Goal: Communication & Community: Answer question/provide support

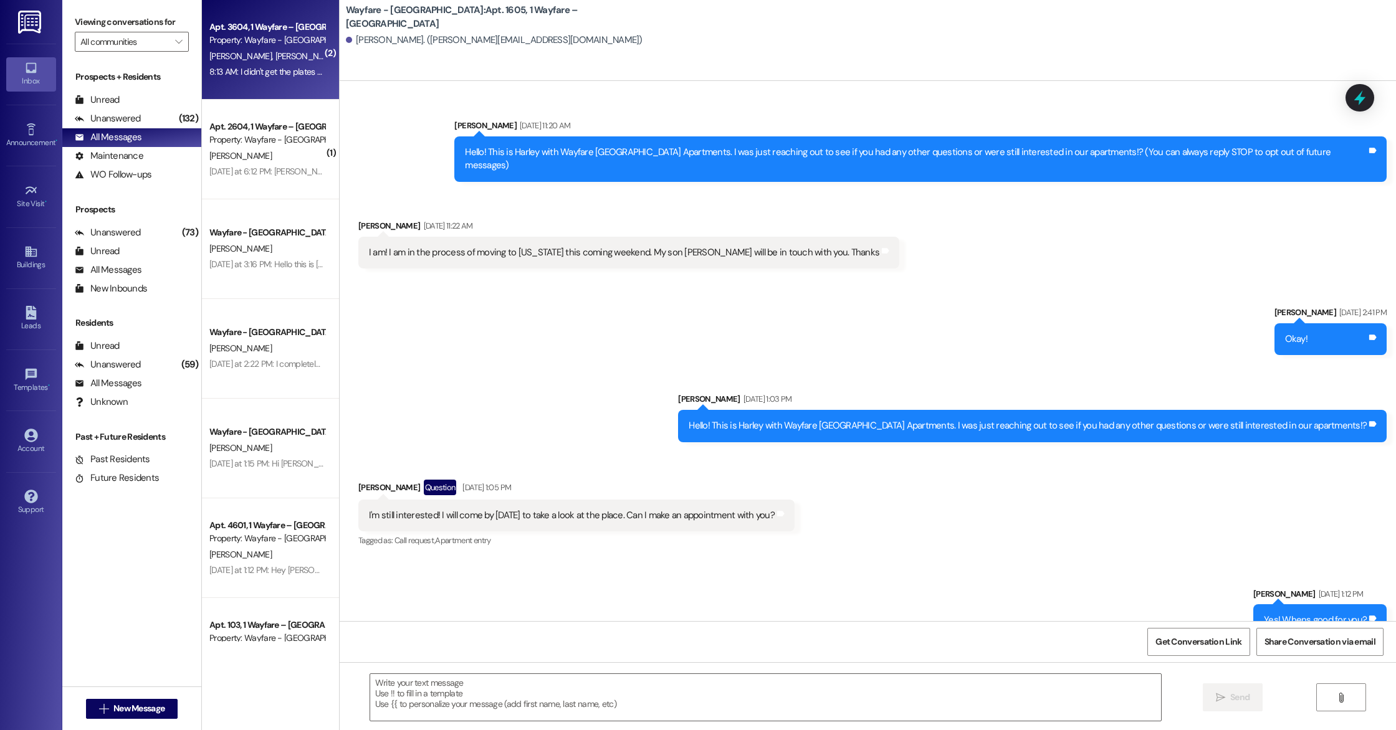
scroll to position [9105, 0]
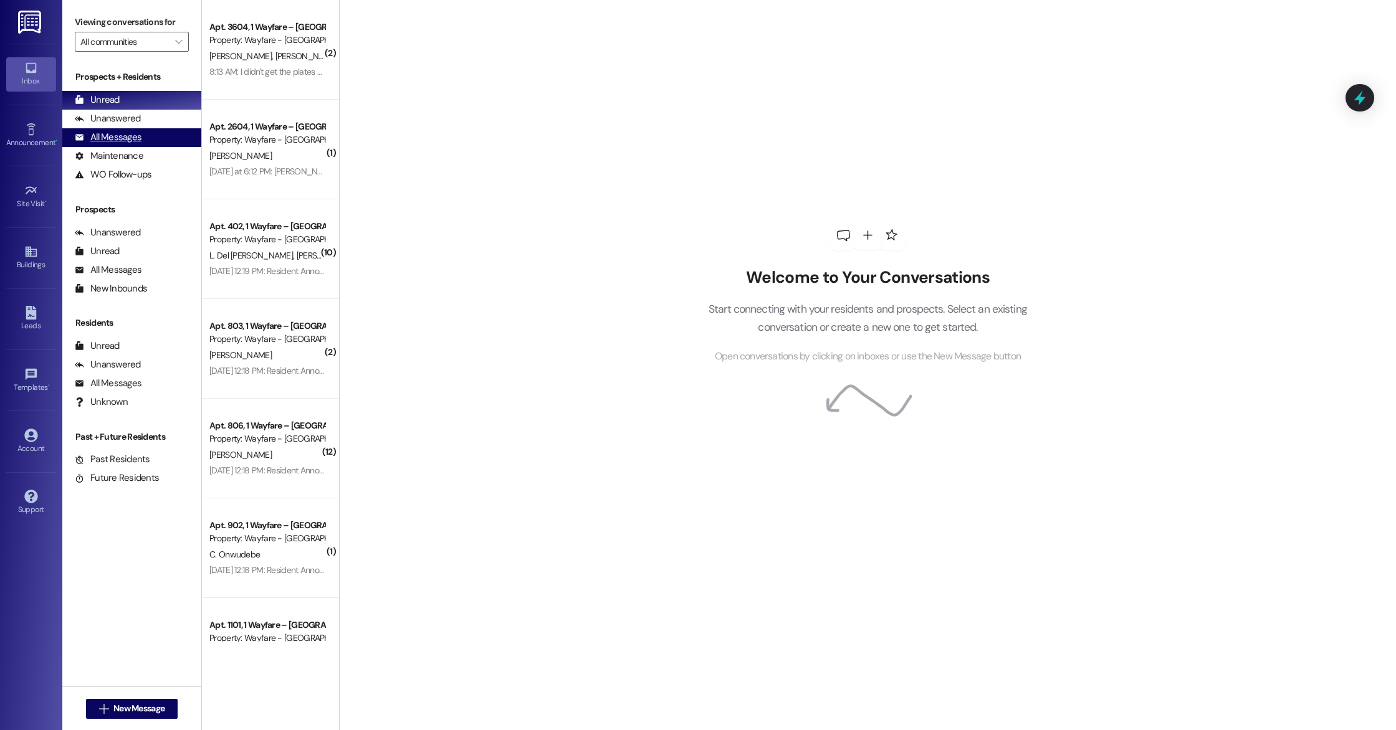
click at [113, 140] on div "All Messages" at bounding box center [108, 137] width 67 height 13
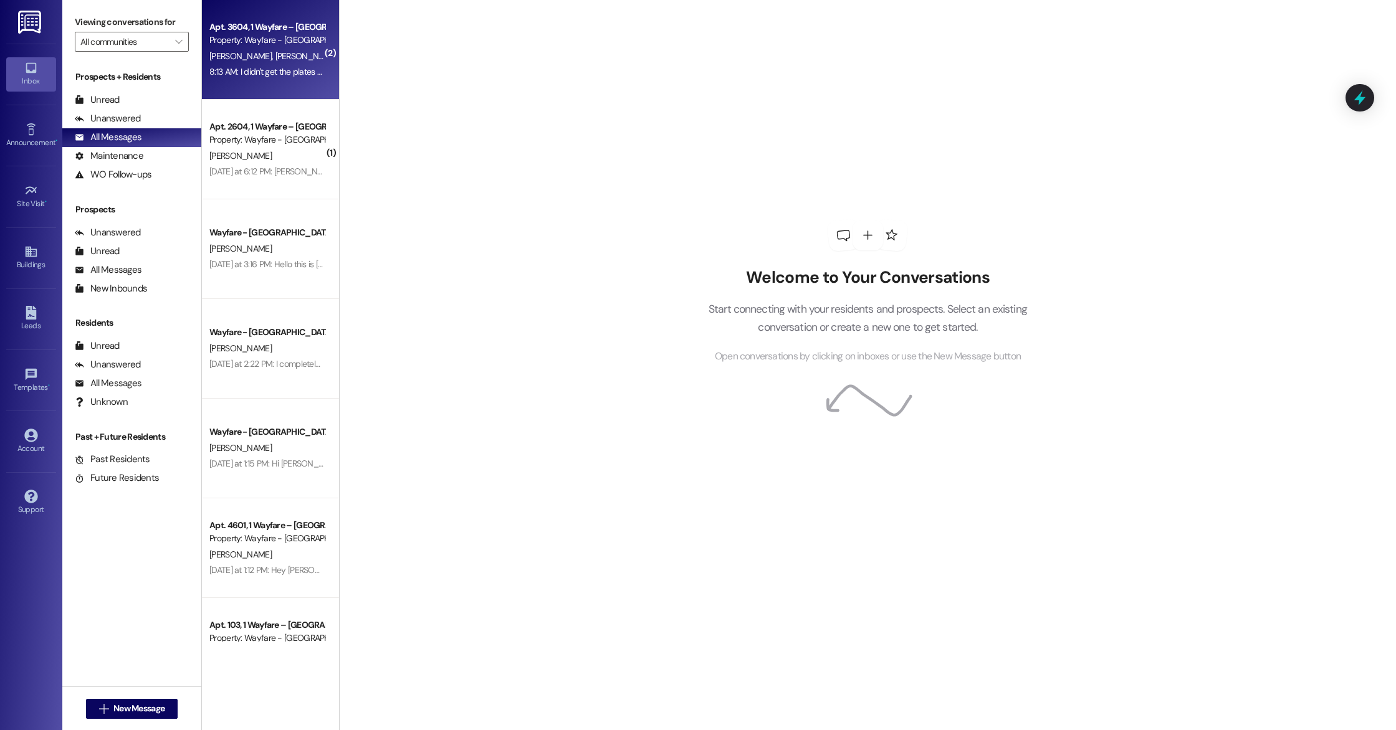
click at [268, 79] on div "8:13 AM: I didn't get the plates for the car there right now but if u go to gar…" at bounding box center [267, 72] width 118 height 16
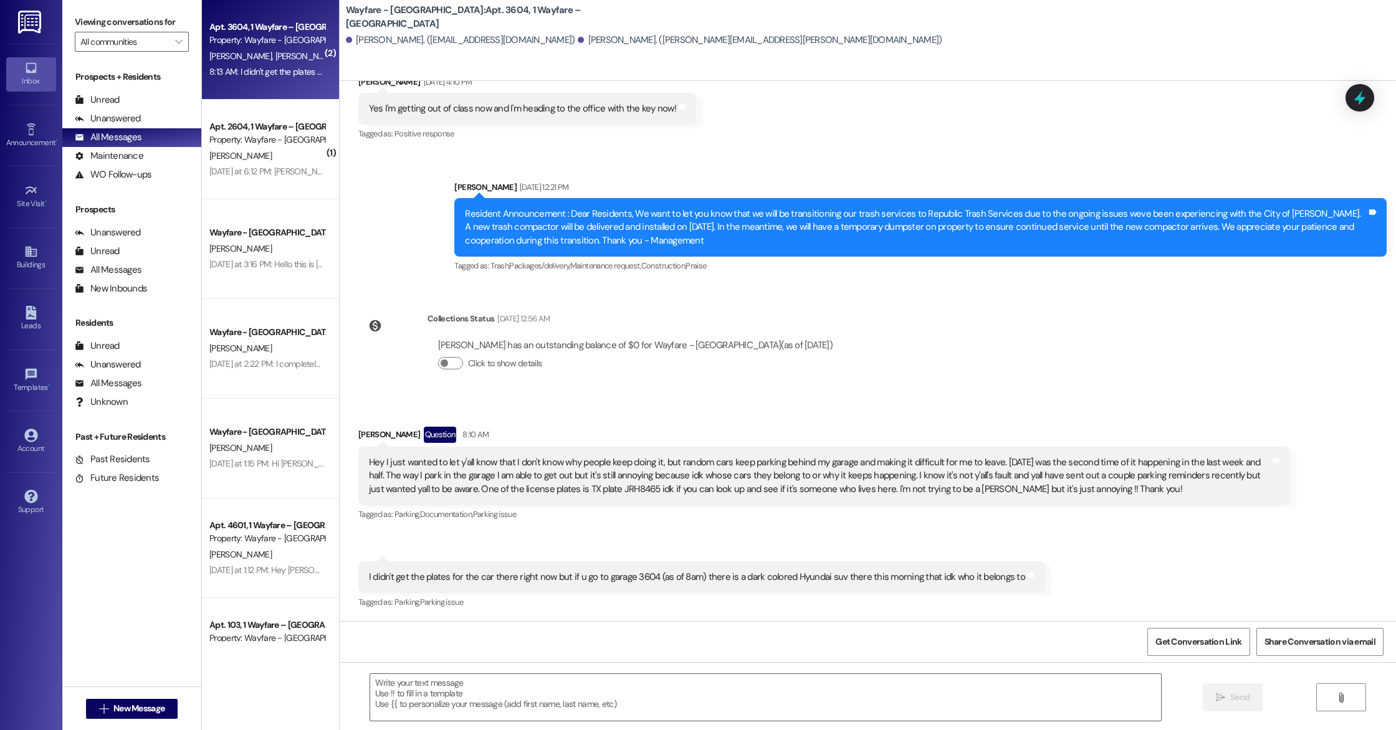
scroll to position [2867, 0]
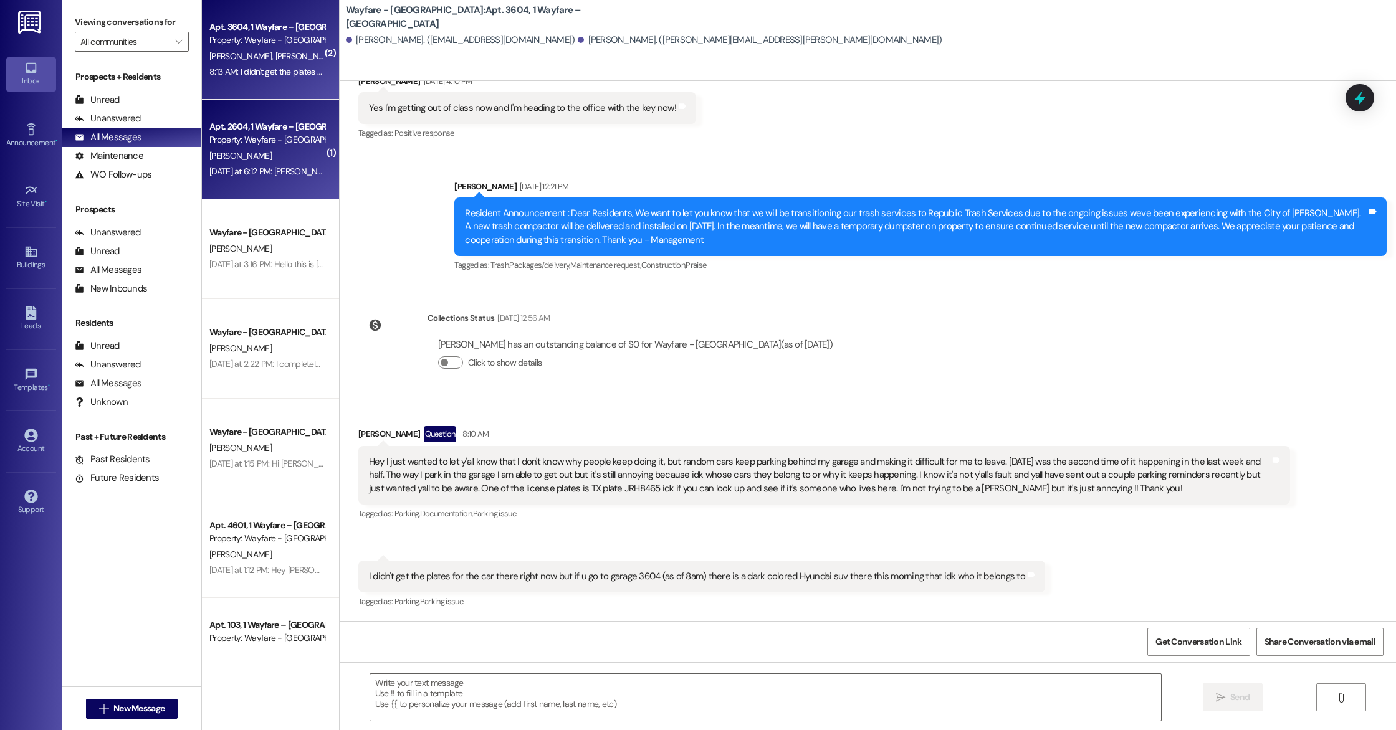
click at [285, 167] on div "Yesterday at 6:12 PM: Harley, Is this from my apartment? Thanks, Staci #2604 Ye…" at bounding box center [384, 171] width 350 height 11
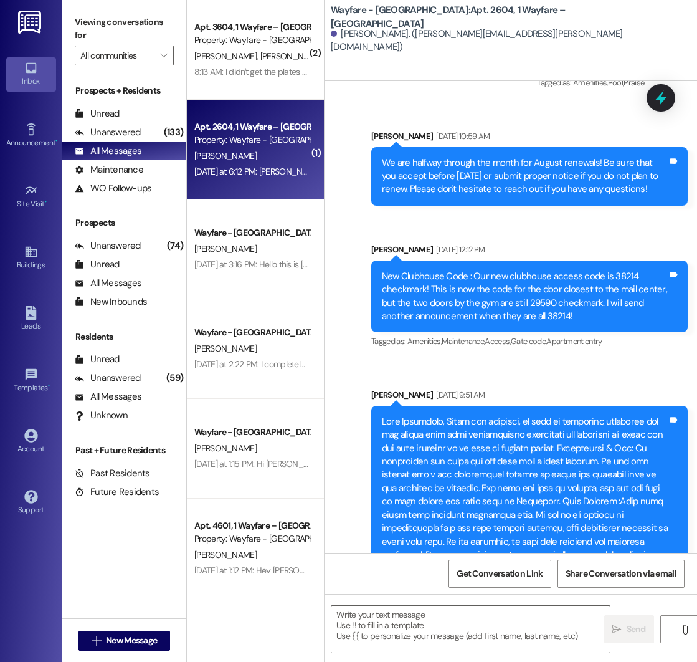
scroll to position [13836, 0]
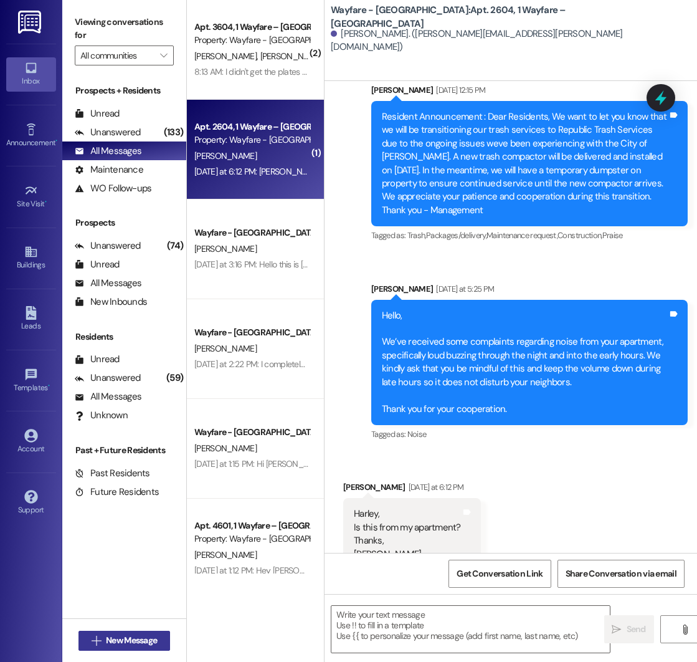
click at [102, 636] on span " New Message" at bounding box center [124, 640] width 71 height 13
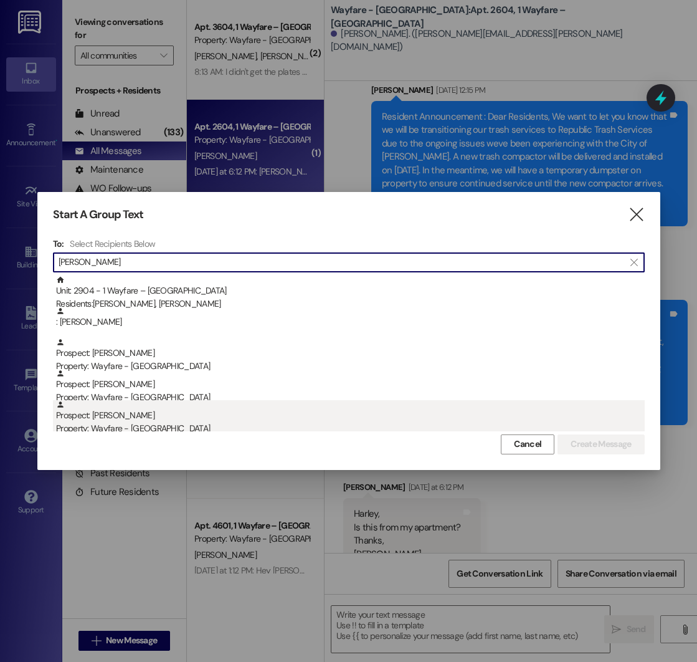
type input "[PERSON_NAME]"
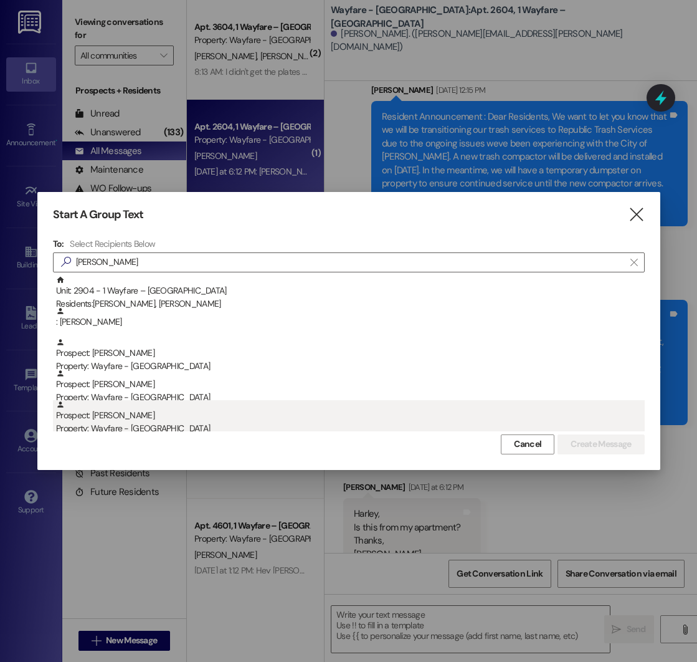
click at [108, 420] on div "Prospect: Debra Roland Property: Wayfare - Cumberland Park" at bounding box center [350, 418] width 589 height 36
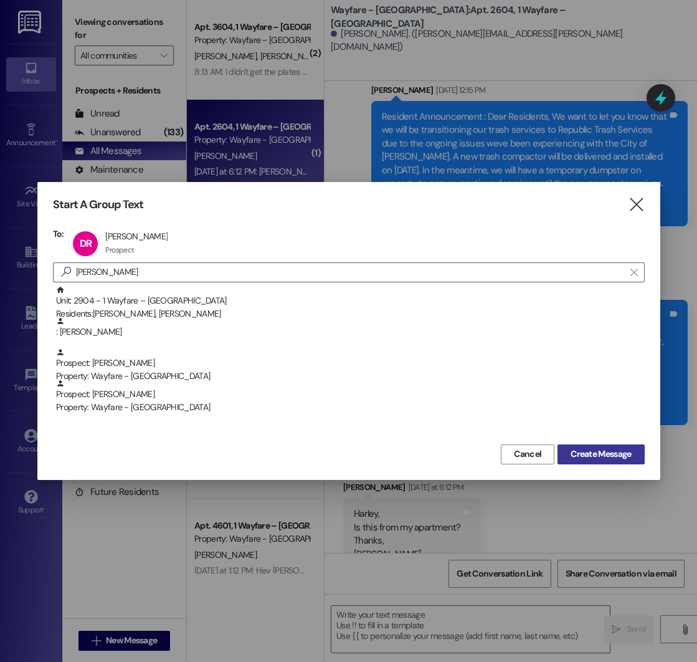
click at [622, 454] on span "Create Message" at bounding box center [601, 453] width 60 height 13
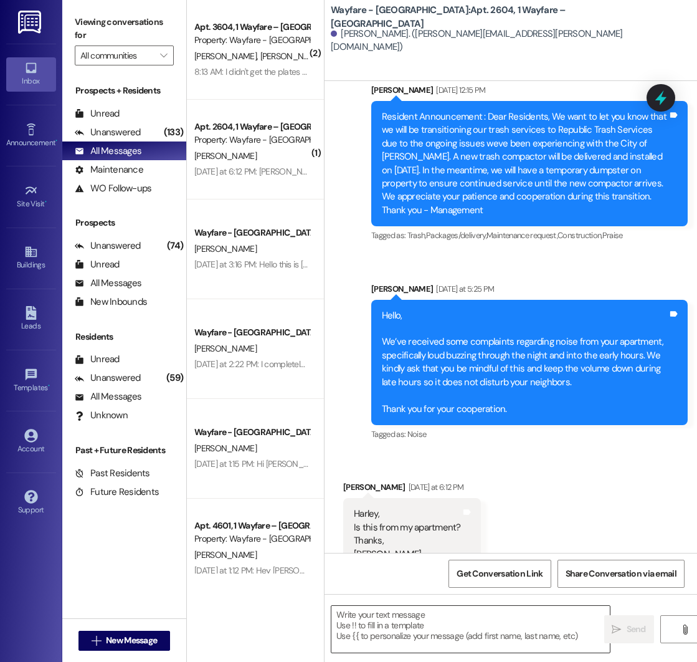
scroll to position [0, 0]
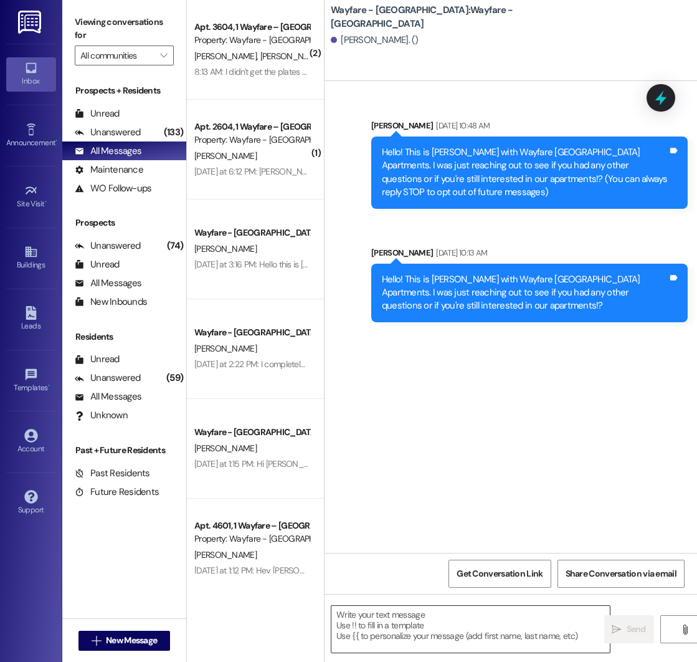
click at [388, 626] on textarea at bounding box center [470, 629] width 279 height 47
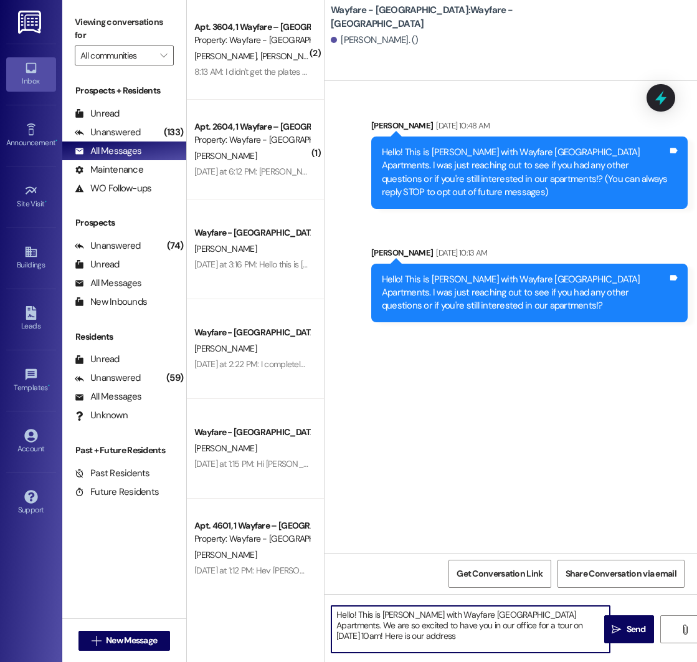
paste textarea "562 Centennial Pkwy, Tyler, TX 75703"
click at [390, 641] on textarea "Hello! This is Mason with Wayfare Cumberland Park Apartments. We are so excited…" at bounding box center [470, 629] width 279 height 47
click at [389, 638] on textarea "Hello! This is Mason with Wayfare Cumberland Park Apartments. We are so excited…" at bounding box center [470, 629] width 279 height 47
click at [536, 636] on textarea "Hello! This is Mason with Wayfare Cumberland Park Apartments. We are so excited…" at bounding box center [470, 629] width 279 height 47
type textarea "Hello! This is Mason with Wayfare Cumberland Park Apartments. We are so excited…"
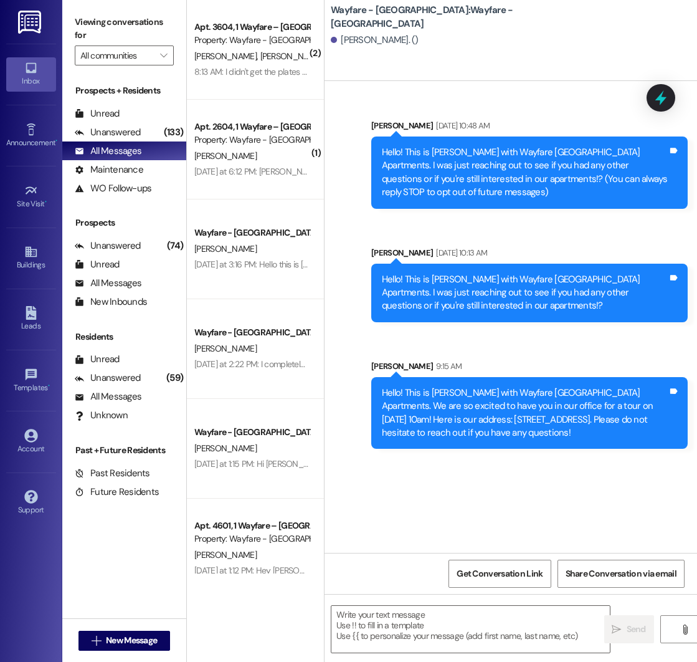
drag, startPoint x: 381, startPoint y: 393, endPoint x: 599, endPoint y: 436, distance: 221.5
click at [599, 436] on div "Hello! This is Mason with Wayfare Cumberland Park Apartments. We are so excited…" at bounding box center [525, 413] width 286 height 54
copy div "Hello! This is Mason with Wayfare Cumberland Park Apartments. We are so excited…"
click at [142, 639] on span "New Message" at bounding box center [131, 640] width 51 height 13
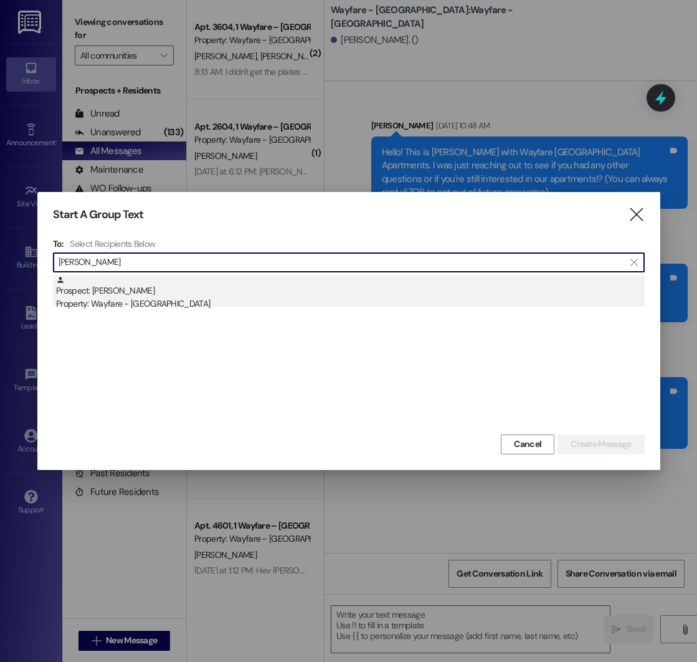
type input "janet"
click at [150, 293] on div "Prospect: Janet Schnoor Property: Wayfare - Cumberland Park" at bounding box center [350, 293] width 589 height 36
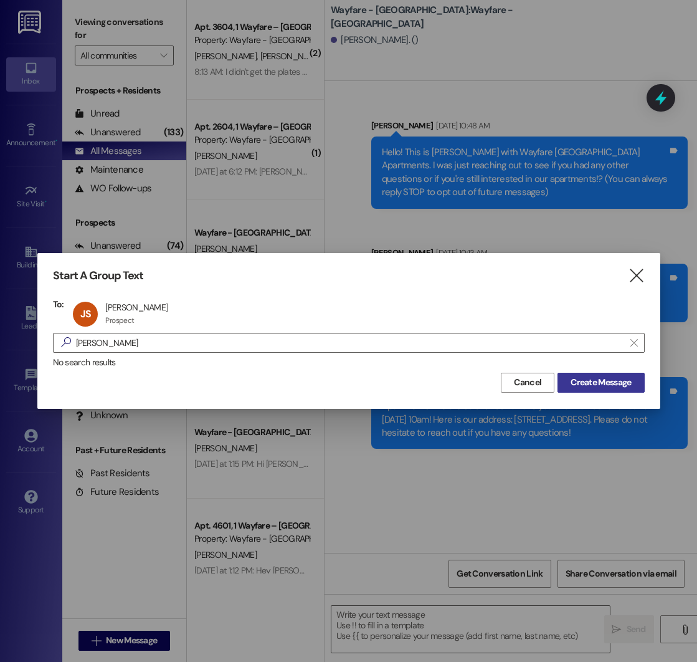
click at [603, 382] on span "Create Message" at bounding box center [601, 382] width 60 height 13
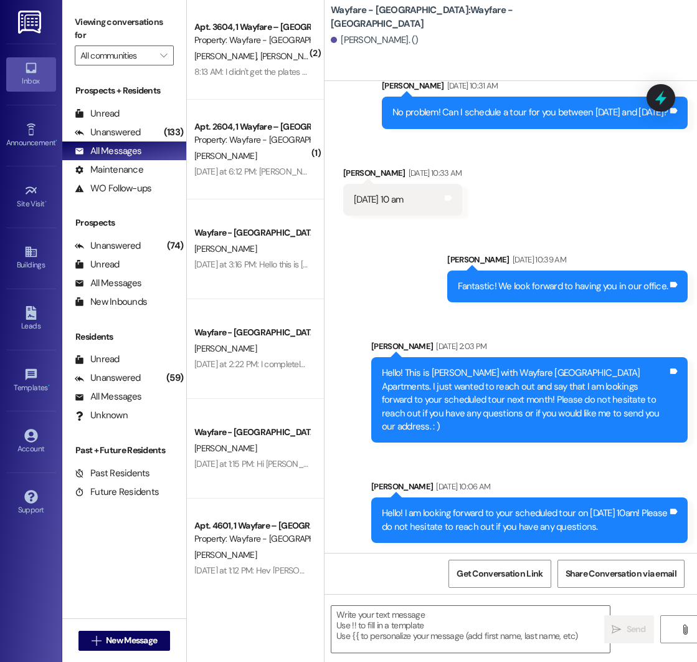
scroll to position [1472, 0]
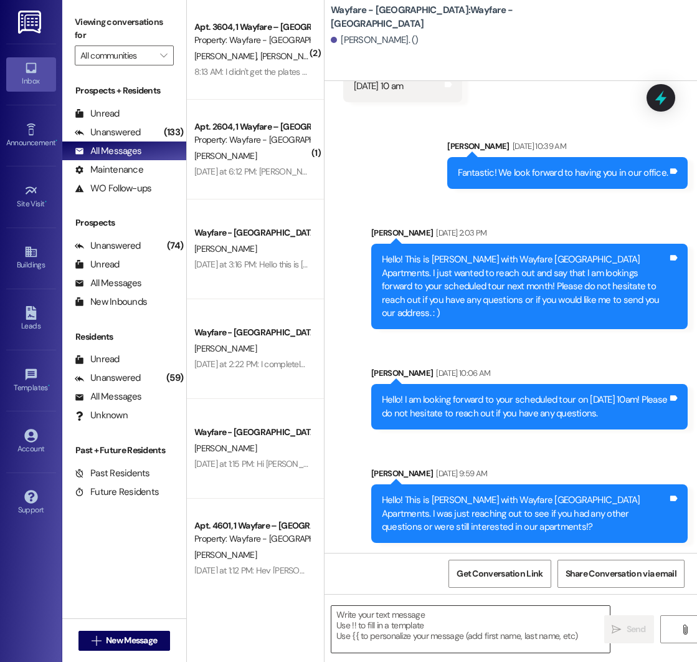
click at [379, 615] on textarea at bounding box center [470, 629] width 279 height 47
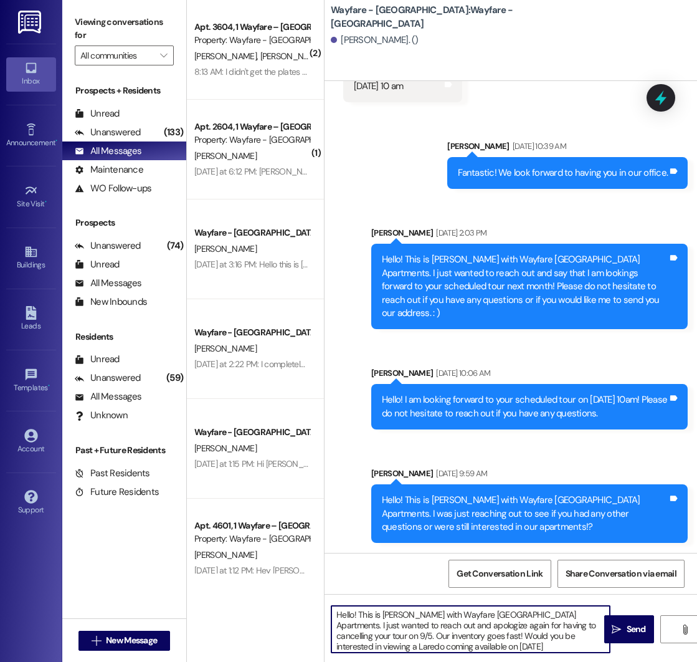
type textarea "Hello! This is Mason with Wayfare Cumberland Park Apartments. I just wanted to …"
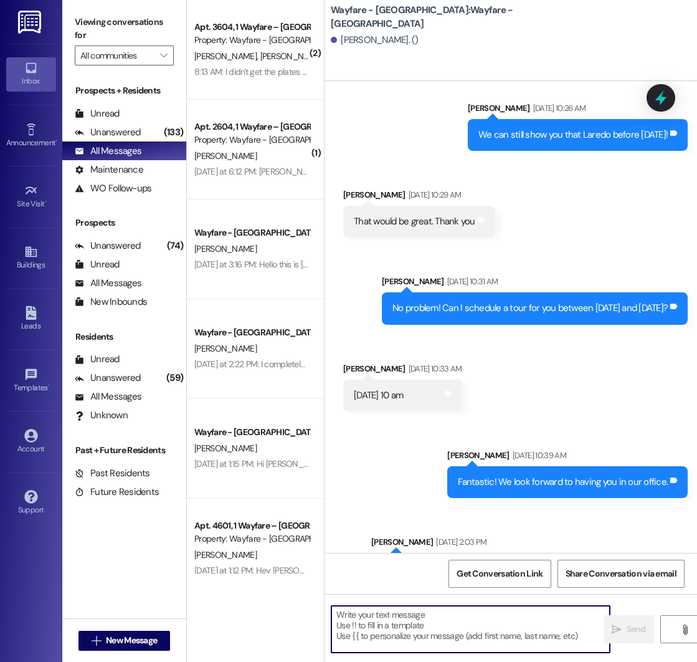
scroll to position [1599, 0]
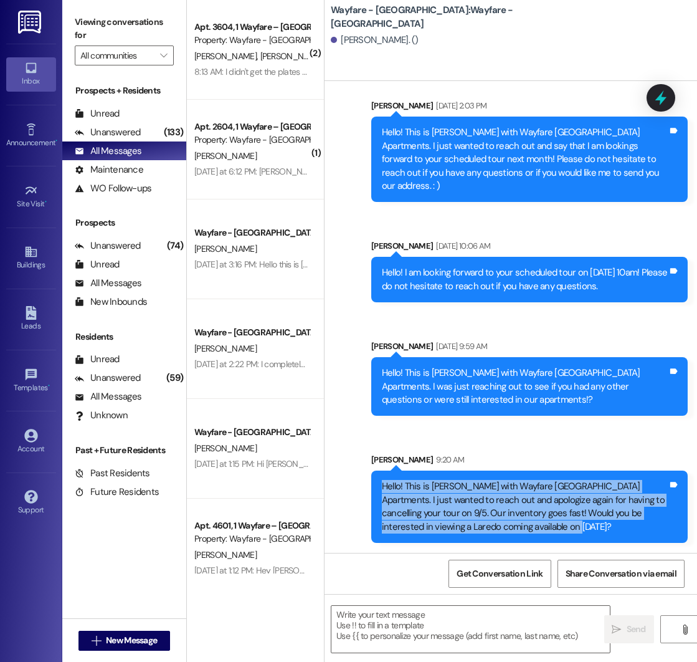
drag, startPoint x: 381, startPoint y: 487, endPoint x: 547, endPoint y: 527, distance: 170.5
click at [547, 527] on div "Hello! This is Mason with Wayfare Cumberland Park Apartments. I just wanted to …" at bounding box center [525, 507] width 286 height 54
copy div "Hello! This is Mason with Wayfare Cumberland Park Apartments. I just wanted to …"
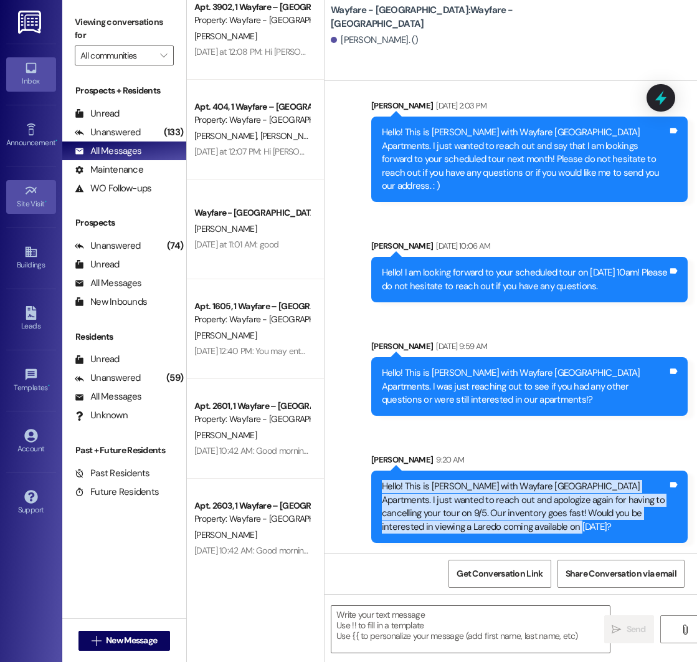
scroll to position [919, 0]
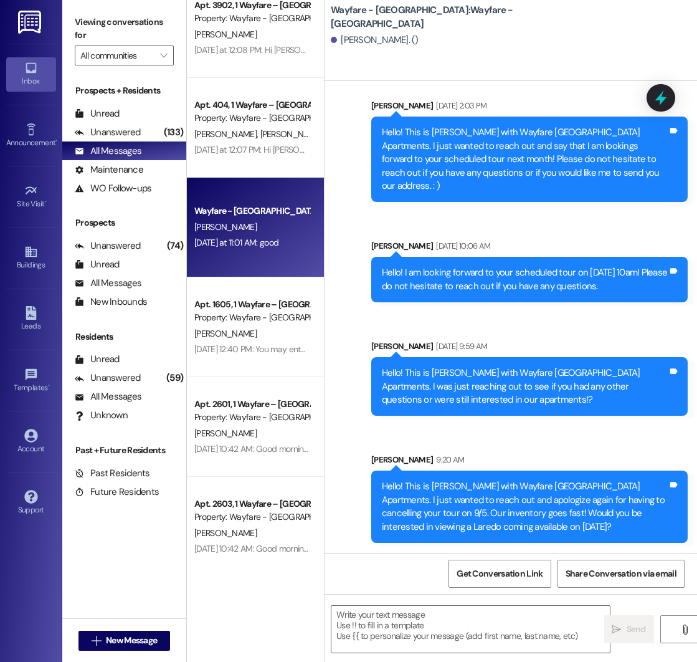
click at [265, 224] on div "[PERSON_NAME]" at bounding box center [252, 227] width 118 height 16
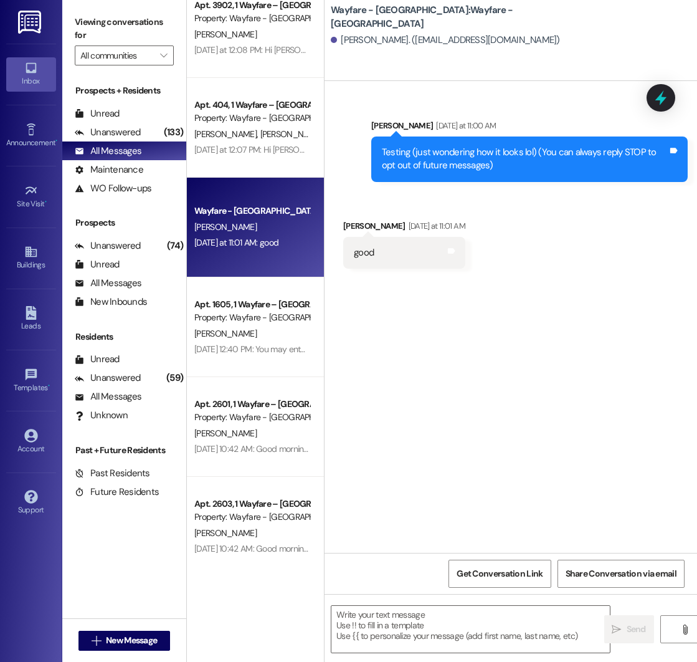
scroll to position [0, 0]
click at [112, 640] on span "New Message" at bounding box center [131, 640] width 51 height 13
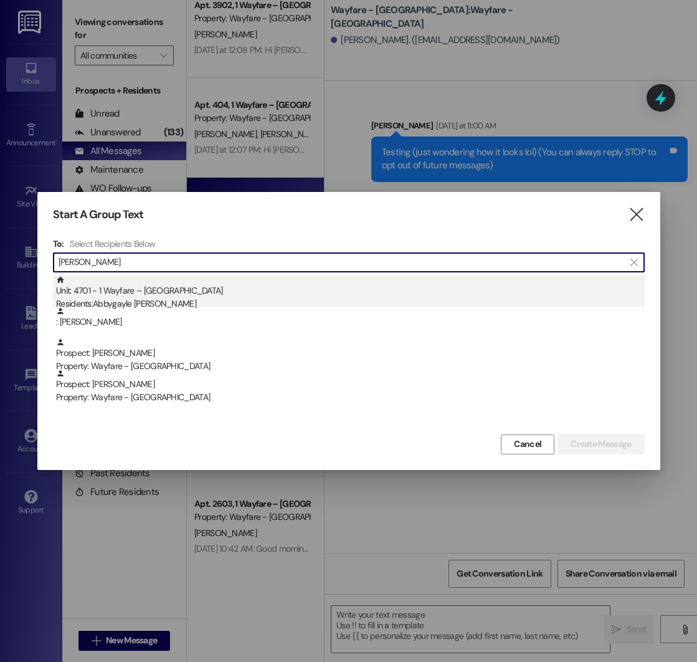
type input "winn"
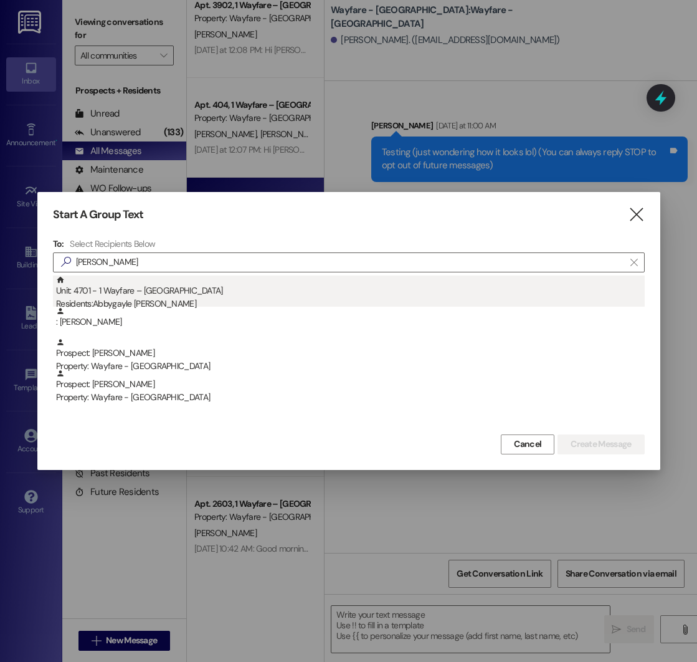
click at [181, 295] on div "Unit: 4701 - 1 Wayfare – Cumberland Park Residents: Abbygayle Winn" at bounding box center [350, 293] width 589 height 36
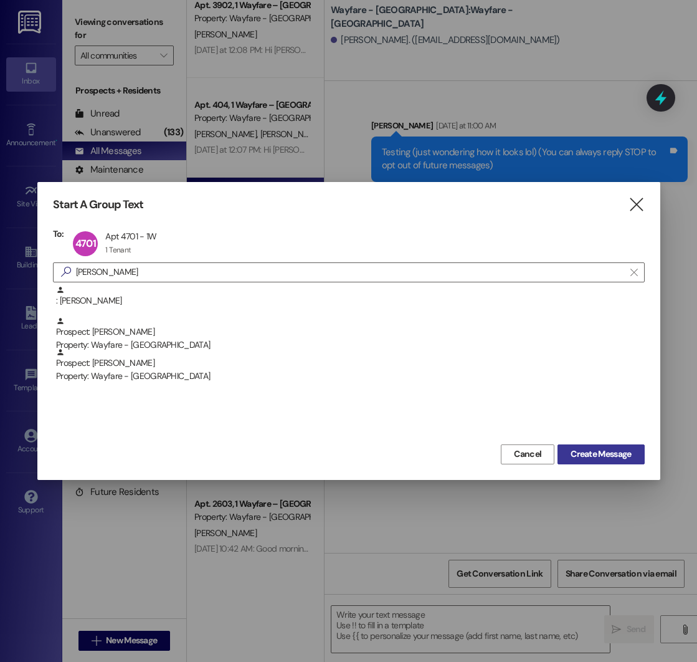
click at [614, 450] on span "Create Message" at bounding box center [601, 453] width 60 height 13
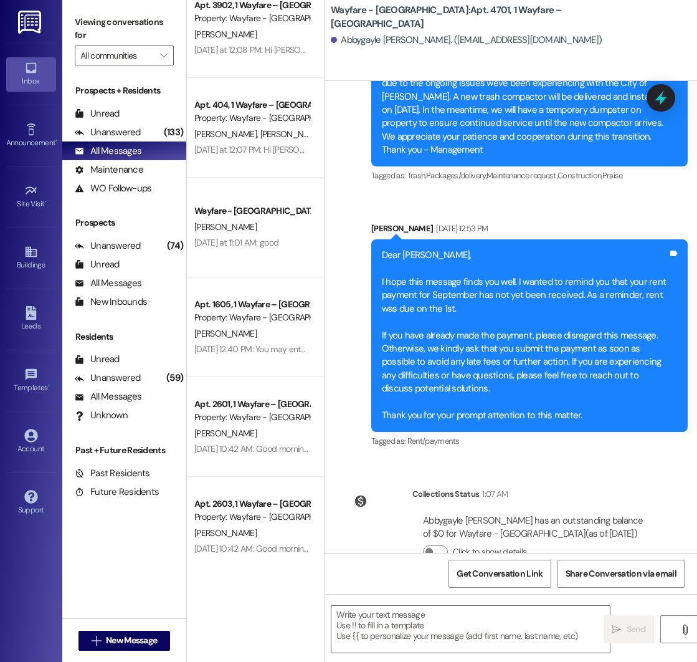
scroll to position [8514, 0]
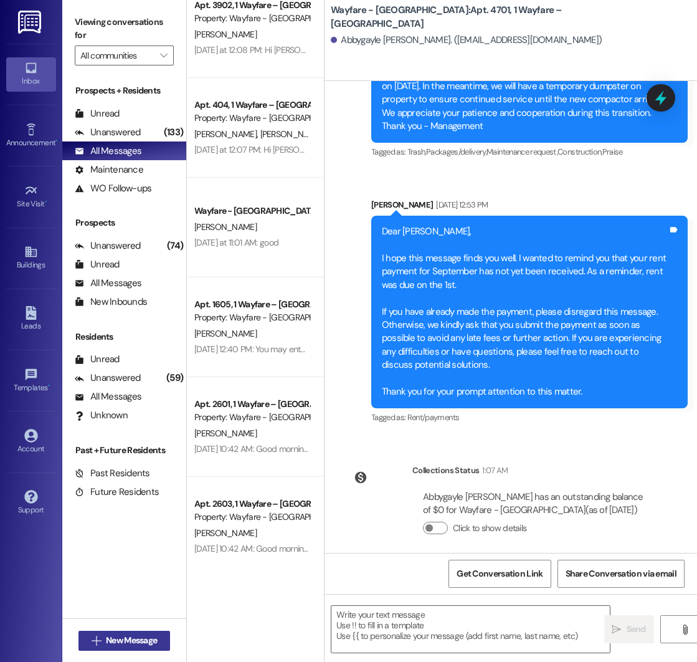
click at [100, 641] on span " New Message" at bounding box center [124, 640] width 71 height 13
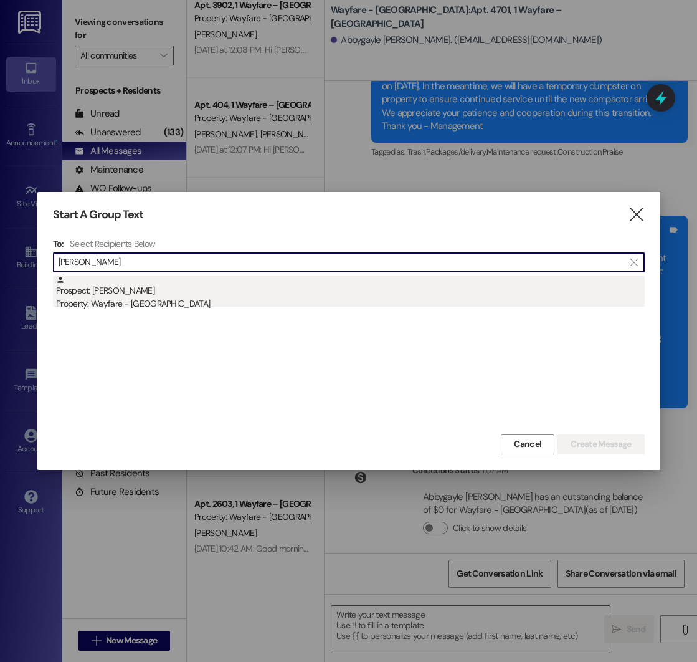
type input "cynthia riley"
click at [178, 302] on div "Property: Wayfare - [GEOGRAPHIC_DATA]" at bounding box center [350, 303] width 589 height 13
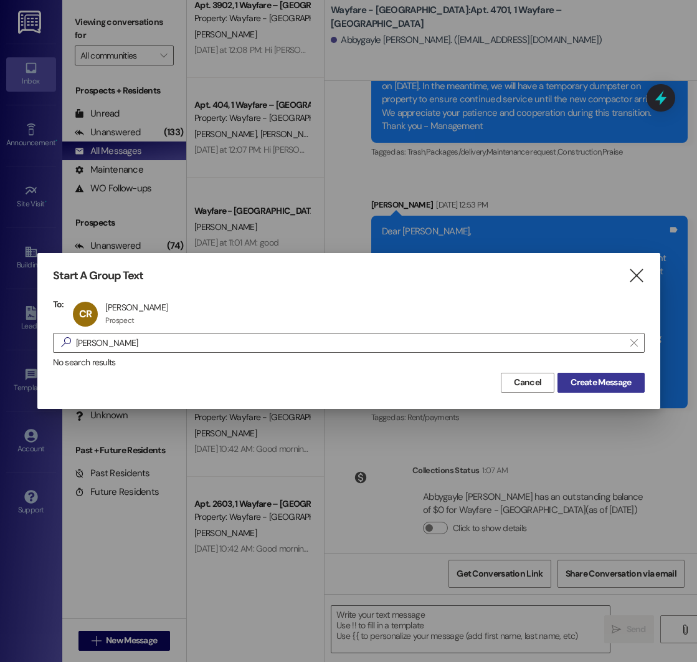
click at [599, 380] on span "Create Message" at bounding box center [601, 382] width 60 height 13
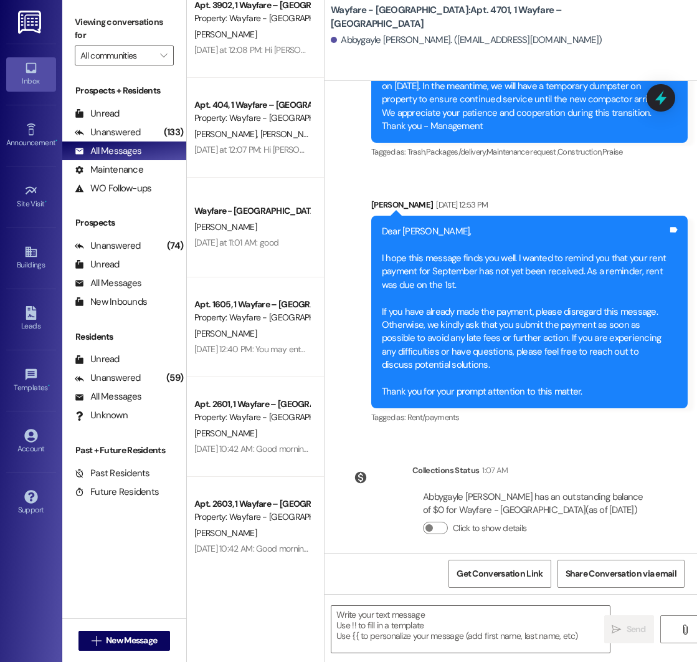
scroll to position [1280, 0]
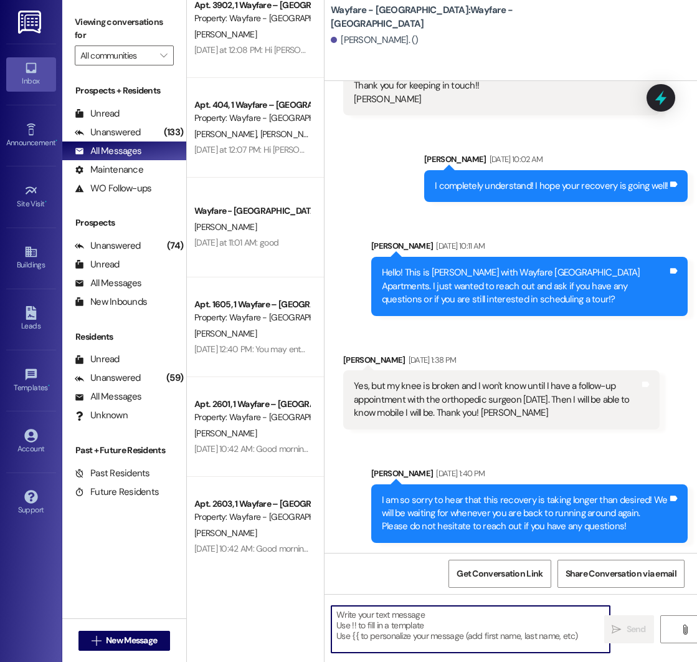
click at [422, 611] on textarea at bounding box center [470, 629] width 279 height 47
click at [396, 615] on textarea at bounding box center [470, 629] width 279 height 47
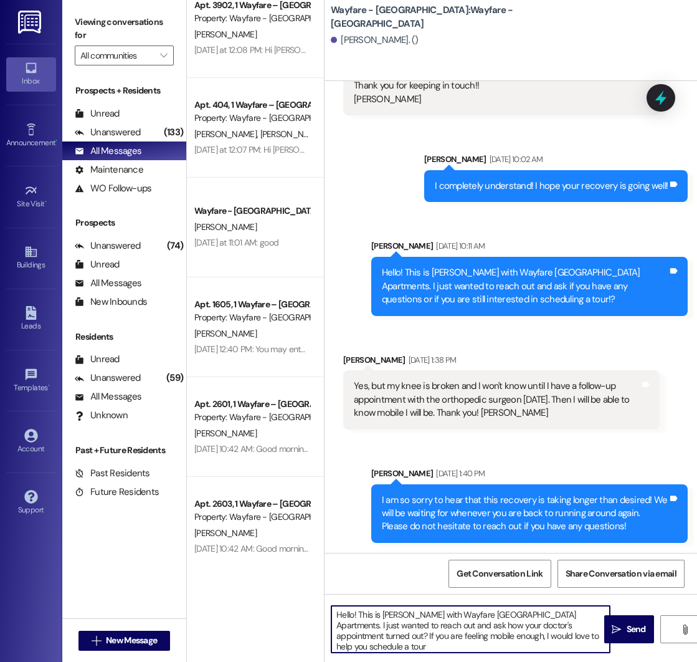
type textarea "Hello! This is Mason with Wayfare Cumberland Park Apartments. I just wanted to …"
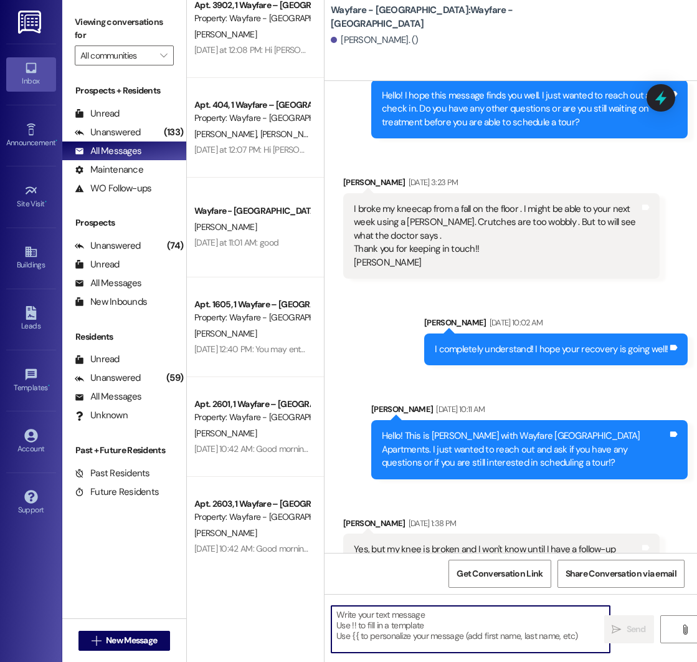
scroll to position [1408, 0]
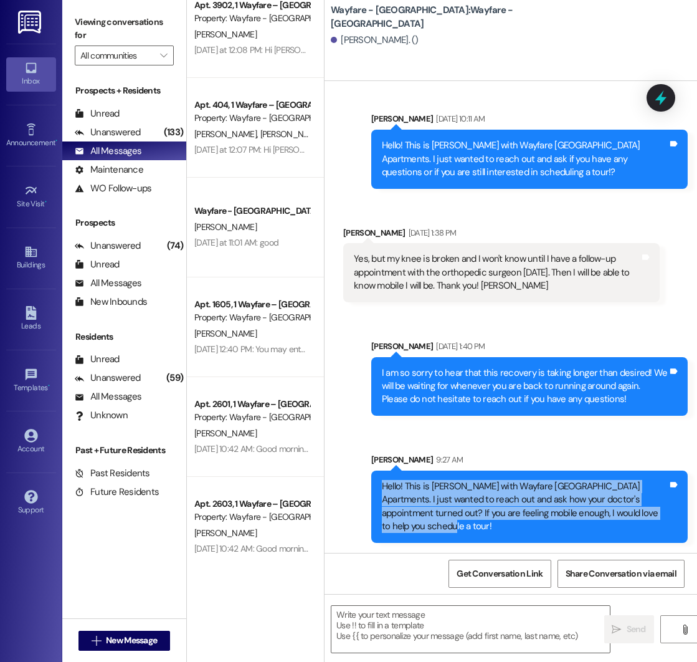
drag, startPoint x: 383, startPoint y: 487, endPoint x: 440, endPoint y: 527, distance: 69.8
click at [440, 527] on div "Hello! This is Mason with Wayfare Cumberland Park Apartments. I just wanted to …" at bounding box center [525, 507] width 286 height 54
copy div "Hello! This is Mason with Wayfare Cumberland Park Apartments. I just wanted to …"
click at [124, 637] on span "New Message" at bounding box center [131, 640] width 51 height 13
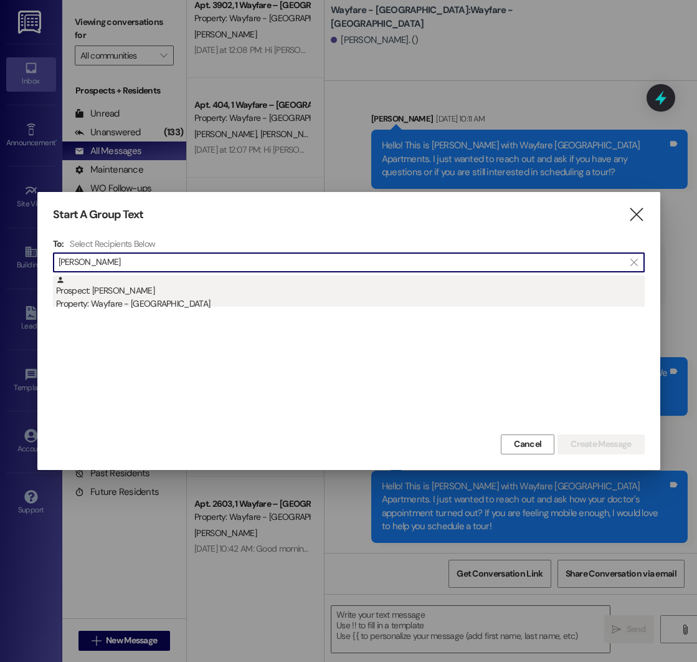
type input "[PERSON_NAME]"
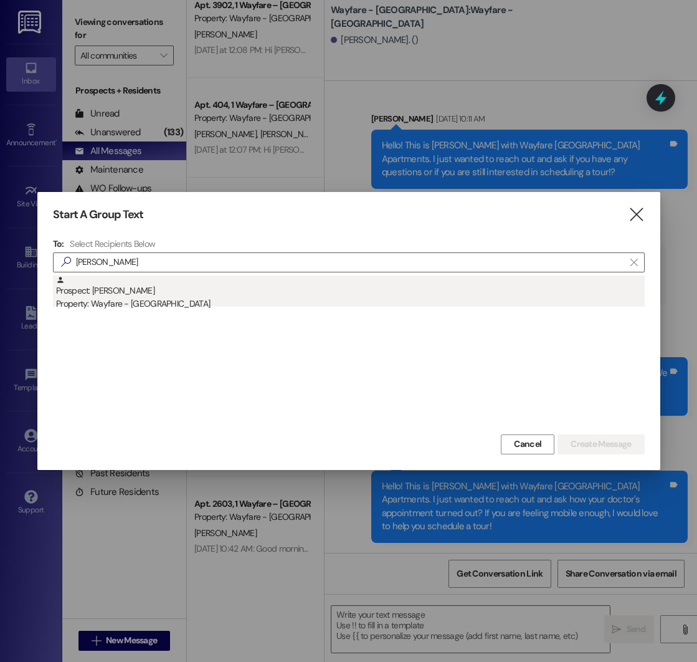
click at [137, 293] on div "Prospect: [PERSON_NAME] Property: Wayfare - [GEOGRAPHIC_DATA]" at bounding box center [350, 293] width 589 height 36
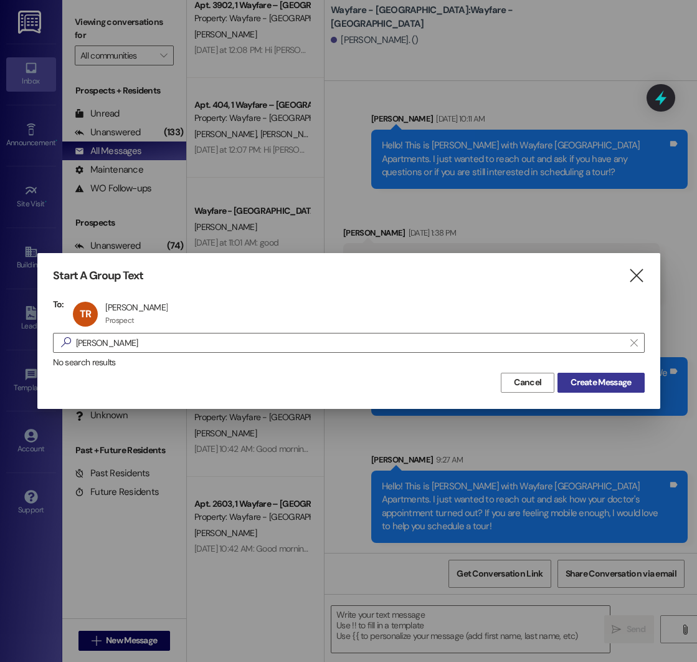
click at [609, 384] on span "Create Message" at bounding box center [601, 382] width 60 height 13
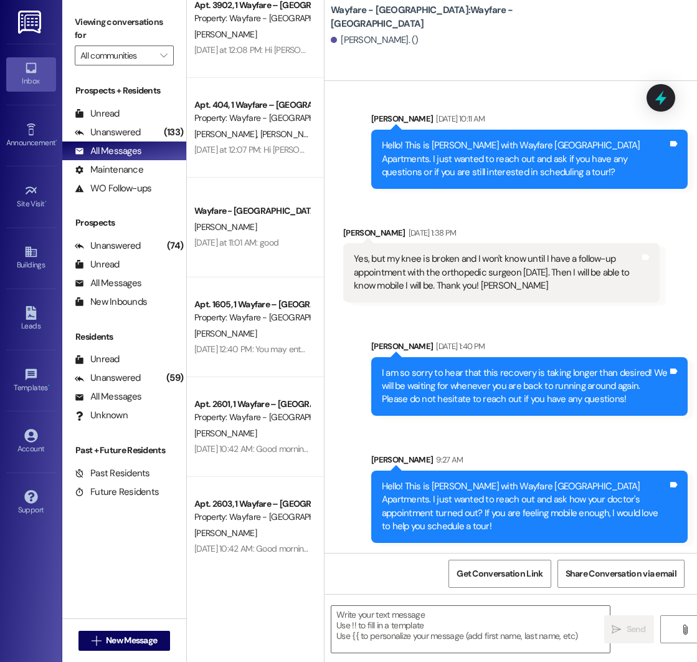
scroll to position [4033, 0]
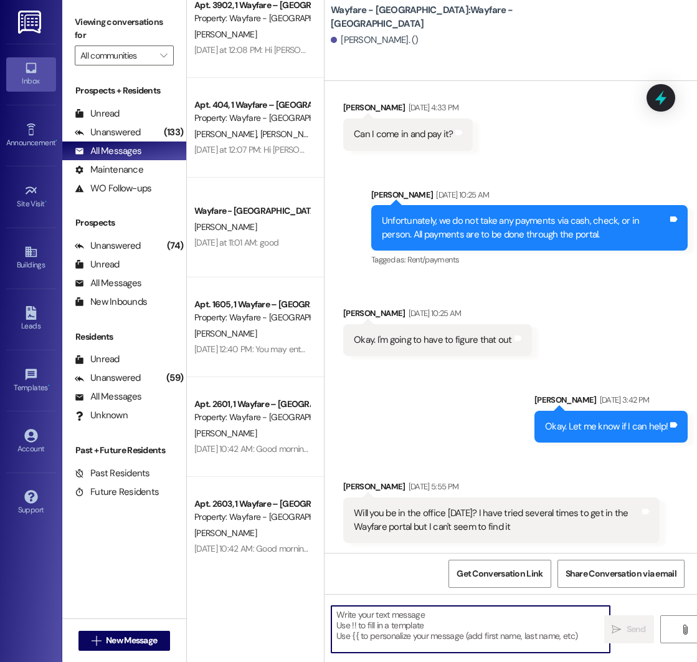
click at [403, 624] on textarea at bounding box center [470, 629] width 279 height 47
type textarea "H"
type textarea "Hello! Have you been able to get into your portal account? If not, I would be h…"
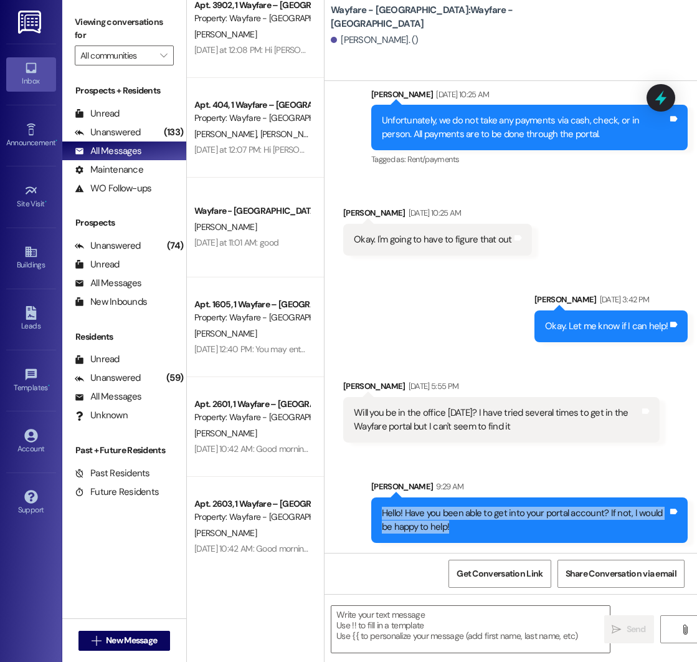
drag, startPoint x: 382, startPoint y: 513, endPoint x: 488, endPoint y: 524, distance: 107.1
click at [488, 524] on div "Hello! Have you been able to get into your portal account? If not, I would be h…" at bounding box center [525, 520] width 286 height 27
copy div "Hello! Have you been able to get into your portal account? If not, I would be h…"
click at [126, 639] on span "New Message" at bounding box center [131, 640] width 51 height 13
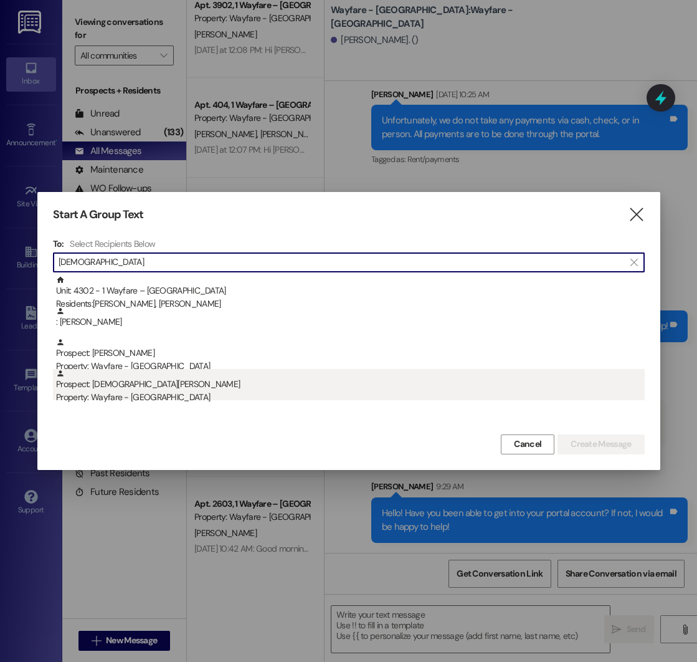
type input "jesus"
click at [143, 381] on div "Prospect: Jesus Zepeda Property: Wayfare - Cumberland Park" at bounding box center [350, 387] width 589 height 36
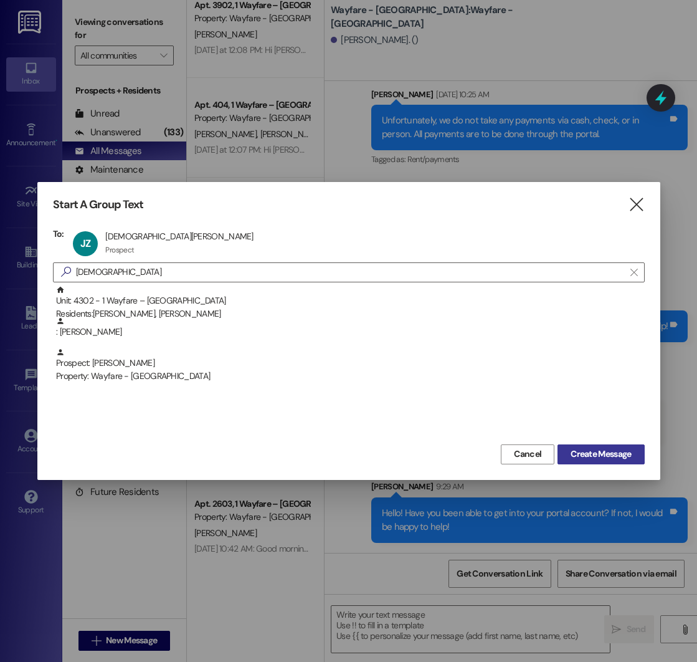
click at [606, 456] on span "Create Message" at bounding box center [601, 453] width 60 height 13
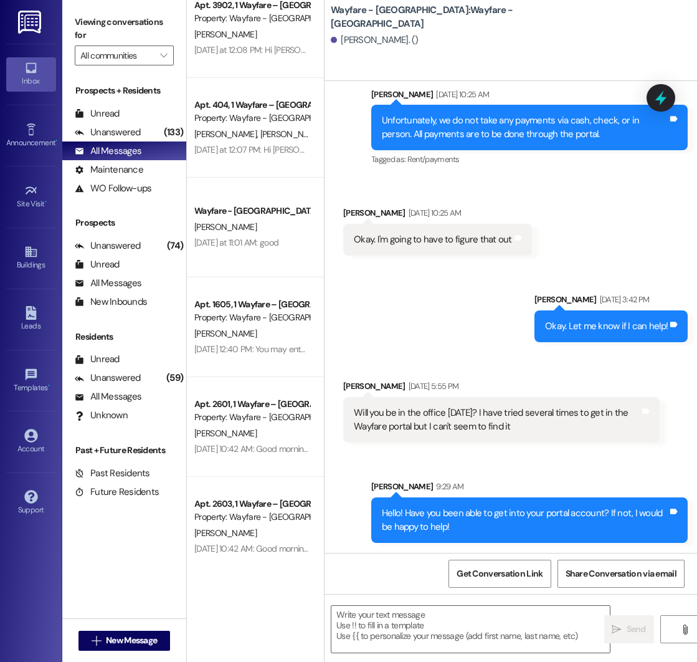
scroll to position [1, 0]
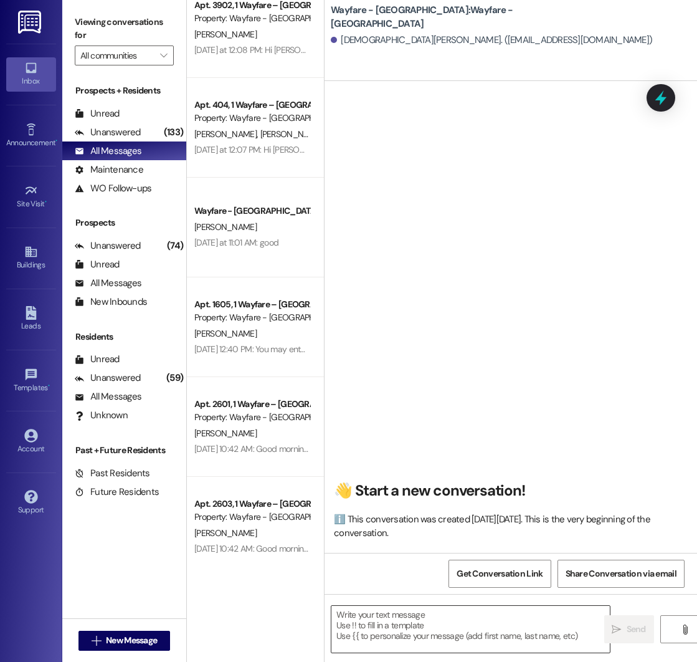
click at [394, 612] on textarea at bounding box center [470, 629] width 279 height 47
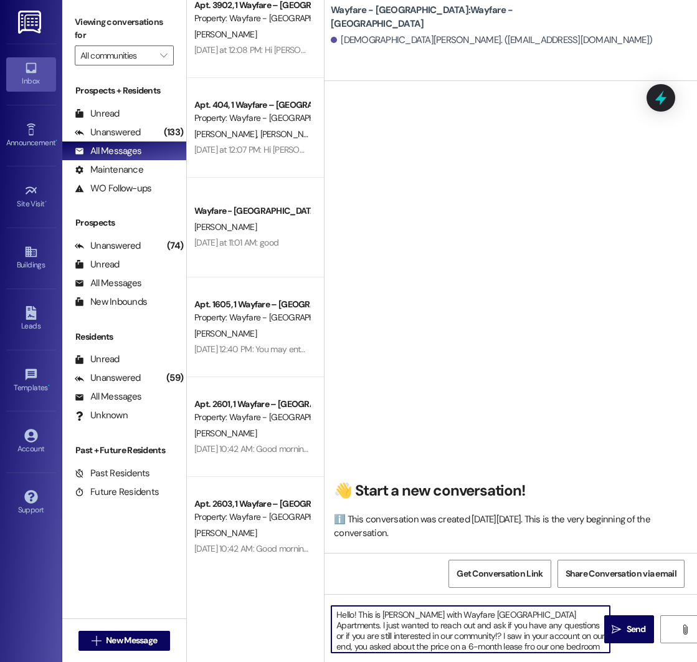
scroll to position [11, 0]
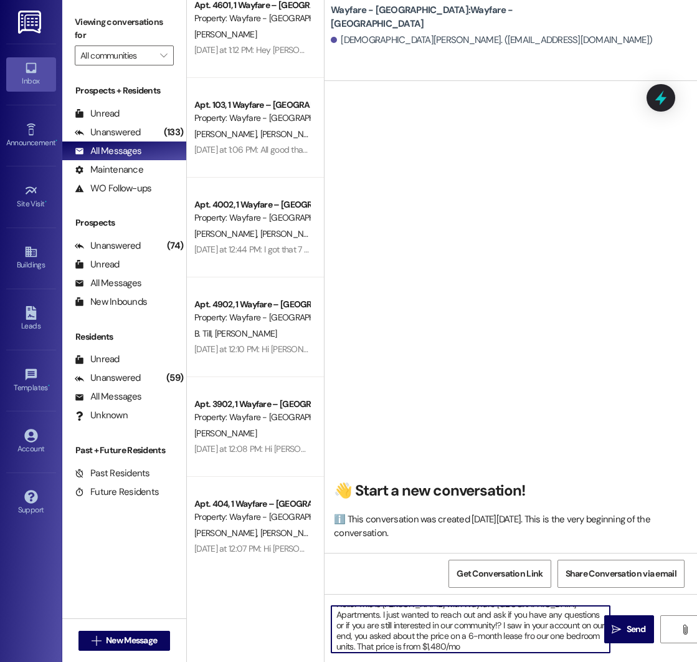
type textarea "Hello! This is Mason with Wayfare Cumberland Park Apartments. I just wanted to …"
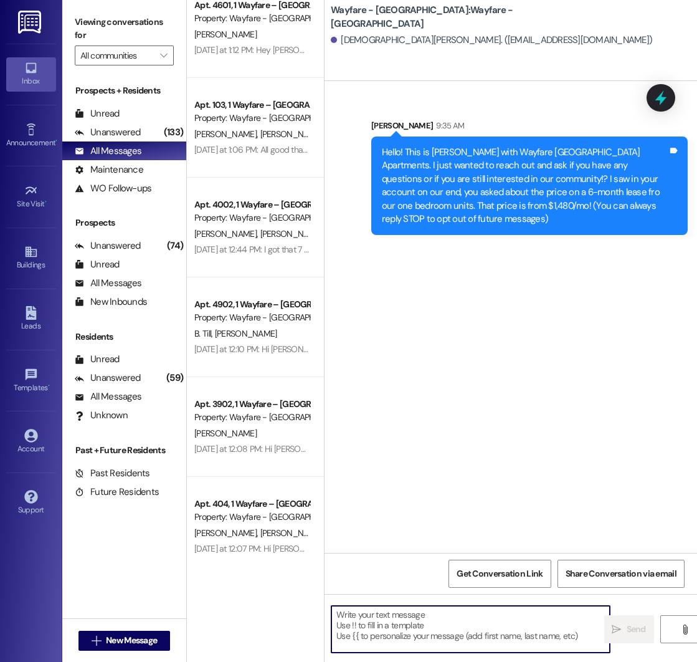
scroll to position [0, 0]
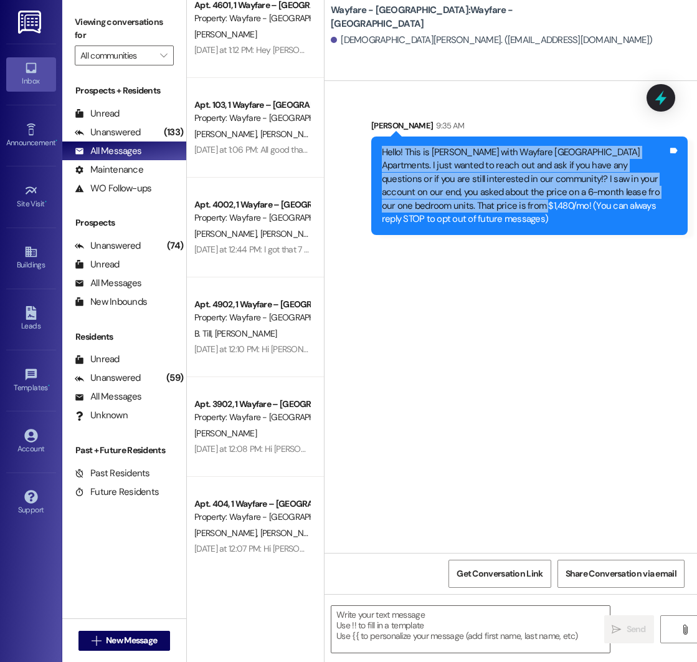
drag, startPoint x: 384, startPoint y: 151, endPoint x: 495, endPoint y: 206, distance: 123.2
click at [495, 206] on div "Hello! This is Mason with Wayfare Cumberland Park Apartments. I just wanted to …" at bounding box center [525, 186] width 286 height 80
copy div "Hello! This is Mason with Wayfare Cumberland Park Apartments. I just wanted to …"
click at [115, 641] on span "New Message" at bounding box center [131, 640] width 51 height 13
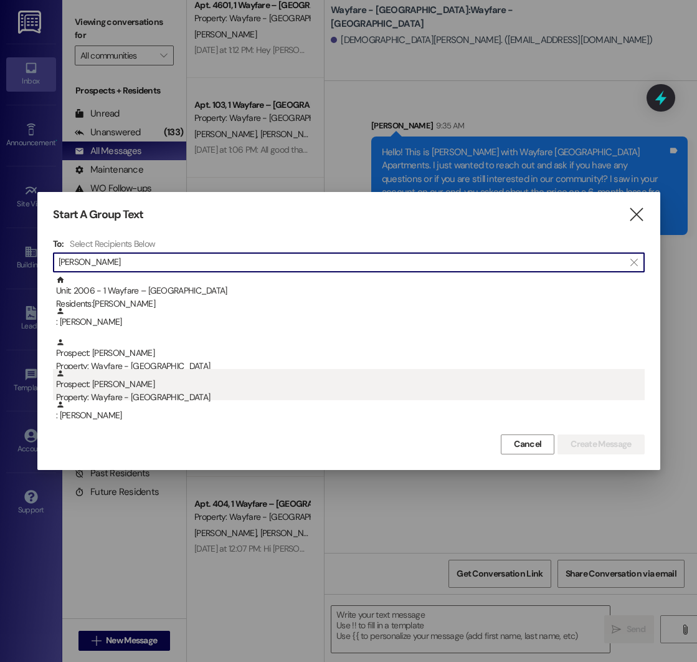
type input "matthew"
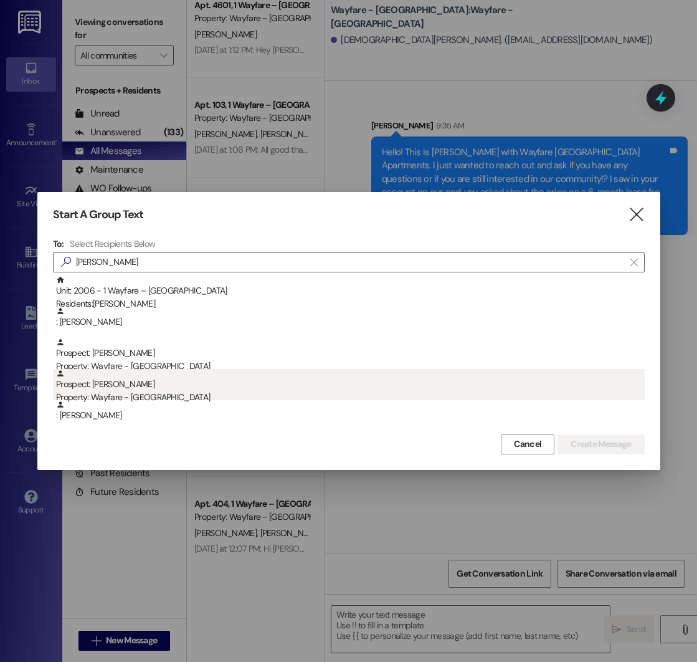
click at [142, 391] on div "Property: Wayfare - [GEOGRAPHIC_DATA]" at bounding box center [350, 397] width 589 height 13
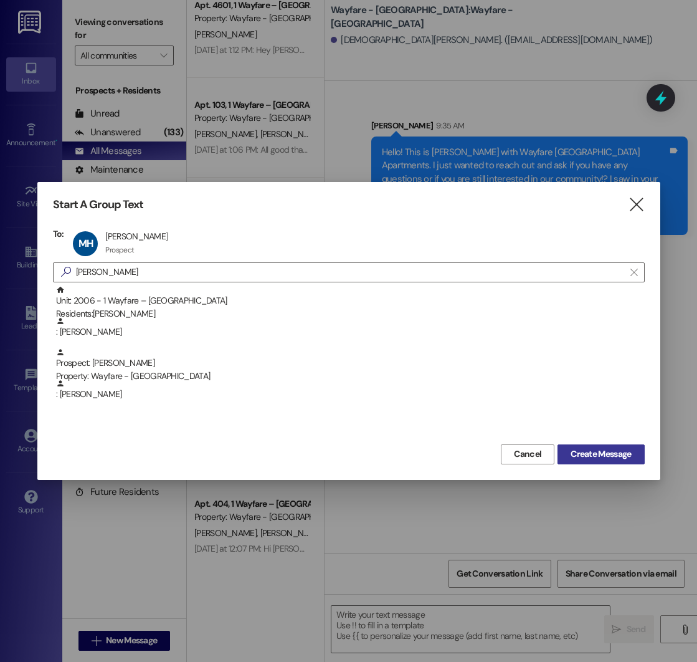
click at [585, 450] on span "Create Message" at bounding box center [601, 453] width 60 height 13
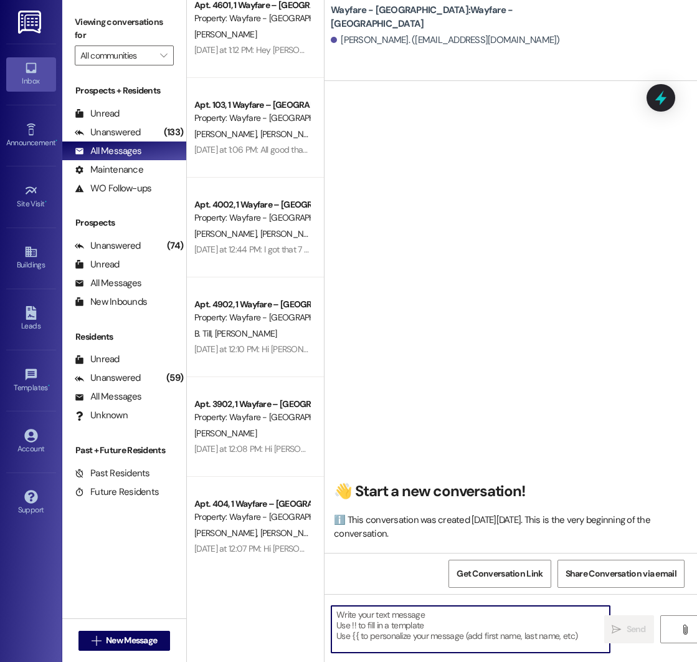
click at [399, 608] on textarea at bounding box center [470, 629] width 279 height 47
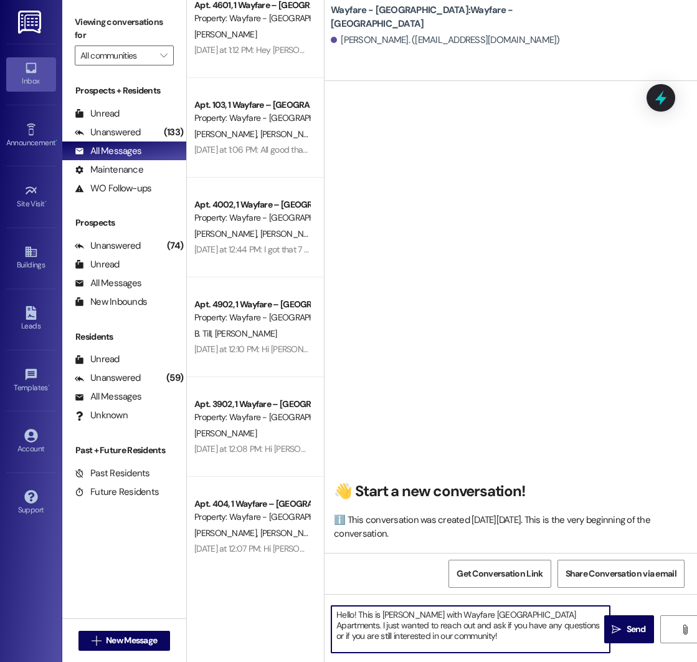
type textarea "Hello! This is [PERSON_NAME] with Wayfare [GEOGRAPHIC_DATA] Apartments. I just …"
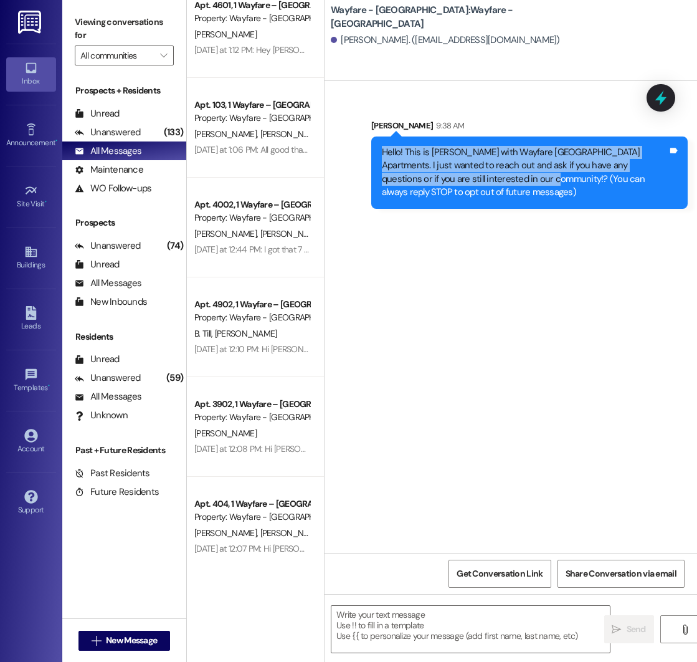
drag, startPoint x: 383, startPoint y: 153, endPoint x: 499, endPoint y: 182, distance: 120.0
click at [499, 182] on div "Hello! This is [PERSON_NAME] with Wayfare [GEOGRAPHIC_DATA] Apartments. I just …" at bounding box center [525, 173] width 286 height 54
copy div "Hello! This is [PERSON_NAME] with Wayfare [GEOGRAPHIC_DATA] Apartments. I just …"
click at [141, 644] on span "New Message" at bounding box center [131, 640] width 51 height 13
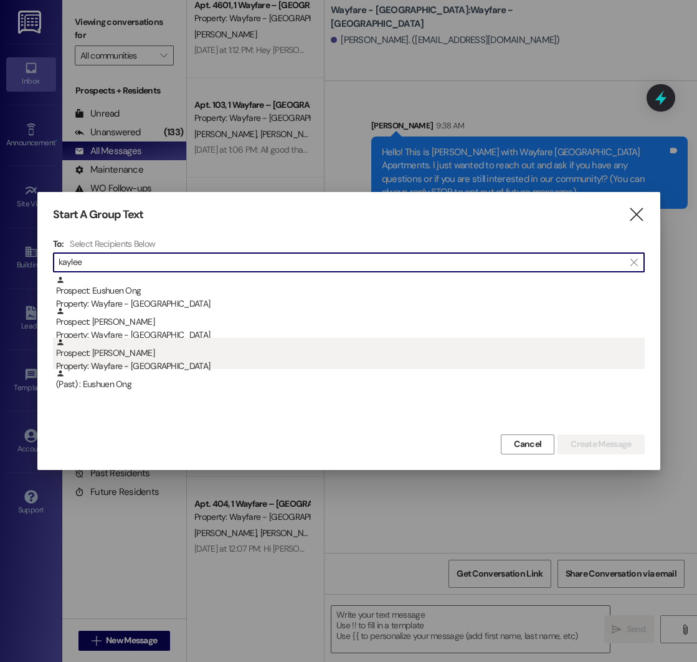
type input "kaylee"
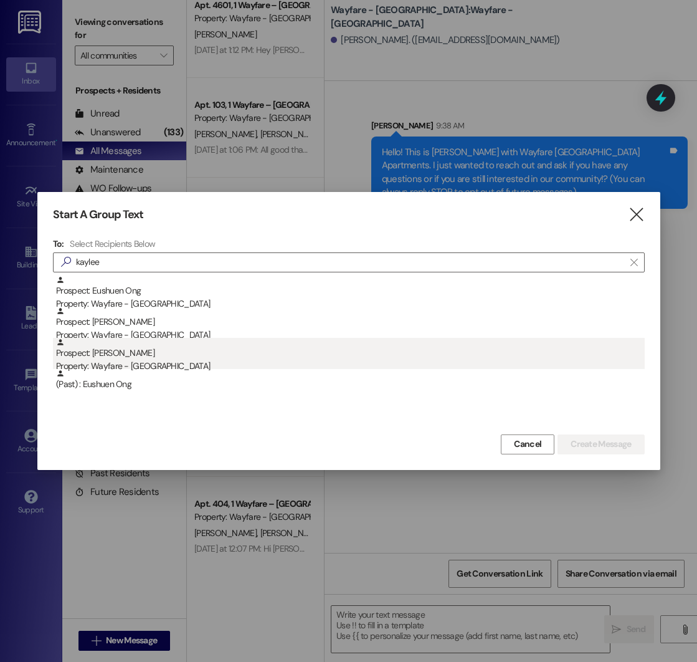
click at [202, 363] on div "Property: Wayfare - [GEOGRAPHIC_DATA]" at bounding box center [350, 366] width 589 height 13
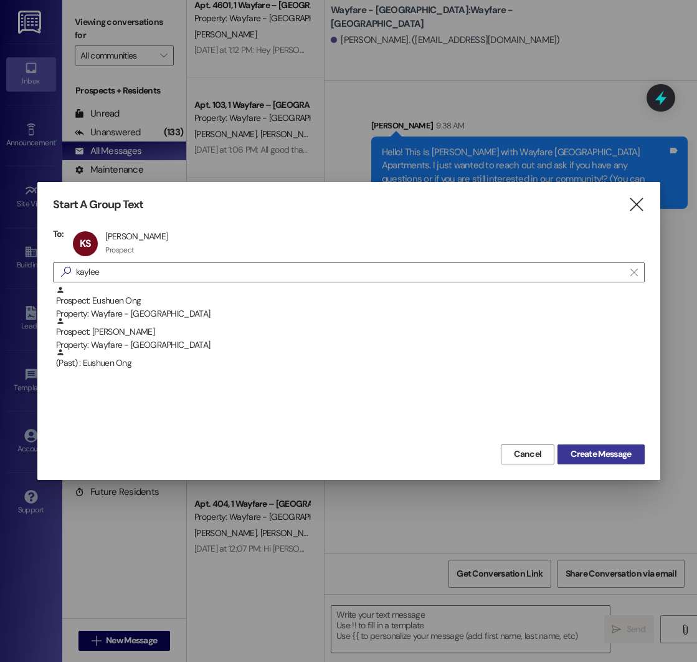
click at [585, 456] on span "Create Message" at bounding box center [601, 453] width 60 height 13
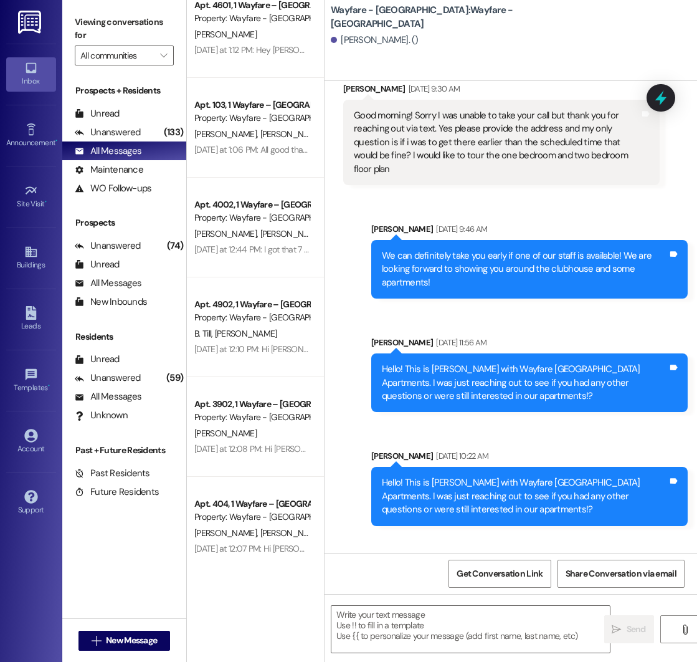
scroll to position [387, 0]
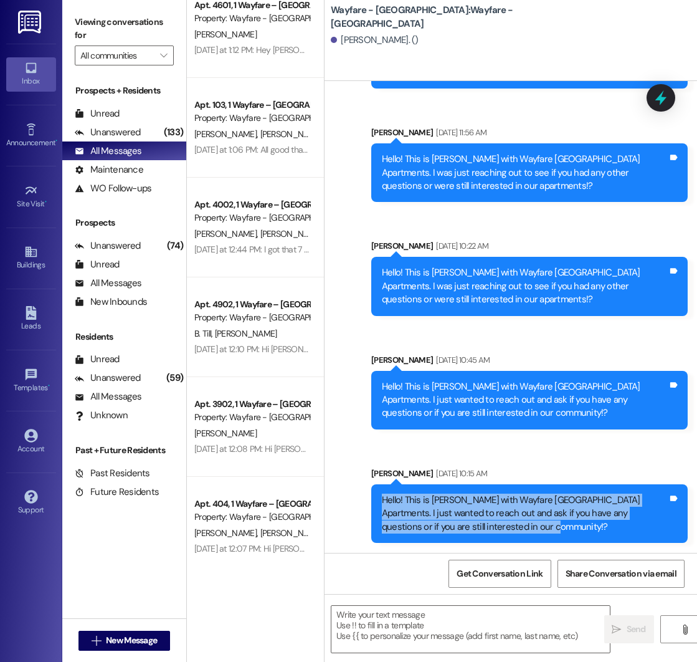
drag, startPoint x: 383, startPoint y: 500, endPoint x: 502, endPoint y: 531, distance: 123.0
click at [502, 531] on div "Hello! This is [PERSON_NAME] with Wayfare [GEOGRAPHIC_DATA] Apartments. I just …" at bounding box center [525, 513] width 286 height 40
copy div "Hello! This is [PERSON_NAME] with Wayfare [GEOGRAPHIC_DATA] Apartments. I just …"
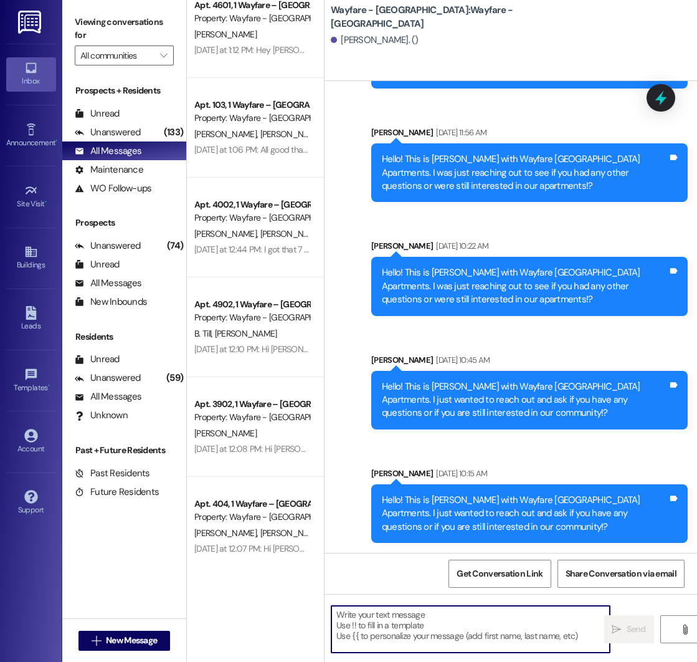
click at [384, 621] on textarea at bounding box center [470, 629] width 279 height 47
paste textarea "Hello! This is [PERSON_NAME] with Wayfare [GEOGRAPHIC_DATA] Apartments. I just …"
type textarea "Hello! This is [PERSON_NAME] with Wayfare [GEOGRAPHIC_DATA] Apartments. I just …"
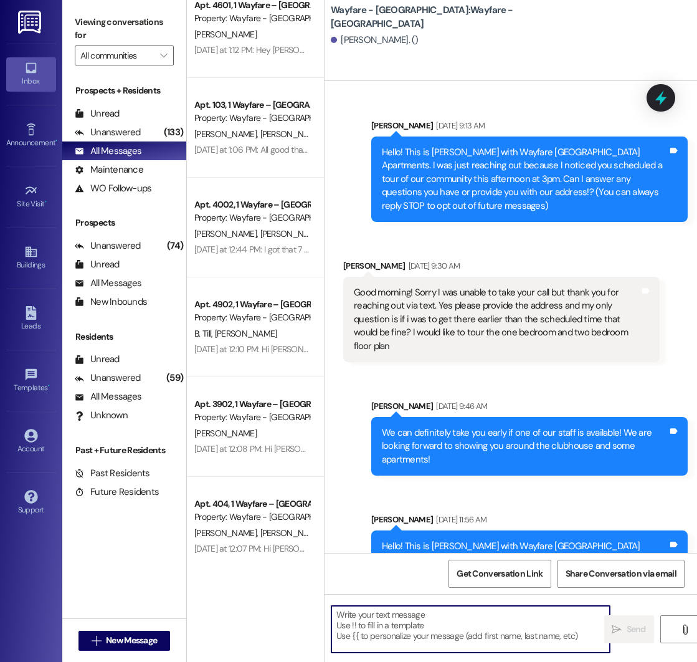
scroll to position [500, 0]
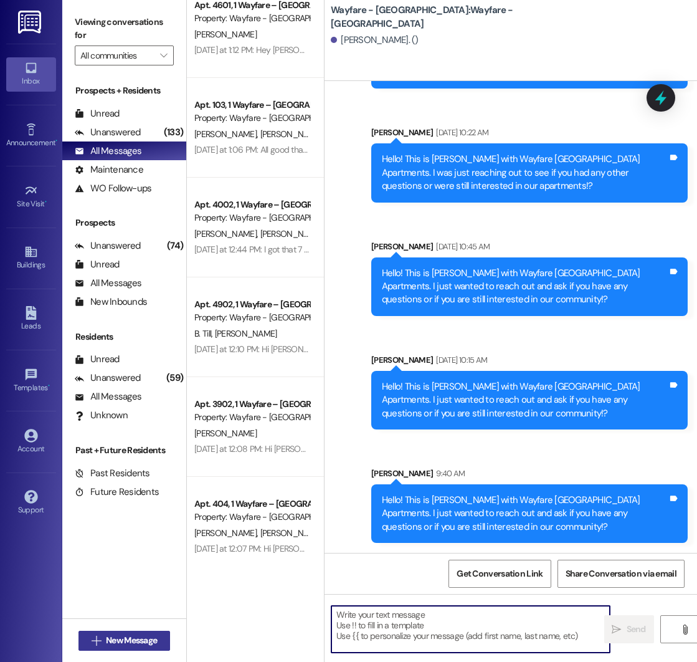
click at [128, 639] on span "New Message" at bounding box center [131, 640] width 51 height 13
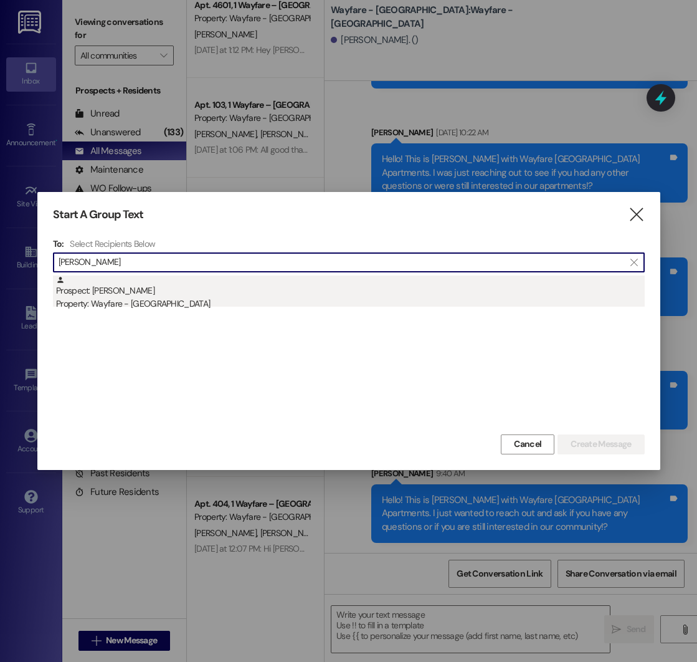
type input "[PERSON_NAME]"
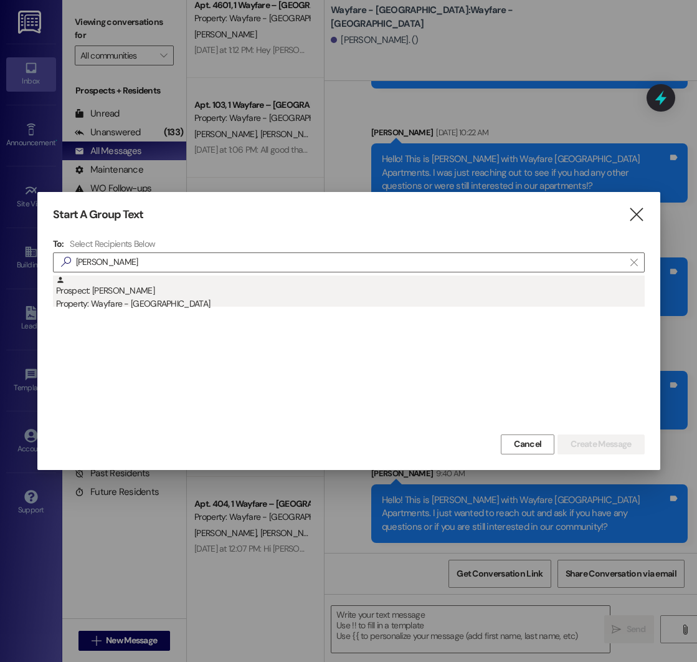
click at [160, 301] on div "Property: Wayfare - [GEOGRAPHIC_DATA]" at bounding box center [350, 303] width 589 height 13
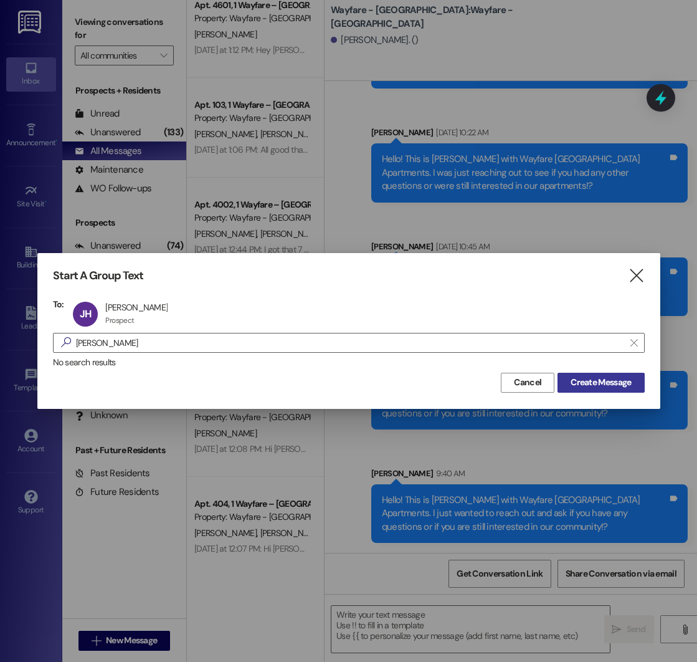
click at [588, 389] on button "Create Message" at bounding box center [601, 383] width 87 height 20
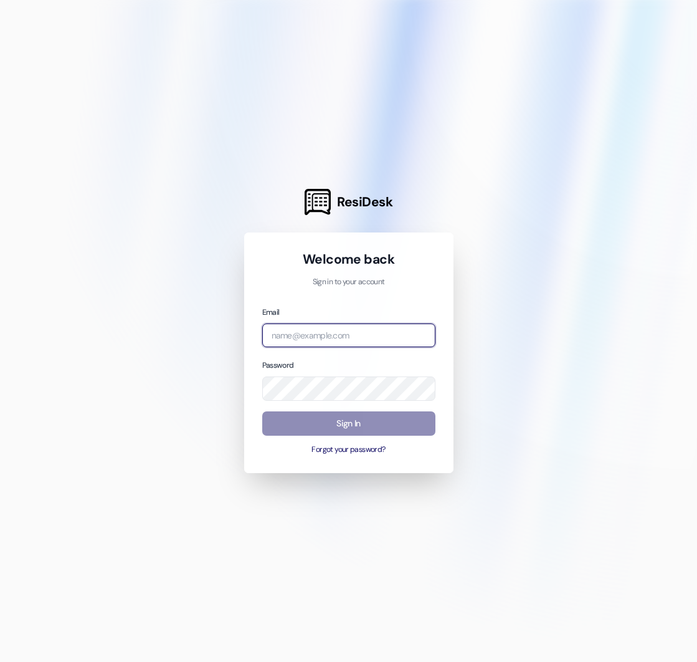
type input "[PERSON_NAME][EMAIL_ADDRESS][DOMAIN_NAME]"
click at [305, 422] on button "Sign In" at bounding box center [348, 423] width 173 height 24
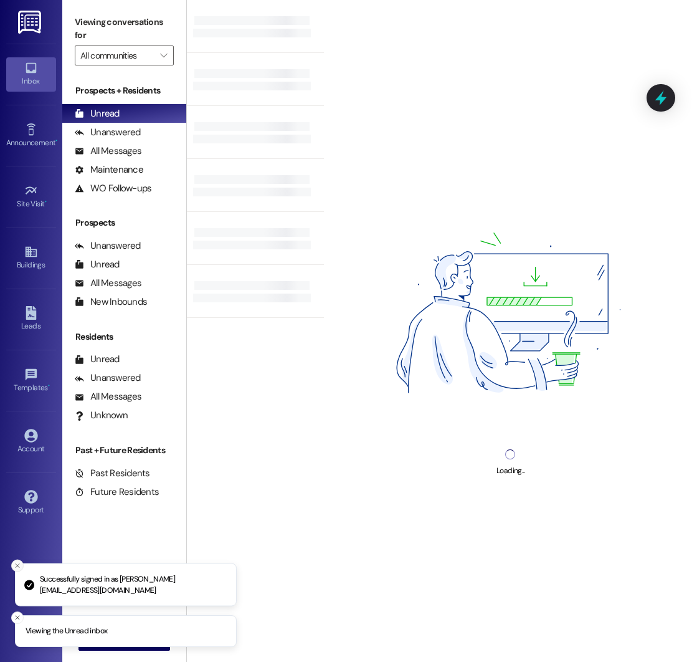
click at [18, 566] on line "Close toast" at bounding box center [18, 566] width 4 height 4
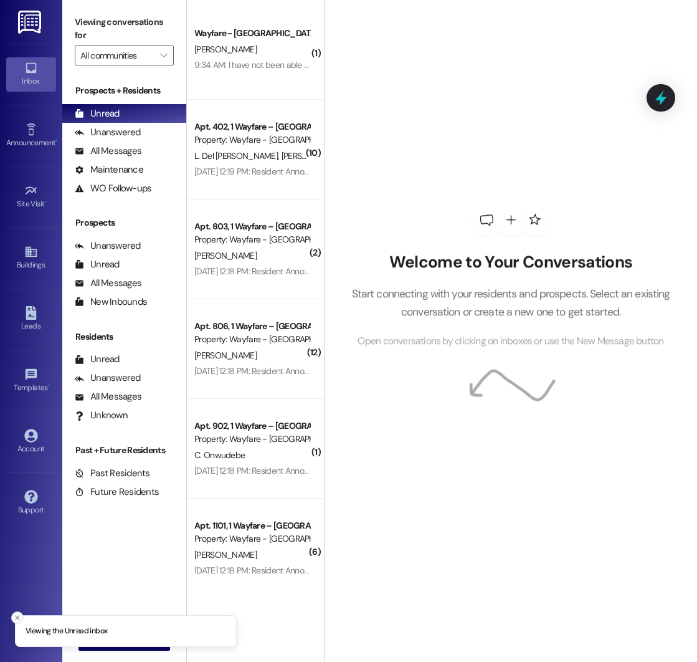
click at [15, 617] on icon "Close toast" at bounding box center [17, 617] width 7 height 7
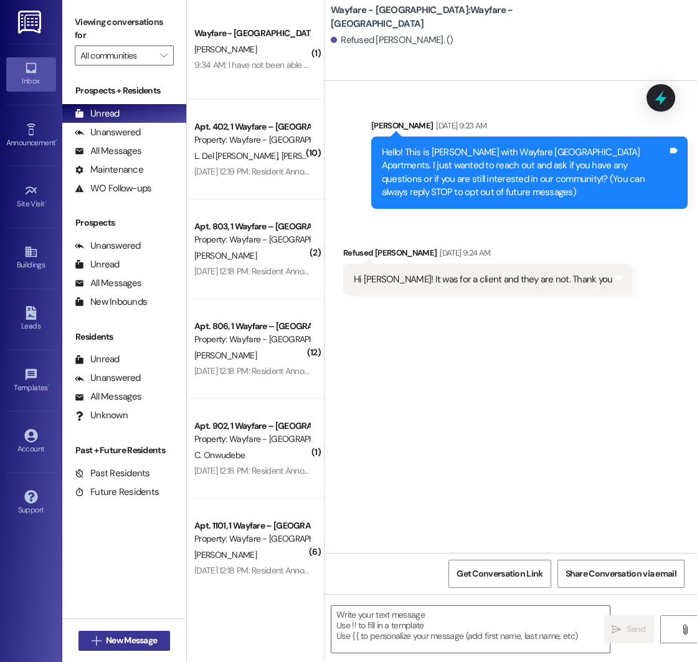
click at [116, 639] on span "New Message" at bounding box center [131, 640] width 51 height 13
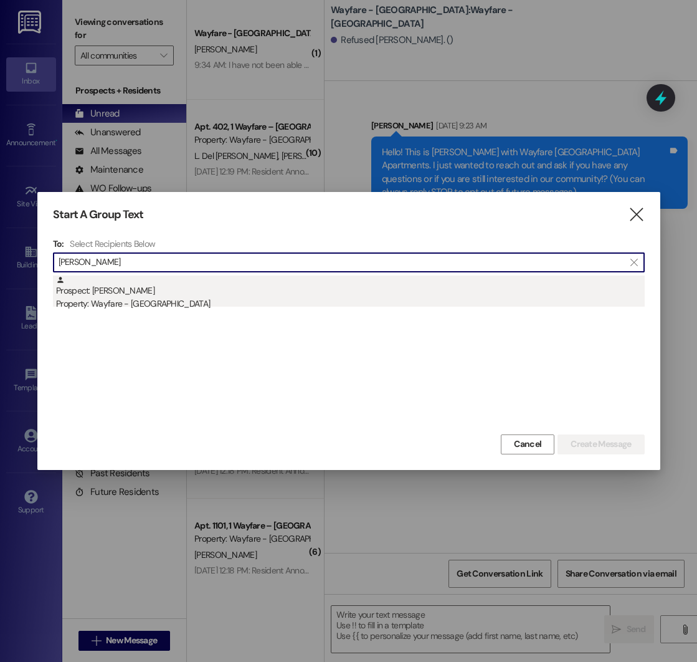
type input "[PERSON_NAME]"
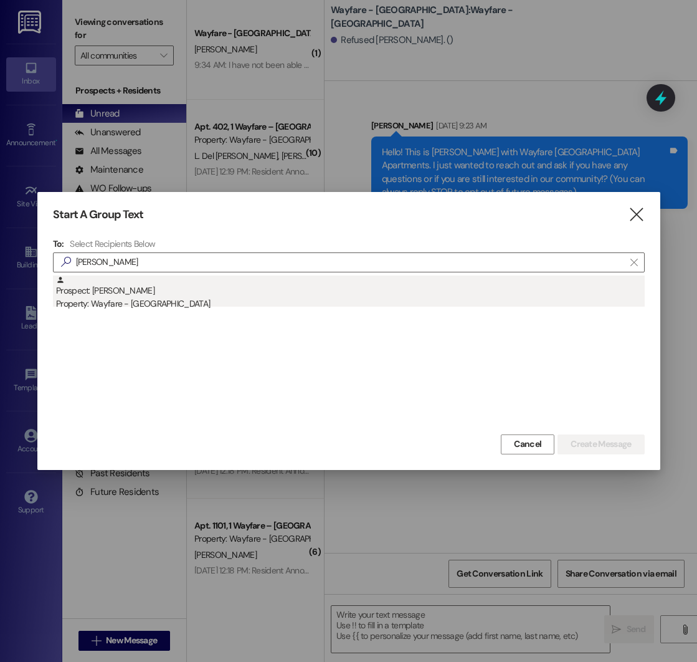
click at [231, 294] on div "Prospect: [PERSON_NAME] Property: Wayfare - [GEOGRAPHIC_DATA]" at bounding box center [350, 293] width 589 height 36
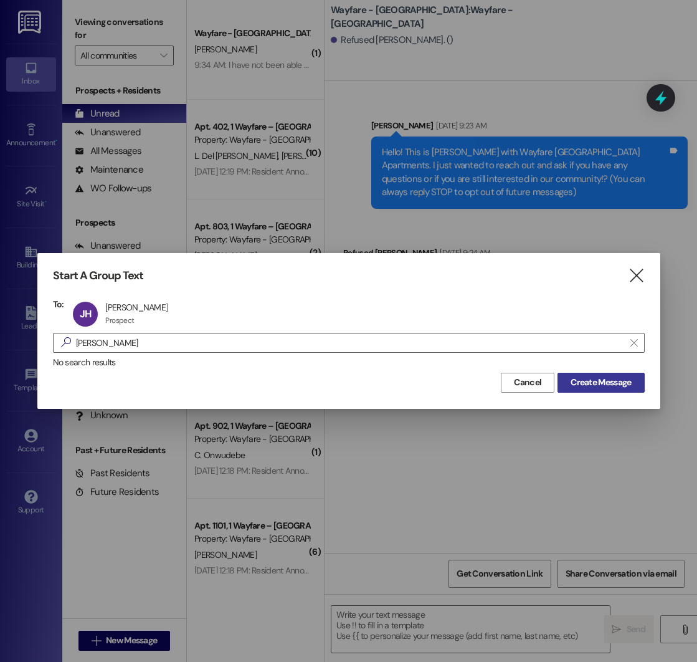
click at [595, 383] on span "Create Message" at bounding box center [601, 382] width 60 height 13
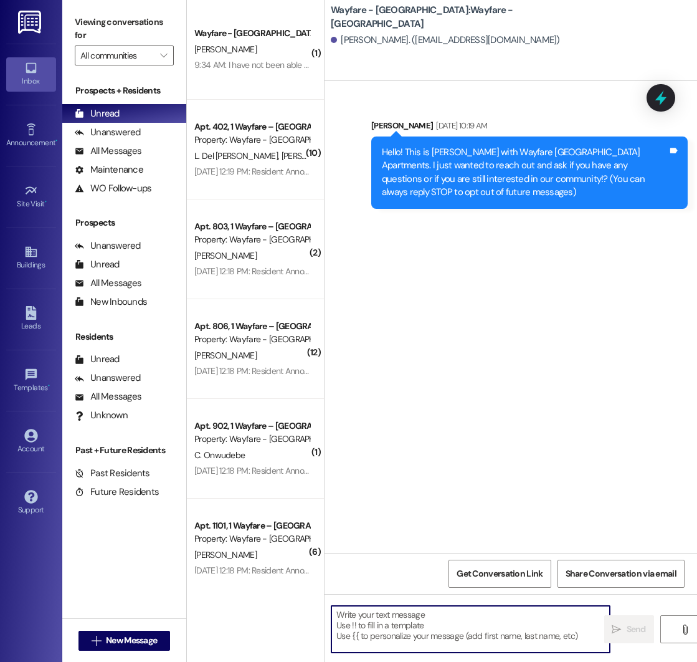
paste textarea "Hello! This is [PERSON_NAME] with Wayfare [GEOGRAPHIC_DATA] Apartments. I just …"
type textarea "Hello! This is [PERSON_NAME] with Wayfare [GEOGRAPHIC_DATA] Apartments. I just …"
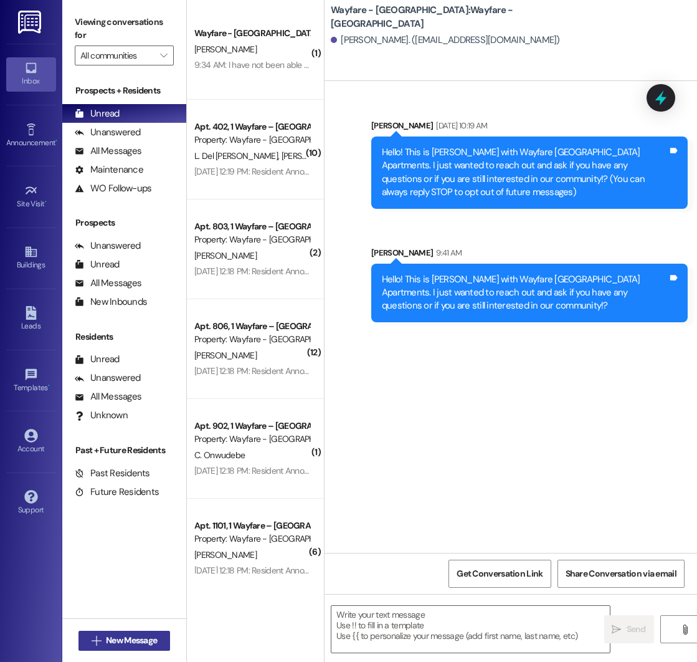
click at [128, 634] on span "New Message" at bounding box center [131, 640] width 51 height 13
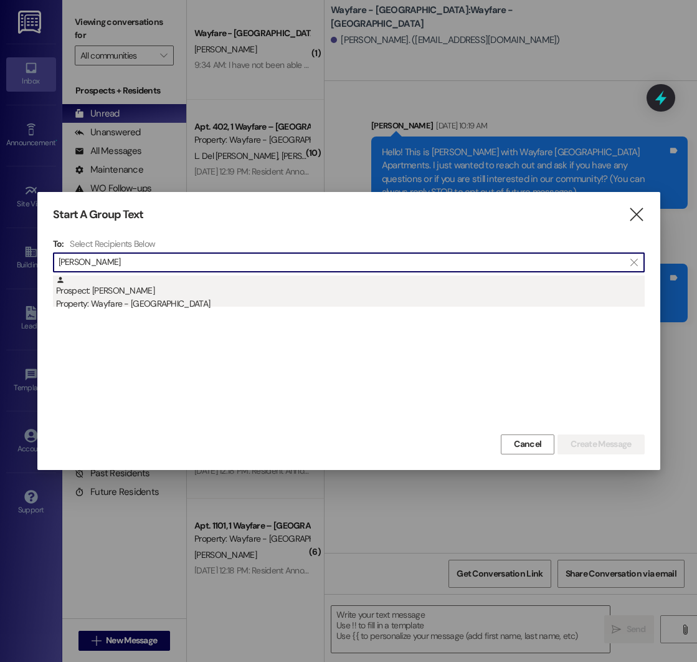
type input "[PERSON_NAME]"
click at [201, 296] on div "Prospect: [PERSON_NAME] Property: Wayfare - [GEOGRAPHIC_DATA]" at bounding box center [350, 293] width 589 height 36
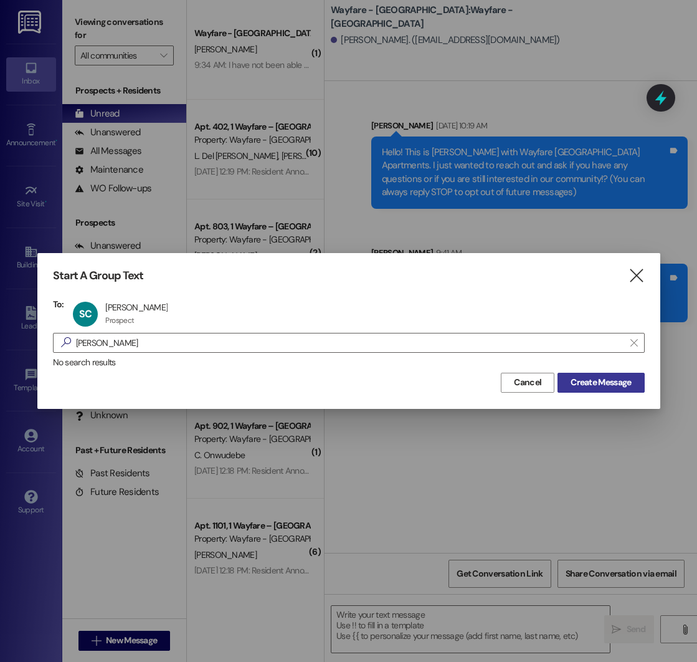
click at [599, 381] on span "Create Message" at bounding box center [601, 382] width 60 height 13
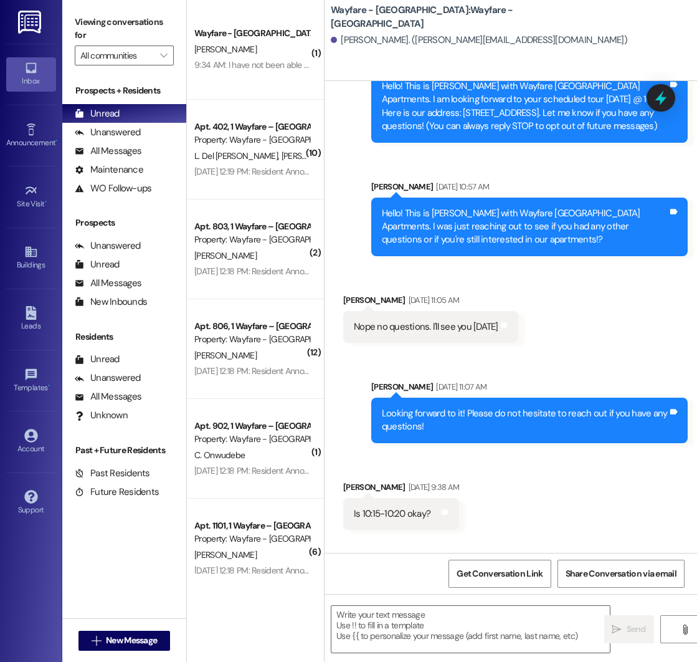
scroll to position [267, 0]
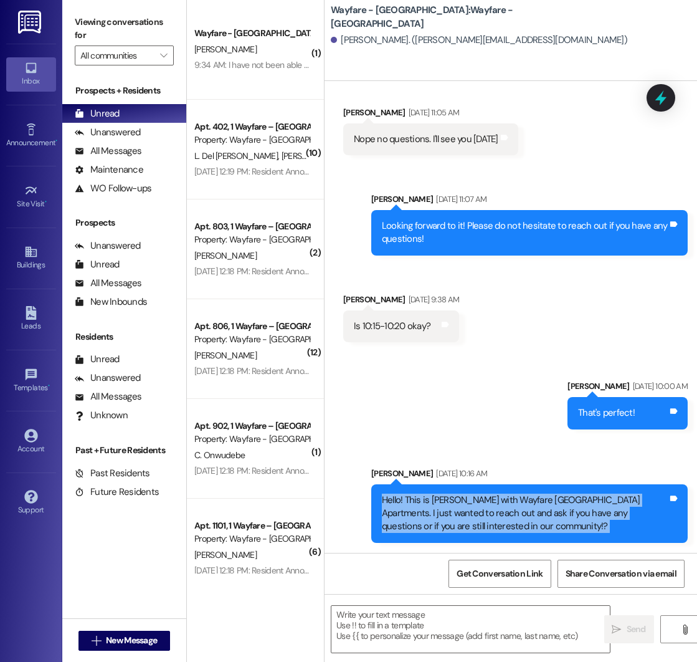
drag, startPoint x: 383, startPoint y: 498, endPoint x: 574, endPoint y: 556, distance: 200.5
click at [574, 556] on div "Sent via SMS [PERSON_NAME] [DATE] 9:11 AM Hello! This is [PERSON_NAME] with Way…" at bounding box center [511, 412] width 373 height 662
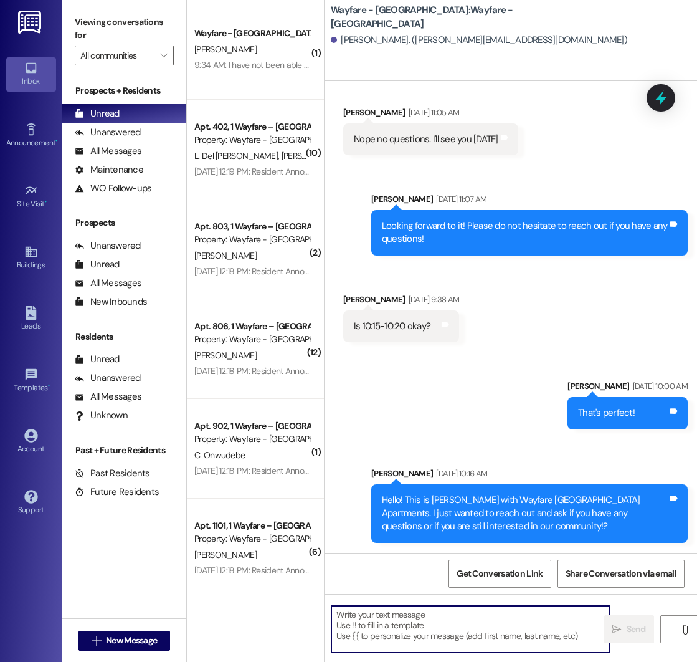
click at [462, 616] on textarea at bounding box center [470, 629] width 279 height 47
paste textarea "Hello! This is [PERSON_NAME] with Wayfare [GEOGRAPHIC_DATA] Apartments. I just …"
type textarea "Hello! This is [PERSON_NAME] with Wayfare [GEOGRAPHIC_DATA] Apartments. I just …"
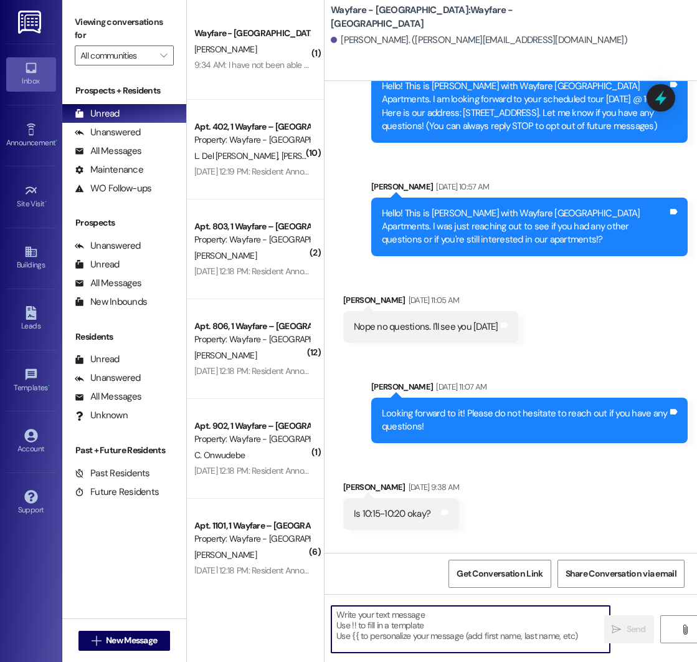
scroll to position [380, 0]
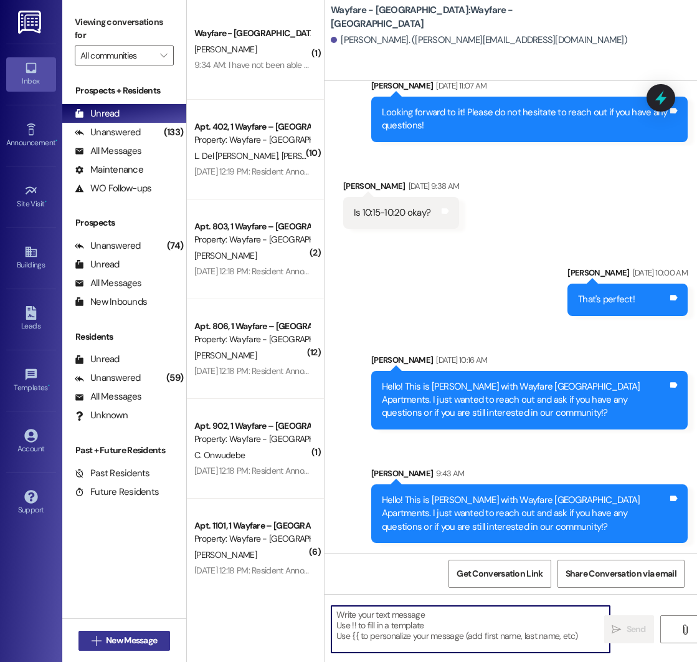
click at [106, 640] on span "New Message" at bounding box center [131, 640] width 51 height 13
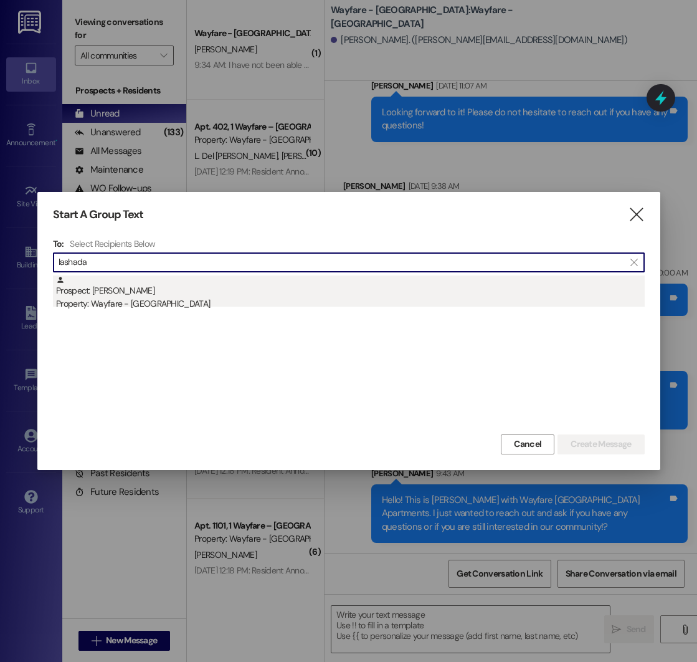
type input "lashada"
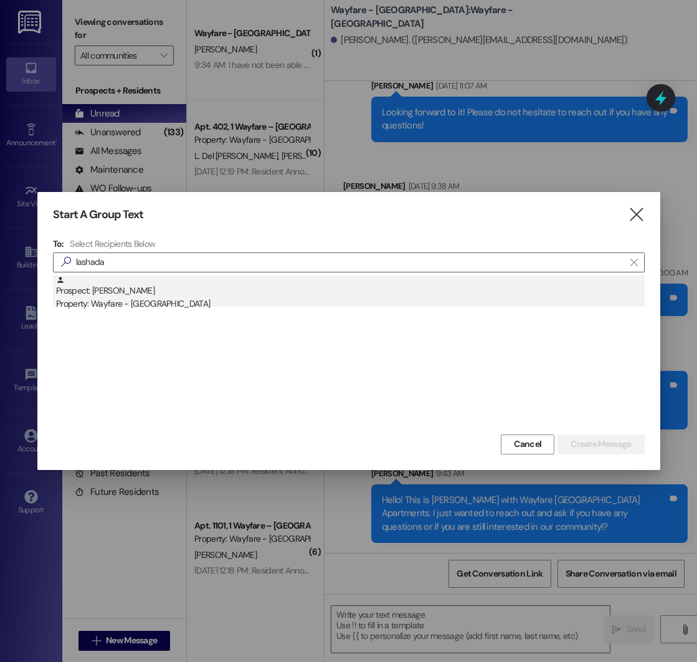
click at [188, 292] on div "Prospect: [PERSON_NAME] Property: Wayfare - [GEOGRAPHIC_DATA]" at bounding box center [350, 293] width 589 height 36
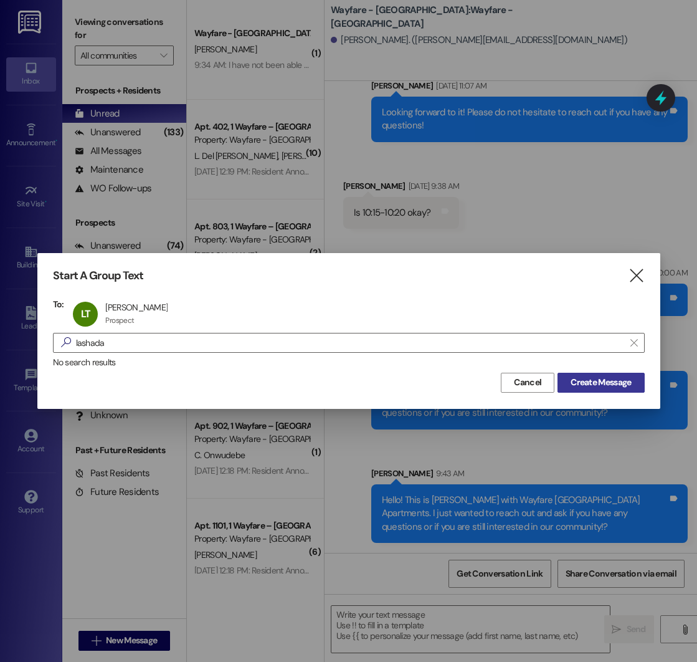
click at [584, 384] on span "Create Message" at bounding box center [601, 382] width 60 height 13
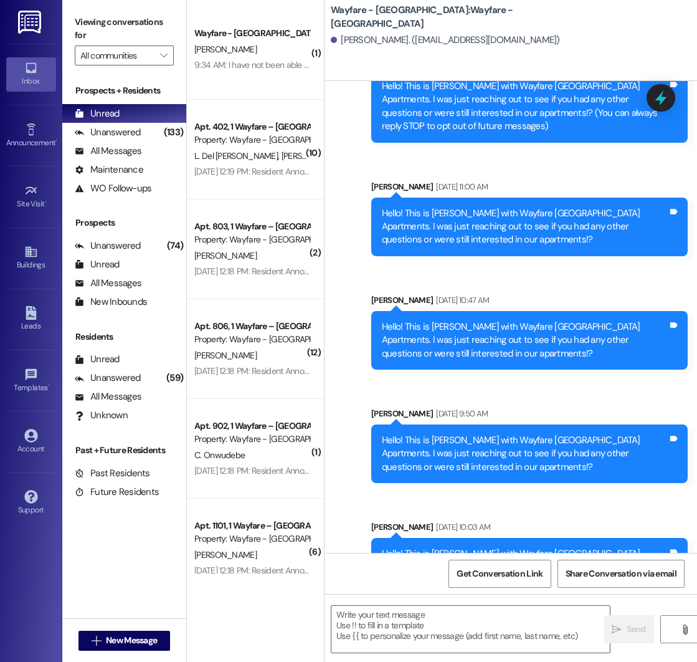
scroll to position [233, 0]
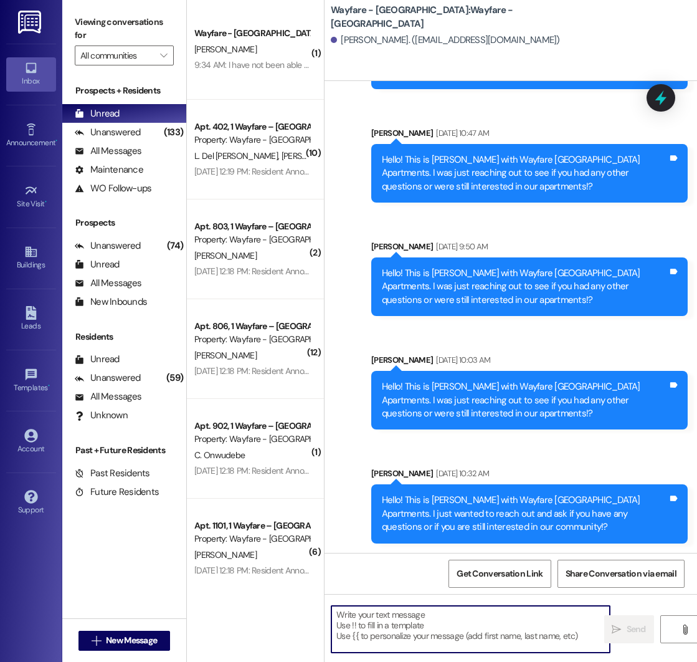
paste textarea "Hello! This is [PERSON_NAME] with Wayfare [GEOGRAPHIC_DATA] Apartments. I just …"
type textarea "Hello! This is [PERSON_NAME] with Wayfare [GEOGRAPHIC_DATA] Apartments. I just …"
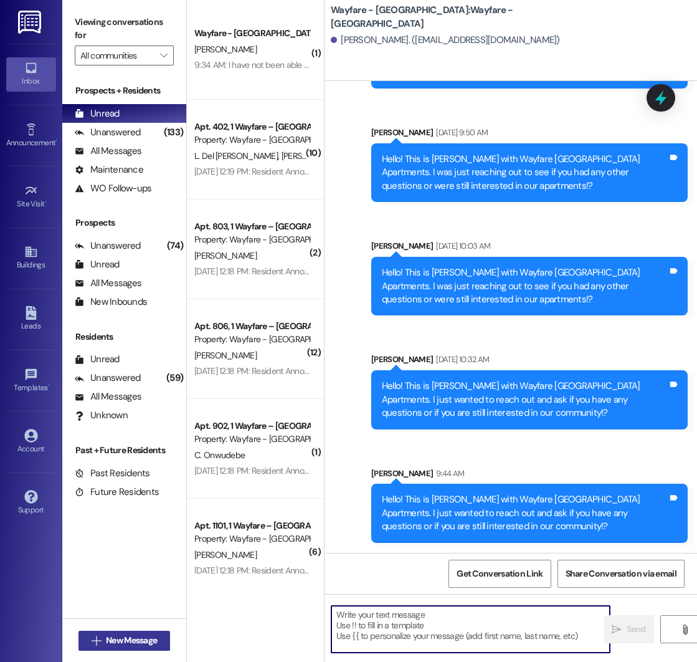
click at [98, 639] on icon "" at bounding box center [96, 641] width 9 height 10
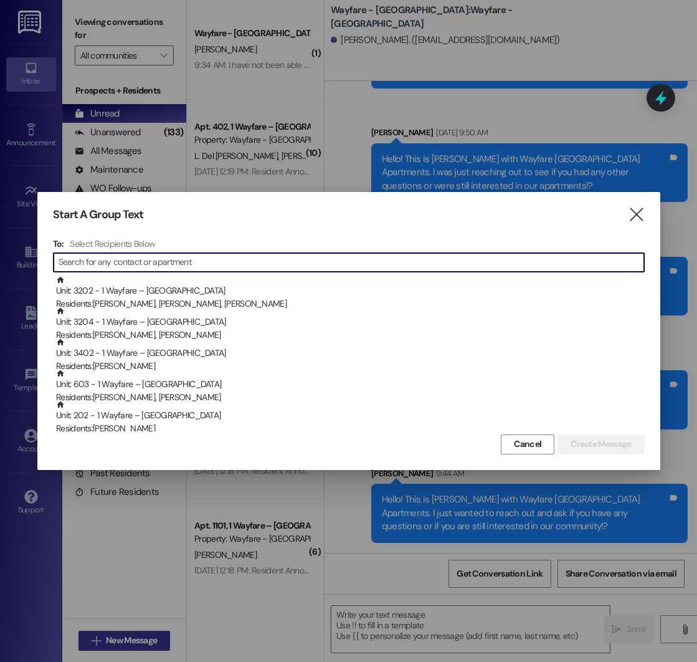
click at [98, 639] on div at bounding box center [348, 331] width 697 height 662
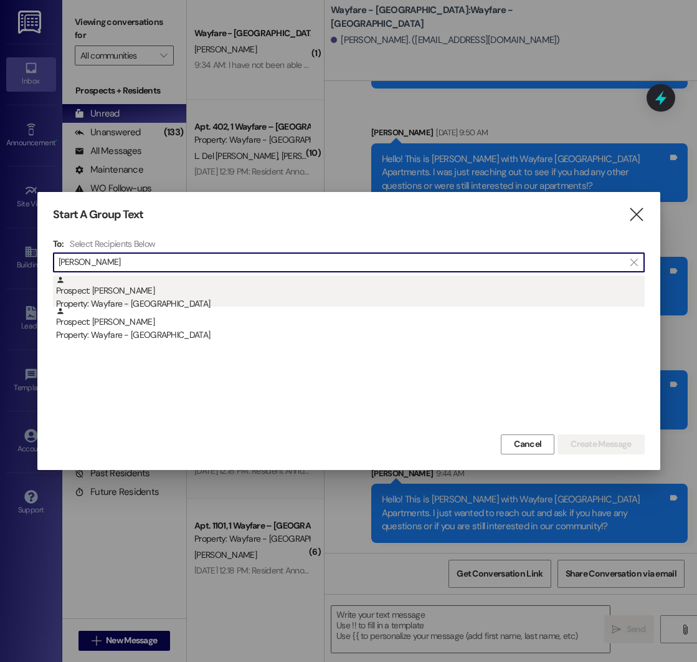
type input "[PERSON_NAME]"
click at [160, 288] on div "Prospect: [PERSON_NAME] Property: Wayfare - [GEOGRAPHIC_DATA]" at bounding box center [350, 293] width 589 height 36
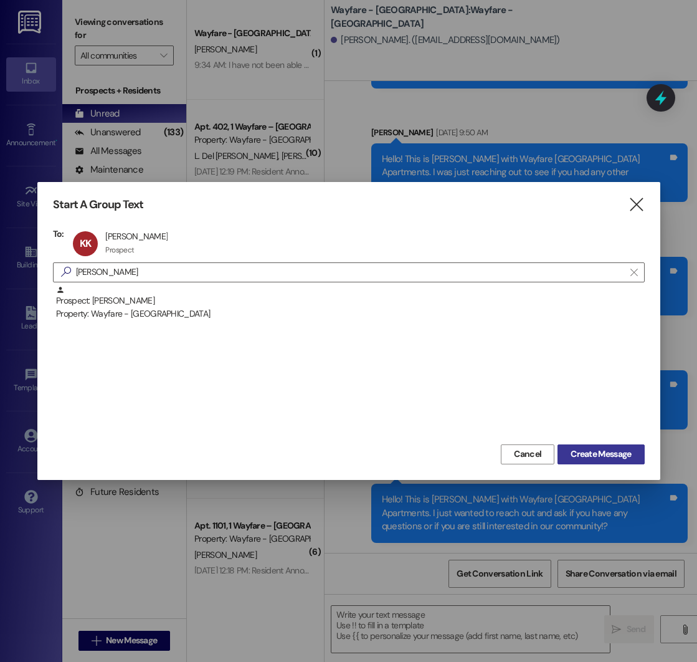
click at [579, 450] on span "Create Message" at bounding box center [601, 453] width 60 height 13
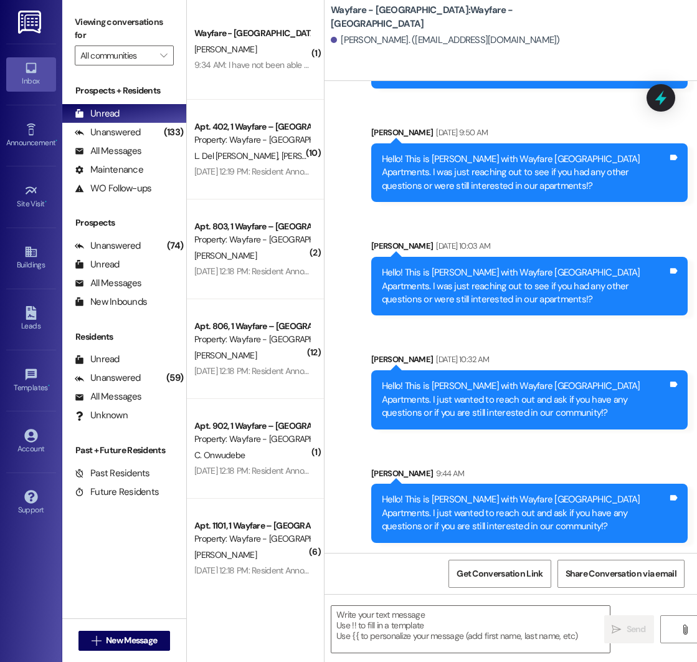
scroll to position [233, 0]
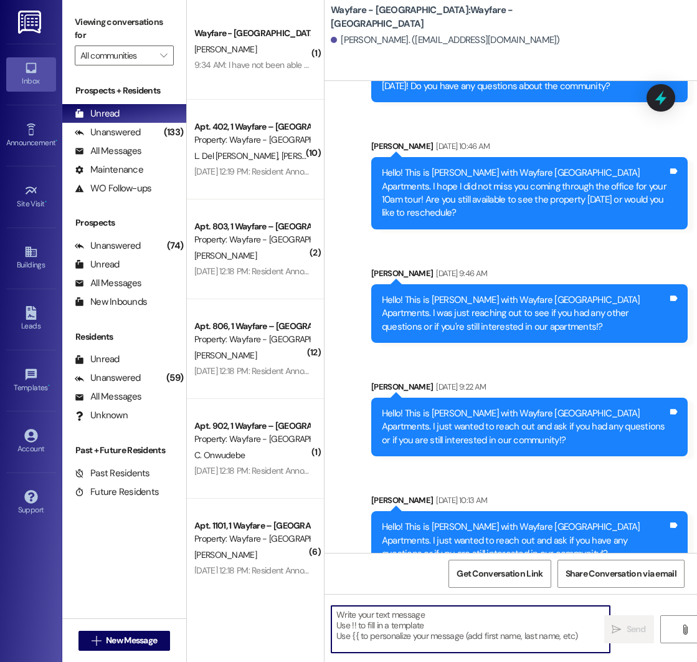
paste textarea "Hello! This is [PERSON_NAME] with Wayfare [GEOGRAPHIC_DATA] Apartments. I just …"
type textarea "Hello! This is [PERSON_NAME] with Wayfare [GEOGRAPHIC_DATA] Apartments. I just …"
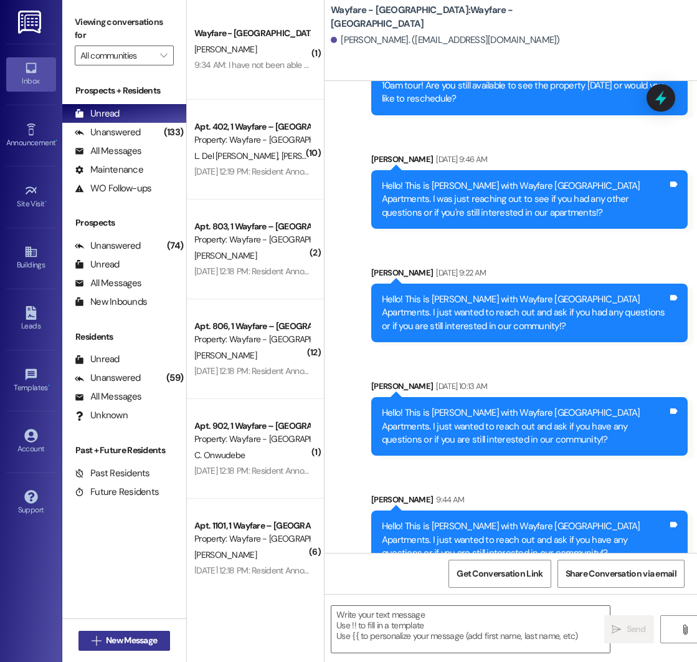
click at [112, 639] on span "New Message" at bounding box center [131, 640] width 51 height 13
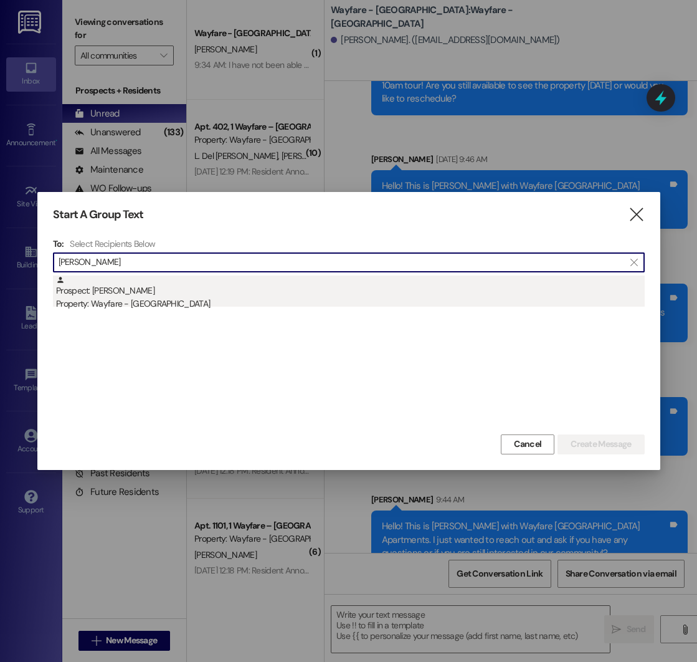
type input "[PERSON_NAME]"
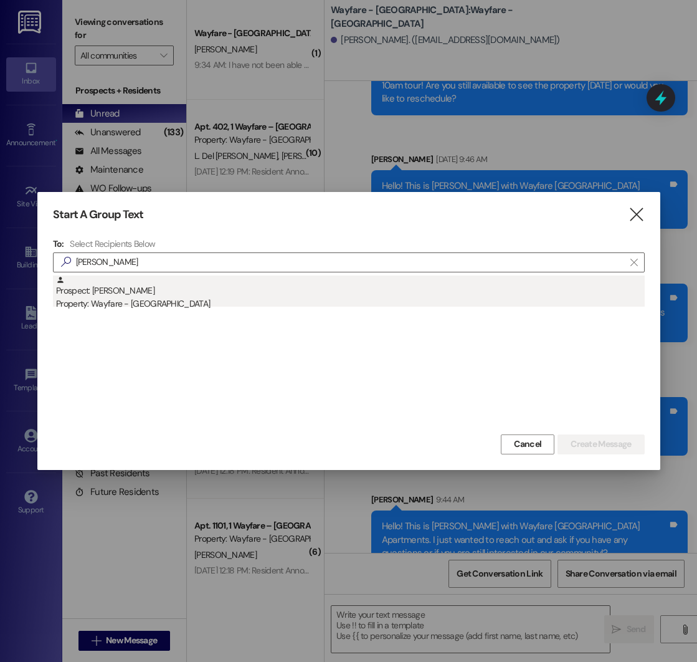
click at [195, 302] on div "Property: Wayfare - [GEOGRAPHIC_DATA]" at bounding box center [350, 303] width 589 height 13
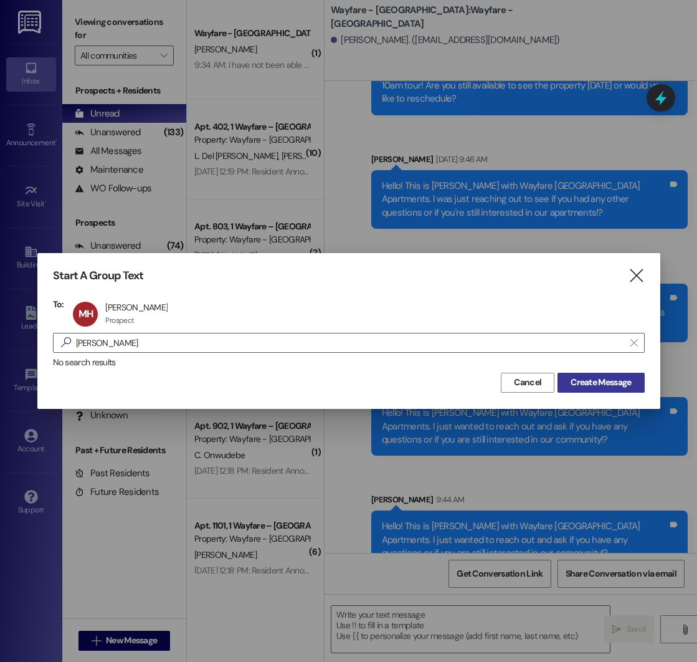
click at [596, 383] on span "Create Message" at bounding box center [601, 382] width 60 height 13
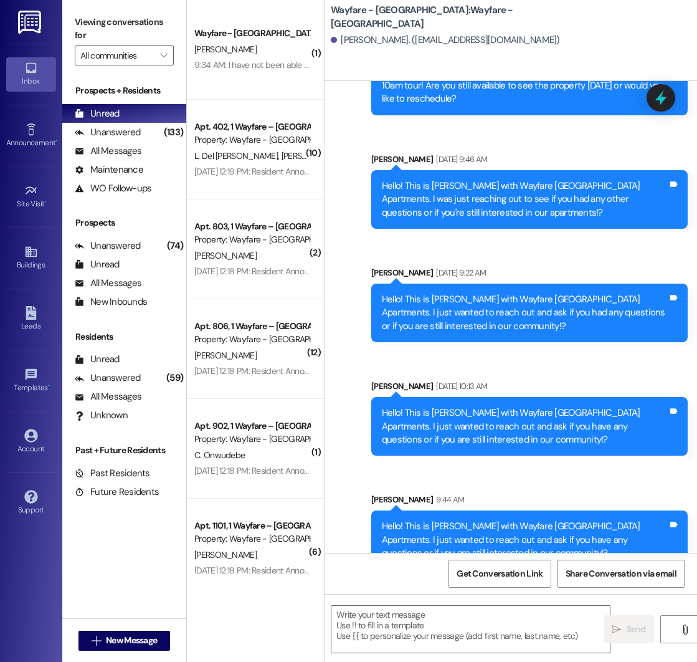
scroll to position [0, 0]
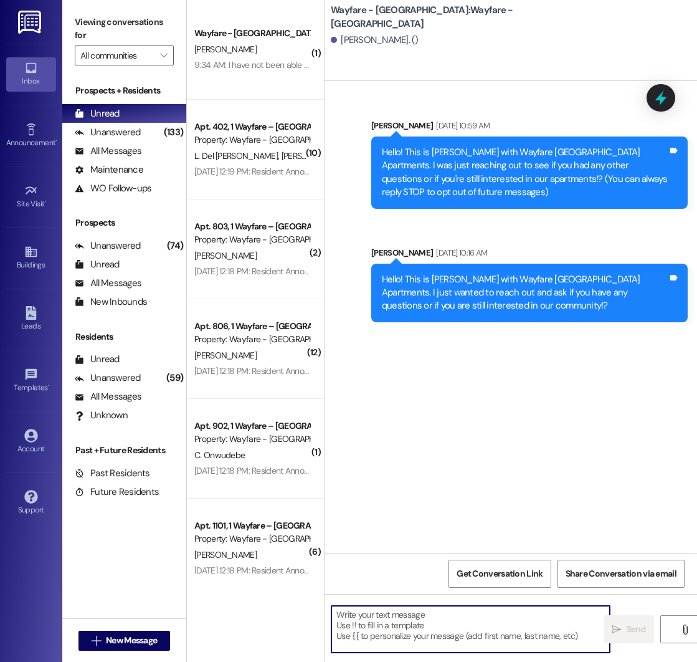
paste textarea "Hello! This is [PERSON_NAME] with Wayfare [GEOGRAPHIC_DATA] Apartments. I just …"
type textarea "Hello! This is [PERSON_NAME] with Wayfare [GEOGRAPHIC_DATA] Apartments. I just …"
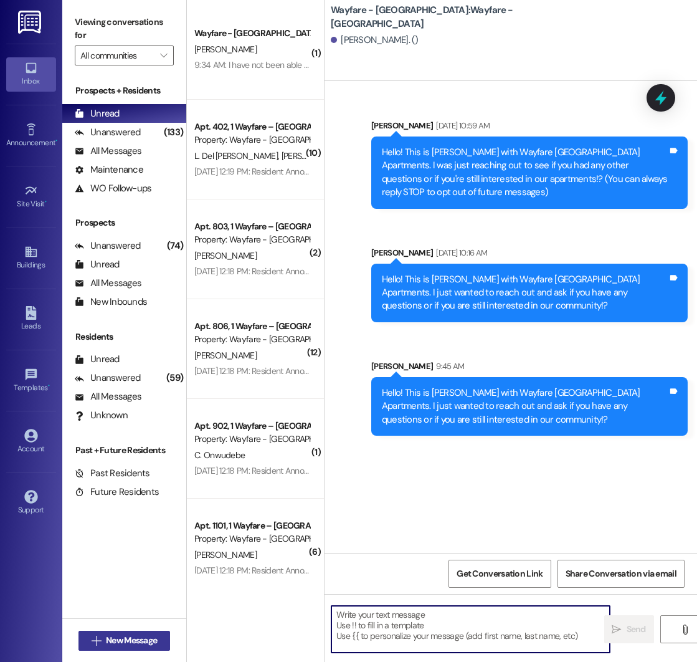
click at [129, 637] on span "New Message" at bounding box center [131, 640] width 51 height 13
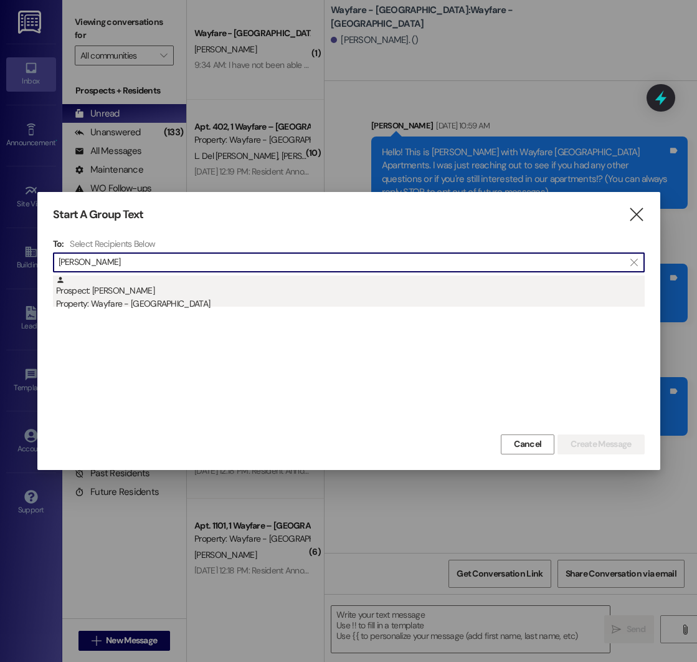
type input "[PERSON_NAME]"
click at [204, 298] on div "Property: Wayfare - [GEOGRAPHIC_DATA]" at bounding box center [350, 303] width 589 height 13
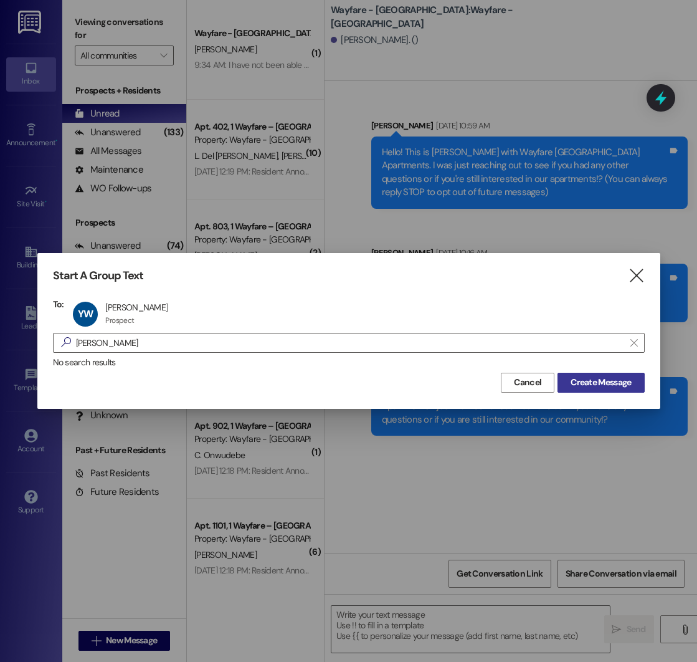
click at [578, 386] on span "Create Message" at bounding box center [601, 382] width 60 height 13
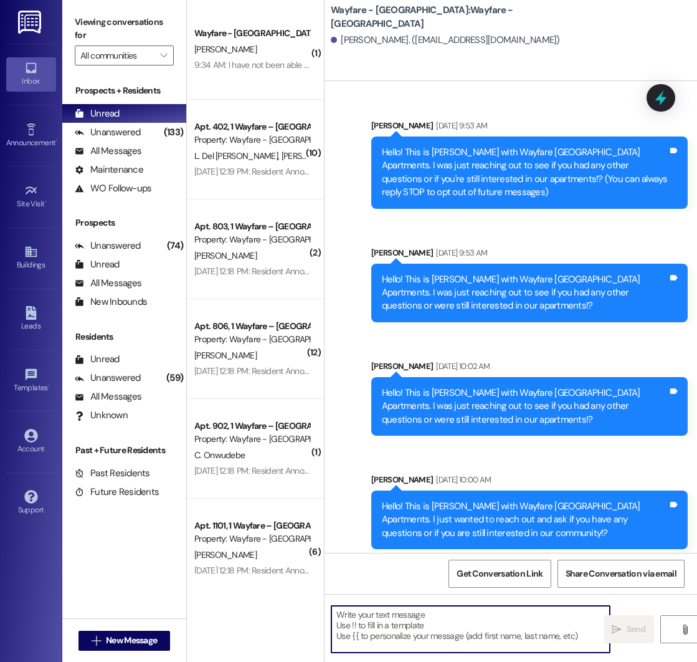
paste textarea "Hello! This is [PERSON_NAME] with Wayfare [GEOGRAPHIC_DATA] Apartments. I just …"
type textarea "Hello! This is [PERSON_NAME] with Wayfare [GEOGRAPHIC_DATA] Apartments. I just …"
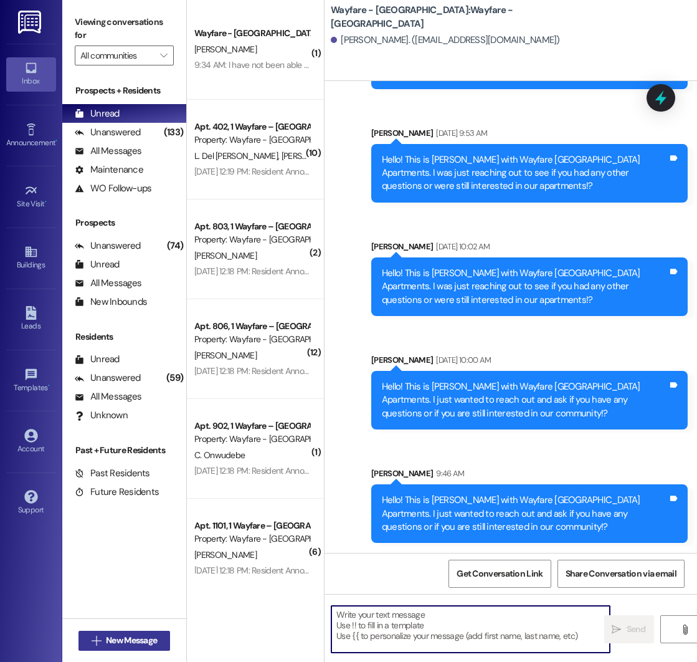
click at [112, 644] on span "New Message" at bounding box center [131, 640] width 51 height 13
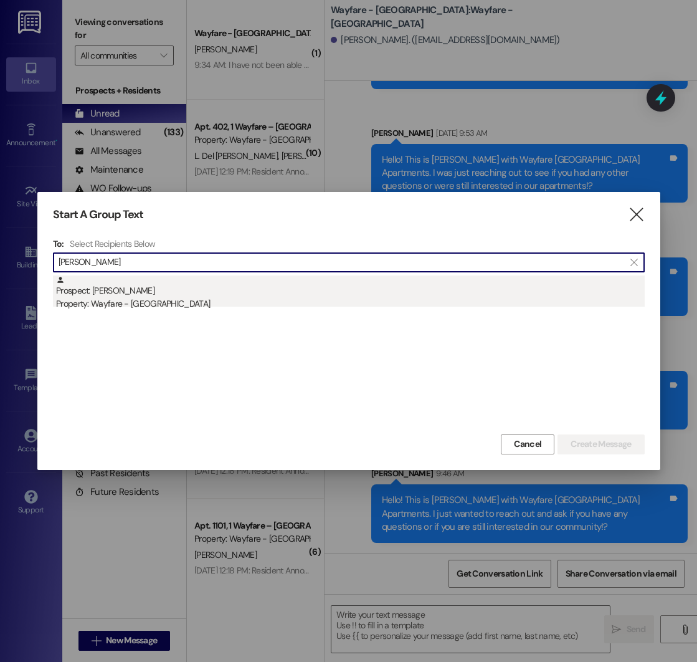
type input "[PERSON_NAME]"
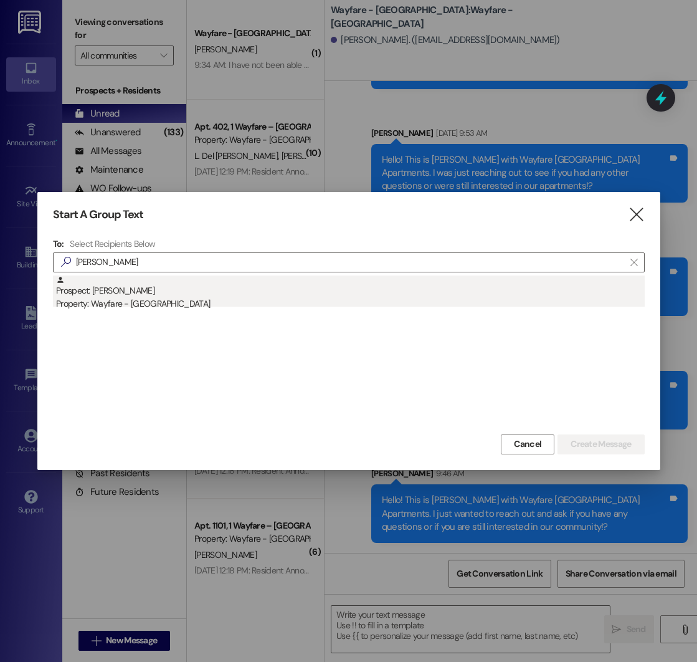
click at [178, 307] on div "Property: Wayfare - [GEOGRAPHIC_DATA]" at bounding box center [350, 303] width 589 height 13
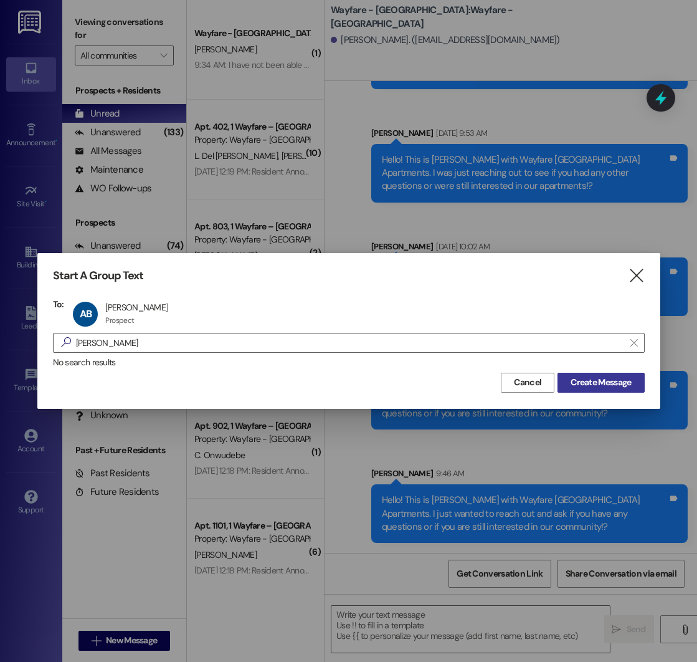
click at [589, 383] on span "Create Message" at bounding box center [601, 382] width 60 height 13
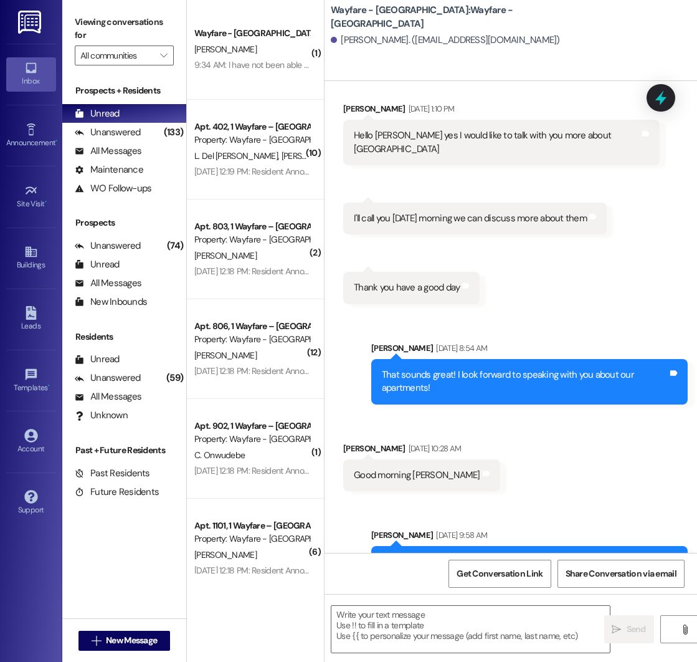
scroll to position [332, 0]
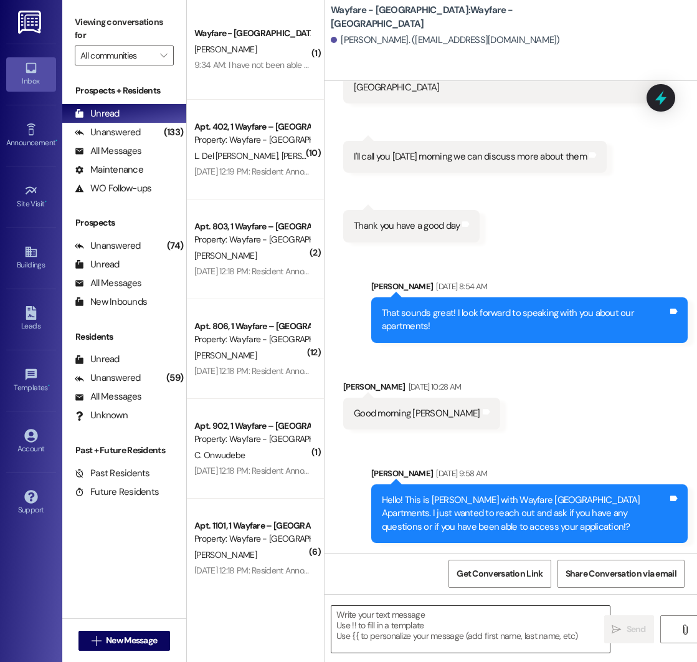
click at [422, 620] on textarea at bounding box center [470, 629] width 279 height 47
click at [358, 519] on div "Sent via SMS [PERSON_NAME] [DATE] 9:58 AM Hello! This is [PERSON_NAME] with Way…" at bounding box center [511, 495] width 373 height 113
click at [356, 626] on textarea at bounding box center [470, 629] width 279 height 47
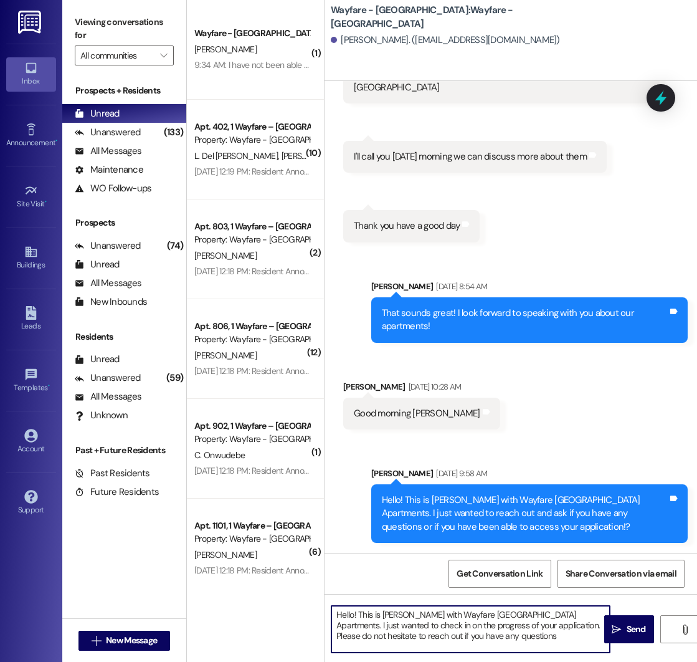
type textarea "Hello! This is [PERSON_NAME] with Wayfare [GEOGRAPHIC_DATA] Apartments. I just …"
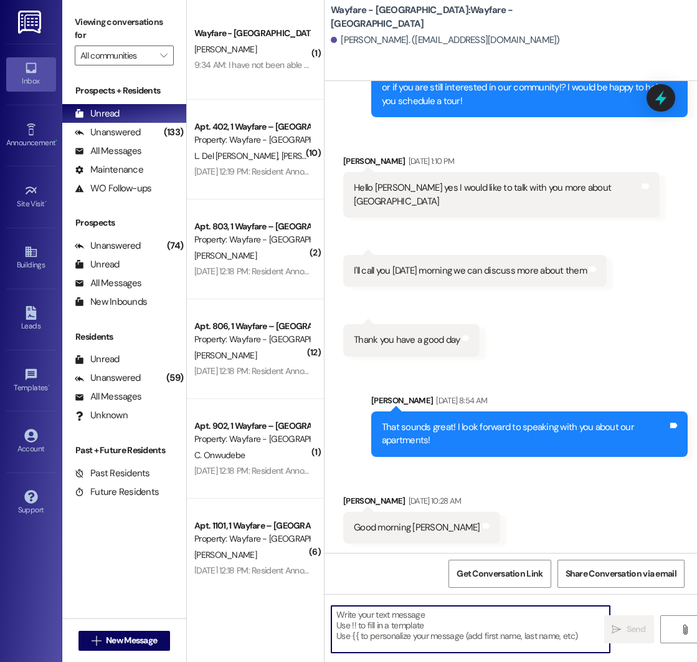
scroll to position [446, 0]
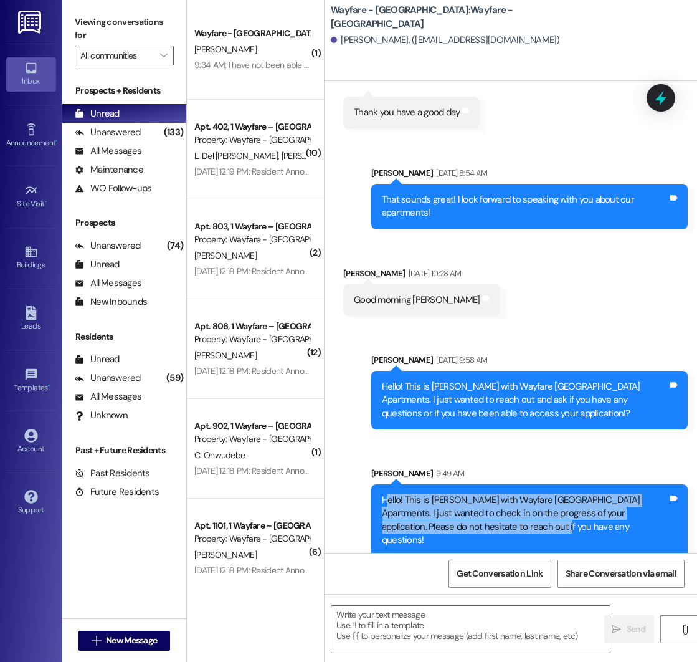
drag, startPoint x: 384, startPoint y: 500, endPoint x: 504, endPoint y: 520, distance: 121.3
click at [504, 520] on div "Hello! This is [PERSON_NAME] with Wayfare [GEOGRAPHIC_DATA] Apartments. I just …" at bounding box center [525, 520] width 286 height 54
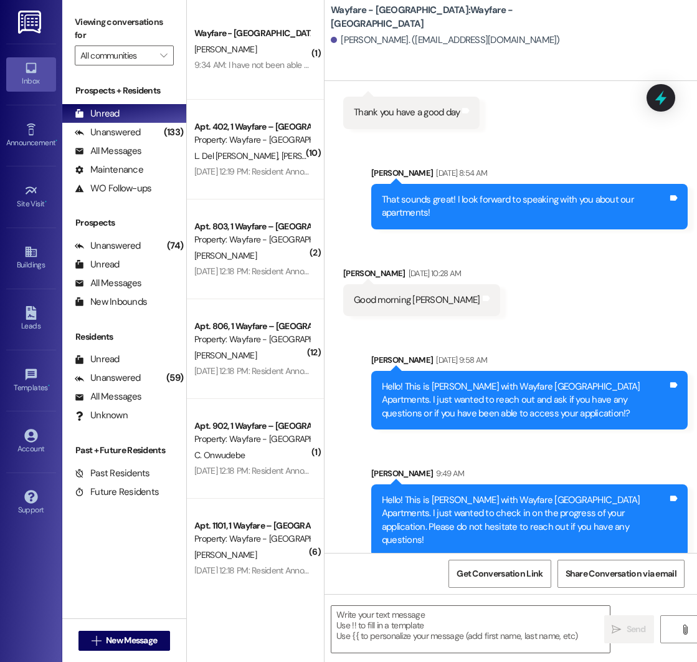
click at [512, 521] on div "Hello! This is [PERSON_NAME] with Wayfare [GEOGRAPHIC_DATA] Apartments. I just …" at bounding box center [525, 520] width 286 height 54
click at [583, 521] on div "Hello! This is [PERSON_NAME] with Wayfare [GEOGRAPHIC_DATA] Apartments. I just …" at bounding box center [525, 520] width 286 height 54
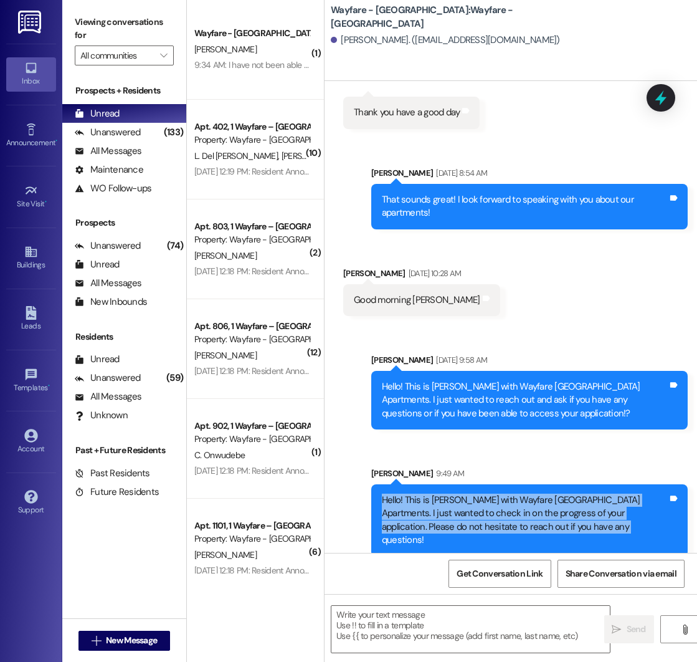
drag, startPoint x: 580, startPoint y: 523, endPoint x: 372, endPoint y: 500, distance: 209.3
click at [372, 500] on div "Hello! This is [PERSON_NAME] with Wayfare [GEOGRAPHIC_DATA] Apartments. I just …" at bounding box center [529, 520] width 317 height 72
copy div "Hello! This is [PERSON_NAME] with Wayfare [GEOGRAPHIC_DATA] Apartments. I just …"
click at [106, 641] on span "New Message" at bounding box center [131, 640] width 51 height 13
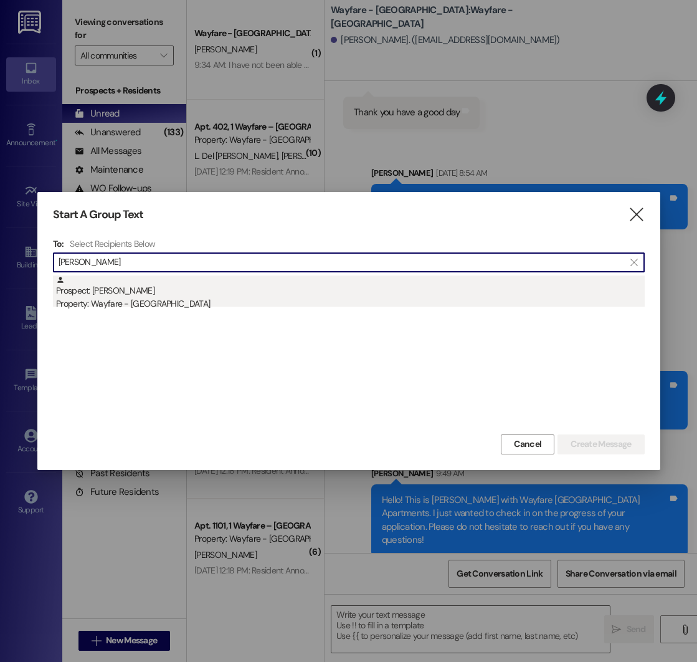
type input "[PERSON_NAME]"
click at [181, 295] on div "Prospect: [PERSON_NAME] Property: Wayfare - [GEOGRAPHIC_DATA]" at bounding box center [350, 293] width 589 height 36
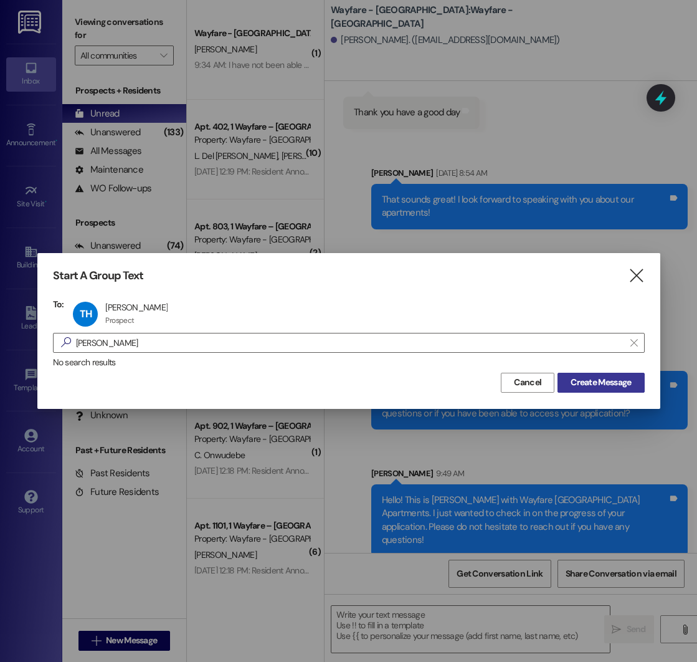
click at [601, 381] on span "Create Message" at bounding box center [601, 382] width 60 height 13
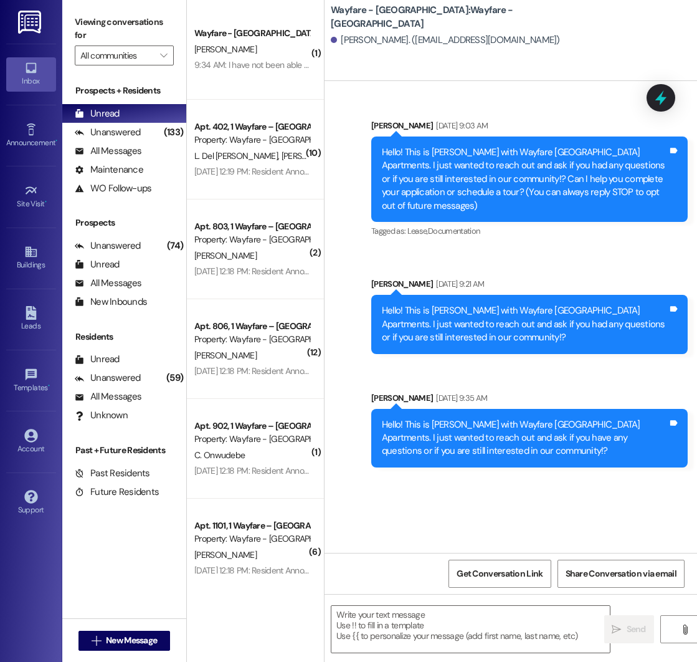
scroll to position [0, 0]
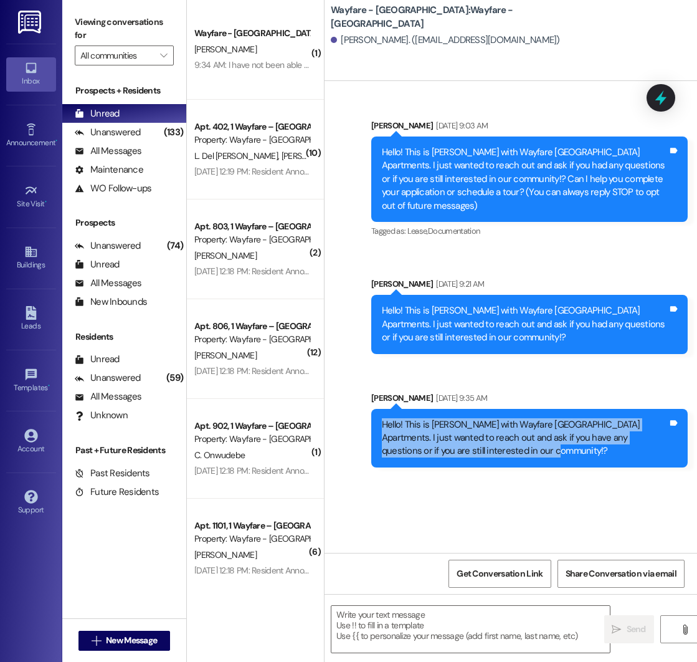
drag, startPoint x: 383, startPoint y: 424, endPoint x: 547, endPoint y: 454, distance: 166.7
click at [547, 454] on div "Hello! This is [PERSON_NAME] with Wayfare [GEOGRAPHIC_DATA] Apartments. I just …" at bounding box center [525, 438] width 286 height 40
copy div "Hello! This is [PERSON_NAME] with Wayfare [GEOGRAPHIC_DATA] Apartments. I just …"
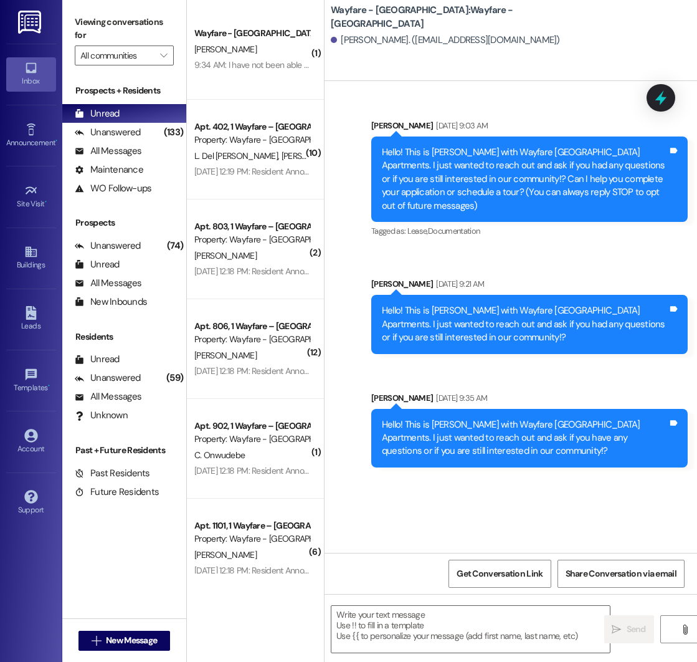
click at [333, 506] on div "Sent via SMS [PERSON_NAME] [DATE] 9:03 AM Hello! This is [PERSON_NAME] with Way…" at bounding box center [511, 317] width 373 height 472
click at [387, 627] on textarea at bounding box center [470, 629] width 279 height 47
paste textarea "Hello! This is [PERSON_NAME] with Wayfare [GEOGRAPHIC_DATA] Apartments. I just …"
type textarea "Hello! This is [PERSON_NAME] with Wayfare [GEOGRAPHIC_DATA] Apartments. I just …"
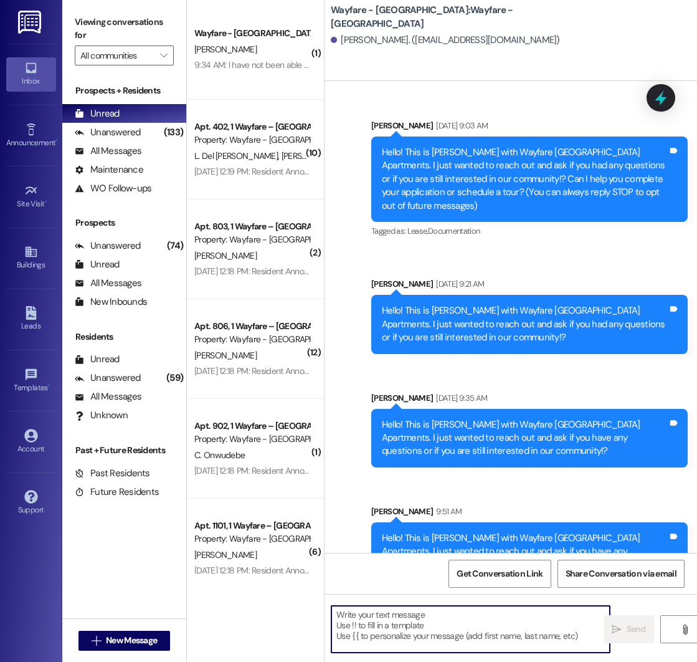
scroll to position [38, 0]
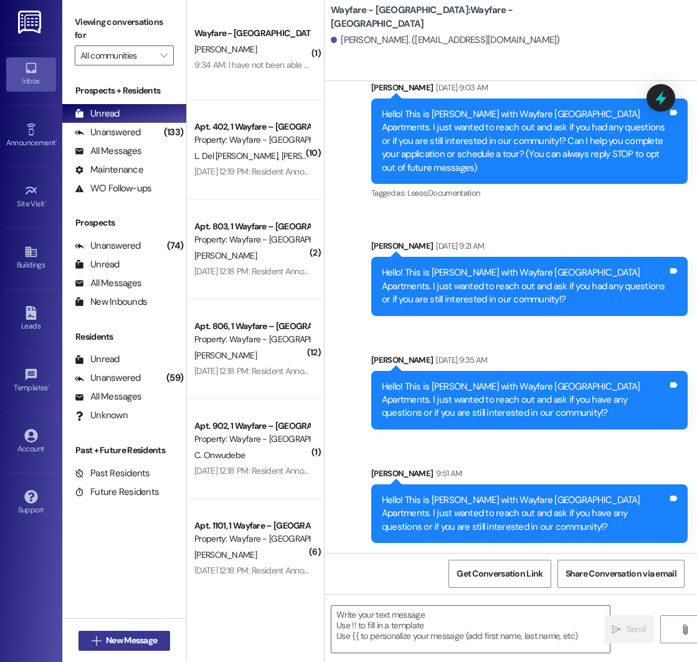
click at [116, 637] on span "New Message" at bounding box center [131, 640] width 51 height 13
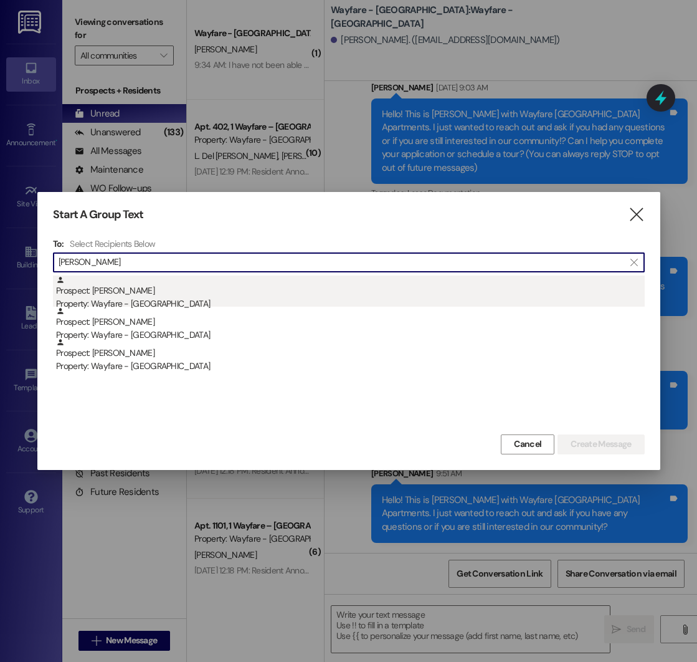
type input "[PERSON_NAME]"
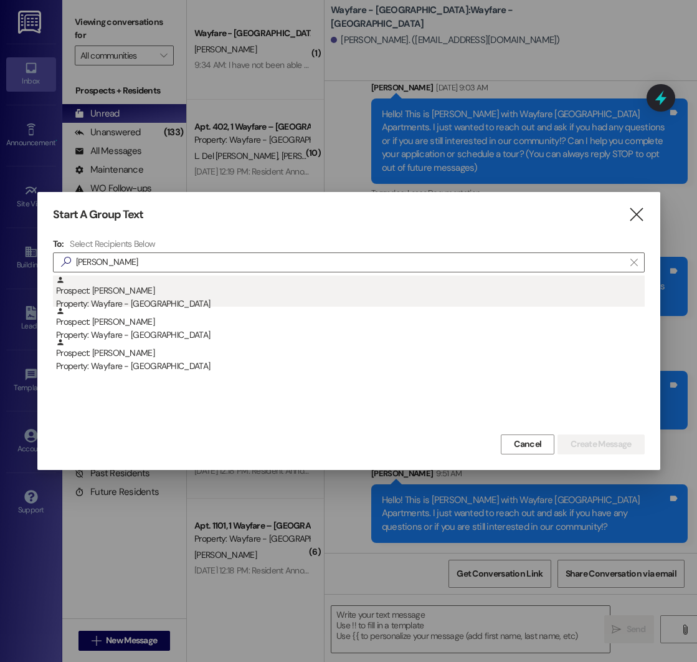
click at [166, 288] on div "Prospect: [PERSON_NAME] Property: Wayfare - [GEOGRAPHIC_DATA]" at bounding box center [350, 293] width 589 height 36
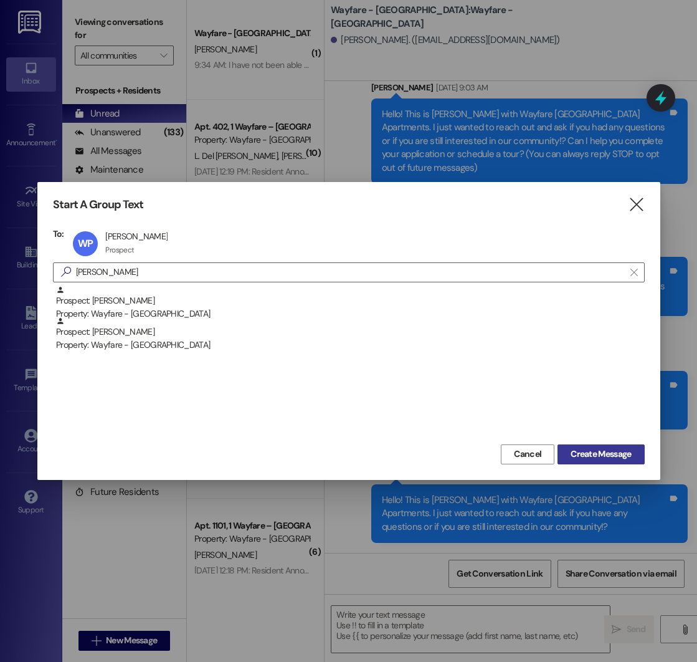
click at [616, 452] on span "Create Message" at bounding box center [601, 453] width 60 height 13
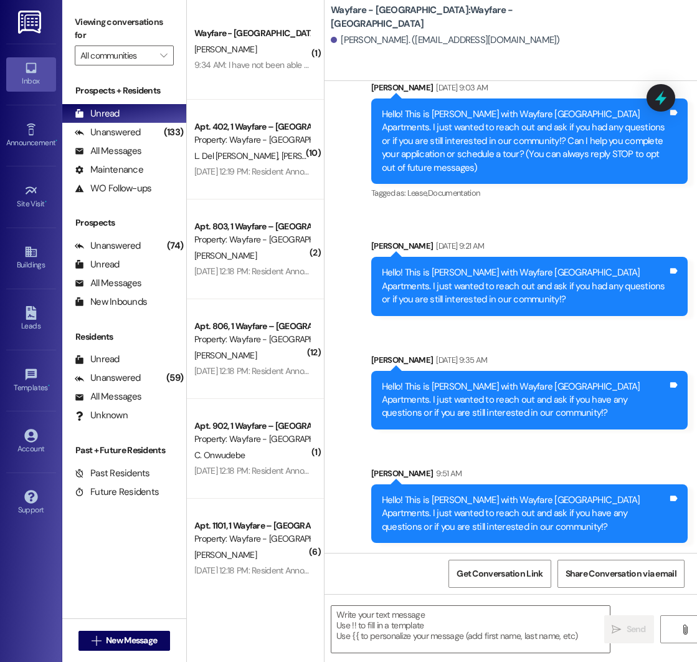
scroll to position [0, 0]
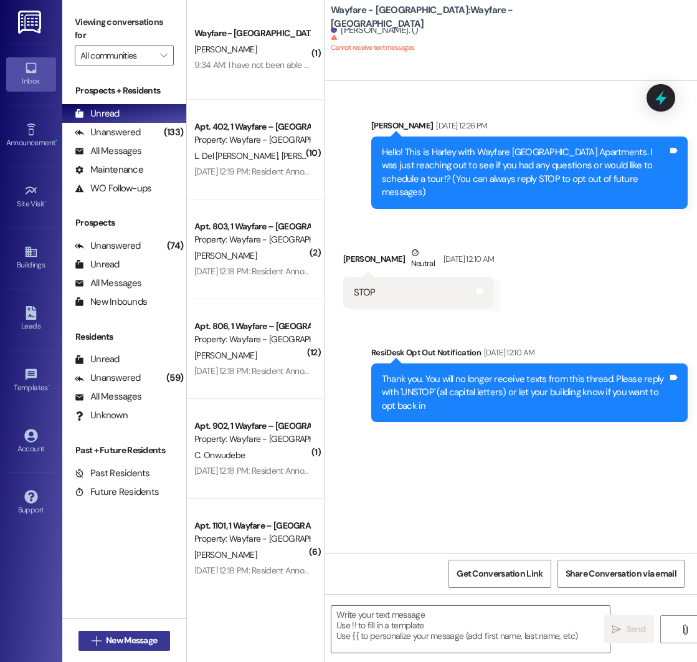
click at [107, 645] on span "New Message" at bounding box center [131, 640] width 51 height 13
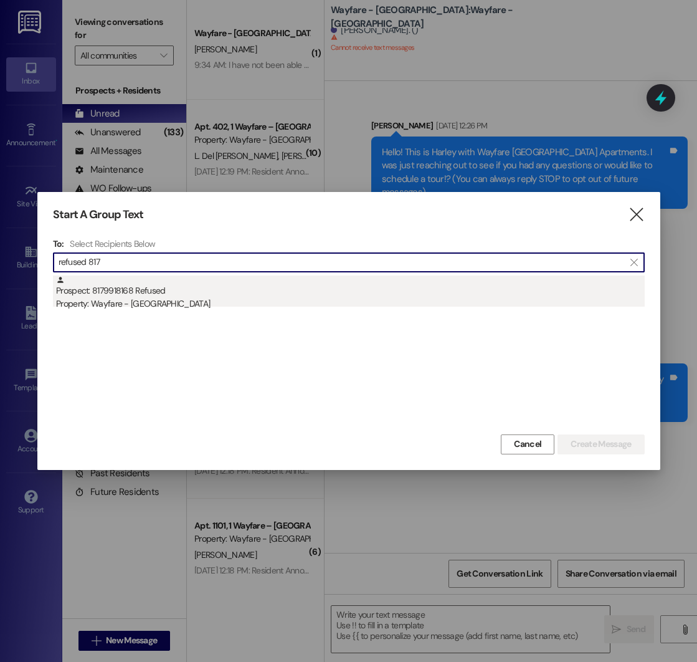
type input "refused 817"
click at [137, 290] on div "Prospect: 8179918168 Refused Property: Wayfare - [GEOGRAPHIC_DATA]" at bounding box center [350, 293] width 589 height 36
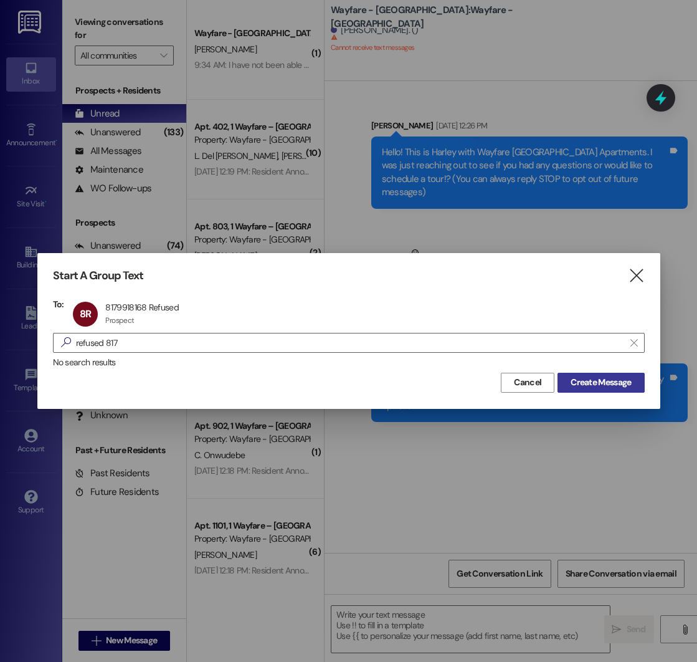
click at [612, 384] on span "Create Message" at bounding box center [601, 382] width 60 height 13
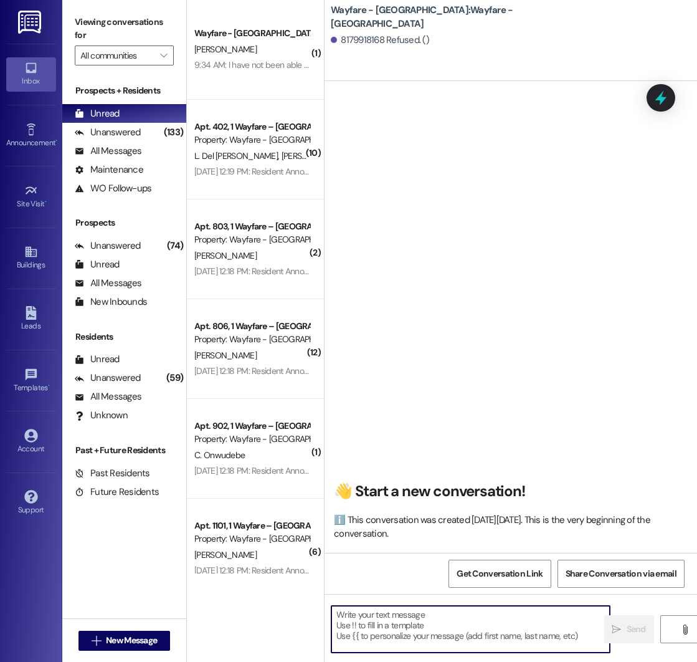
paste textarea "Hello! This is [PERSON_NAME] with Wayfare [GEOGRAPHIC_DATA] Apartments. I just …"
type textarea "Hello! This is [PERSON_NAME] with Wayfare [GEOGRAPHIC_DATA] Apartments. I just …"
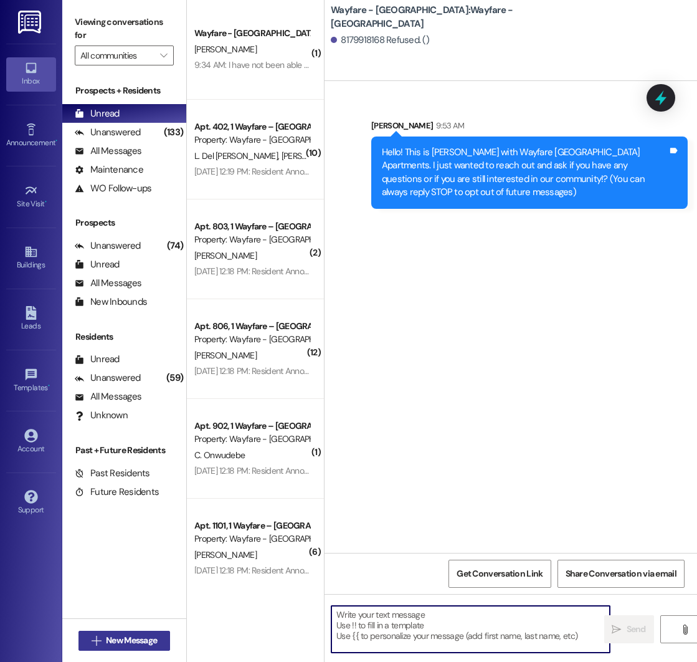
click at [115, 637] on span "New Message" at bounding box center [131, 640] width 51 height 13
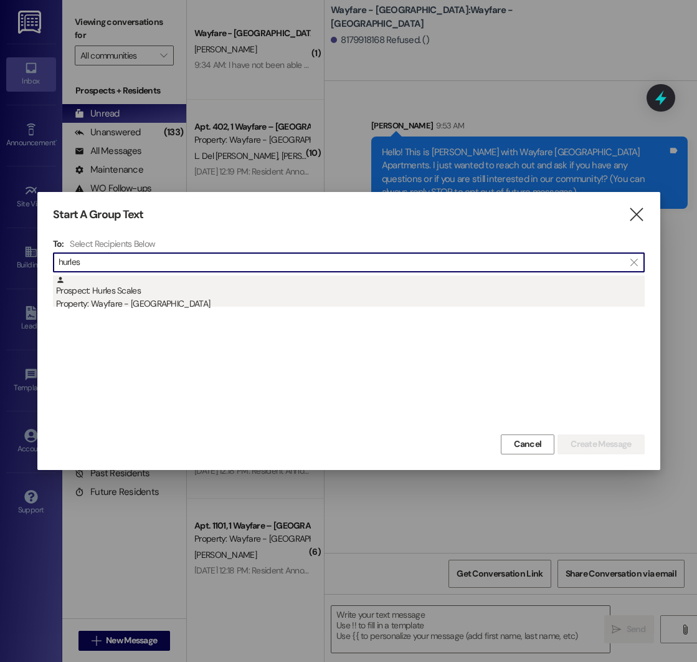
type input "hurles"
click at [181, 286] on div "Prospect: Hurles Scales Property: Wayfare - [GEOGRAPHIC_DATA]" at bounding box center [350, 293] width 589 height 36
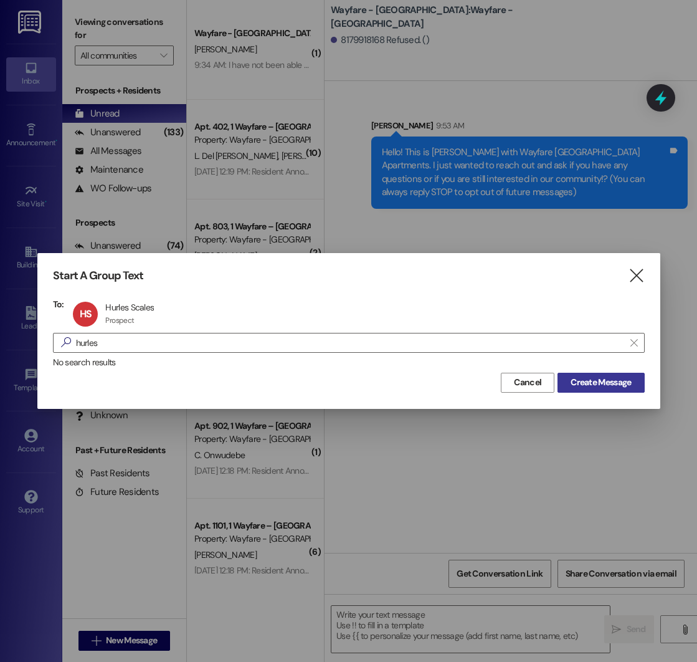
click at [599, 386] on span "Create Message" at bounding box center [601, 382] width 60 height 13
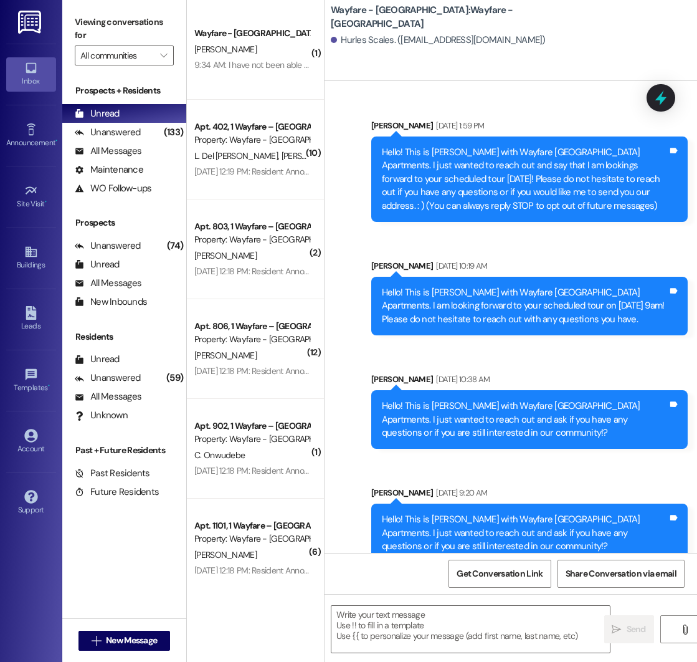
scroll to position [19, 0]
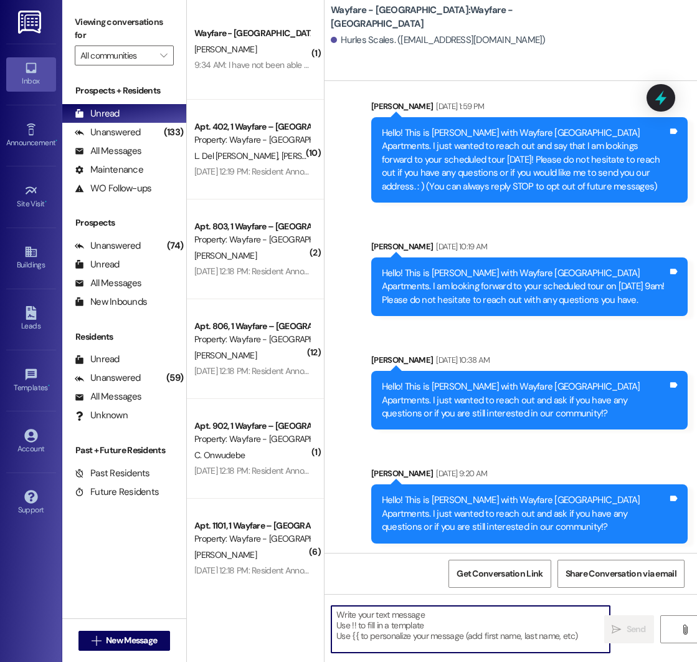
paste textarea "Hello! This is [PERSON_NAME] with Wayfare [GEOGRAPHIC_DATA] Apartments. I just …"
type textarea "Hello! This is [PERSON_NAME] with Wayfare [GEOGRAPHIC_DATA] Apartments. I just …"
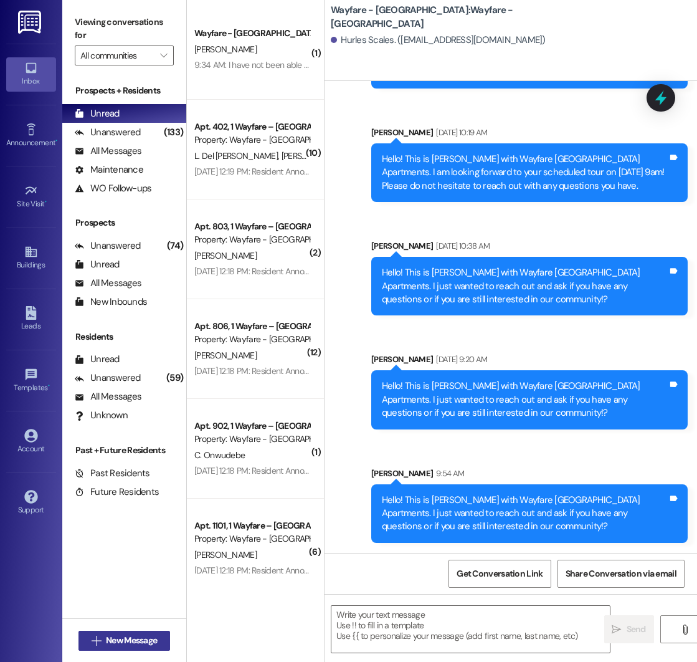
click at [123, 639] on span "New Message" at bounding box center [131, 640] width 51 height 13
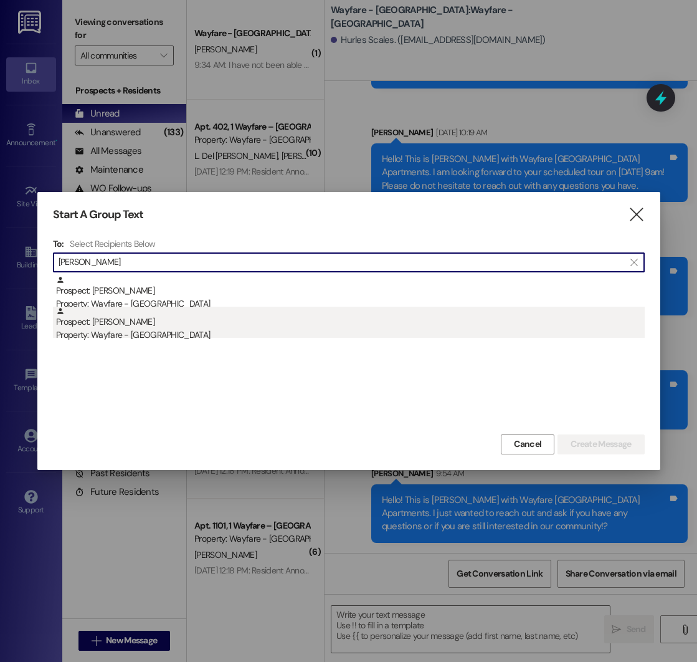
type input "[PERSON_NAME]"
click at [170, 328] on div "Prospect: [PERSON_NAME] Property: Wayfare - [GEOGRAPHIC_DATA]" at bounding box center [350, 325] width 589 height 36
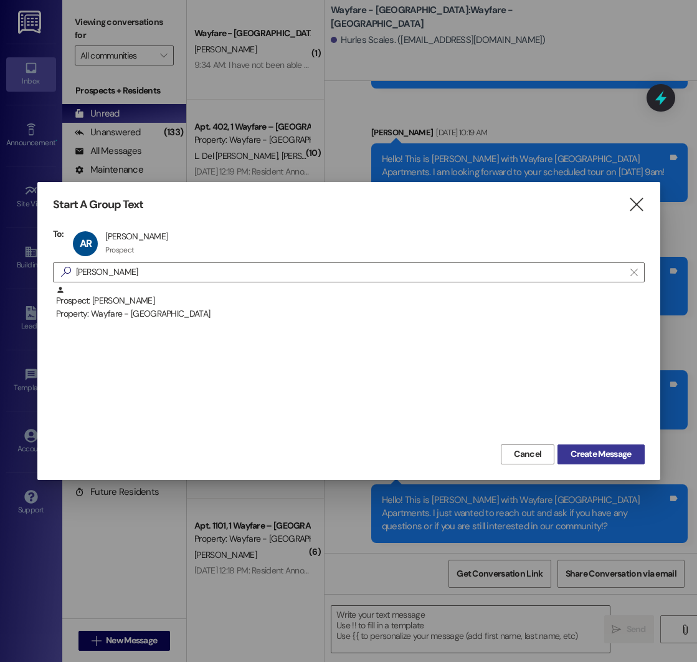
click at [573, 452] on span "Create Message" at bounding box center [601, 453] width 60 height 13
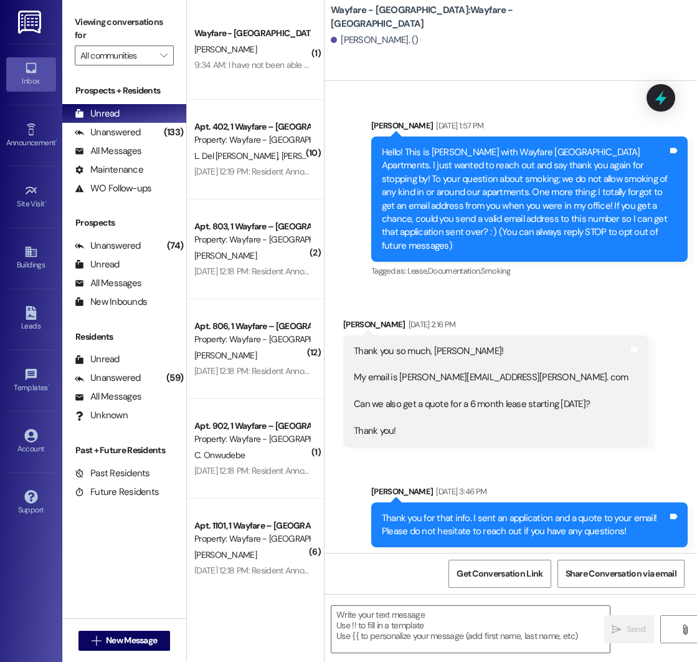
scroll to position [23, 0]
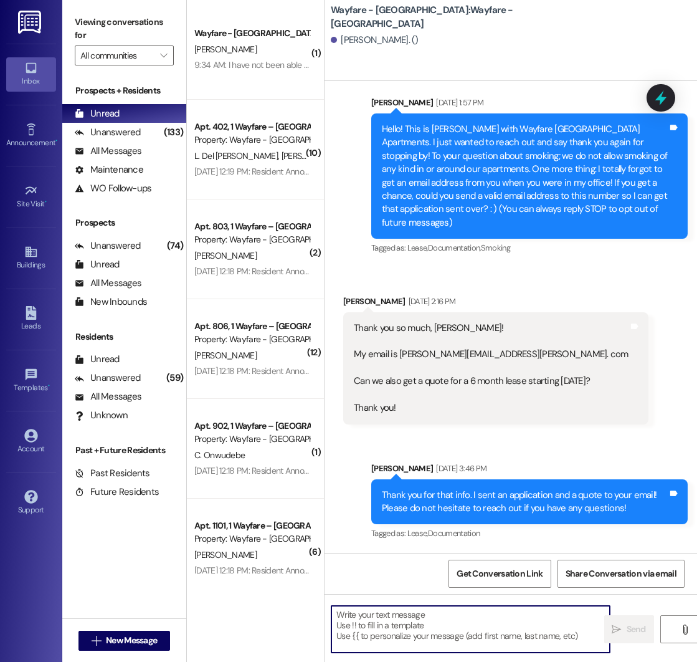
paste textarea "Hello! This is [PERSON_NAME] with Wayfare [GEOGRAPHIC_DATA] Apartments. I just …"
type textarea "Hello! This is [PERSON_NAME] with Wayfare [GEOGRAPHIC_DATA] Apartments. I just …"
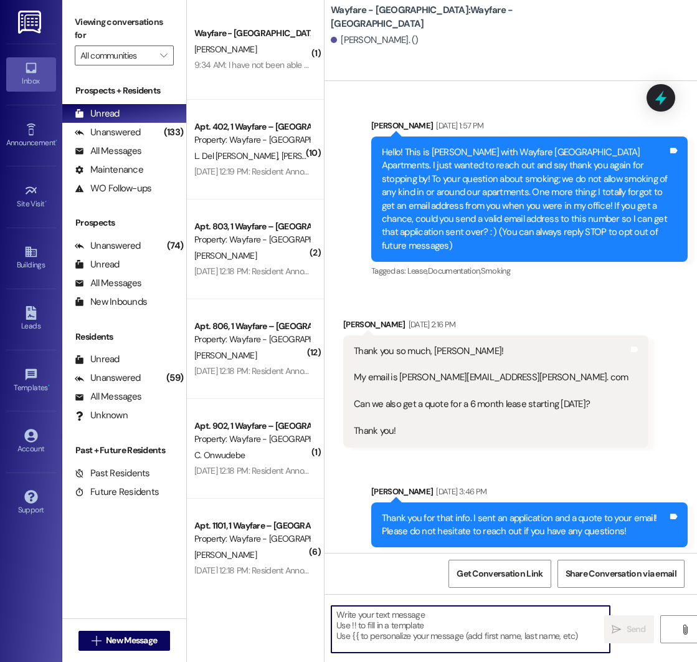
scroll to position [136, 0]
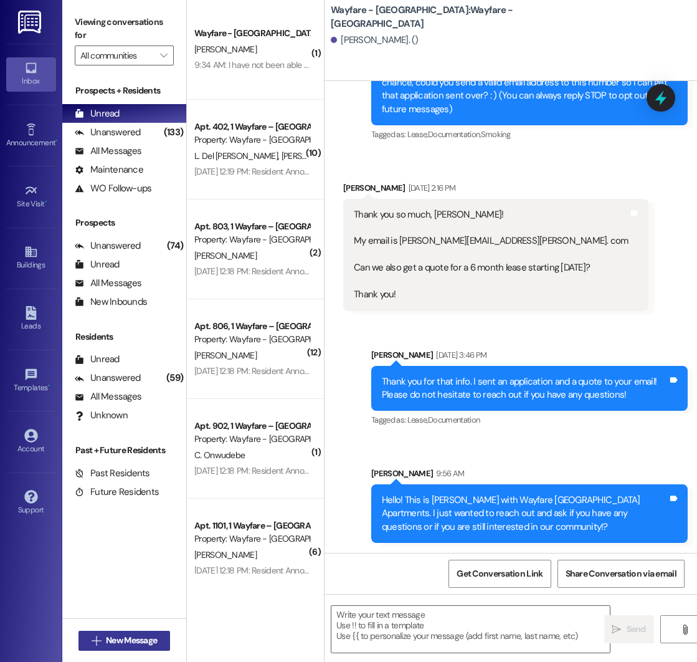
click at [118, 643] on span "New Message" at bounding box center [131, 640] width 51 height 13
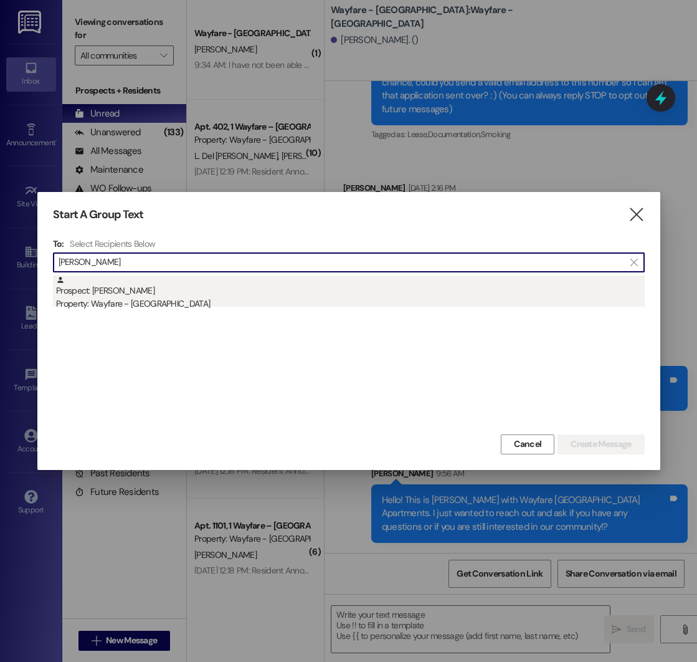
type input "[PERSON_NAME]"
click at [216, 304] on div "Property: Wayfare - [GEOGRAPHIC_DATA]" at bounding box center [350, 303] width 589 height 13
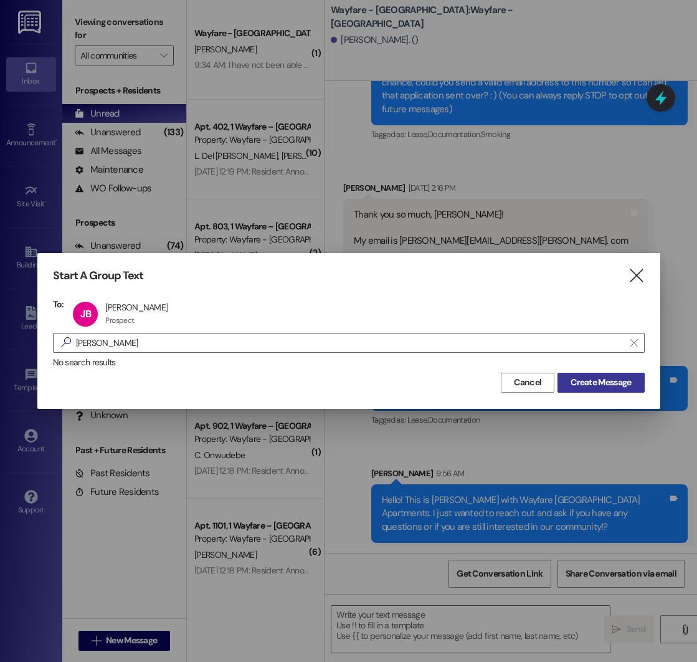
click at [599, 379] on span "Create Message" at bounding box center [601, 382] width 60 height 13
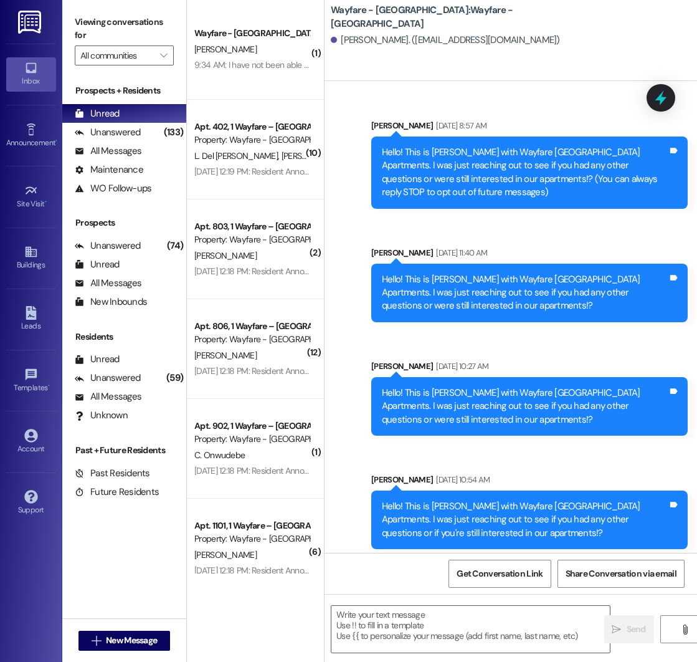
scroll to position [120, 0]
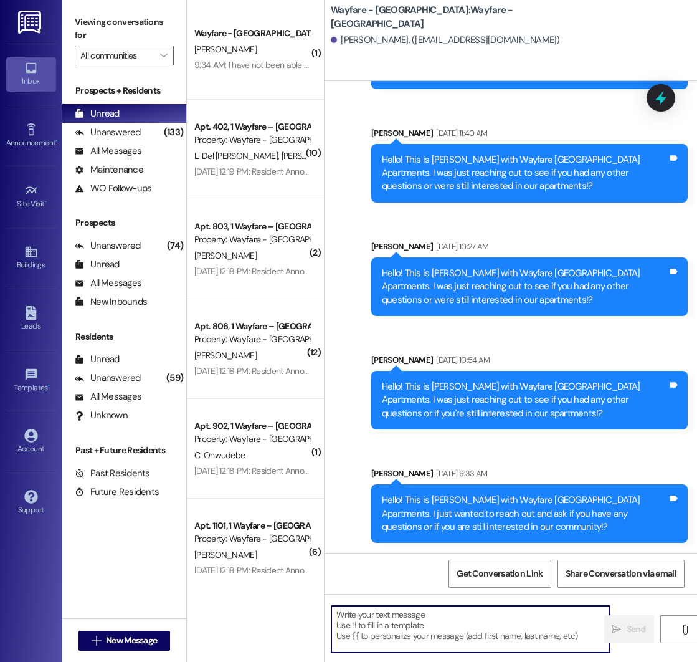
paste textarea "Hello! This is [PERSON_NAME] with Wayfare [GEOGRAPHIC_DATA] Apartments. I just …"
type textarea "Hello! This is [PERSON_NAME] with Wayfare [GEOGRAPHIC_DATA] Apartments. I just …"
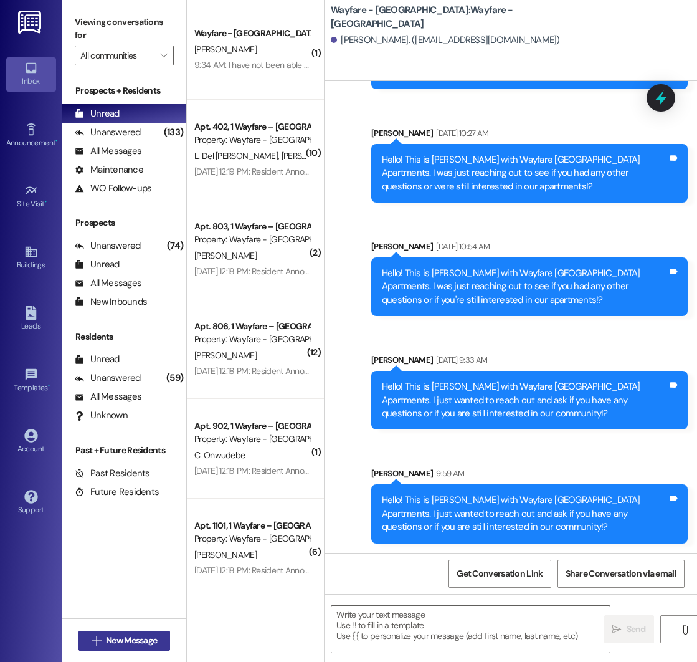
click at [115, 641] on span "New Message" at bounding box center [131, 640] width 51 height 13
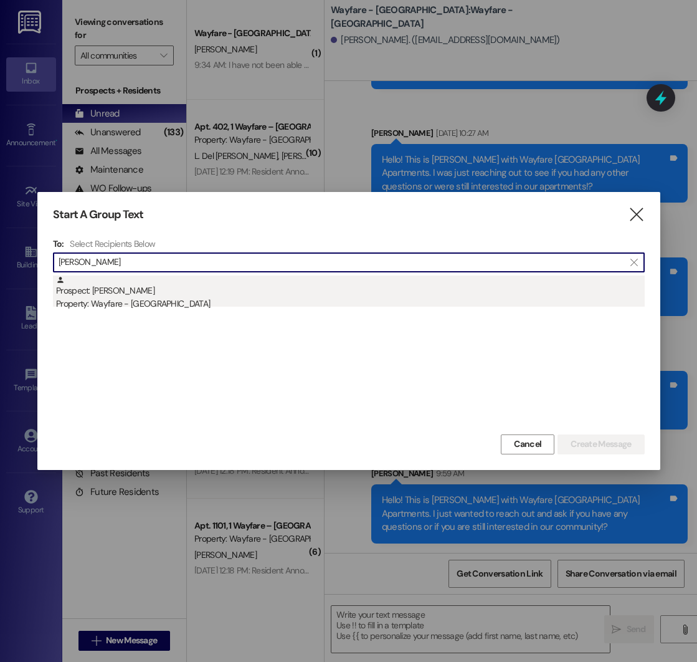
type input "[PERSON_NAME]"
click at [173, 301] on div "Property: Wayfare - [GEOGRAPHIC_DATA]" at bounding box center [350, 303] width 589 height 13
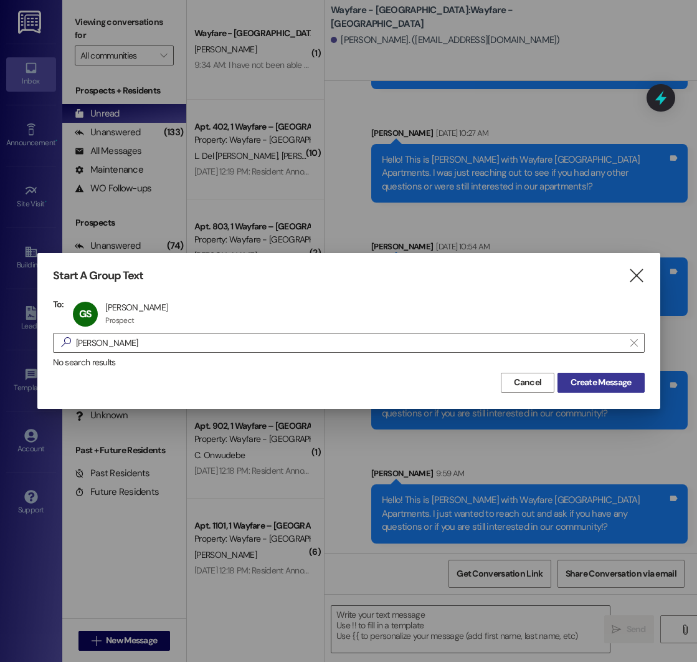
click at [597, 387] on span "Create Message" at bounding box center [601, 382] width 60 height 13
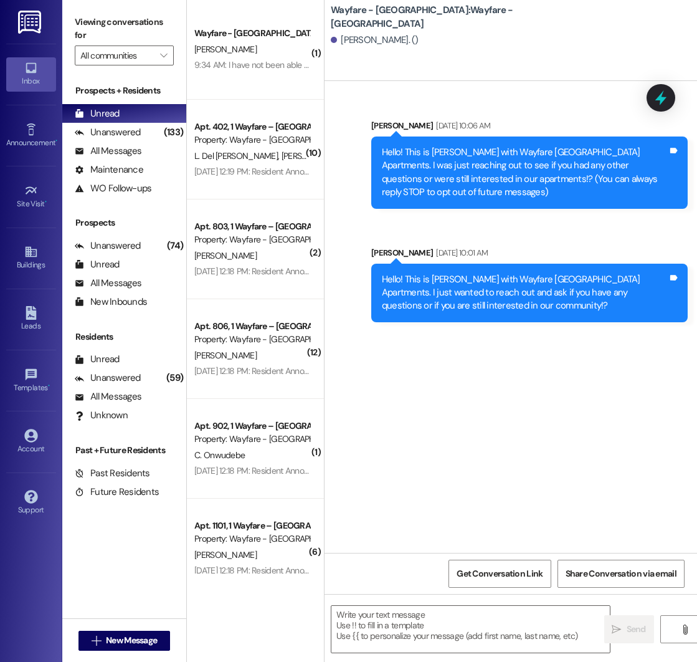
scroll to position [0, 0]
paste textarea "Hello! This is [PERSON_NAME] with Wayfare [GEOGRAPHIC_DATA] Apartments. I just …"
type textarea "Hello! This is [PERSON_NAME] with Wayfare [GEOGRAPHIC_DATA] Apartments. I just …"
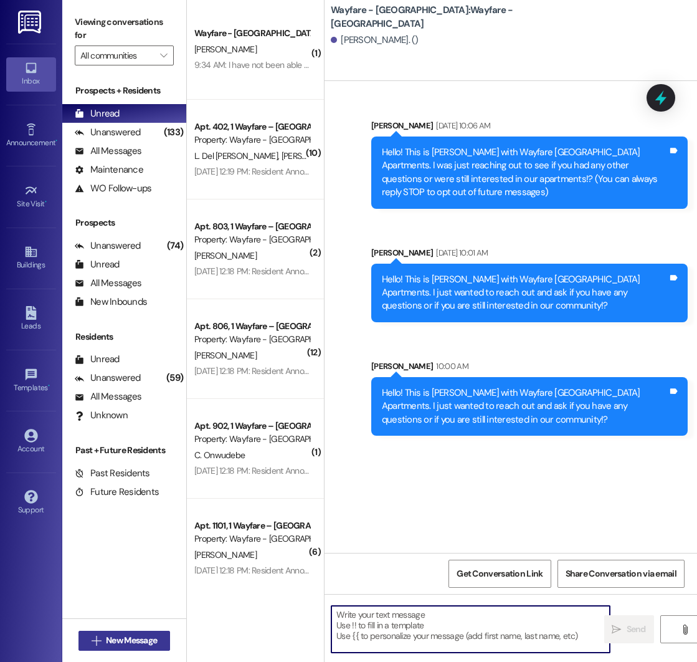
click at [114, 644] on span "New Message" at bounding box center [131, 640] width 51 height 13
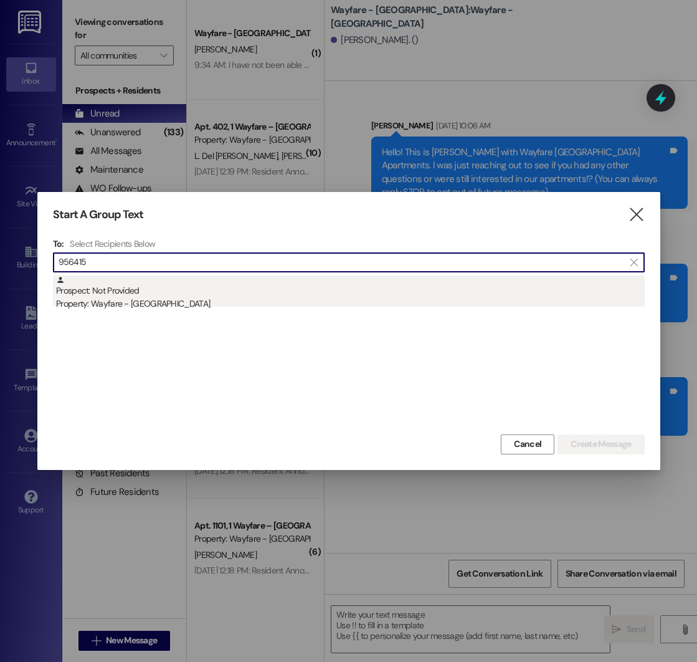
type input "956415"
click at [135, 292] on div "Prospect: Not Provided Property: Wayfare - [GEOGRAPHIC_DATA]" at bounding box center [350, 293] width 589 height 36
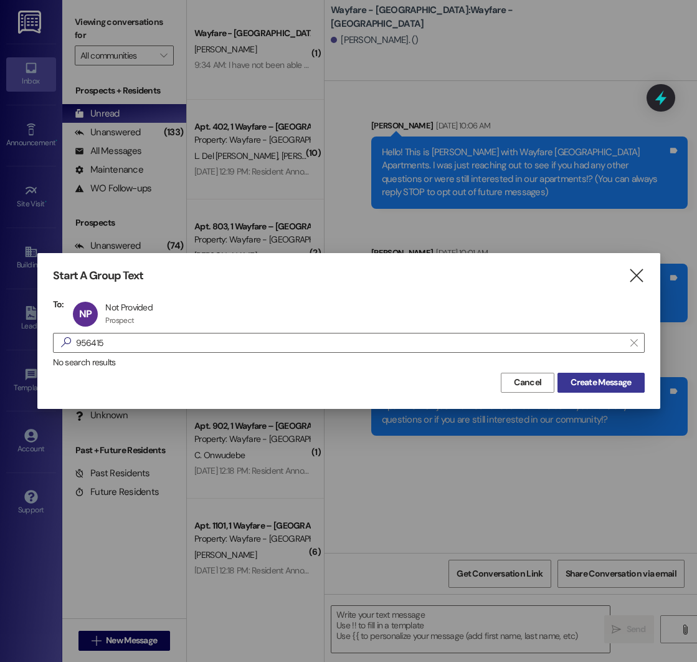
click at [588, 381] on span "Create Message" at bounding box center [601, 382] width 60 height 13
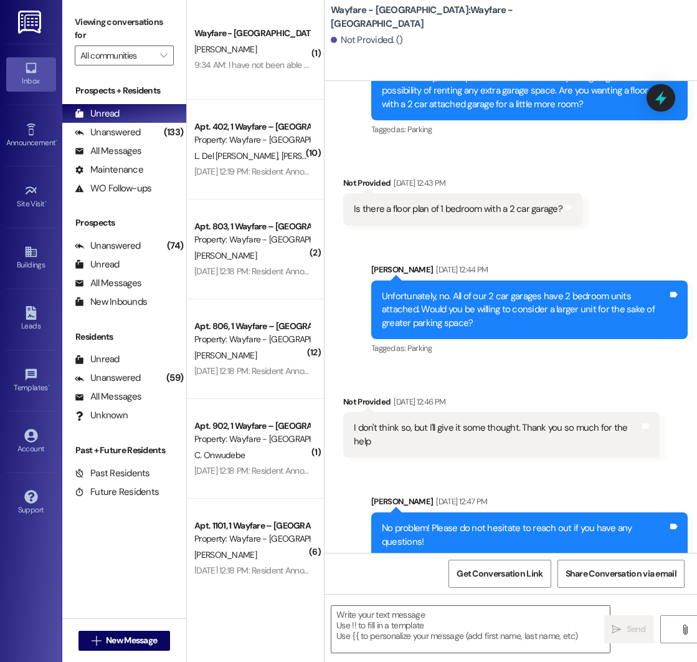
scroll to position [1995, 0]
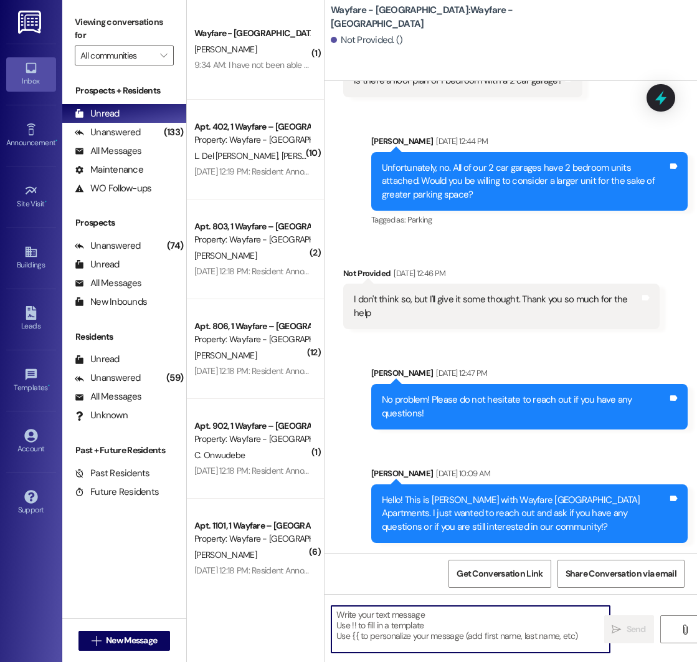
paste textarea "Hello! This is [PERSON_NAME] with Wayfare [GEOGRAPHIC_DATA] Apartments. I just …"
type textarea "Hello! This is [PERSON_NAME] with Wayfare [GEOGRAPHIC_DATA] Apartments. I just …"
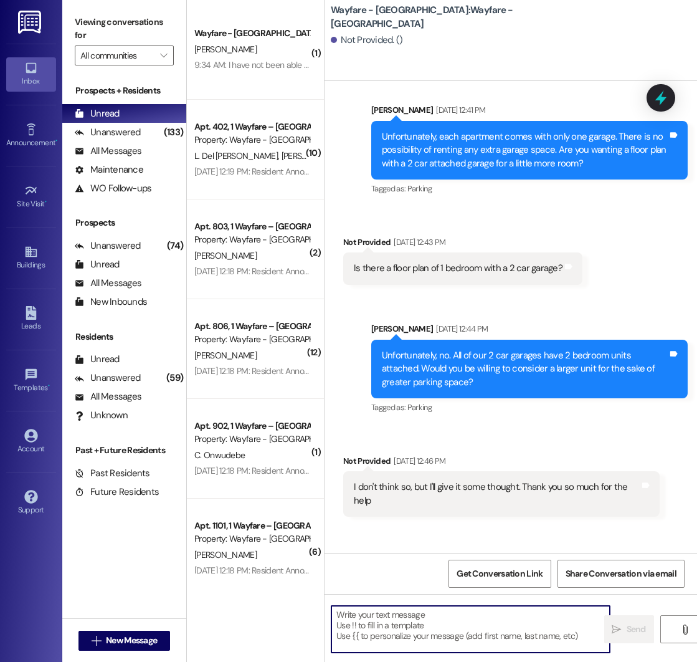
scroll to position [2109, 0]
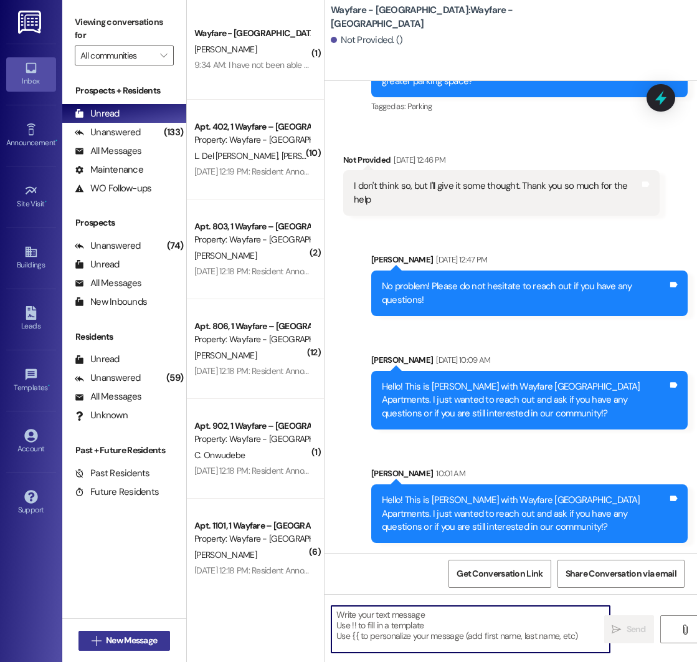
click at [100, 639] on span " New Message" at bounding box center [124, 640] width 71 height 13
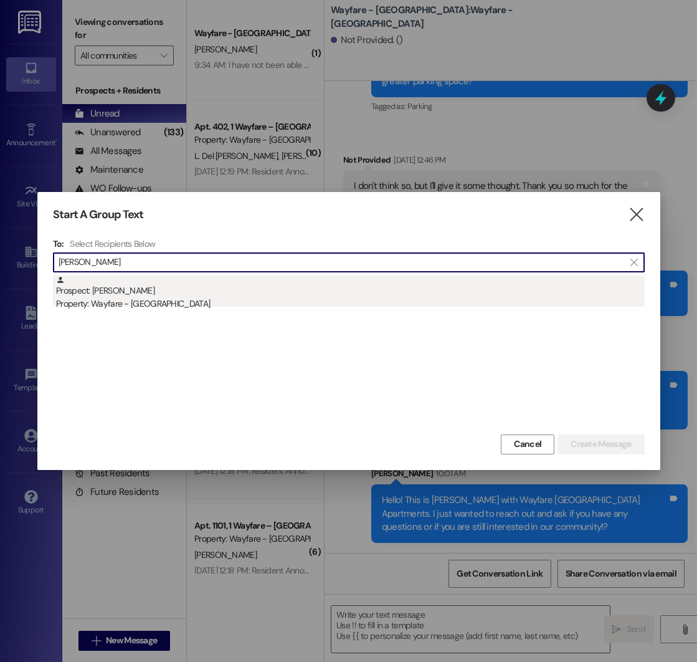
type input "[PERSON_NAME]"
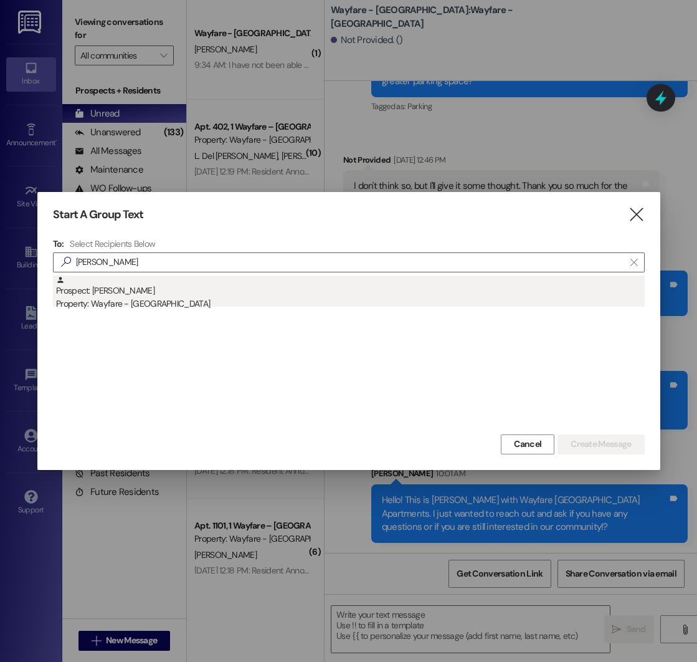
click at [174, 291] on div "Prospect: [PERSON_NAME] Property: Wayfare - [GEOGRAPHIC_DATA]" at bounding box center [350, 293] width 589 height 36
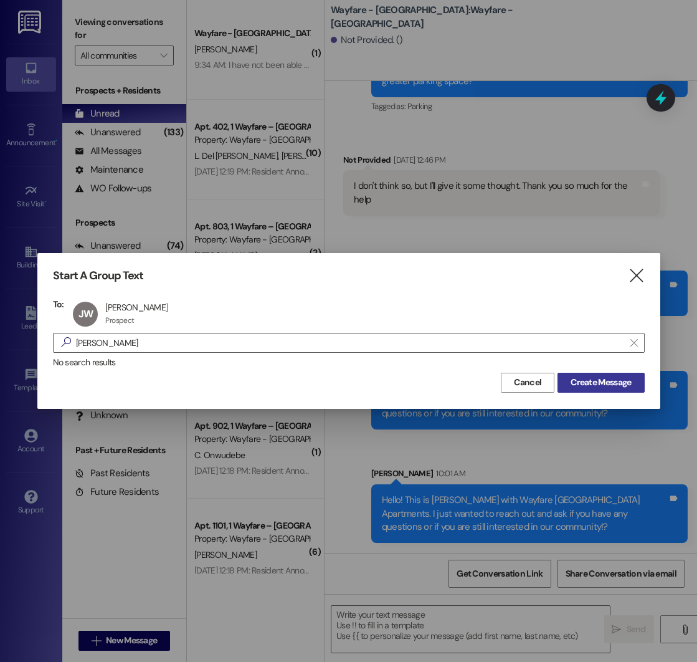
click at [604, 381] on span "Create Message" at bounding box center [601, 382] width 60 height 13
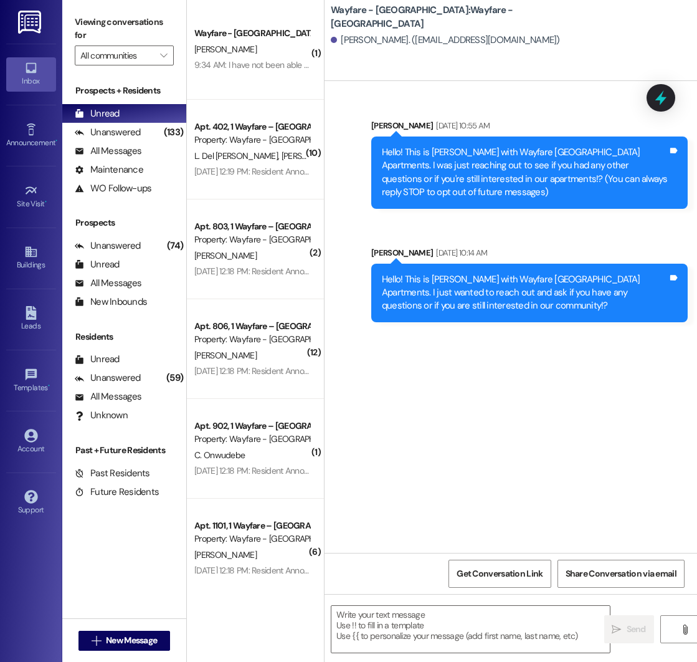
scroll to position [0, 0]
paste textarea "Hello! This is [PERSON_NAME] with Wayfare [GEOGRAPHIC_DATA] Apartments. I just …"
type textarea "Hello! This is [PERSON_NAME] with Wayfare [GEOGRAPHIC_DATA] Apartments. I just …"
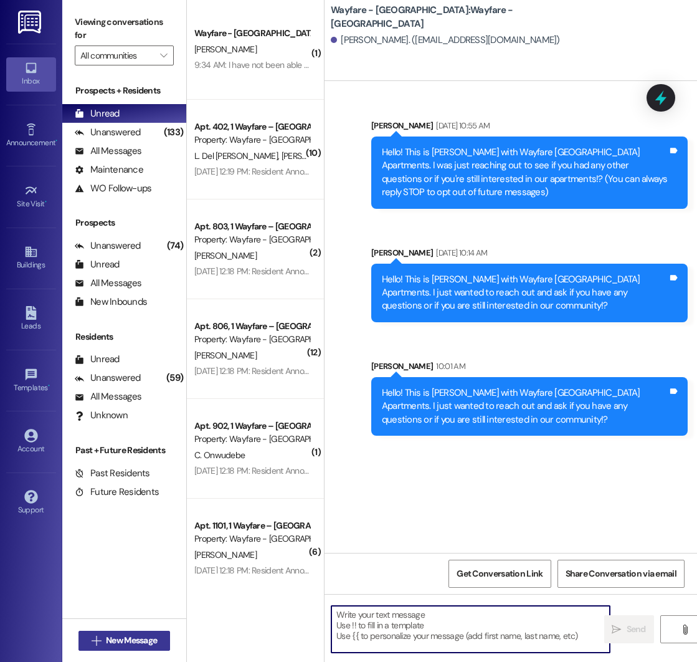
click at [118, 642] on span "New Message" at bounding box center [131, 640] width 51 height 13
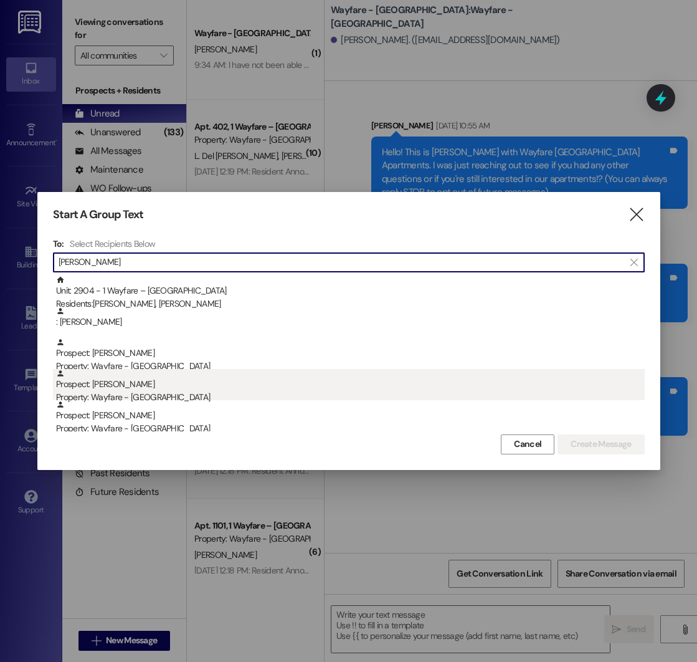
type input "[PERSON_NAME]"
click at [123, 394] on div "Property: Wayfare - [GEOGRAPHIC_DATA]" at bounding box center [350, 397] width 589 height 13
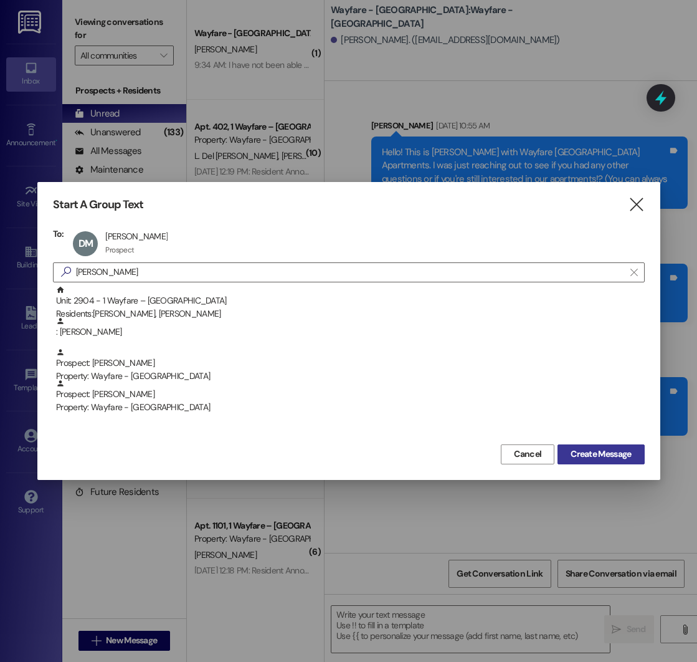
click at [615, 449] on span "Create Message" at bounding box center [601, 453] width 60 height 13
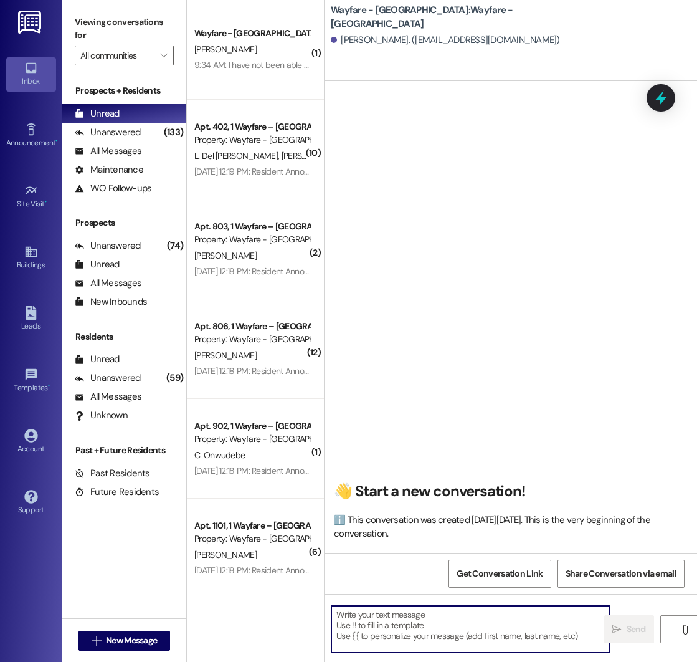
paste textarea "Hello! This is [PERSON_NAME] with Wayfare [GEOGRAPHIC_DATA] Apartments. I just …"
type textarea "Hello! This is [PERSON_NAME] with Wayfare [GEOGRAPHIC_DATA] Apartments. I just …"
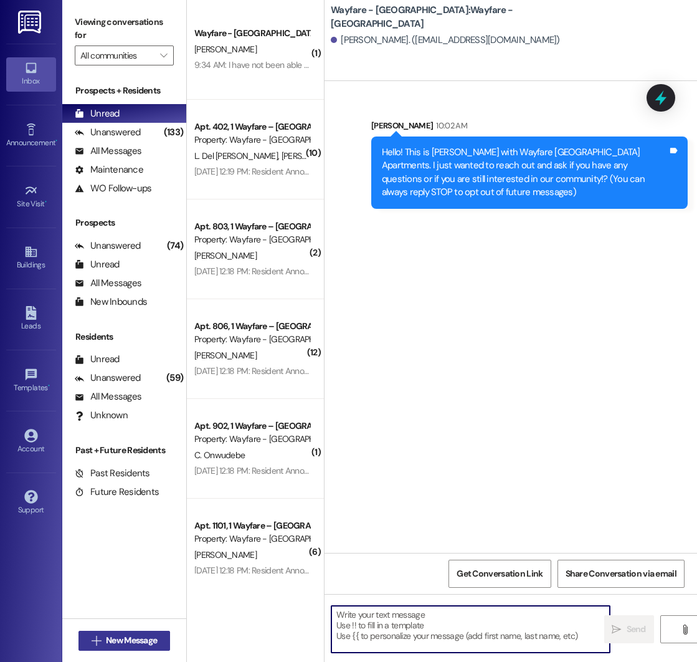
click at [130, 640] on span "New Message" at bounding box center [131, 640] width 51 height 13
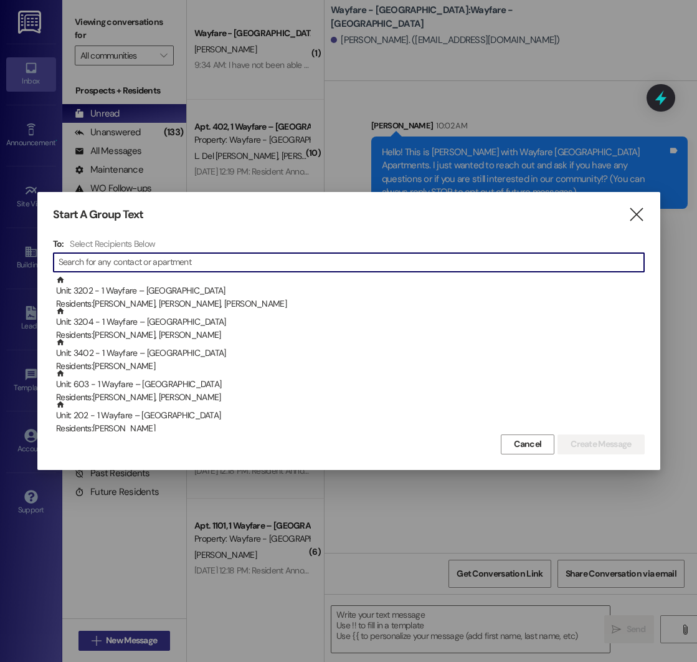
click at [130, 640] on div at bounding box center [348, 331] width 697 height 662
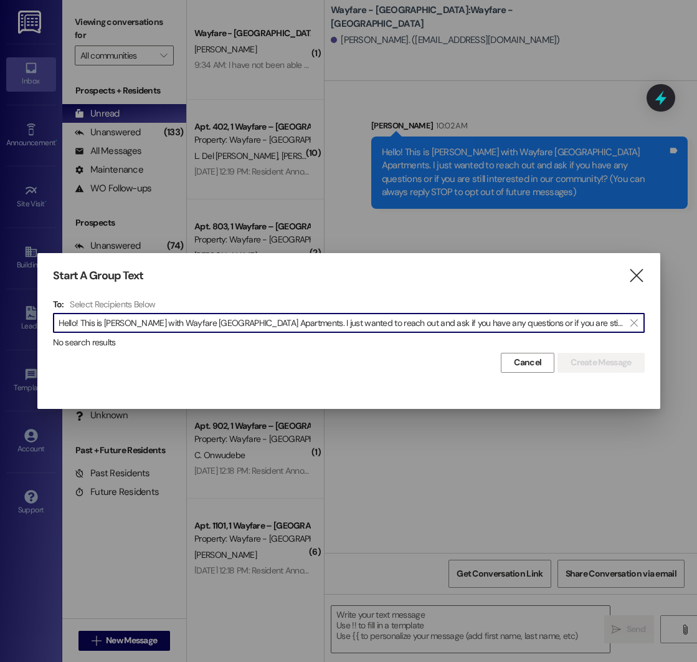
scroll to position [0, 49]
type input "Hello! This is [PERSON_NAME] with Wayfare [GEOGRAPHIC_DATA] Apartments. I just …"
click at [632, 322] on icon "" at bounding box center [634, 323] width 7 height 10
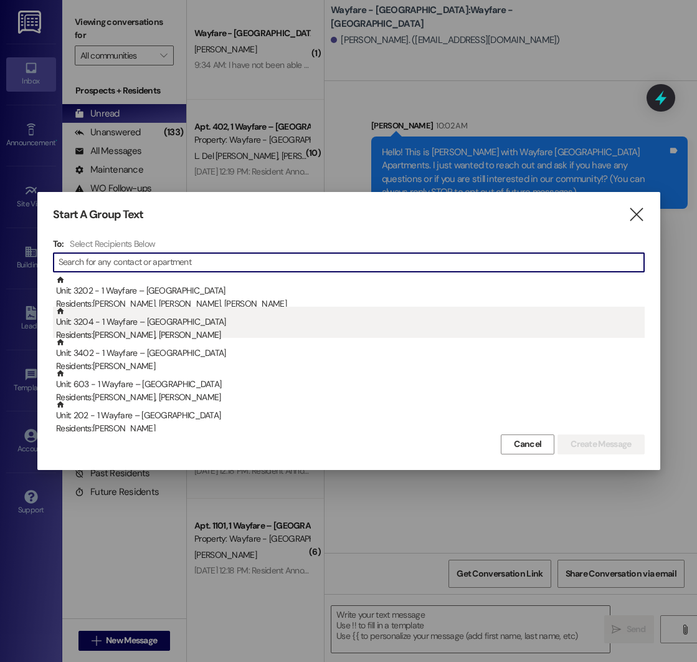
scroll to position [0, 0]
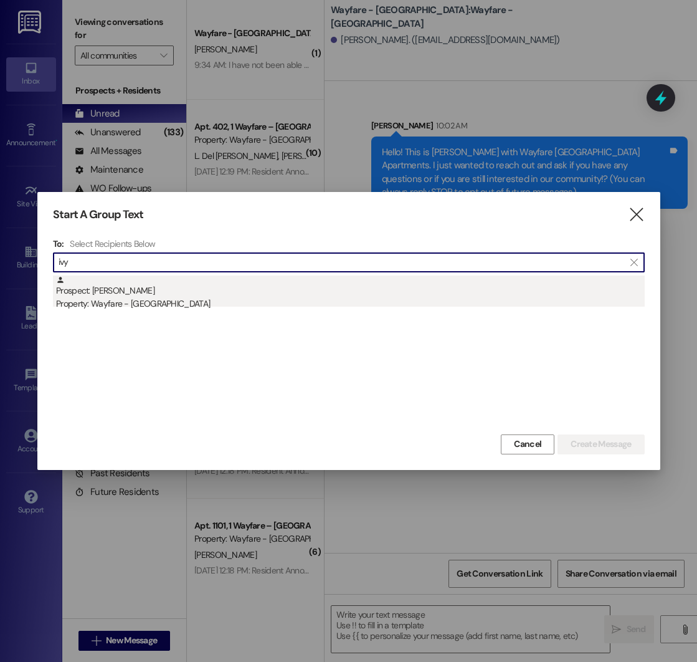
type input "ivy"
click at [85, 294] on div "Prospect: [PERSON_NAME] Property: Wayfare - [GEOGRAPHIC_DATA]" at bounding box center [350, 293] width 589 height 36
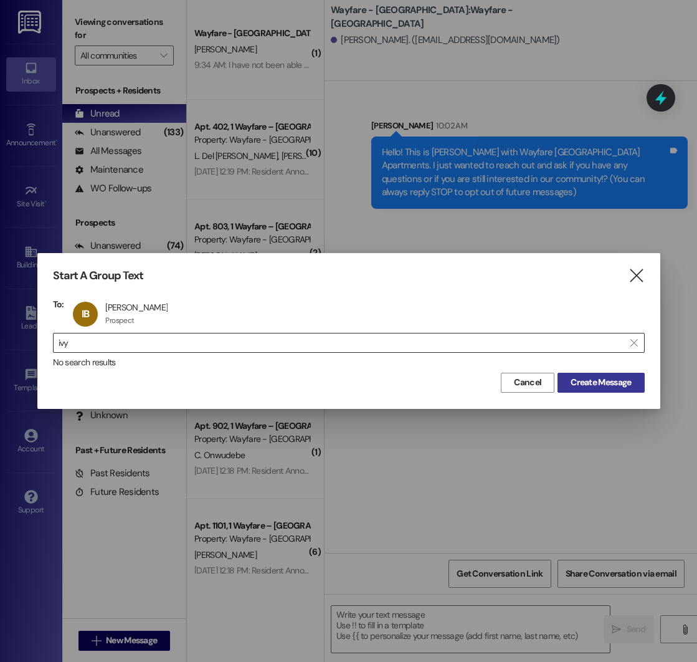
click at [591, 381] on span "Create Message" at bounding box center [601, 382] width 60 height 13
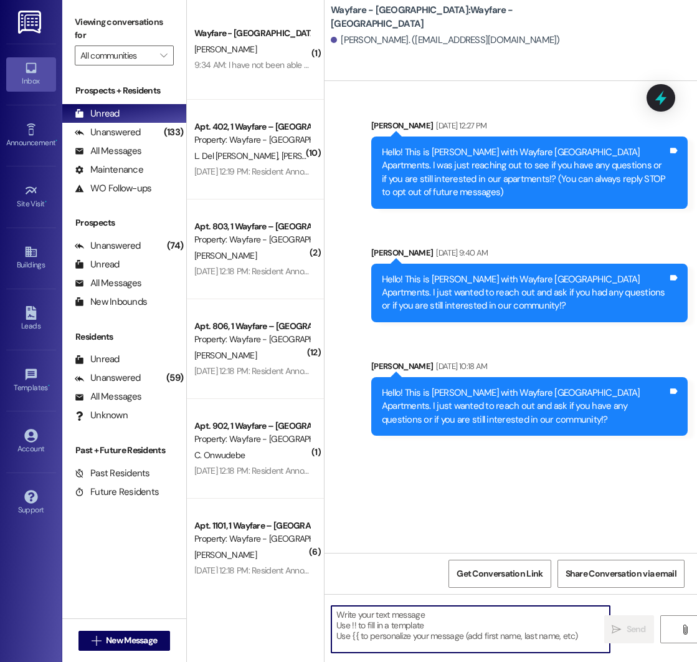
paste textarea "Hello! This is [PERSON_NAME] with Wayfare [GEOGRAPHIC_DATA] Apartments. I just …"
type textarea "Hello! This is [PERSON_NAME] with Wayfare [GEOGRAPHIC_DATA] Apartments. I just …"
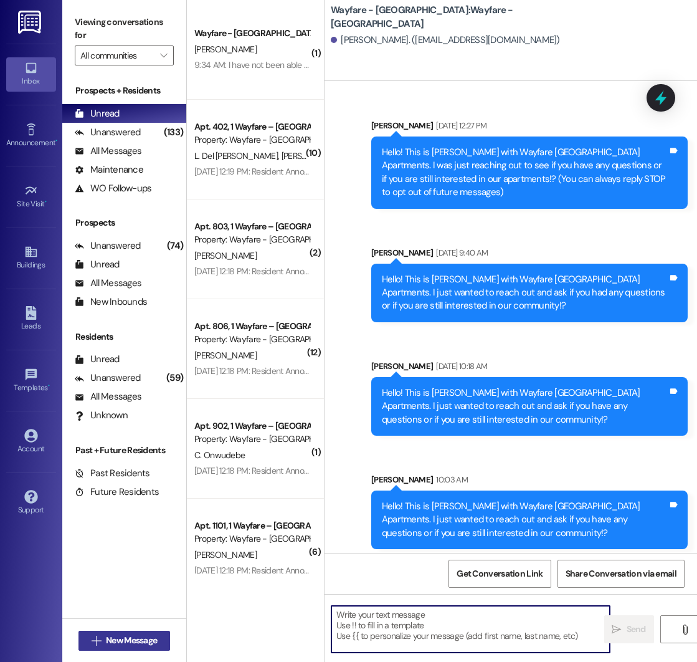
click at [104, 641] on span "New Message" at bounding box center [131, 640] width 56 height 13
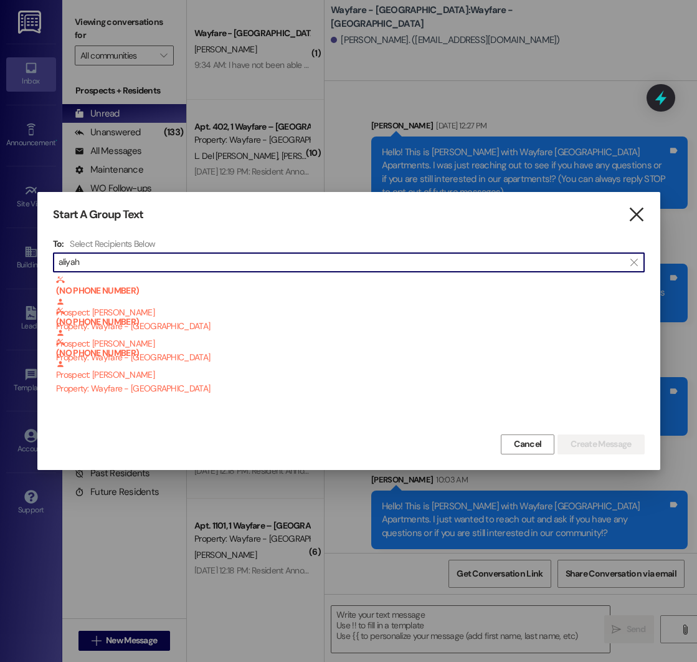
type input "aliyah"
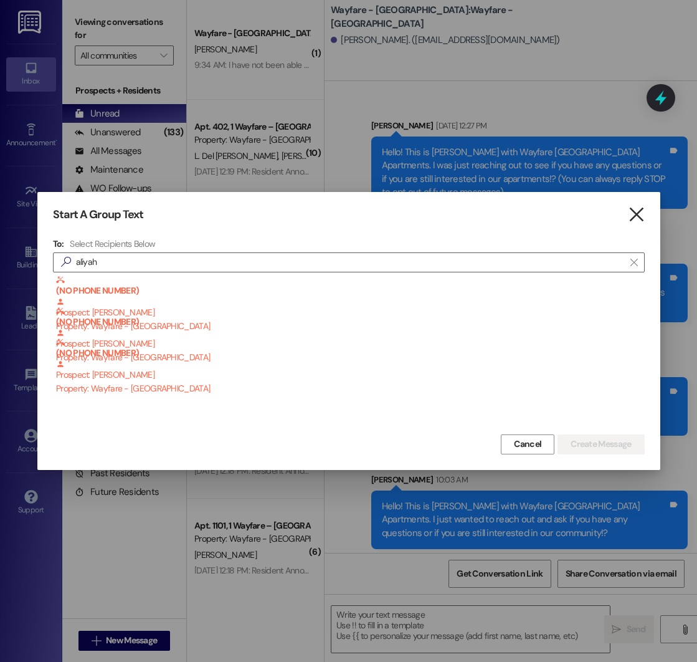
click at [641, 216] on icon "" at bounding box center [636, 214] width 17 height 13
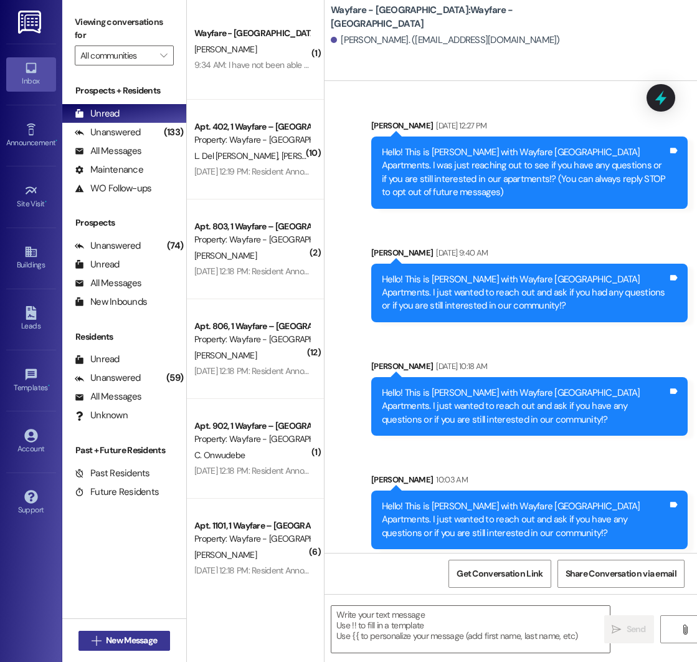
click at [119, 638] on span "New Message" at bounding box center [131, 640] width 51 height 13
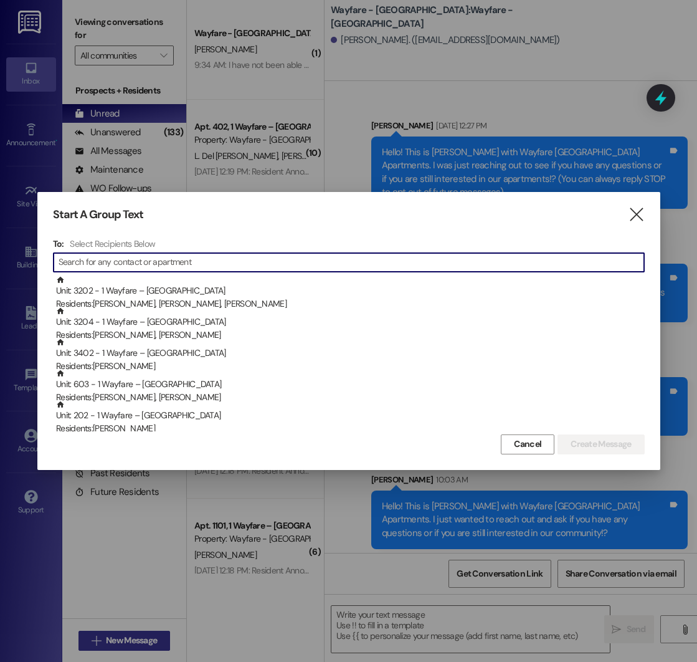
click at [119, 638] on div at bounding box center [348, 331] width 697 height 662
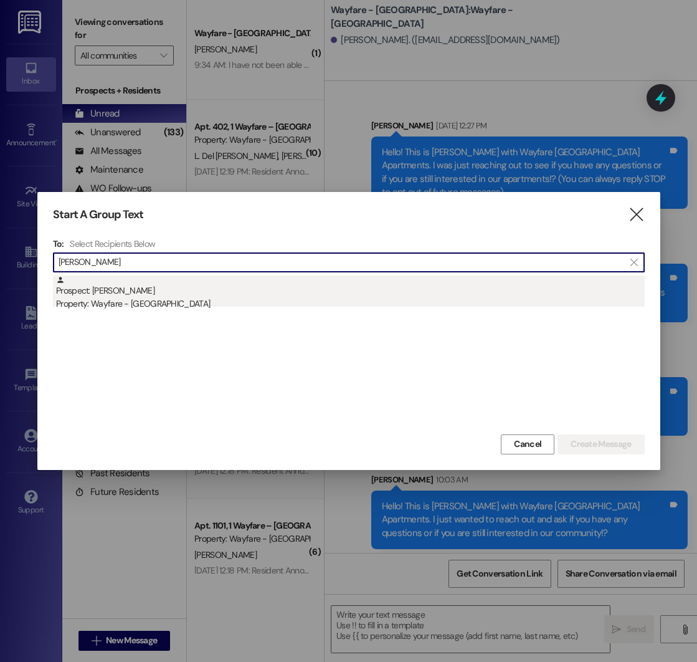
type input "[PERSON_NAME]"
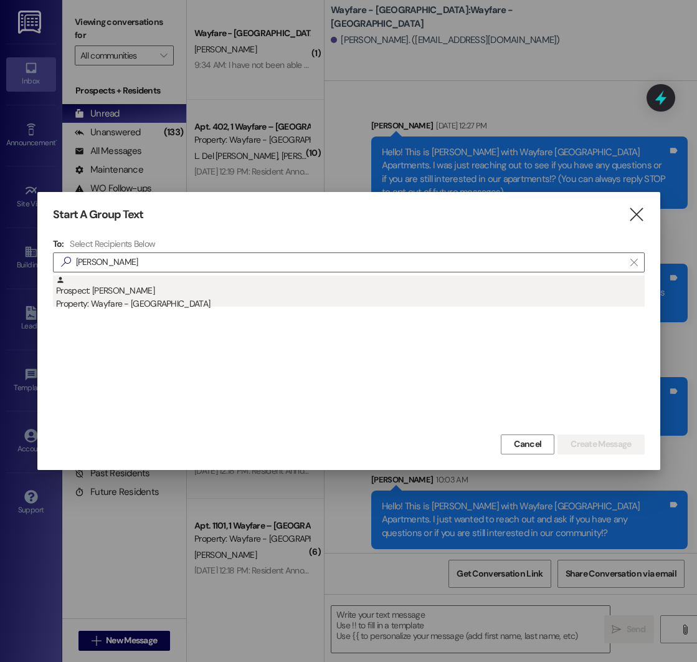
click at [191, 295] on div "Prospect: [PERSON_NAME] Property: Wayfare - [GEOGRAPHIC_DATA]" at bounding box center [350, 293] width 589 height 36
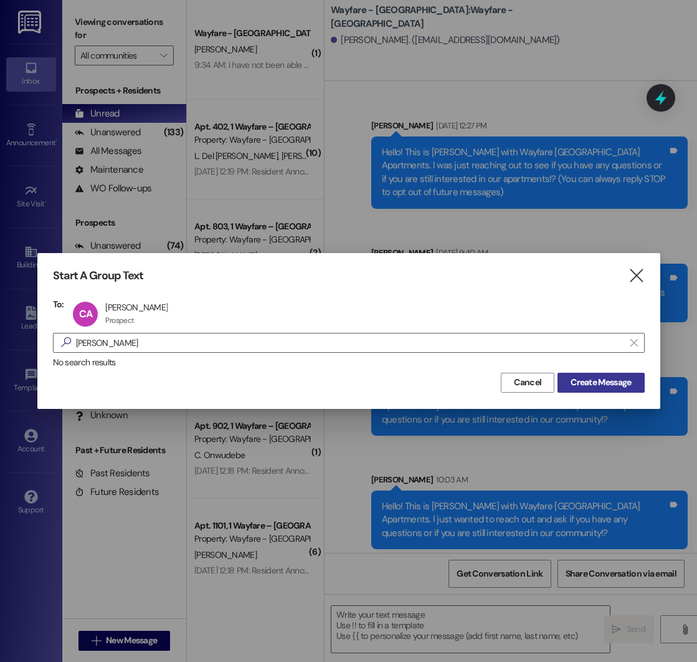
click at [607, 378] on span "Create Message" at bounding box center [601, 382] width 60 height 13
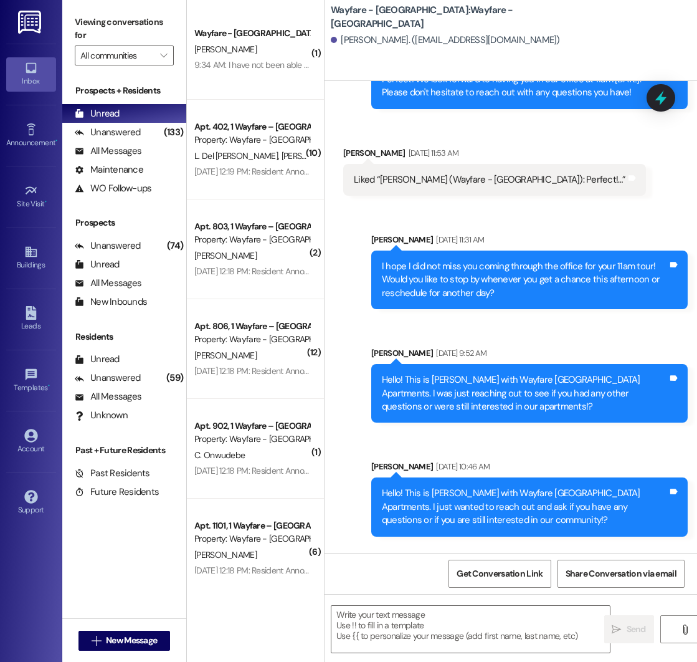
scroll to position [1195, 0]
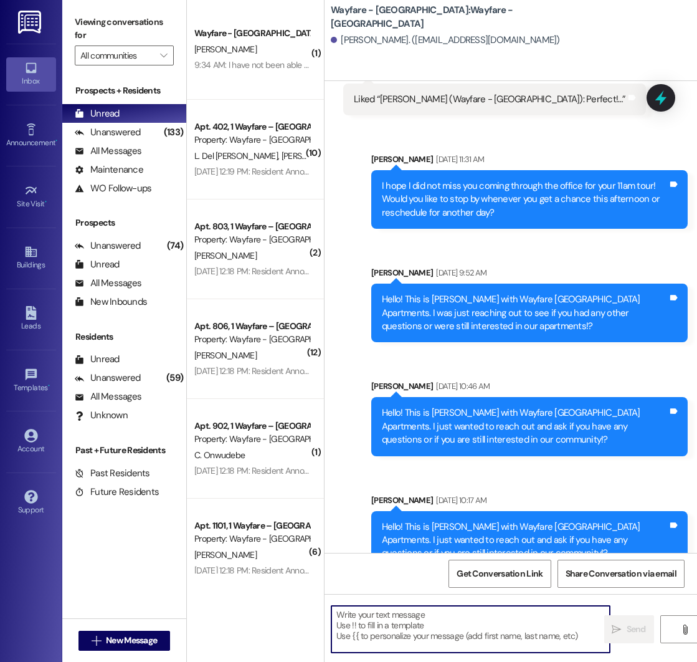
paste textarea "Hello! This is [PERSON_NAME] with Wayfare [GEOGRAPHIC_DATA] Apartments. I just …"
type textarea "Hello! This is [PERSON_NAME] with Wayfare [GEOGRAPHIC_DATA] Apartments. I just …"
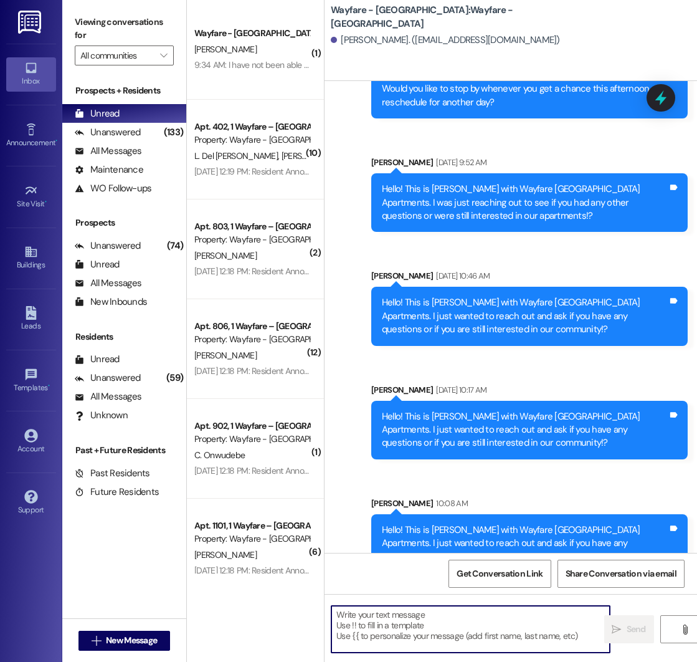
scroll to position [1308, 0]
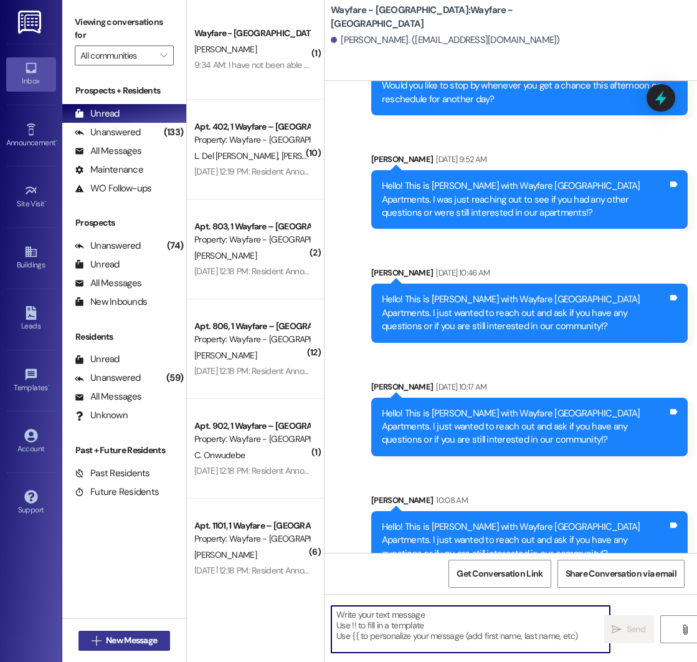
click at [135, 642] on span "New Message" at bounding box center [131, 640] width 51 height 13
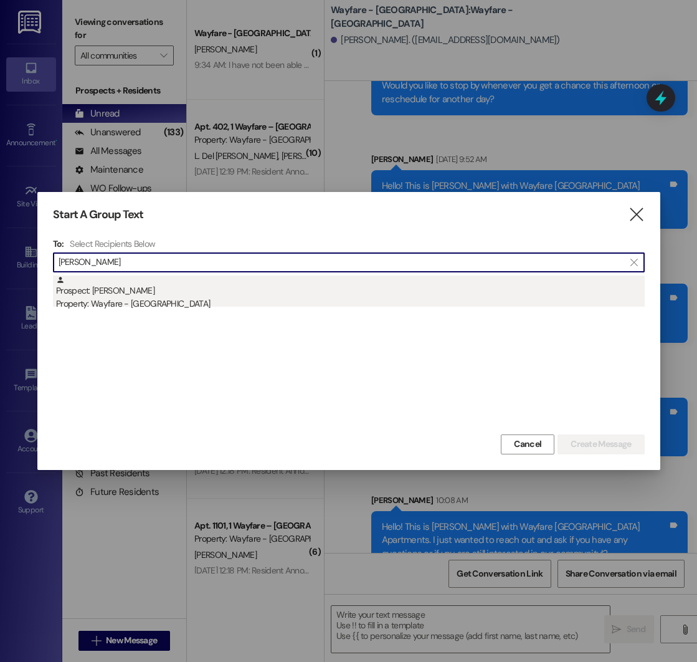
type input "[PERSON_NAME]"
click at [130, 295] on div "Prospect: [PERSON_NAME] Property: Wayfare - [GEOGRAPHIC_DATA]" at bounding box center [350, 293] width 589 height 36
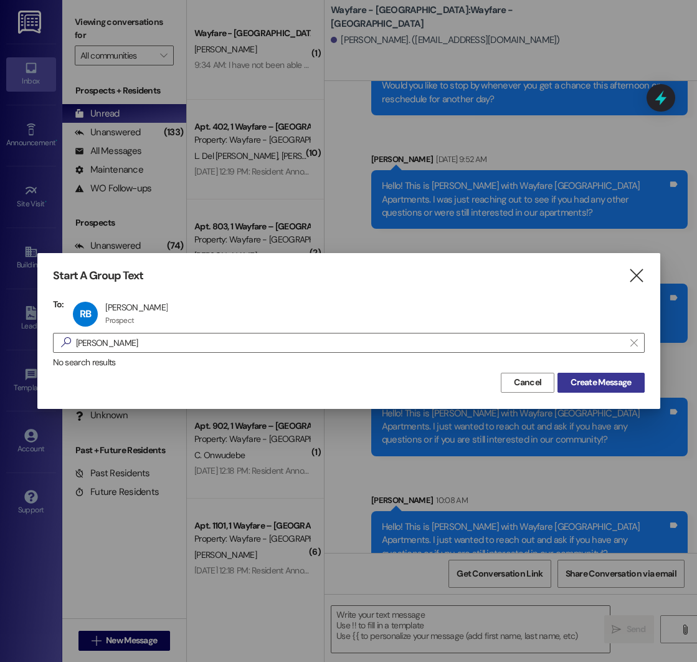
click at [610, 383] on span "Create Message" at bounding box center [601, 382] width 60 height 13
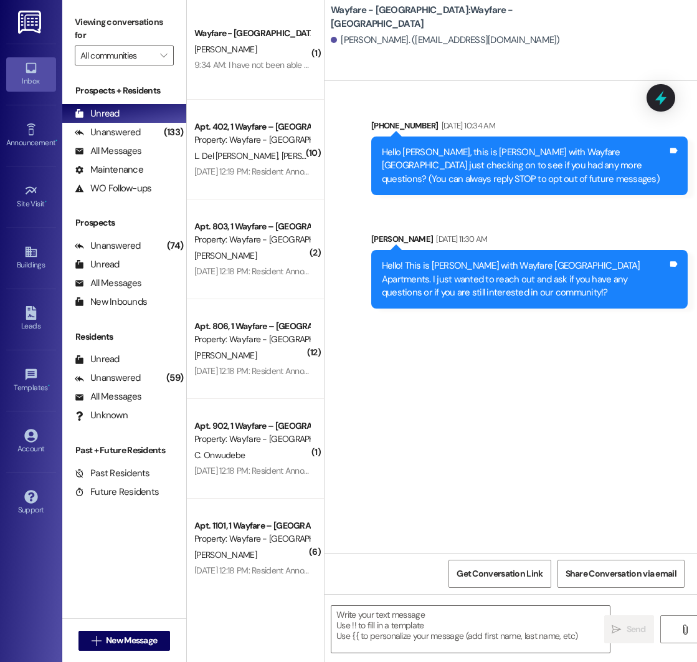
scroll to position [0, 0]
paste textarea "Hello! This is [PERSON_NAME] with Wayfare [GEOGRAPHIC_DATA] Apartments. I just …"
type textarea "Hello! This is [PERSON_NAME] with Wayfare [GEOGRAPHIC_DATA] Apartments. I just …"
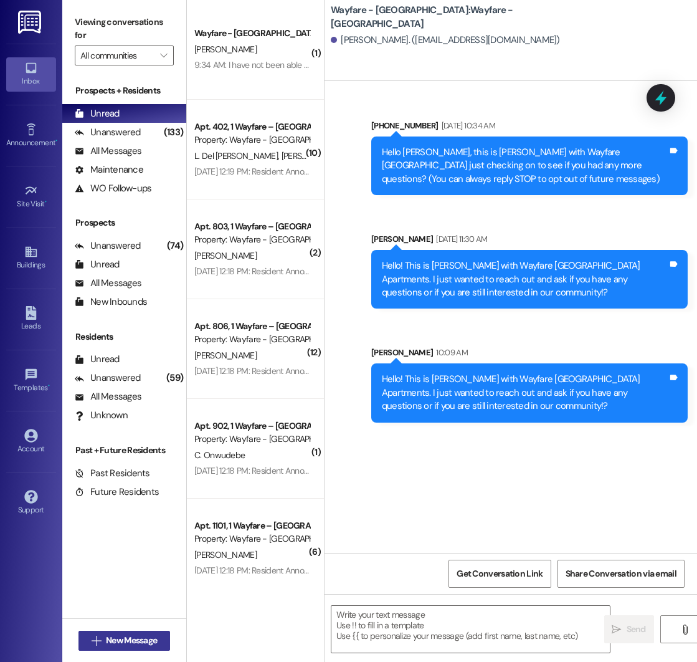
click at [115, 640] on span "New Message" at bounding box center [131, 640] width 51 height 13
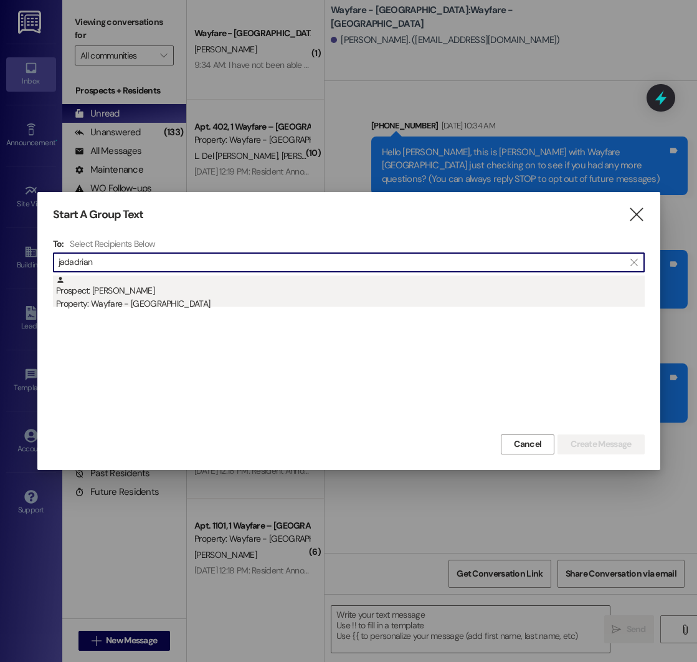
type input "jadadrian"
click at [212, 301] on div "Property: Wayfare - [GEOGRAPHIC_DATA]" at bounding box center [350, 303] width 589 height 13
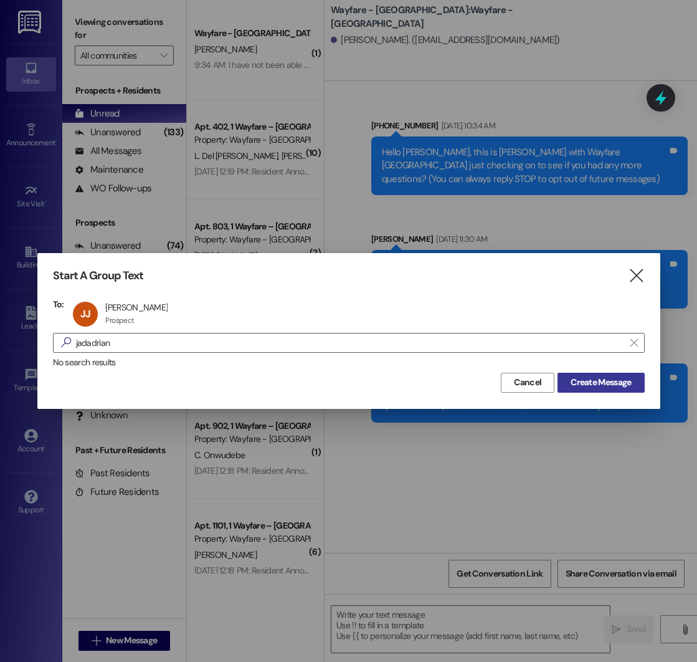
click at [591, 386] on span "Create Message" at bounding box center [601, 382] width 60 height 13
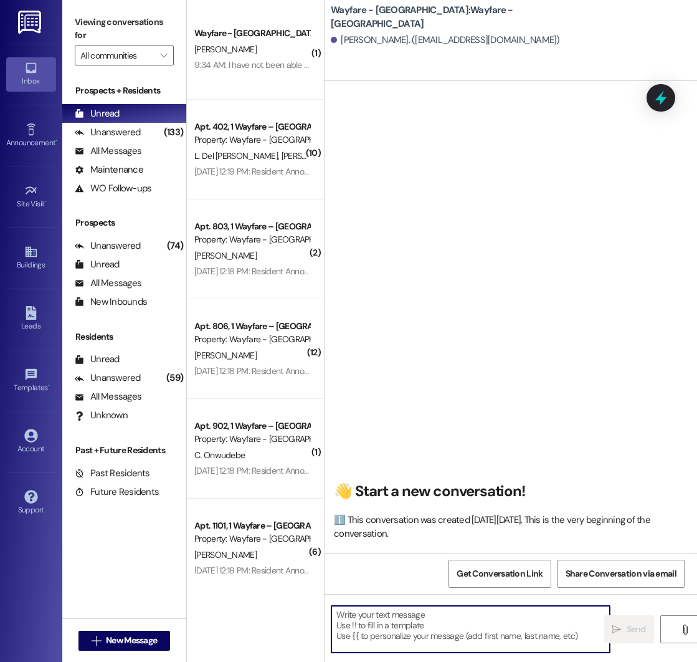
paste textarea "Hello! This is [PERSON_NAME] with Wayfare [GEOGRAPHIC_DATA] Apartments. I just …"
type textarea "Hello! This is [PERSON_NAME] with Wayfare [GEOGRAPHIC_DATA] Apartments. I just …"
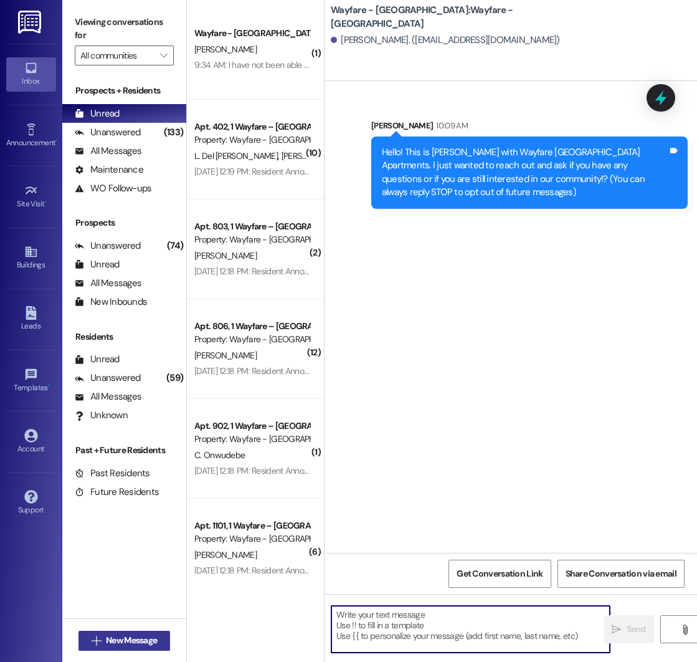
click at [120, 638] on span "New Message" at bounding box center [131, 640] width 51 height 13
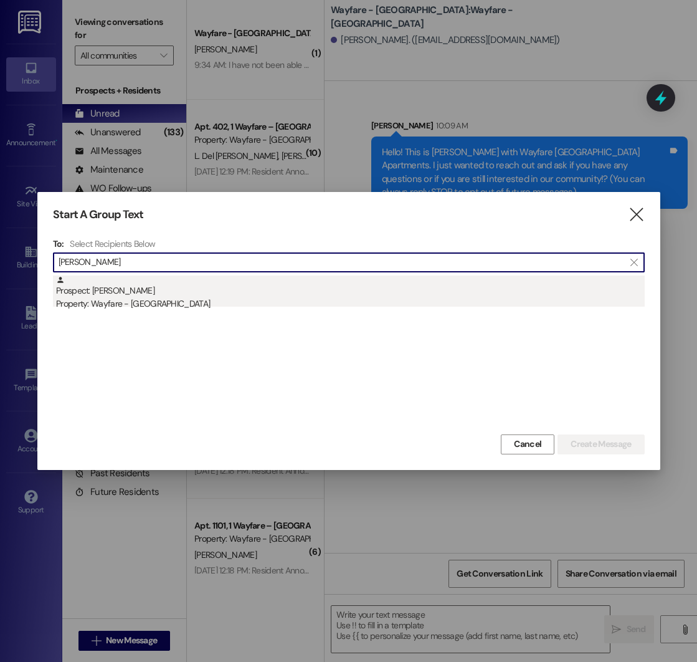
type input "[PERSON_NAME]"
click at [155, 293] on div "Prospect: [PERSON_NAME] Property: Wayfare - [GEOGRAPHIC_DATA]" at bounding box center [350, 293] width 589 height 36
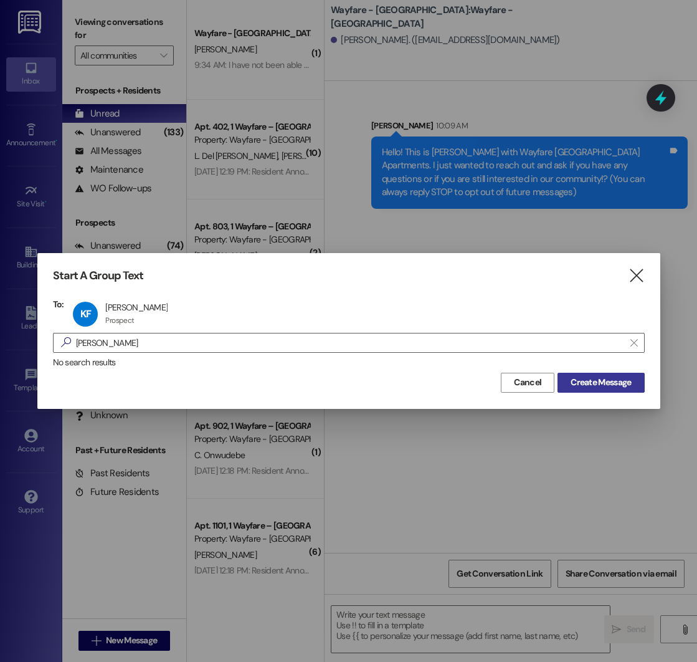
click at [605, 383] on span "Create Message" at bounding box center [601, 382] width 60 height 13
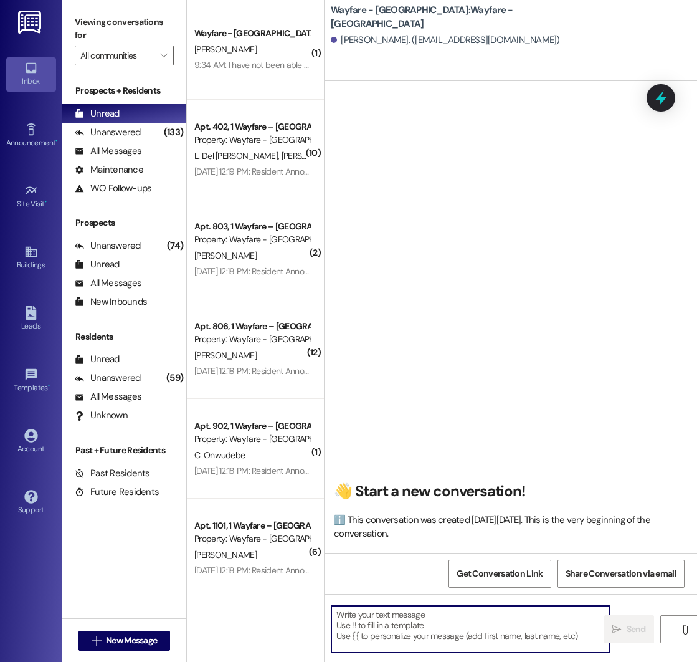
click at [400, 612] on textarea at bounding box center [470, 629] width 279 height 47
paste textarea "Hello! This is [PERSON_NAME] with Wayfare [GEOGRAPHIC_DATA] Apartments. I just …"
type textarea "Hello! This is [PERSON_NAME] with Wayfare [GEOGRAPHIC_DATA] Apartments. I just …"
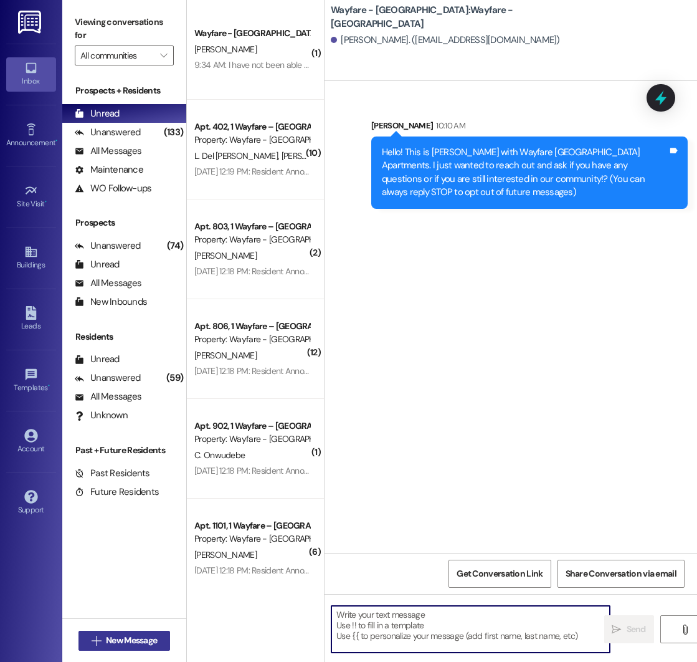
click at [108, 642] on span "New Message" at bounding box center [131, 640] width 51 height 13
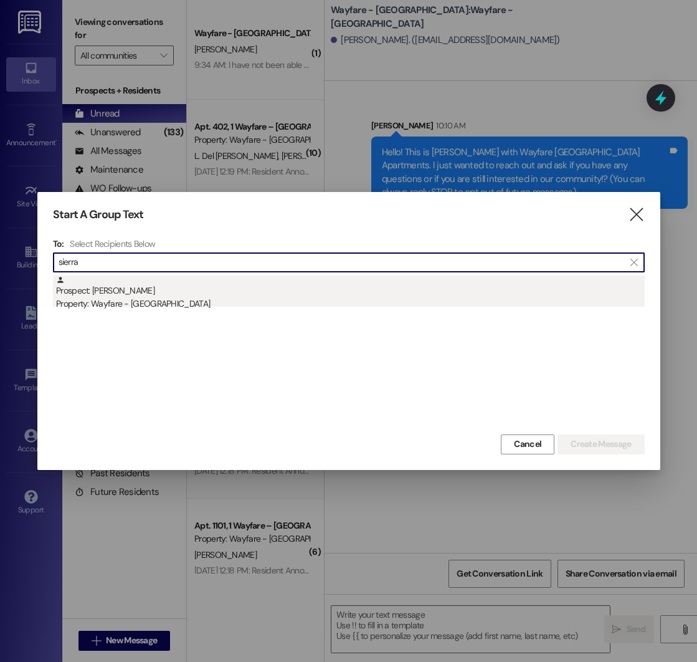
type input "sierra"
click at [201, 303] on div "Property: Wayfare - [GEOGRAPHIC_DATA]" at bounding box center [350, 303] width 589 height 13
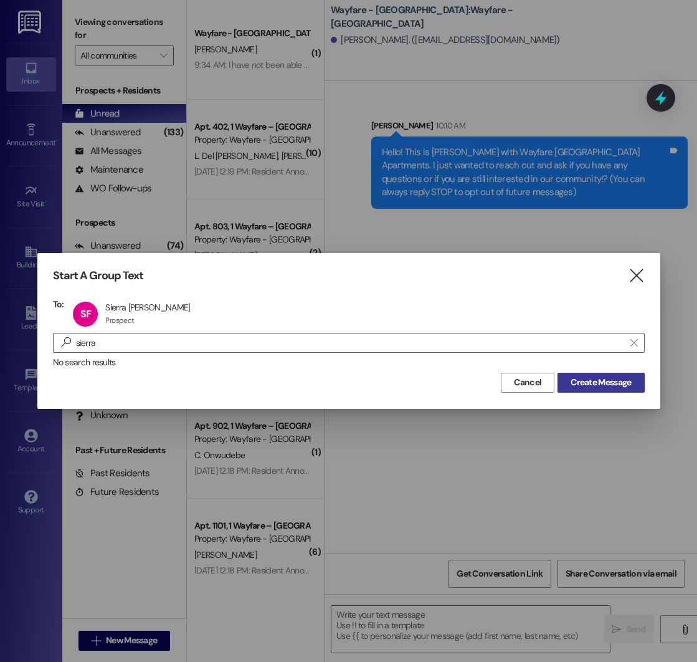
click at [584, 377] on span "Create Message" at bounding box center [601, 382] width 60 height 13
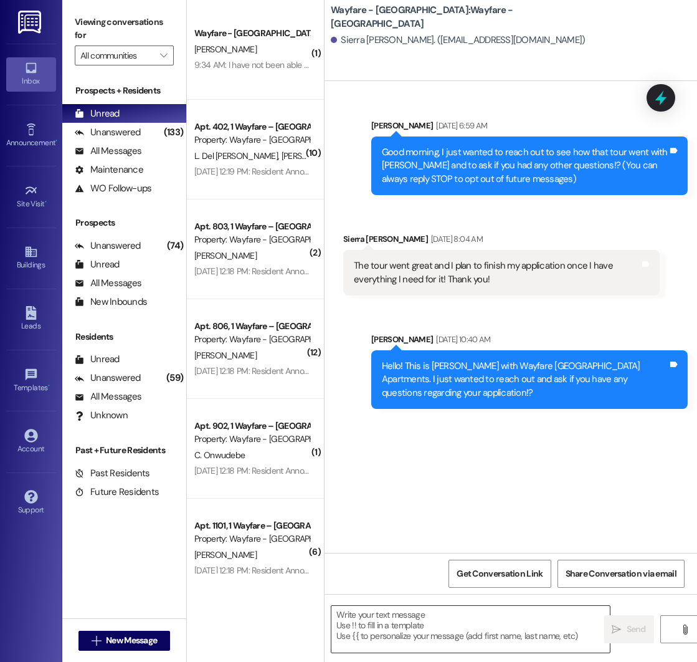
click at [386, 617] on textarea at bounding box center [470, 629] width 279 height 47
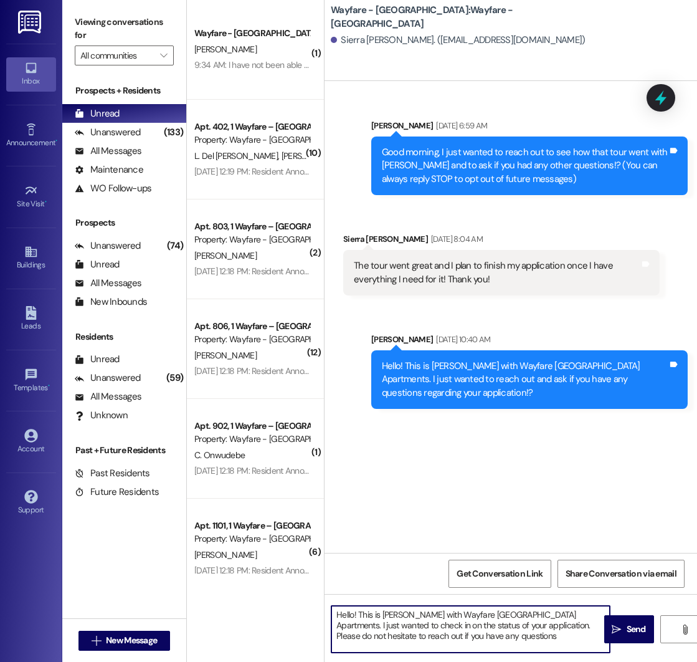
type textarea "Hello! This is [PERSON_NAME] with Wayfare [GEOGRAPHIC_DATA] Apartments. I just …"
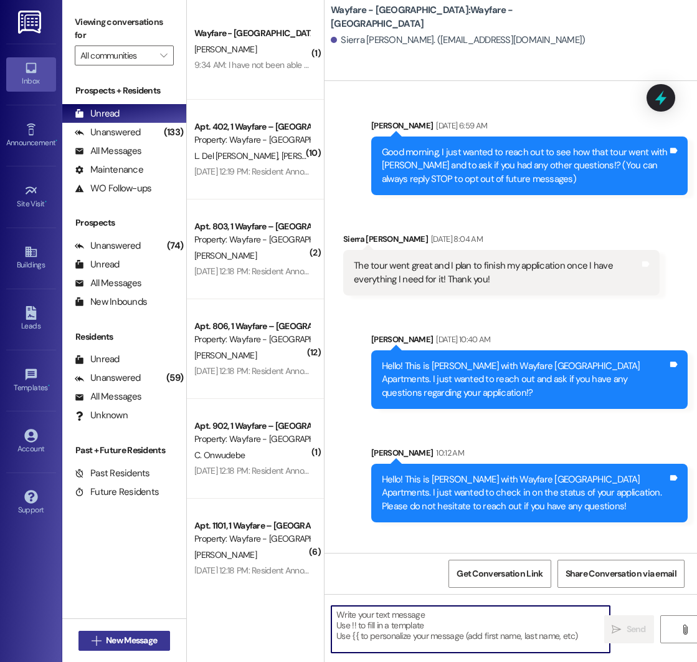
click at [118, 636] on span "New Message" at bounding box center [131, 640] width 51 height 13
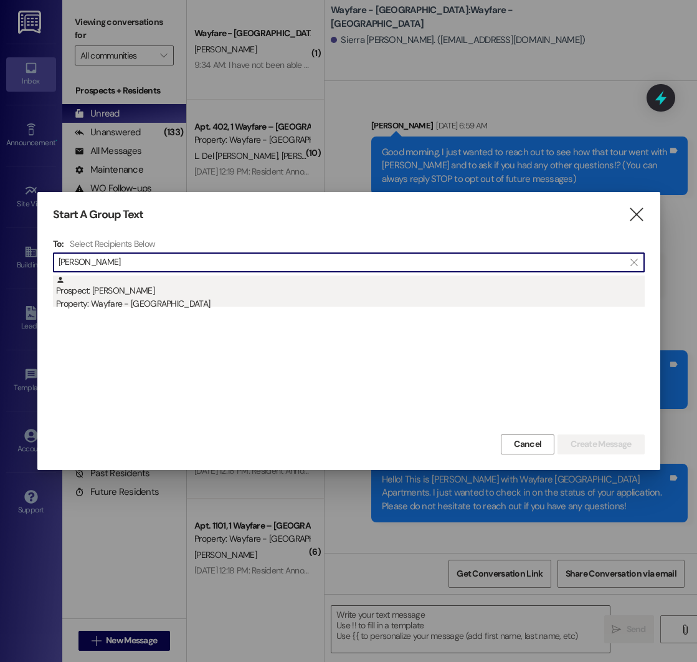
type input "[PERSON_NAME]"
click at [115, 293] on div "Prospect: [PERSON_NAME] Property: Wayfare - [GEOGRAPHIC_DATA]" at bounding box center [350, 293] width 589 height 36
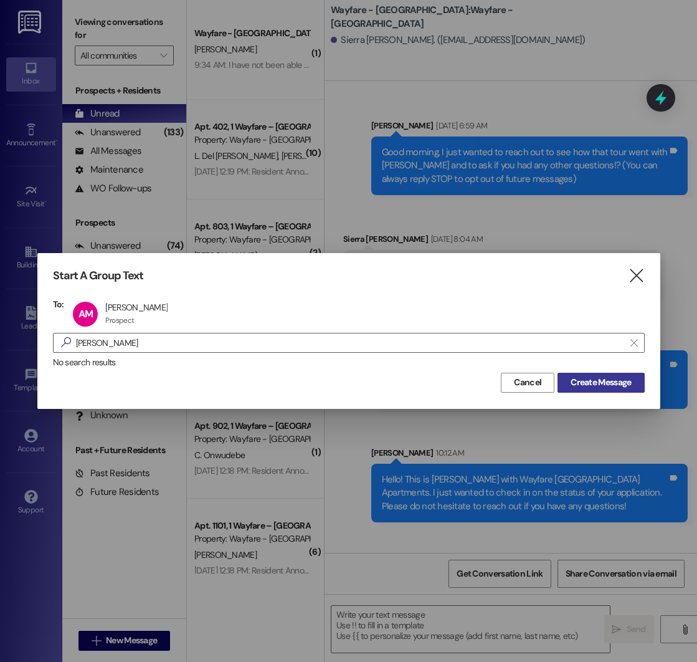
click at [592, 384] on span "Create Message" at bounding box center [601, 382] width 60 height 13
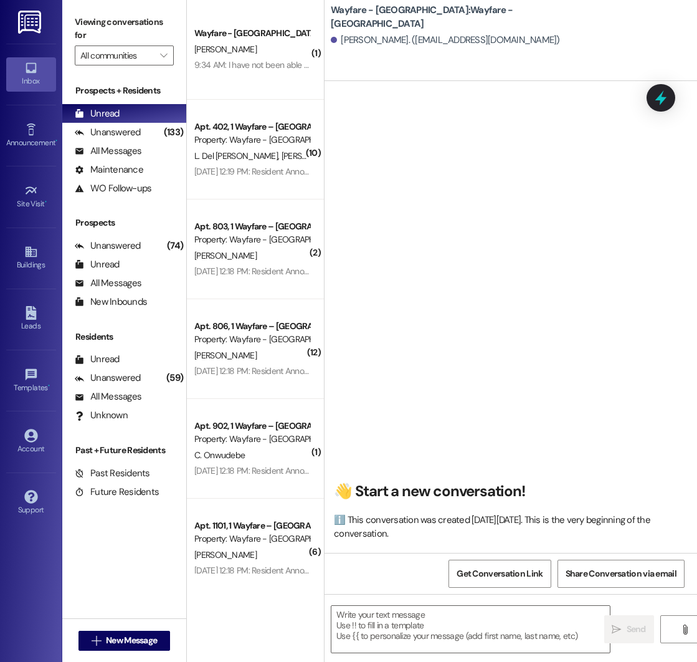
scroll to position [1, 0]
paste textarea "Hello! This is [PERSON_NAME] with Wayfare [GEOGRAPHIC_DATA] Apartments. I just …"
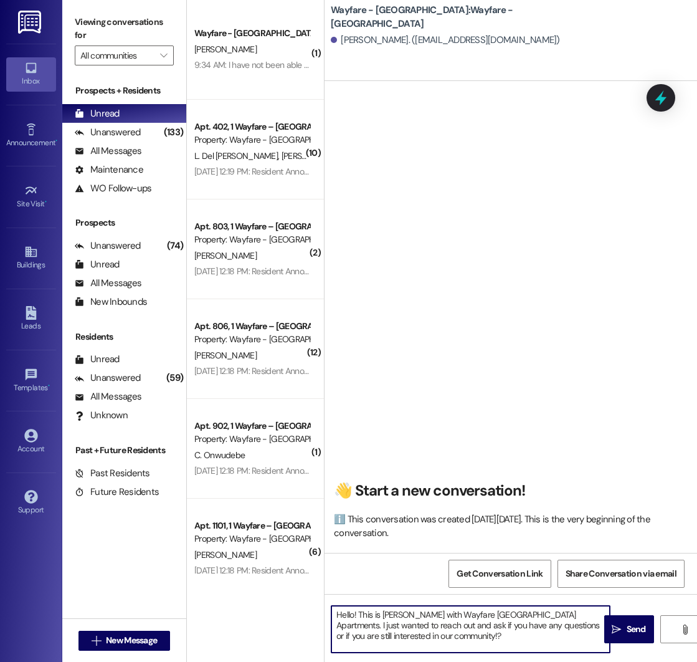
type textarea "Hello! This is [PERSON_NAME] with Wayfare [GEOGRAPHIC_DATA] Apartments. I just …"
click at [629, 631] on span "Send" at bounding box center [636, 628] width 19 height 13
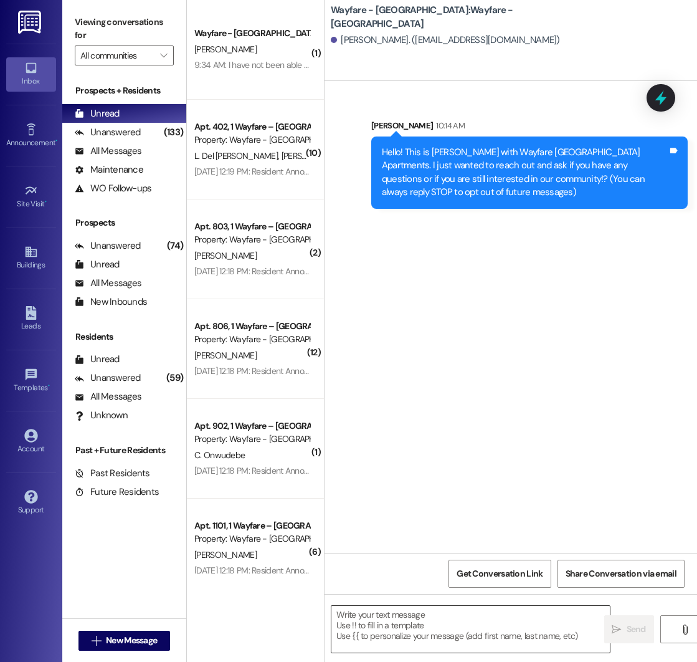
scroll to position [0, 0]
click at [120, 638] on span "New Message" at bounding box center [131, 640] width 51 height 13
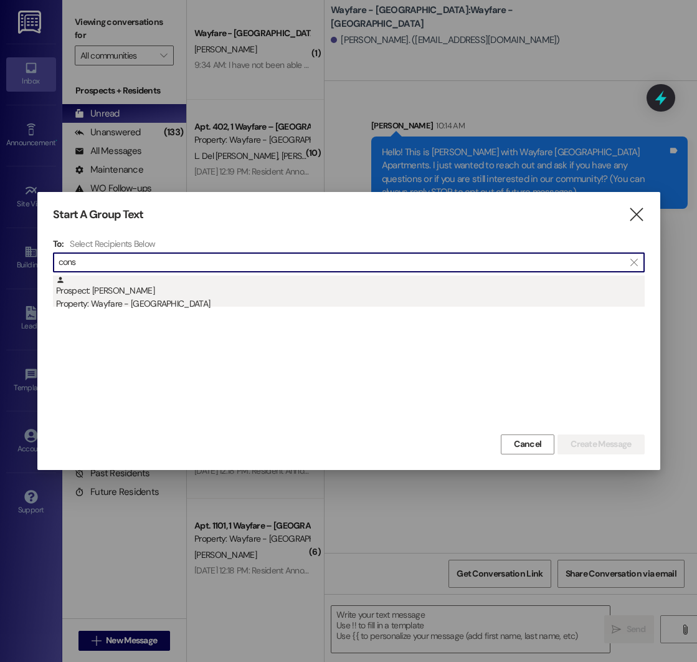
type input "cons"
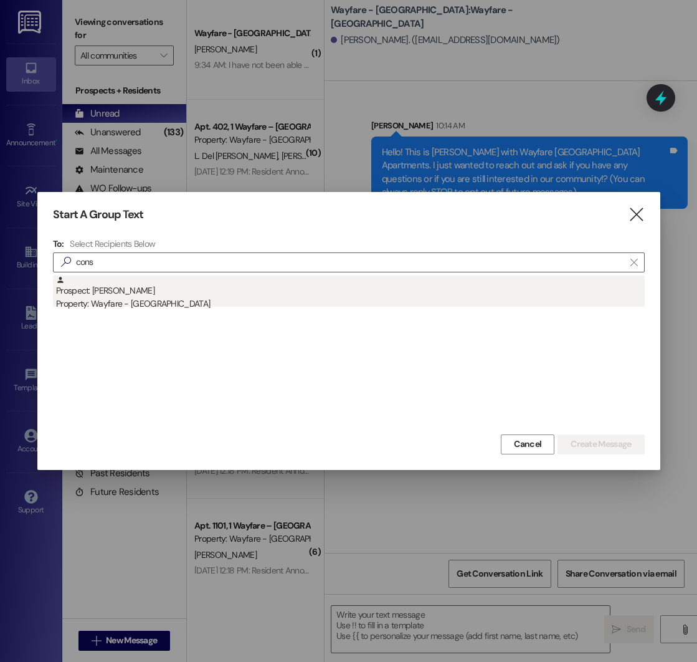
click at [113, 294] on div "Prospect: [PERSON_NAME] Property: Wayfare - [GEOGRAPHIC_DATA]" at bounding box center [350, 293] width 589 height 36
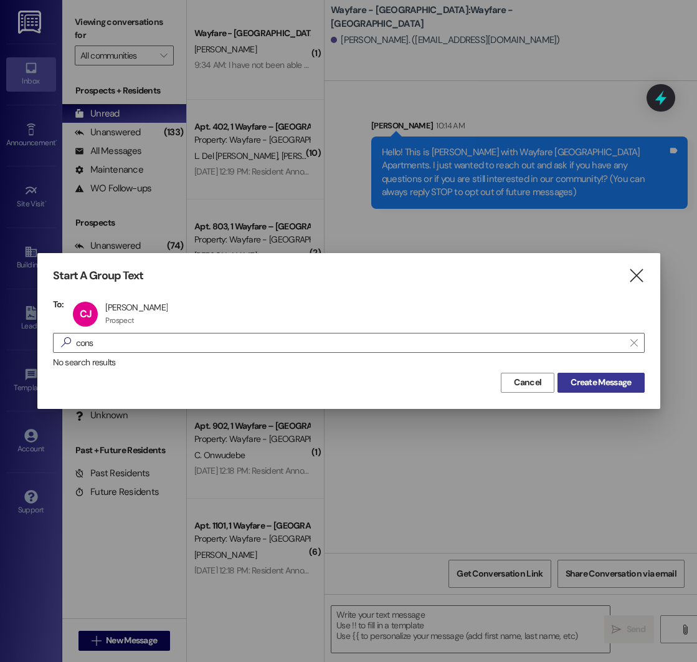
click at [577, 383] on span "Create Message" at bounding box center [601, 382] width 60 height 13
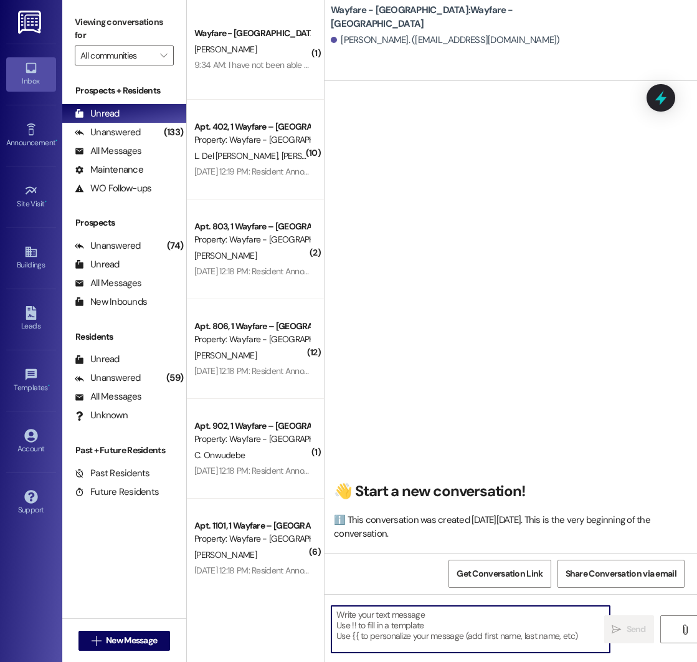
paste textarea "Hello! This is [PERSON_NAME] with Wayfare [GEOGRAPHIC_DATA] Apartments. I just …"
type textarea "Hello! This is [PERSON_NAME] with Wayfare [GEOGRAPHIC_DATA] Apartments. I just …"
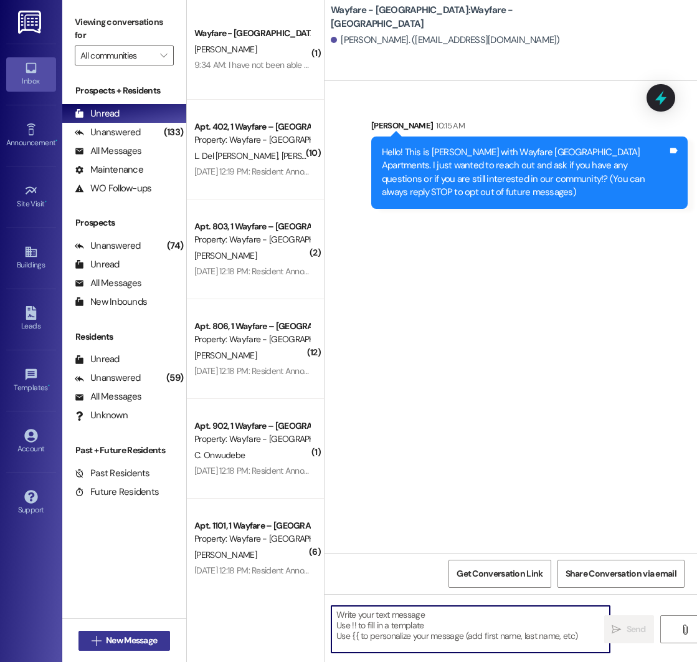
click at [118, 644] on span "New Message" at bounding box center [131, 640] width 51 height 13
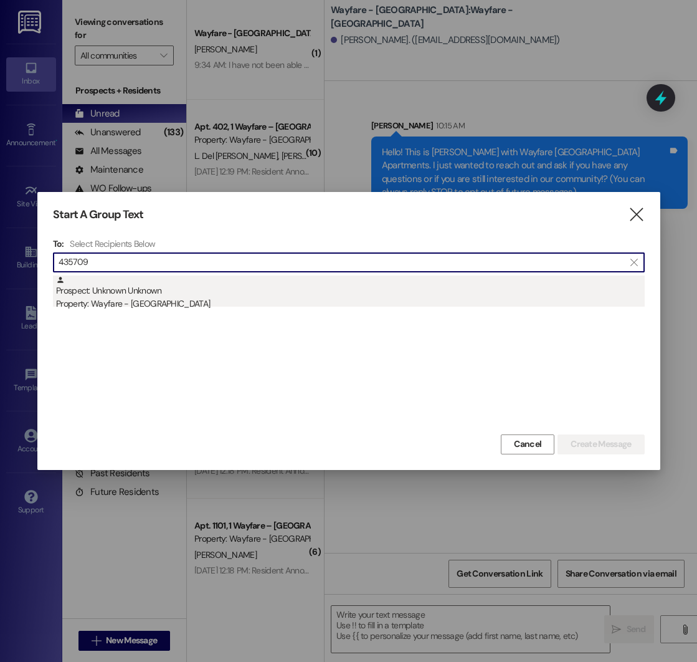
type input "435709"
click at [174, 288] on div "Prospect: Unknown Unknown Property: Wayfare - [GEOGRAPHIC_DATA]" at bounding box center [350, 293] width 589 height 36
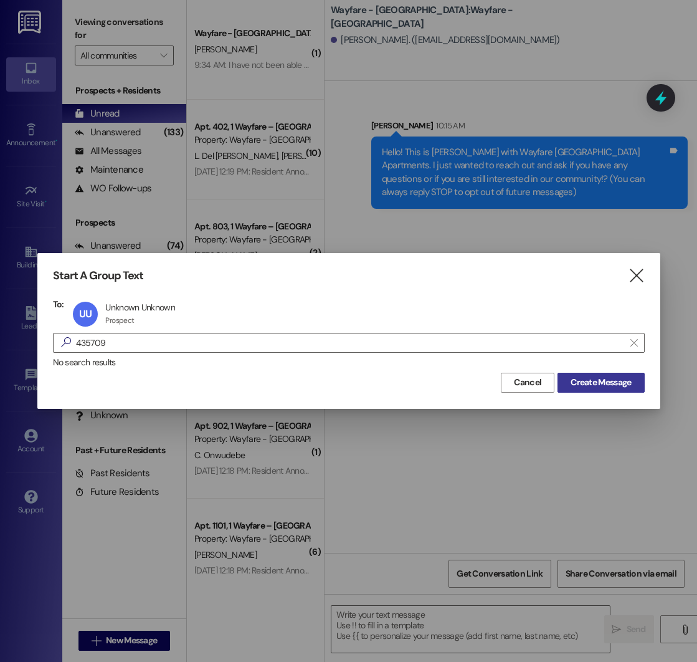
click at [575, 382] on span "Create Message" at bounding box center [601, 382] width 60 height 13
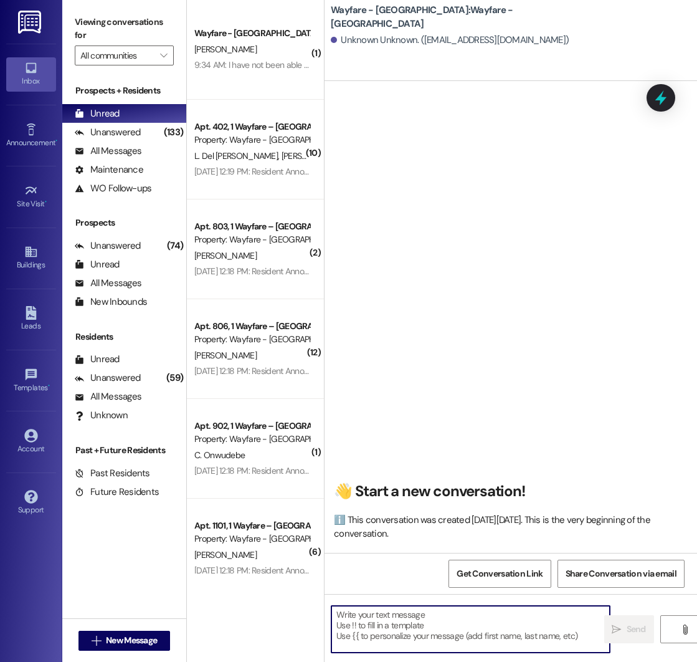
paste textarea "Hello! This is [PERSON_NAME] with Wayfare [GEOGRAPHIC_DATA] Apartments. I just …"
type textarea "Hello! This is [PERSON_NAME] with Wayfare [GEOGRAPHIC_DATA] Apartments. I just …"
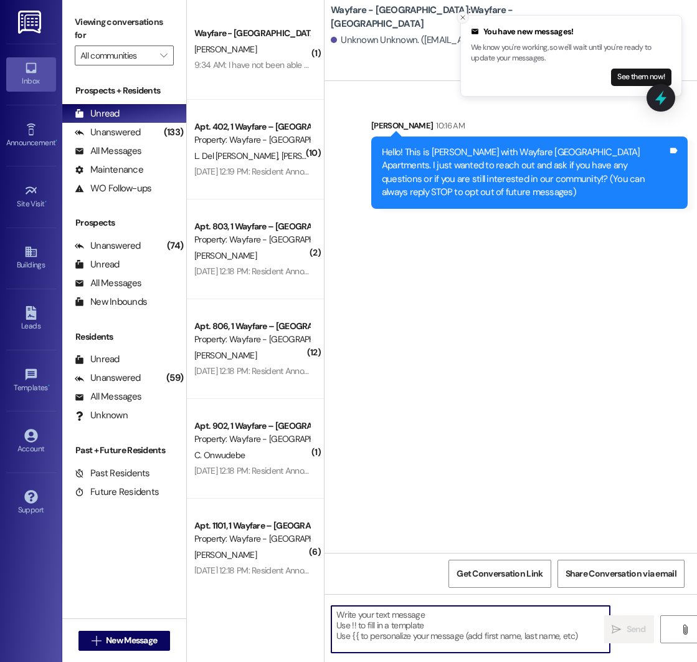
click at [463, 20] on icon "Close toast" at bounding box center [462, 17] width 7 height 7
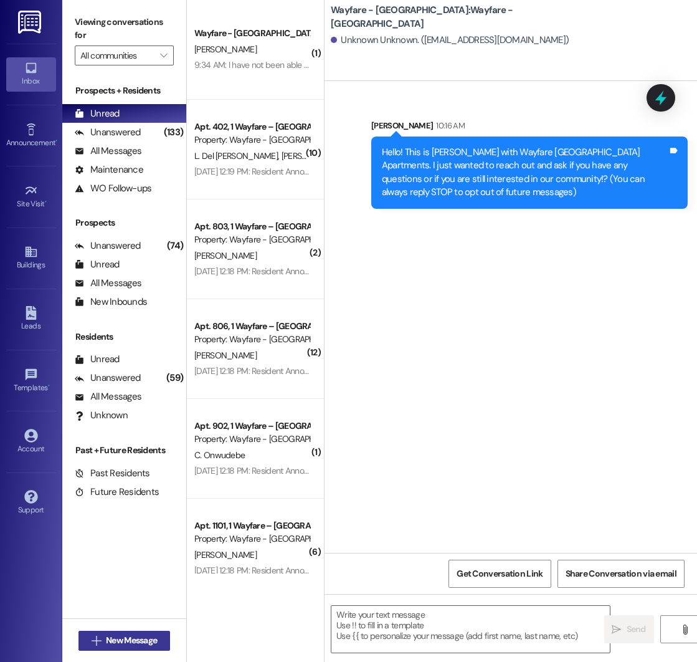
click at [134, 644] on span "New Message" at bounding box center [131, 640] width 51 height 13
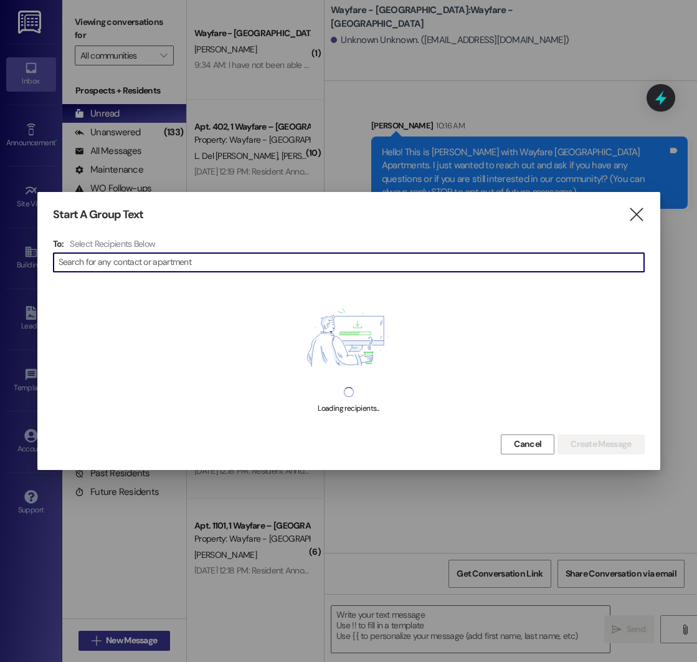
click at [134, 644] on div at bounding box center [348, 331] width 697 height 662
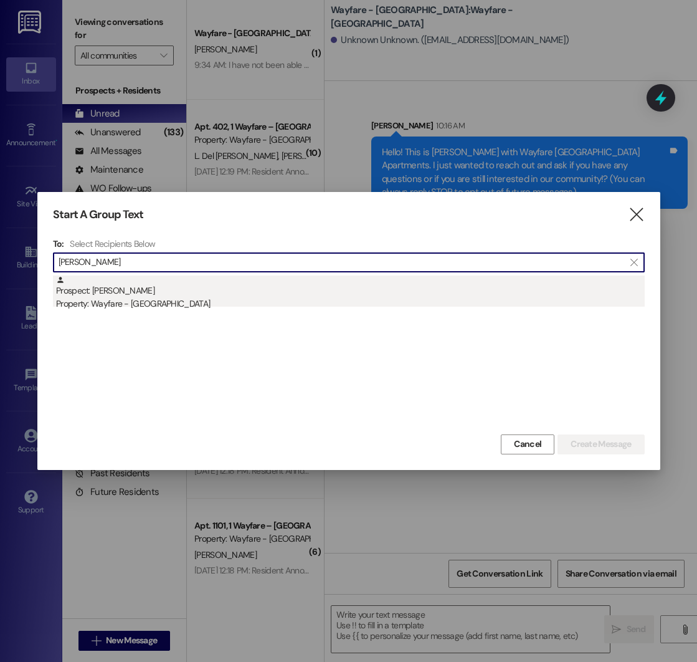
type input "[PERSON_NAME]"
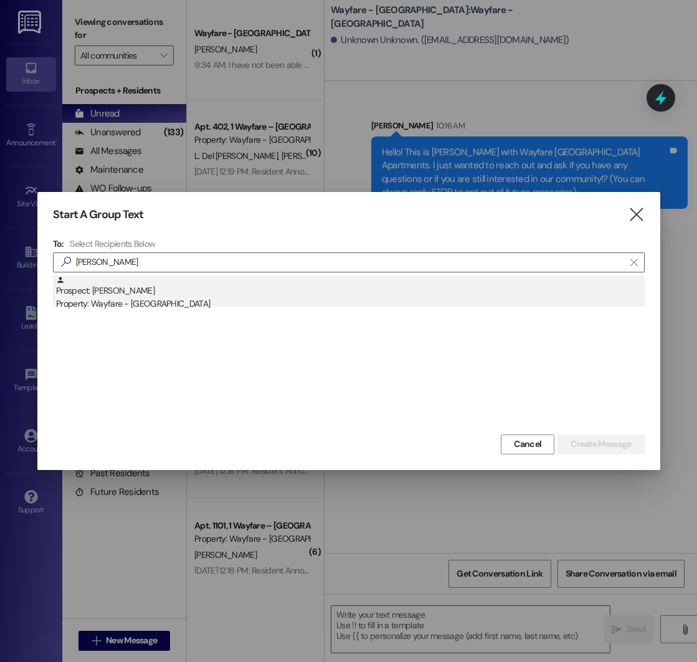
click at [189, 284] on div "Prospect: [PERSON_NAME] Property: Wayfare - [GEOGRAPHIC_DATA]" at bounding box center [350, 293] width 589 height 36
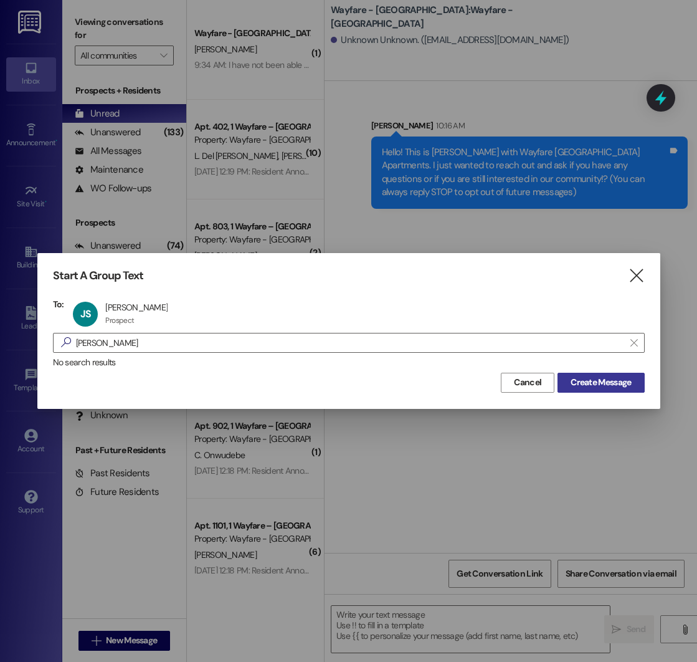
click at [612, 386] on span "Create Message" at bounding box center [601, 382] width 60 height 13
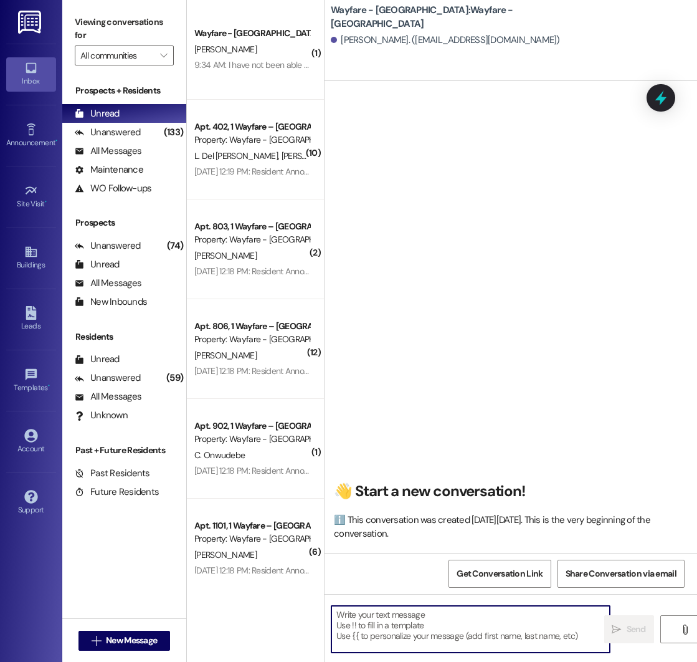
paste textarea "Hello! This is [PERSON_NAME] with Wayfare [GEOGRAPHIC_DATA] Apartments. I just …"
type textarea "Hello! This is [PERSON_NAME] with Wayfare [GEOGRAPHIC_DATA] Apartments. I just …"
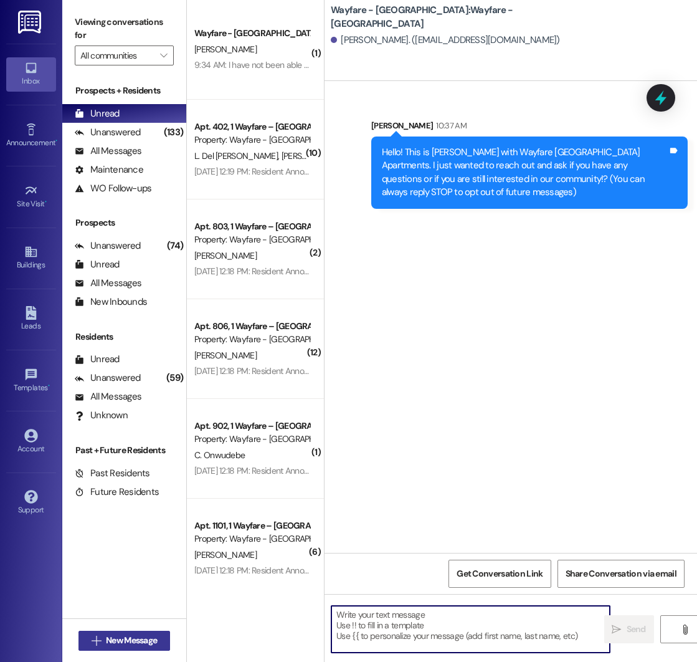
click at [106, 639] on span "New Message" at bounding box center [131, 640] width 51 height 13
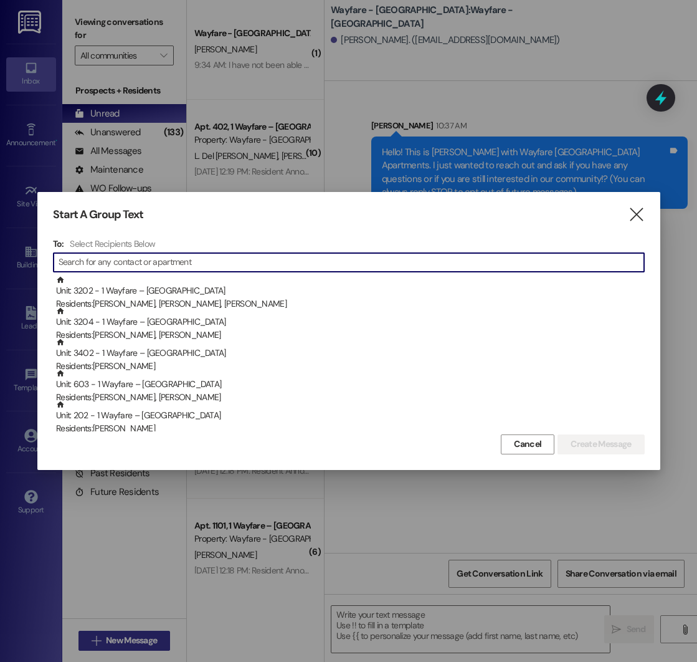
click at [106, 639] on div at bounding box center [348, 331] width 697 height 662
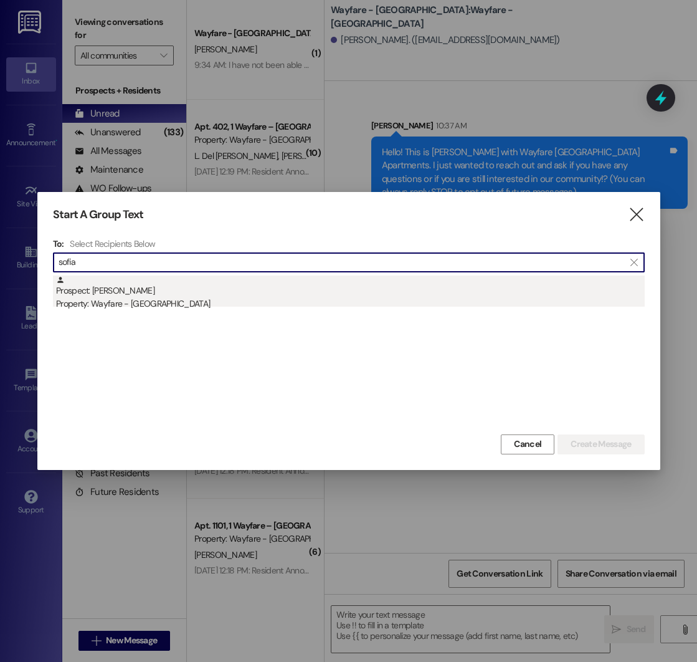
type input "sofia"
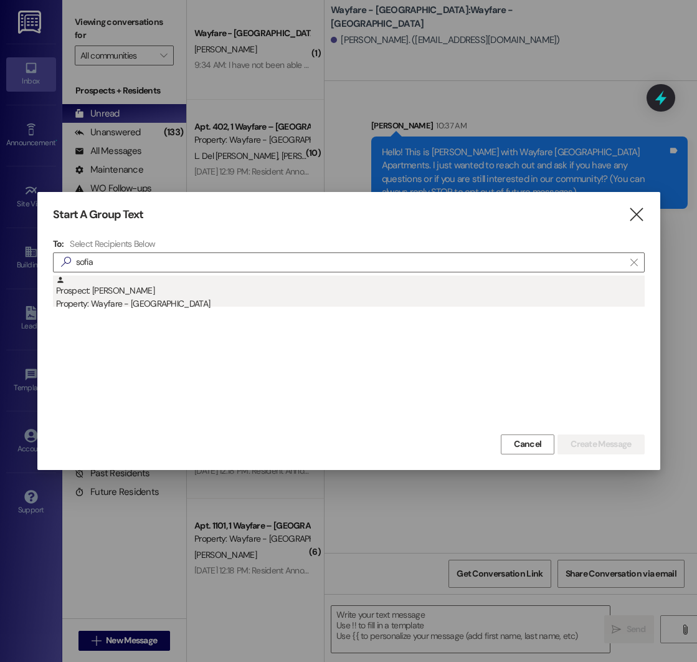
click at [189, 294] on div "Prospect: [PERSON_NAME] Property: Wayfare - [GEOGRAPHIC_DATA]" at bounding box center [350, 293] width 589 height 36
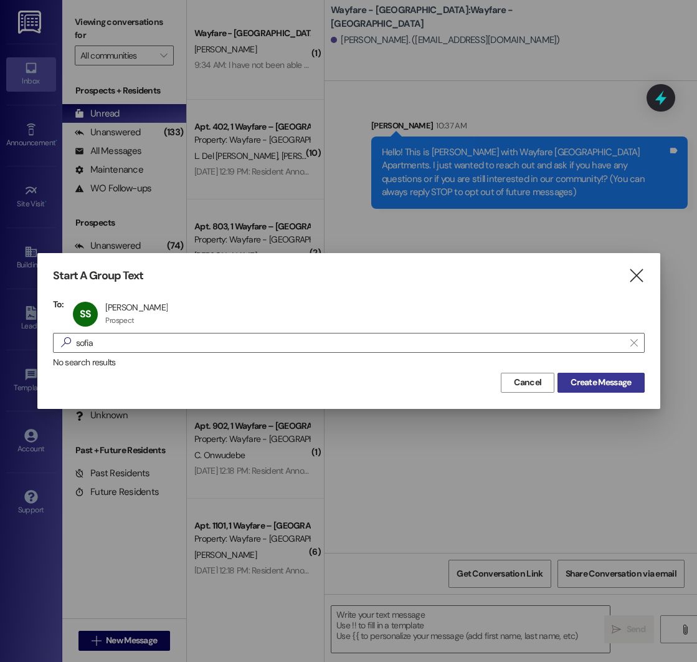
click at [614, 380] on span "Create Message" at bounding box center [601, 382] width 60 height 13
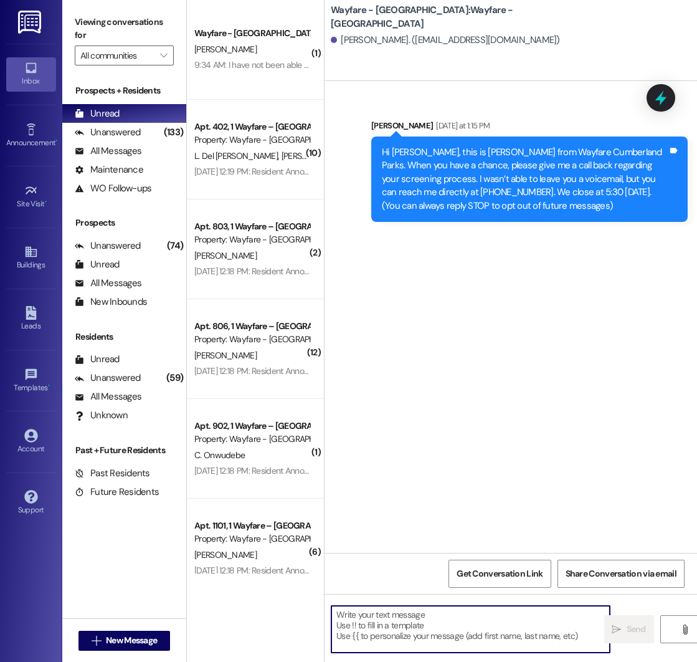
click at [404, 629] on textarea at bounding box center [470, 629] width 279 height 47
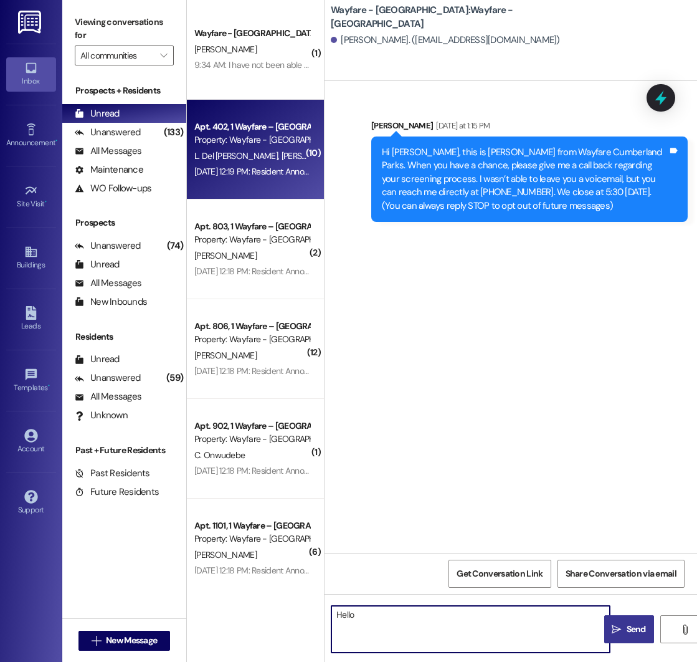
type textarea "Hello"
click at [265, 115] on div "Apt. 402, 1 Wayfare – [GEOGRAPHIC_DATA] Property: Wayfare - [GEOGRAPHIC_DATA] […" at bounding box center [255, 150] width 137 height 100
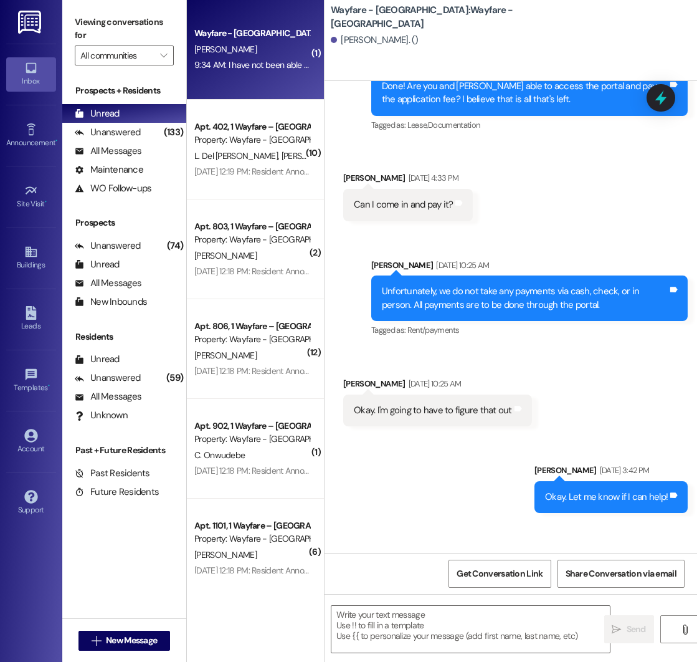
scroll to position [4114, 0]
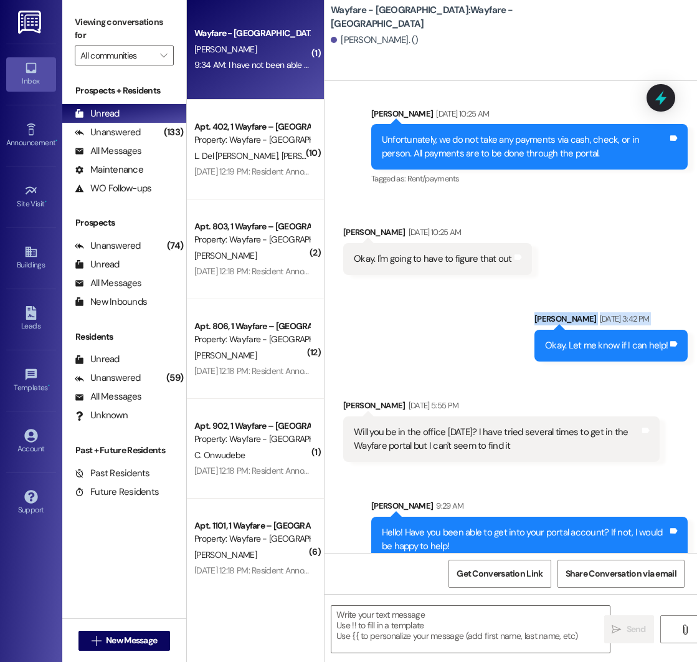
drag, startPoint x: 470, startPoint y: 340, endPoint x: 518, endPoint y: 219, distance: 130.1
click at [518, 219] on div "Sent via SMS [PERSON_NAME] [DATE] 9:57 AM Hello! This is [PERSON_NAME] with Way…" at bounding box center [511, 317] width 373 height 472
click at [517, 296] on div "Sent via SMS [PERSON_NAME] [DATE] 3:42 PM Okay. Let me know if I can help! Tags…" at bounding box center [511, 327] width 373 height 87
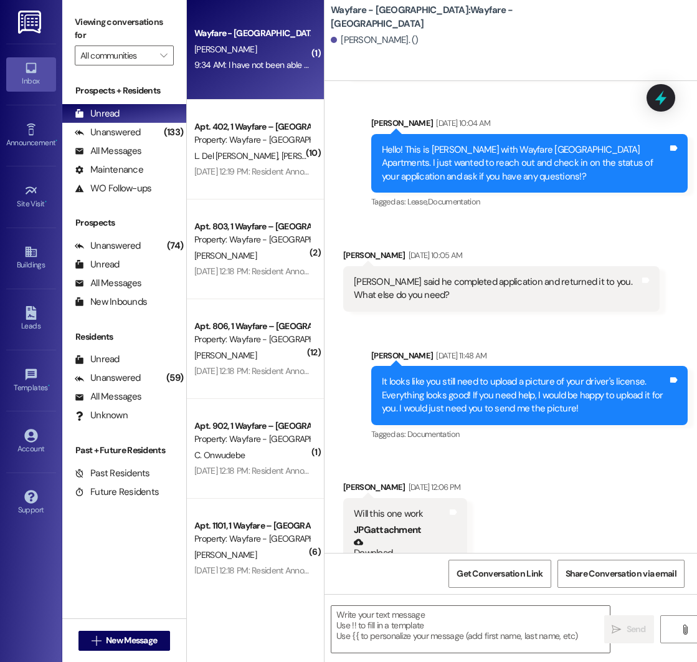
scroll to position [4273, 0]
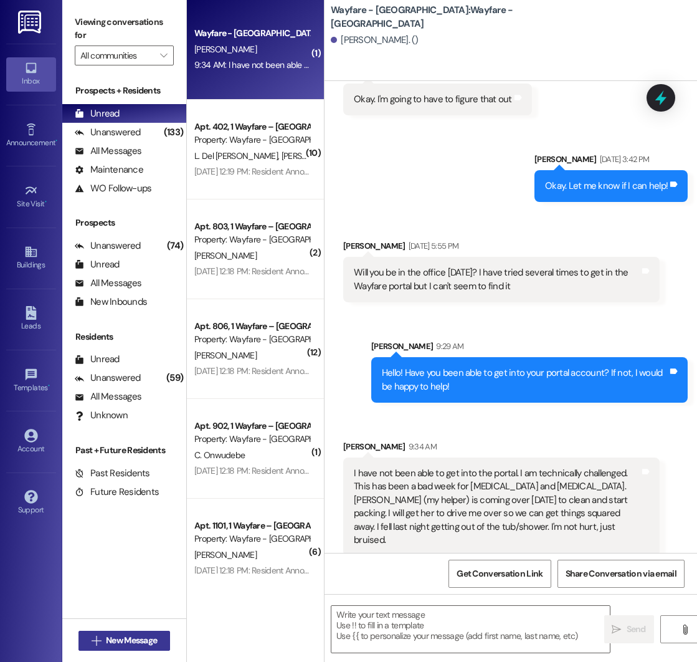
click at [97, 632] on button " New Message" at bounding box center [125, 641] width 92 height 20
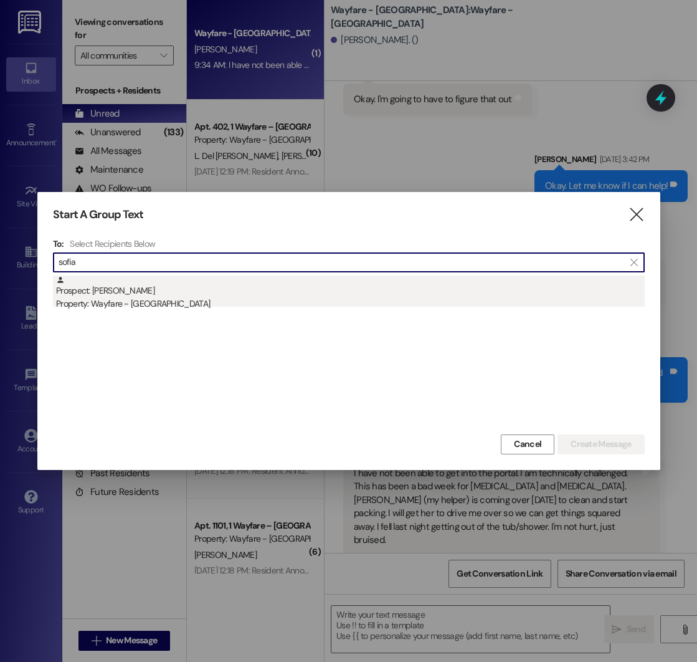
type input "sofia"
click at [201, 295] on div "Prospect: [PERSON_NAME] Property: Wayfare - [GEOGRAPHIC_DATA]" at bounding box center [350, 293] width 589 height 36
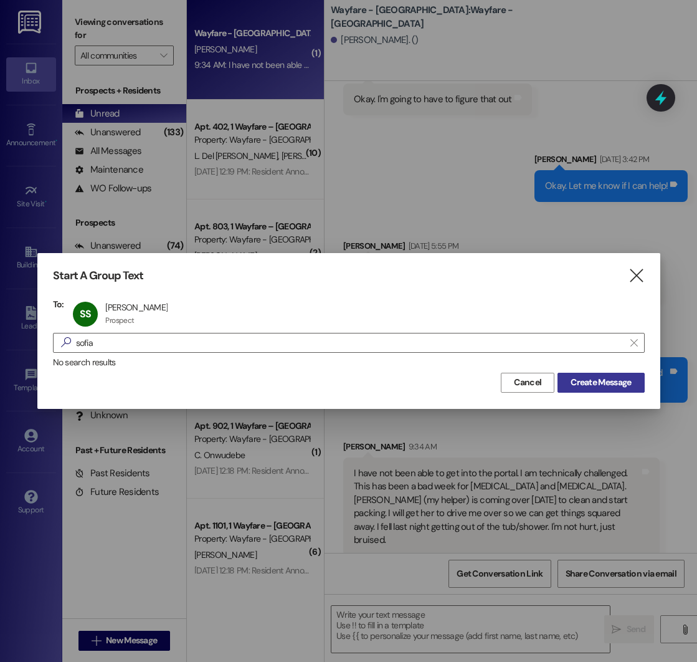
click at [593, 384] on span "Create Message" at bounding box center [601, 382] width 60 height 13
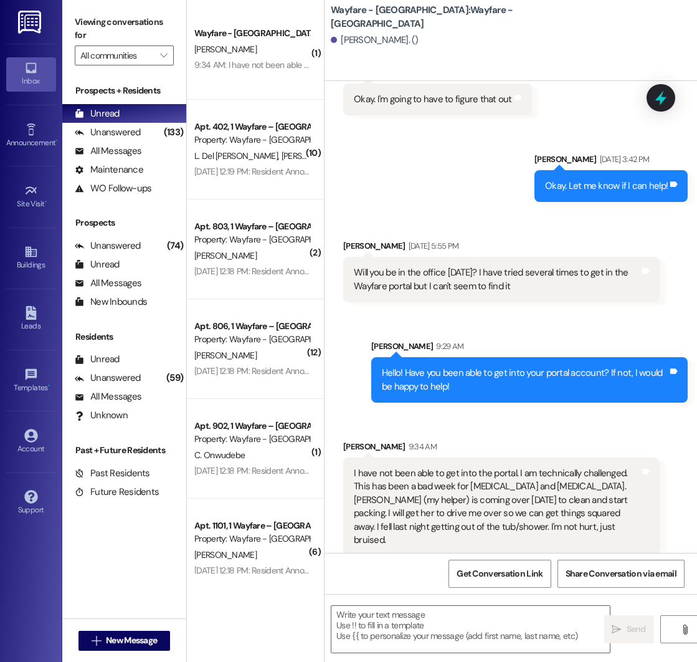
scroll to position [0, 0]
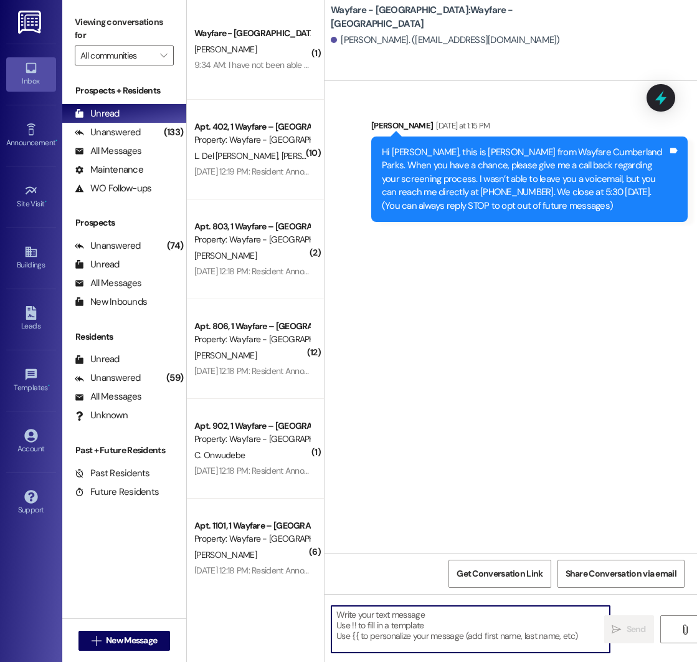
click at [384, 617] on textarea at bounding box center [470, 629] width 279 height 47
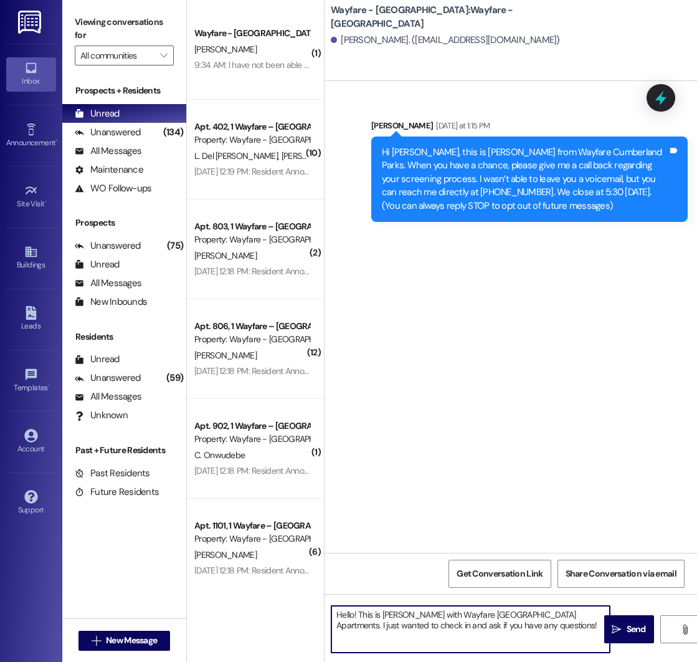
type textarea "Hello! This is [PERSON_NAME] with Wayfare [GEOGRAPHIC_DATA] Apartments. I just …"
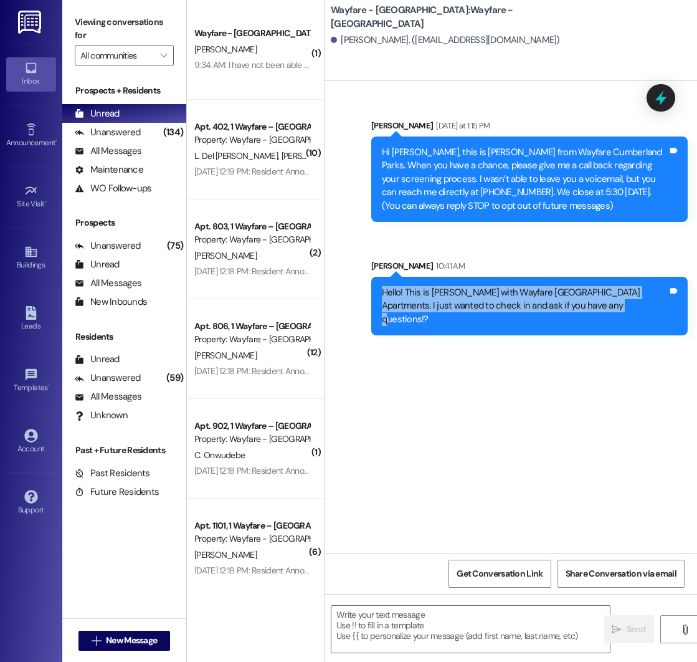
drag, startPoint x: 381, startPoint y: 291, endPoint x: 605, endPoint y: 310, distance: 225.1
click at [605, 310] on div "Hello! This is [PERSON_NAME] with Wayfare [GEOGRAPHIC_DATA] Apartments. I just …" at bounding box center [525, 306] width 288 height 40
copy div "Hello! This is [PERSON_NAME] with Wayfare [GEOGRAPHIC_DATA] Apartments. I just …"
click at [399, 399] on div "Sent via SMS [PERSON_NAME] [DATE] at 1:15 PM Hi [PERSON_NAME], this is [PERSON_…" at bounding box center [511, 317] width 373 height 472
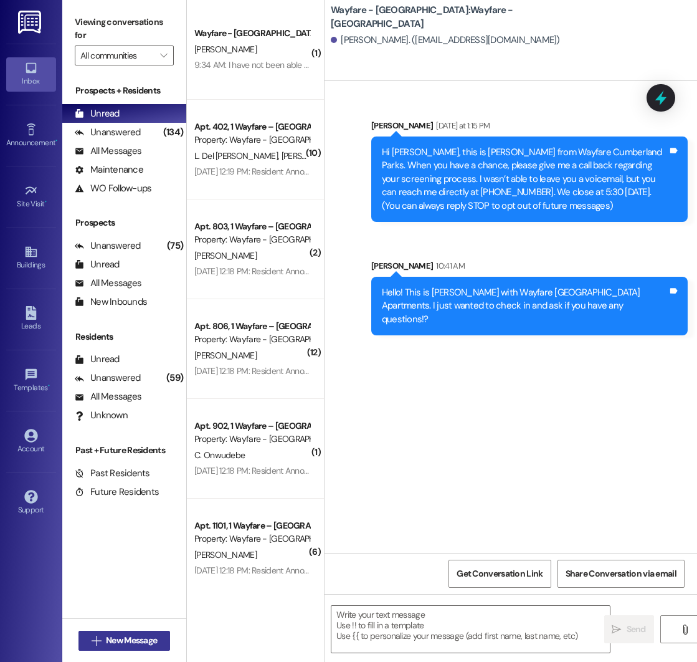
click at [106, 645] on span "New Message" at bounding box center [131, 640] width 51 height 13
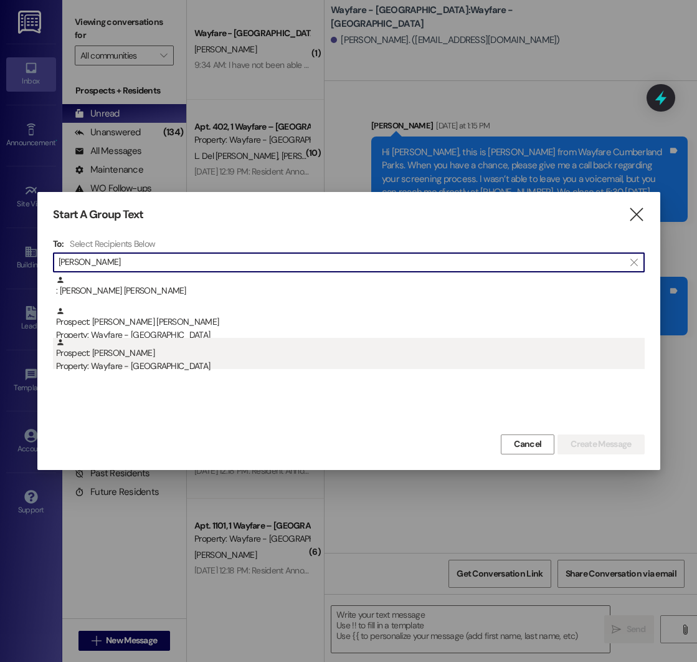
type input "[PERSON_NAME]"
click at [125, 353] on div "Prospect: [PERSON_NAME] Property: Wayfare - [GEOGRAPHIC_DATA]" at bounding box center [350, 356] width 589 height 36
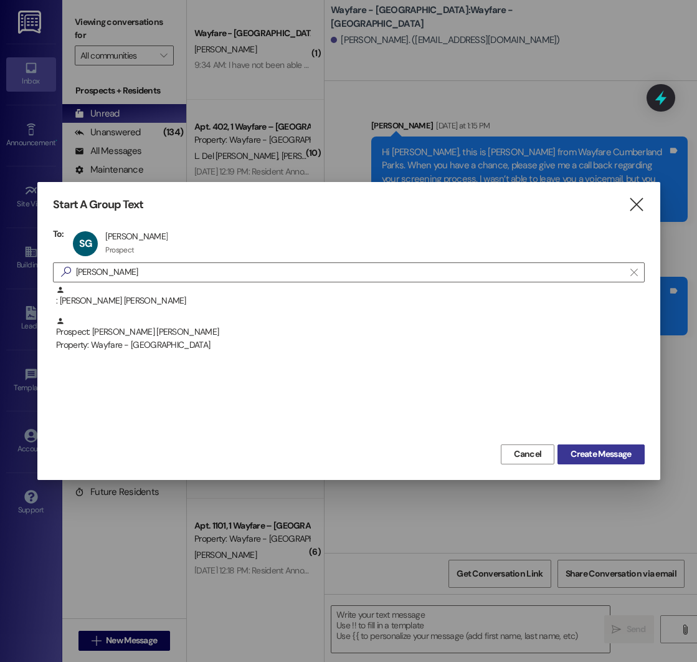
click at [601, 458] on span "Create Message" at bounding box center [601, 453] width 60 height 13
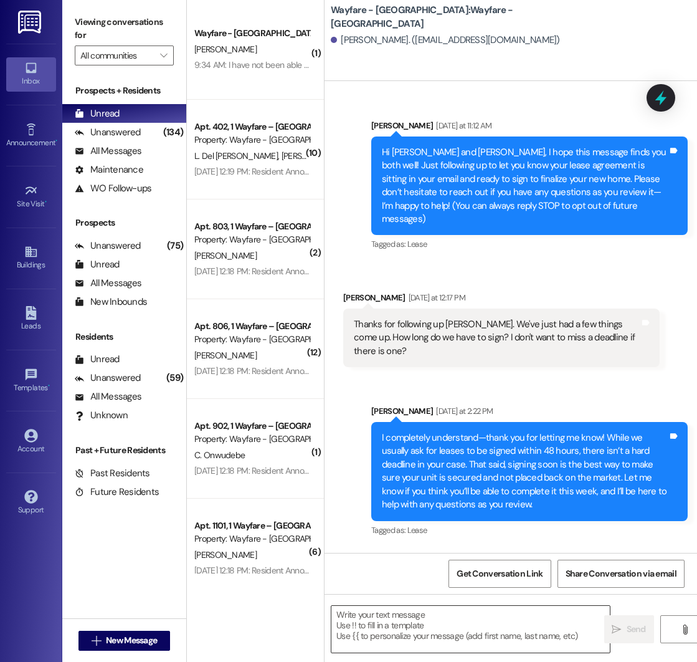
click at [396, 612] on textarea at bounding box center [470, 629] width 279 height 47
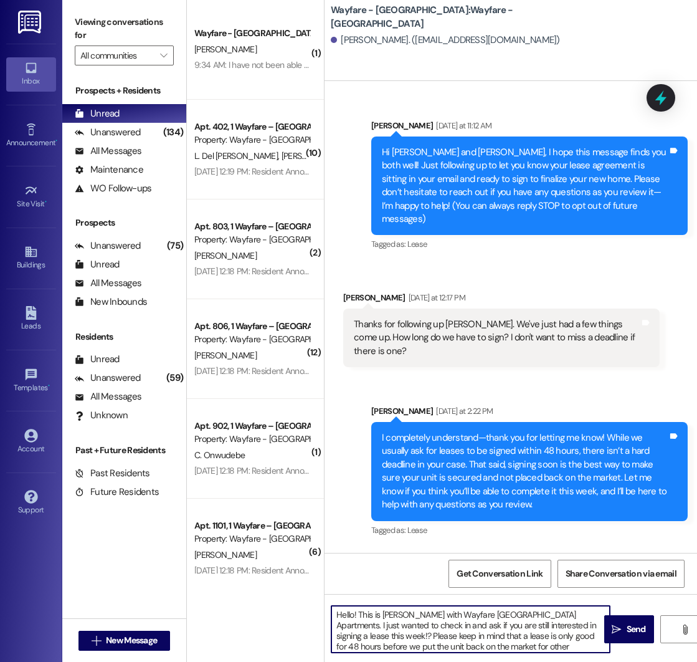
type textarea "Hello! This is [PERSON_NAME] with Wayfare [GEOGRAPHIC_DATA] Apartments. I just …"
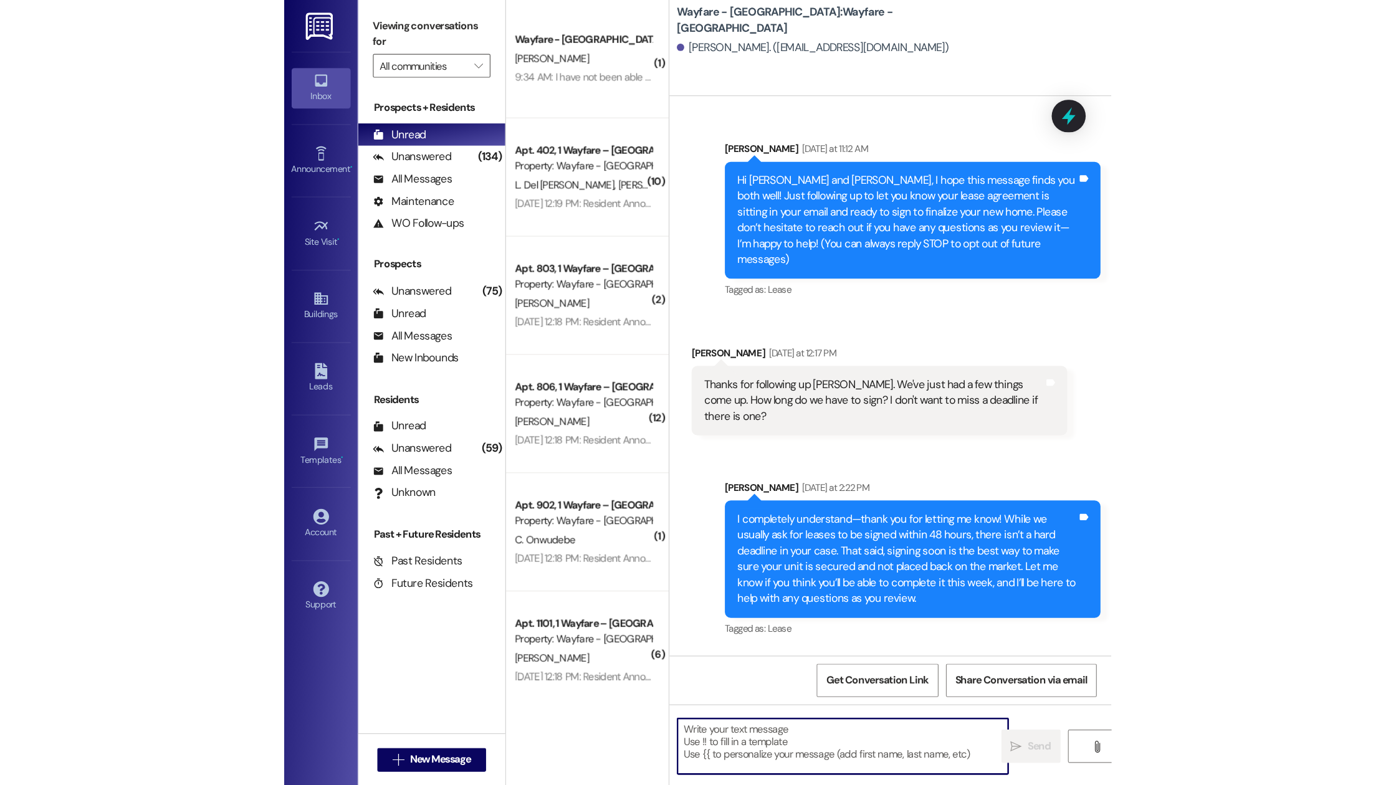
scroll to position [97, 0]
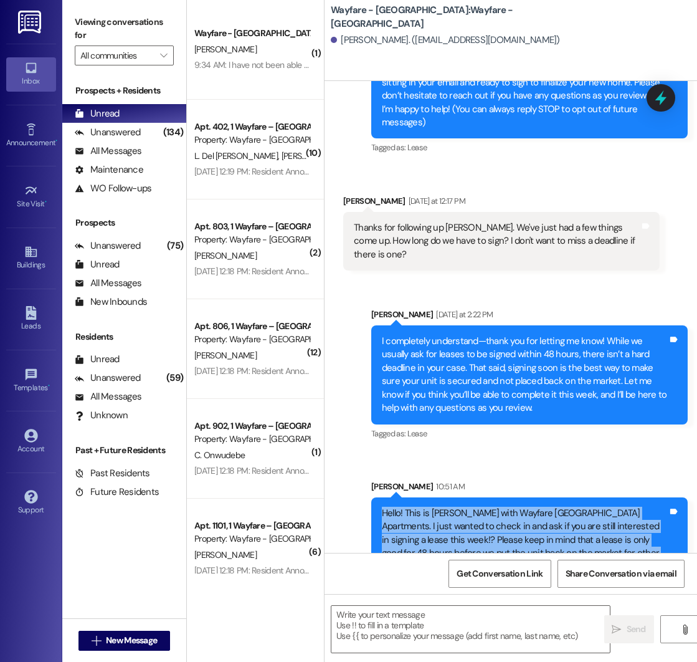
drag, startPoint x: 382, startPoint y: 487, endPoint x: 620, endPoint y: 522, distance: 240.6
click at [620, 522] on div "Hello! This is [PERSON_NAME] with Wayfare [GEOGRAPHIC_DATA] Apartments. I just …" at bounding box center [525, 540] width 286 height 67
copy div "Hello! This is [PERSON_NAME] with Wayfare [GEOGRAPHIC_DATA] Apartments. I just …"
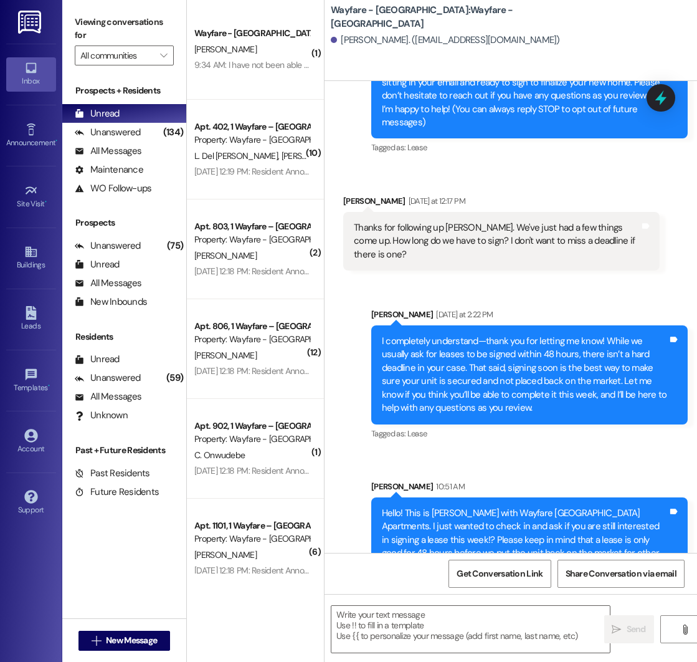
click at [407, 480] on div "[PERSON_NAME] 10:51 AM" at bounding box center [529, 488] width 317 height 17
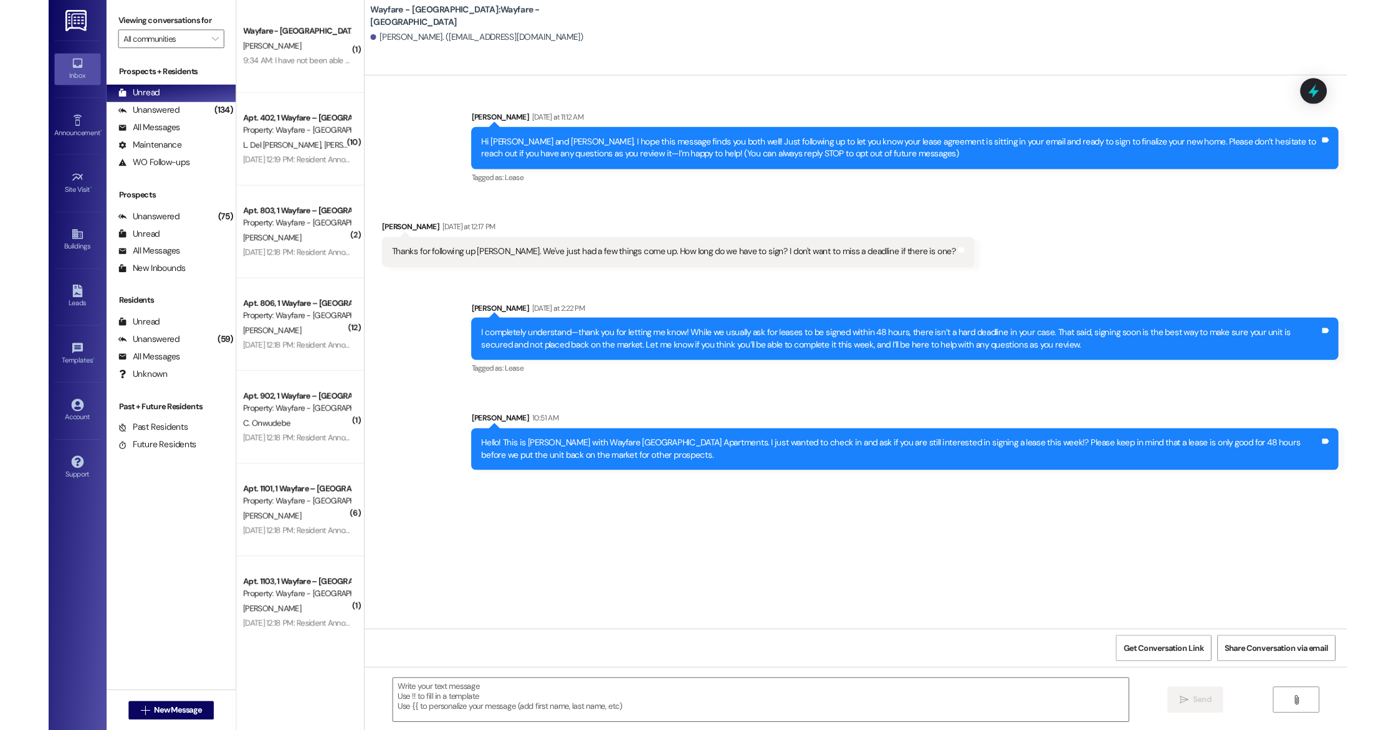
scroll to position [0, 0]
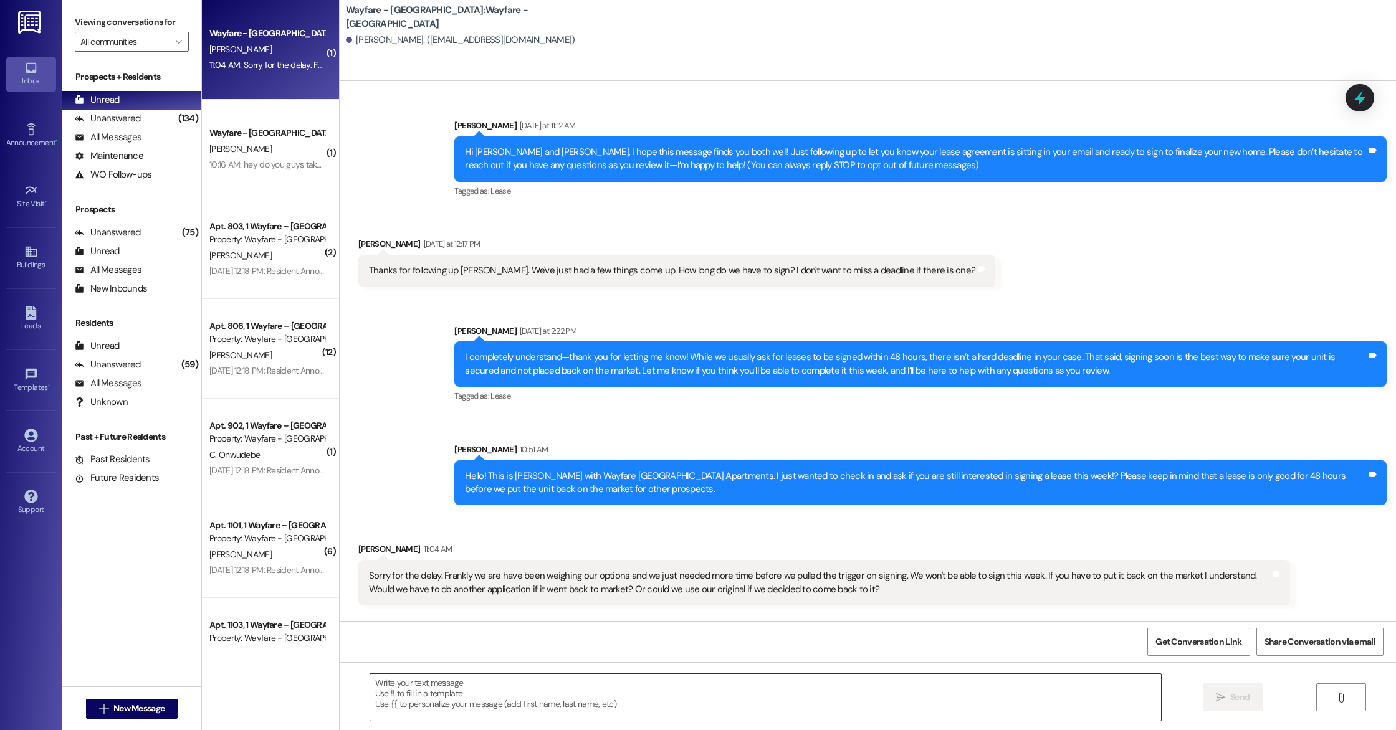
click at [538, 661] on textarea at bounding box center [765, 697] width 791 height 47
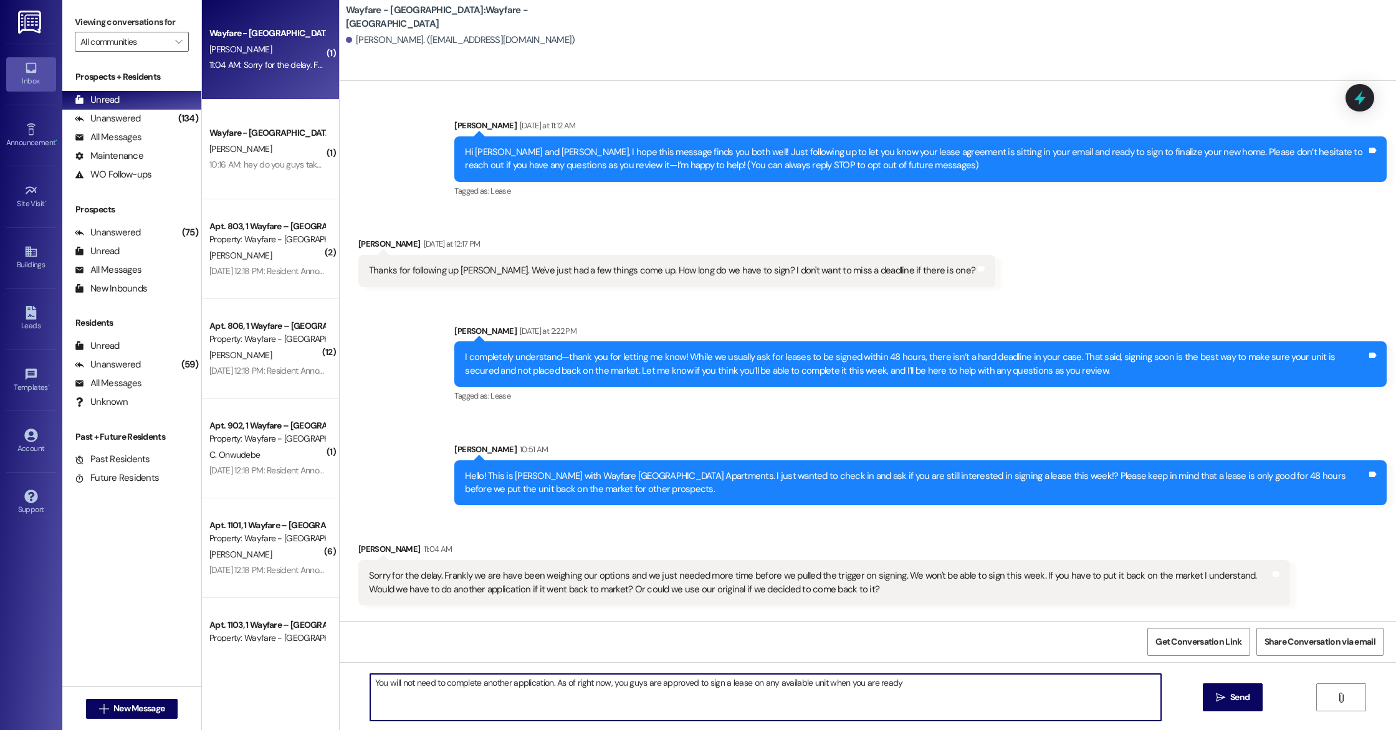
type textarea "You will not need to complete another application. As of right now, you guys ar…"
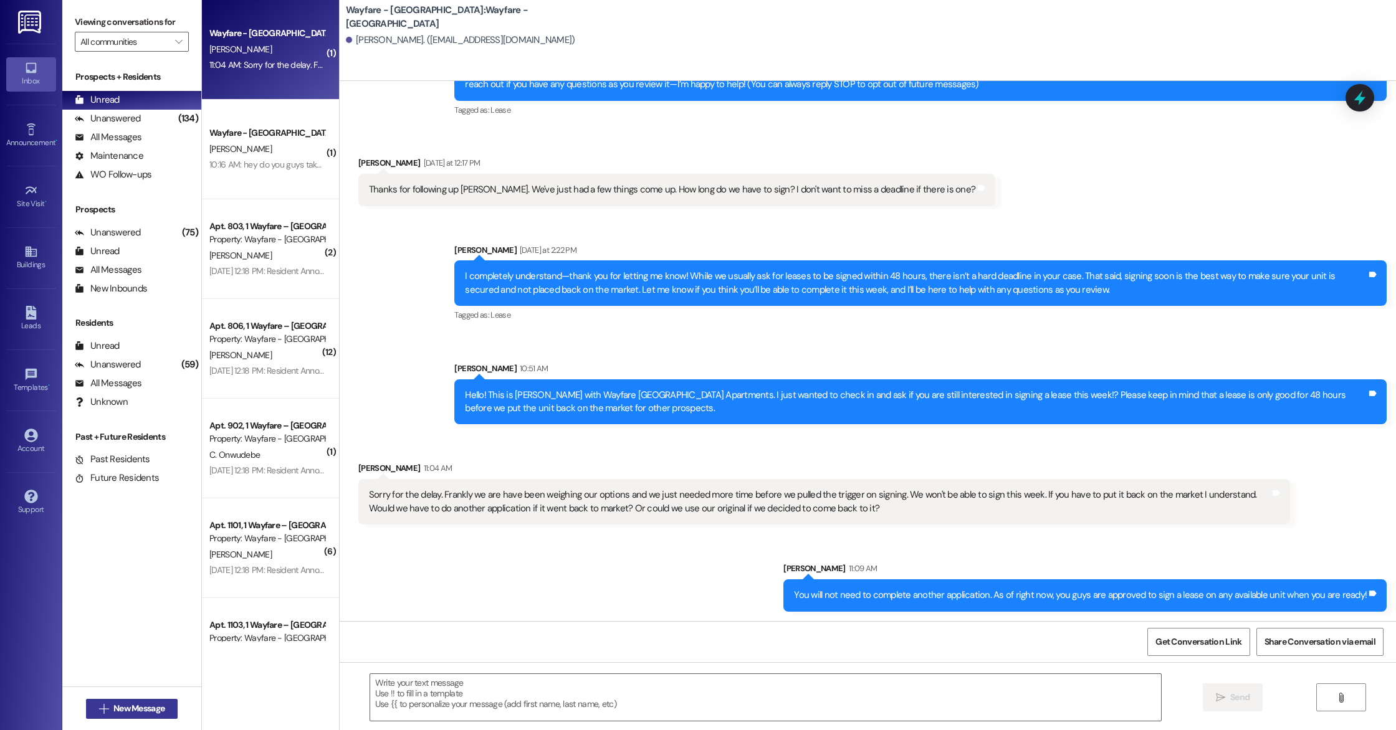
click at [114, 661] on span "New Message" at bounding box center [138, 708] width 51 height 13
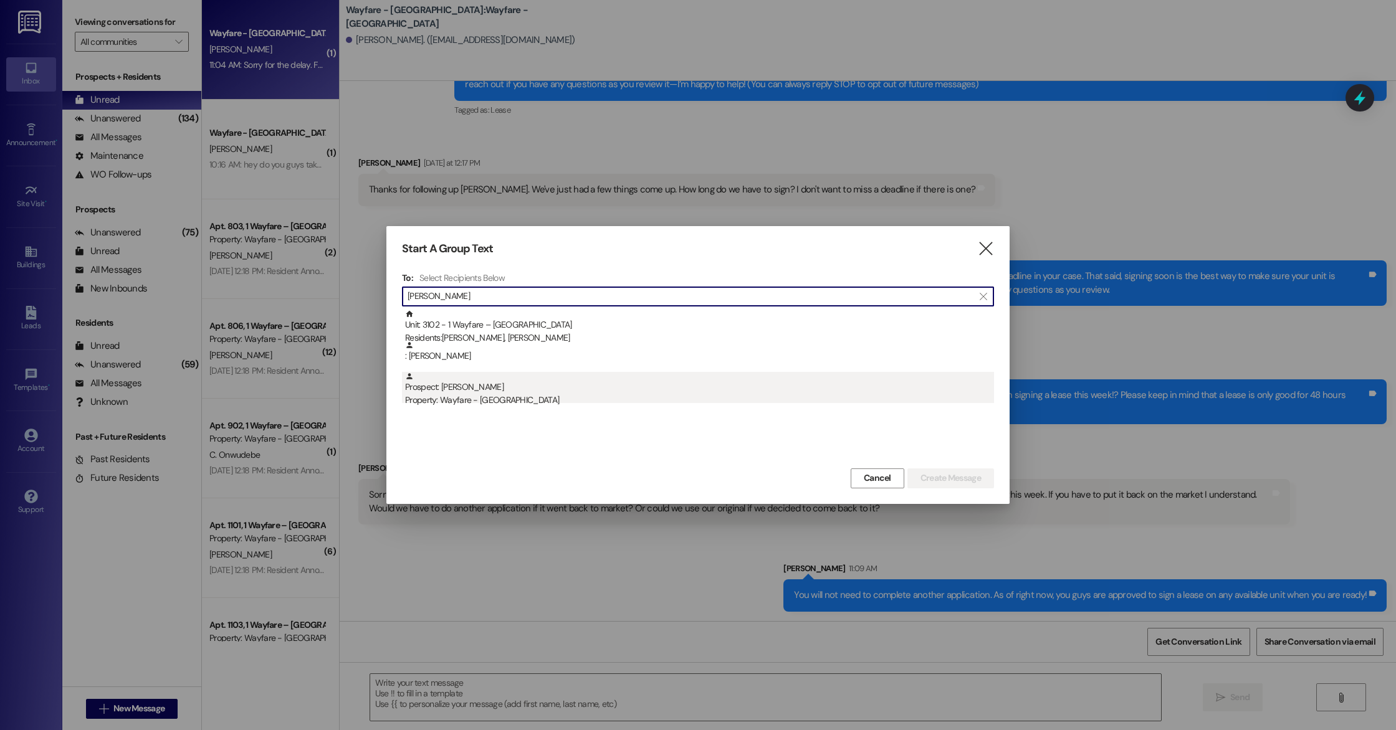
type input "[PERSON_NAME]"
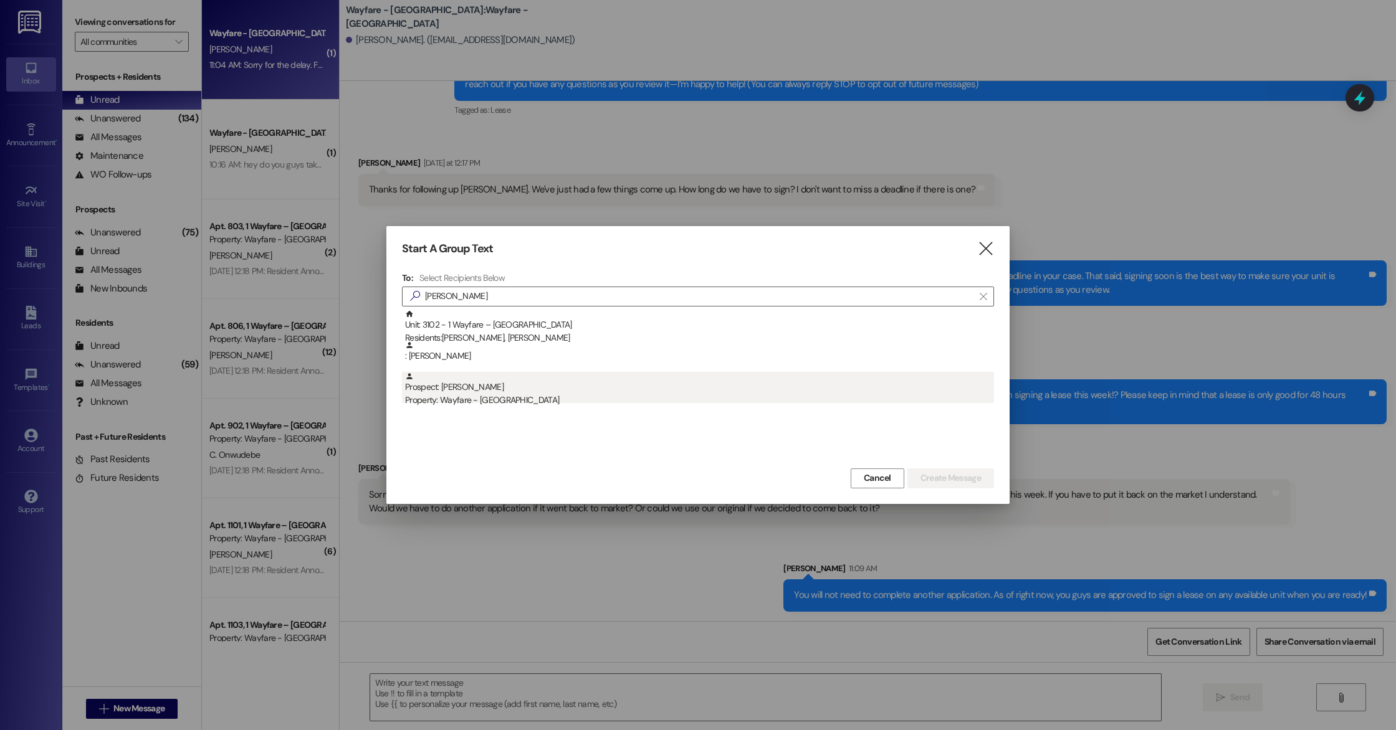
click at [504, 393] on div "Prospect: [PERSON_NAME] Property: Wayfare - [GEOGRAPHIC_DATA]" at bounding box center [699, 390] width 589 height 36
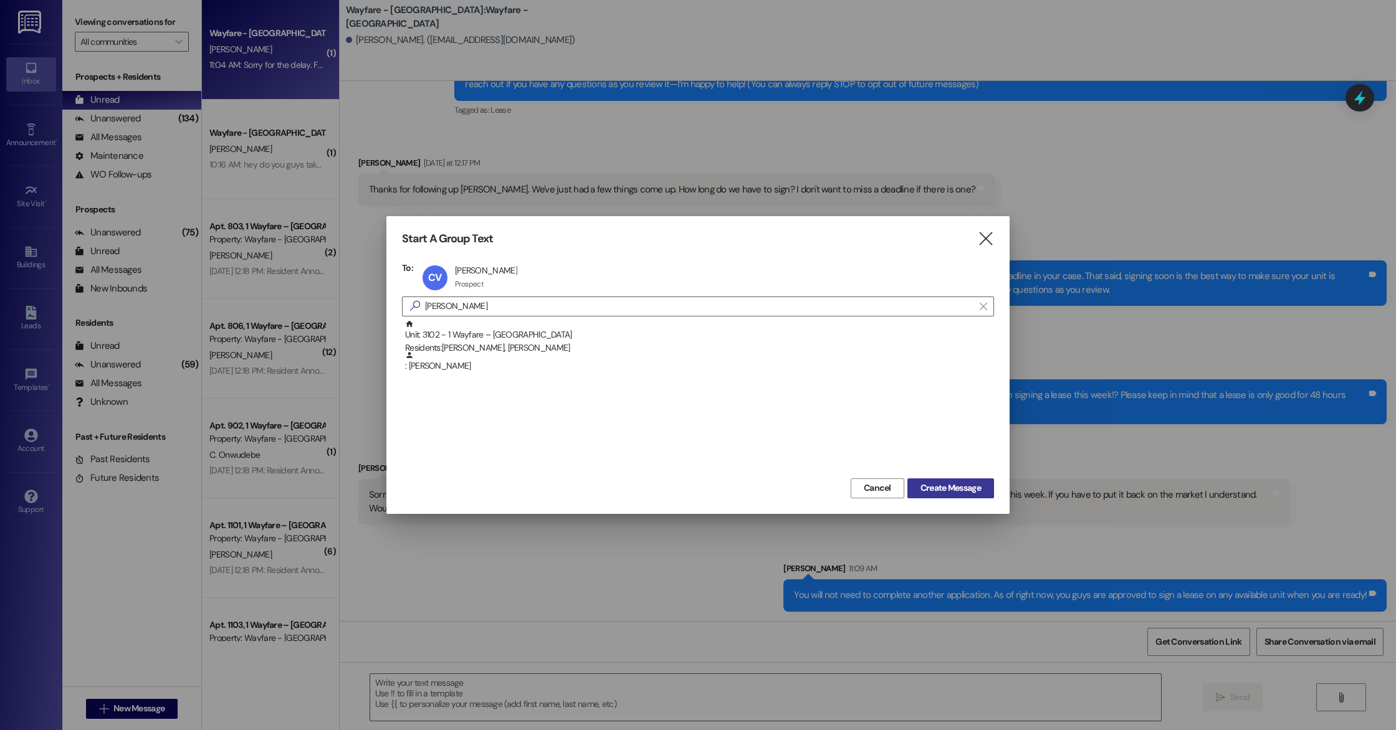
click at [697, 482] on span "Create Message" at bounding box center [950, 488] width 60 height 13
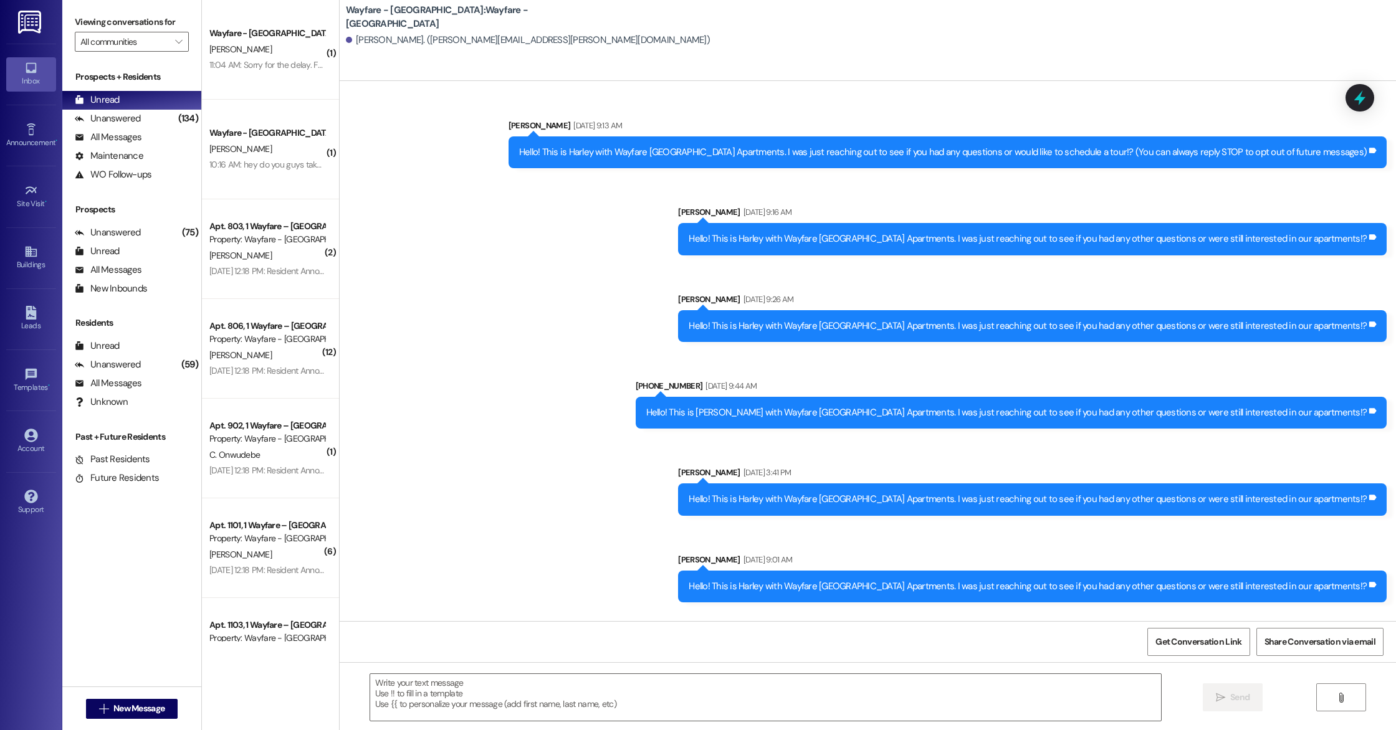
scroll to position [78, 0]
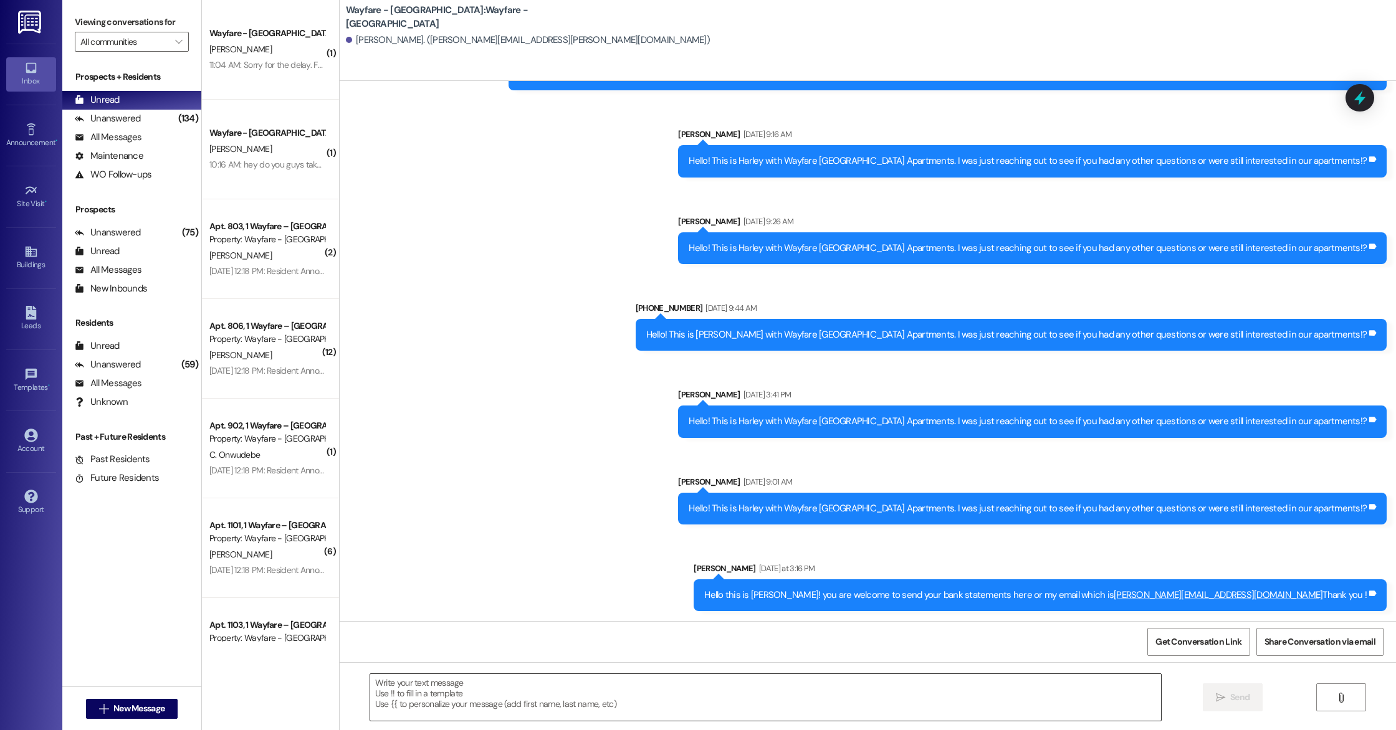
click at [509, 661] on textarea at bounding box center [765, 697] width 791 height 47
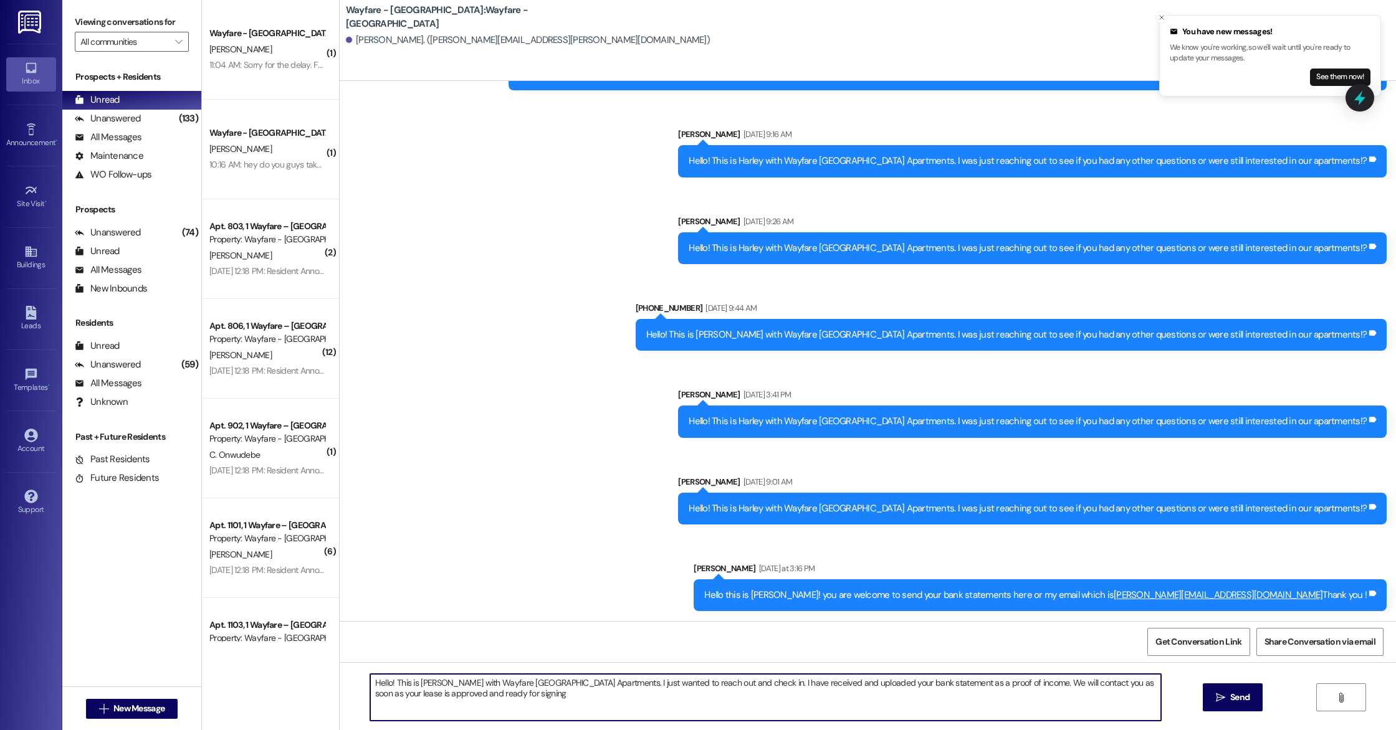
type textarea "Hello! This is [PERSON_NAME] with Wayfare [GEOGRAPHIC_DATA] Apartments. I just …"
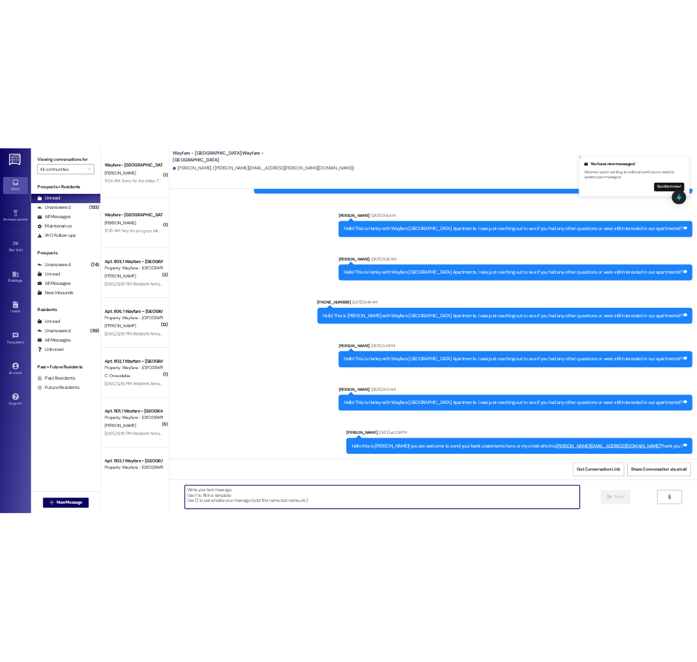
scroll to position [178, 0]
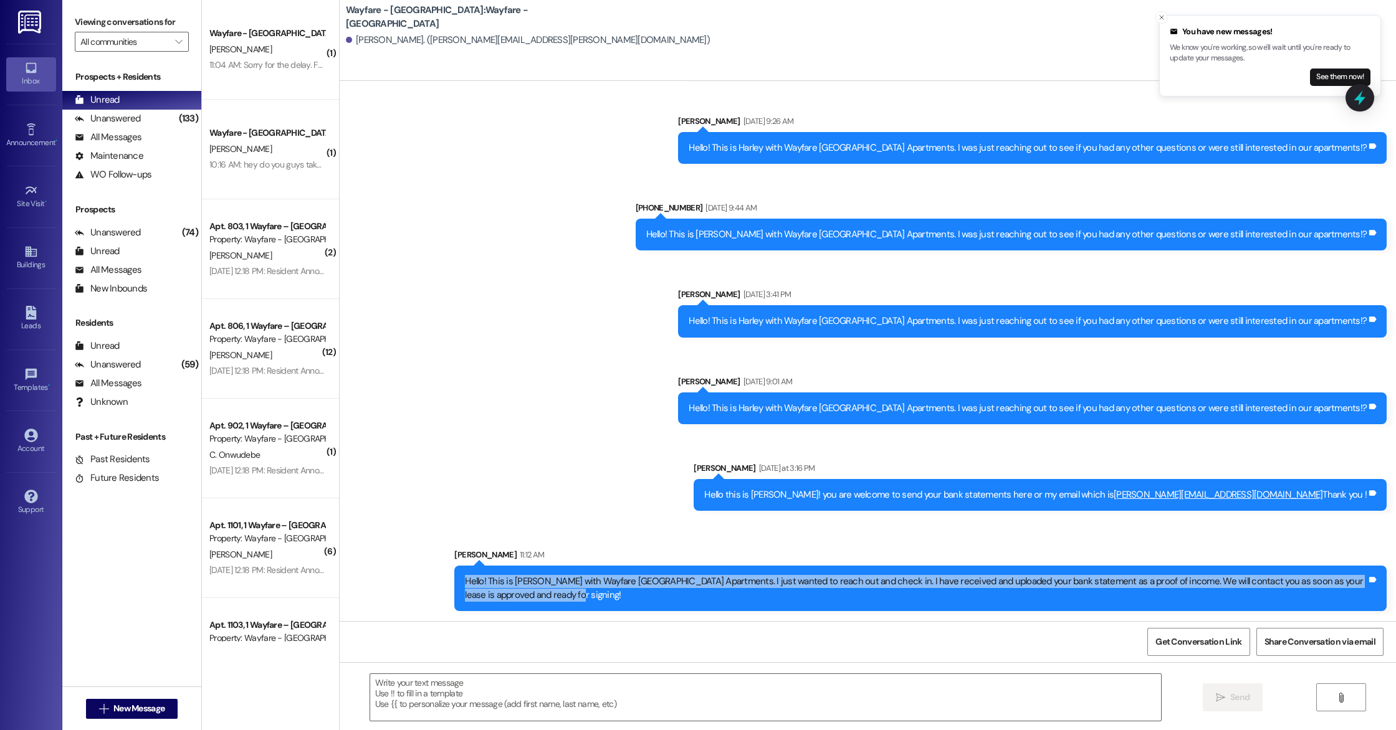
drag, startPoint x: 455, startPoint y: 581, endPoint x: 591, endPoint y: 594, distance: 136.5
click at [591, 594] on div "Hello! This is [PERSON_NAME] with Wayfare [GEOGRAPHIC_DATA] Apartments. I just …" at bounding box center [916, 588] width 902 height 27
copy div "Hello! This is [PERSON_NAME] with Wayfare [GEOGRAPHIC_DATA] Apartments. I just …"
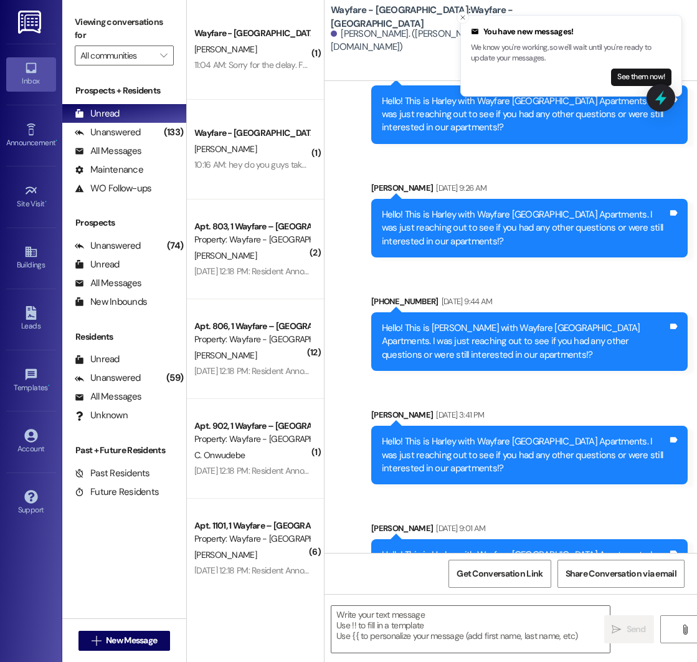
scroll to position [218, 0]
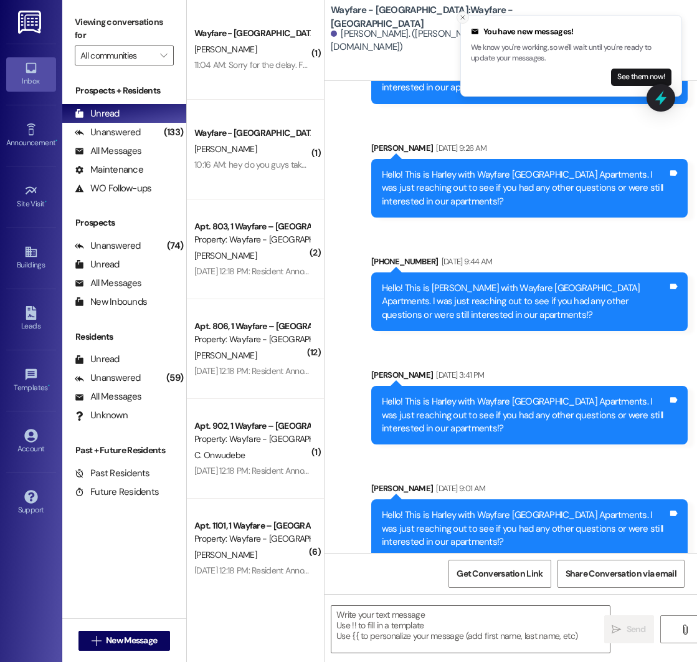
click at [464, 17] on icon "Close toast" at bounding box center [462, 17] width 7 height 7
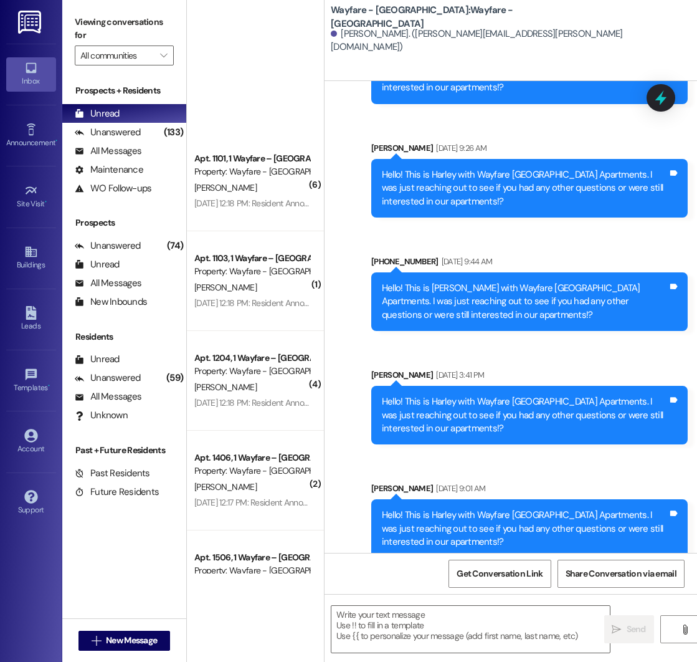
scroll to position [0, 0]
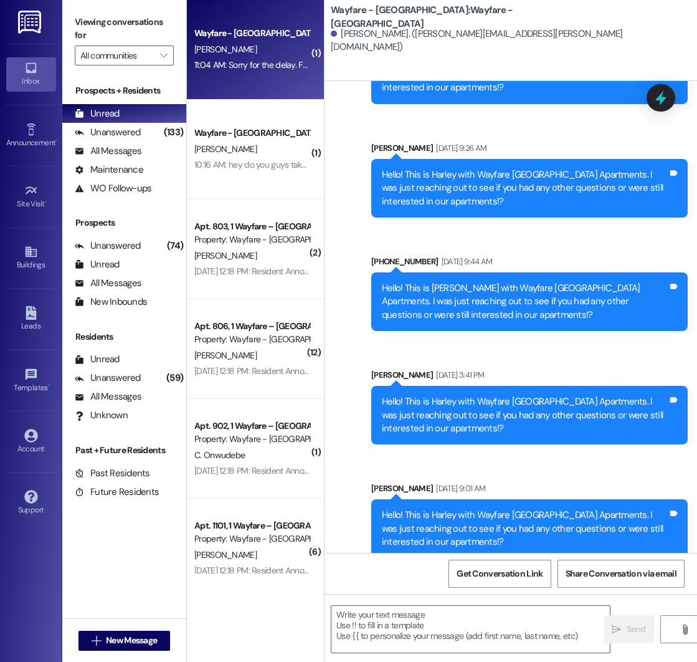
click at [248, 83] on div "Wayfare - [GEOGRAPHIC_DATA] [PERSON_NAME] 11:04 AM: Sorry for the delay. Frankl…" at bounding box center [255, 50] width 137 height 100
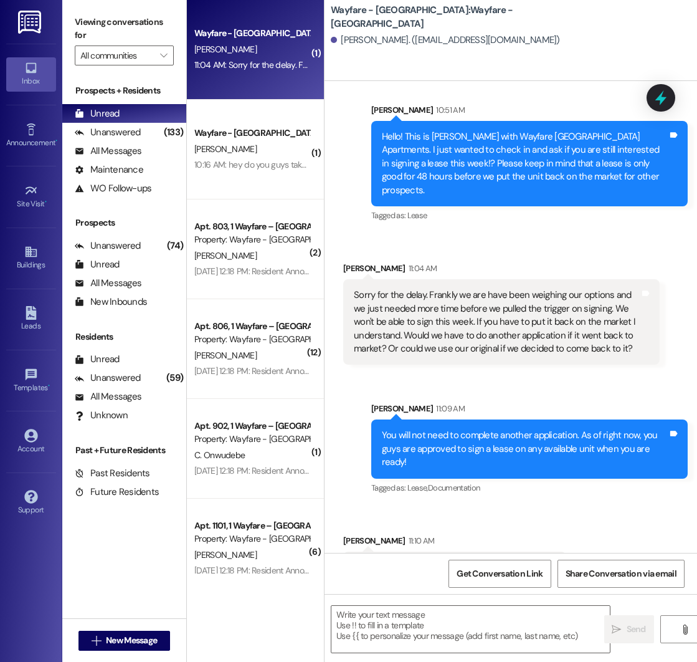
scroll to position [474, 0]
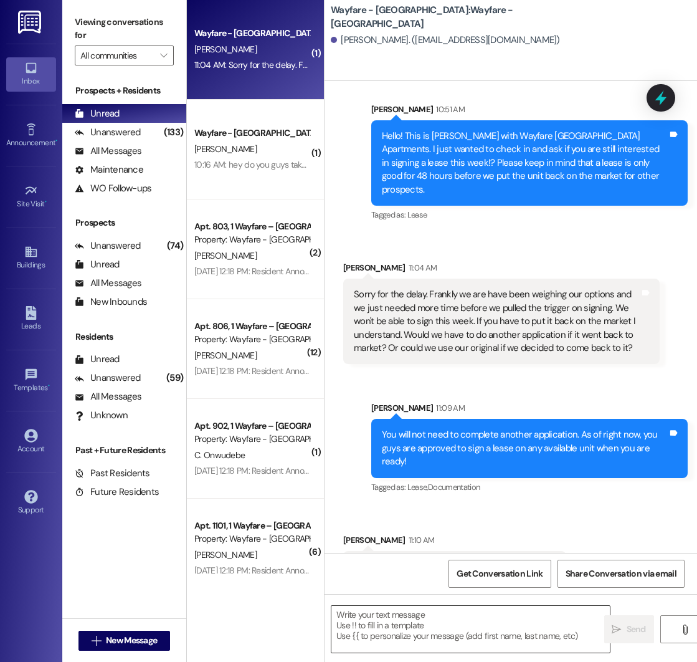
click at [425, 614] on textarea at bounding box center [470, 629] width 279 height 47
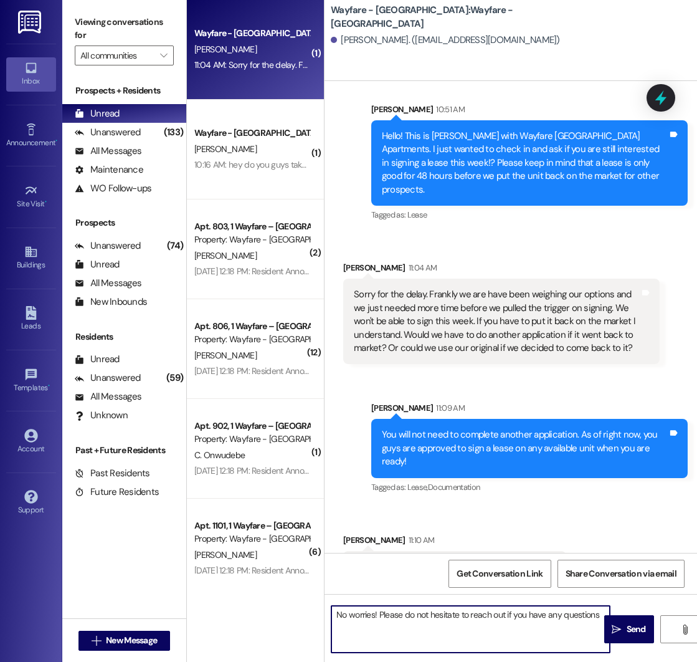
type textarea "No worries! Please do not hesitate to reach out if you have any questions."
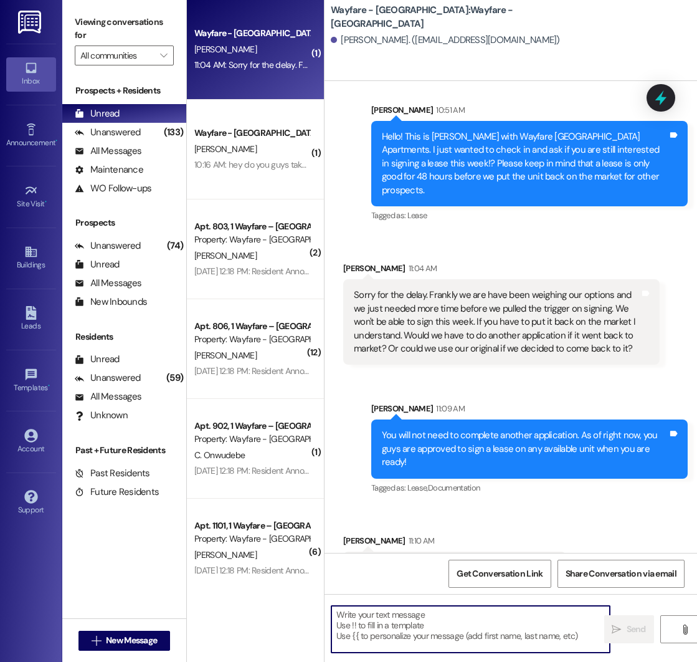
scroll to position [561, 0]
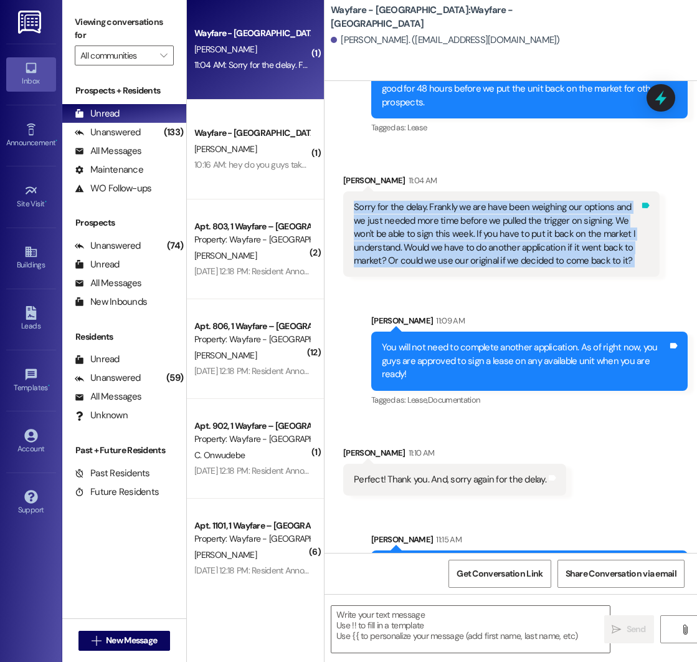
drag, startPoint x: 356, startPoint y: 164, endPoint x: 638, endPoint y: 223, distance: 288.4
click at [638, 223] on div "Sorry for the delay. Frankly we are have been weighing our options and we just …" at bounding box center [501, 233] width 317 height 85
copy div "Sorry for the delay. Frankly we are have been weighing our options and we just …"
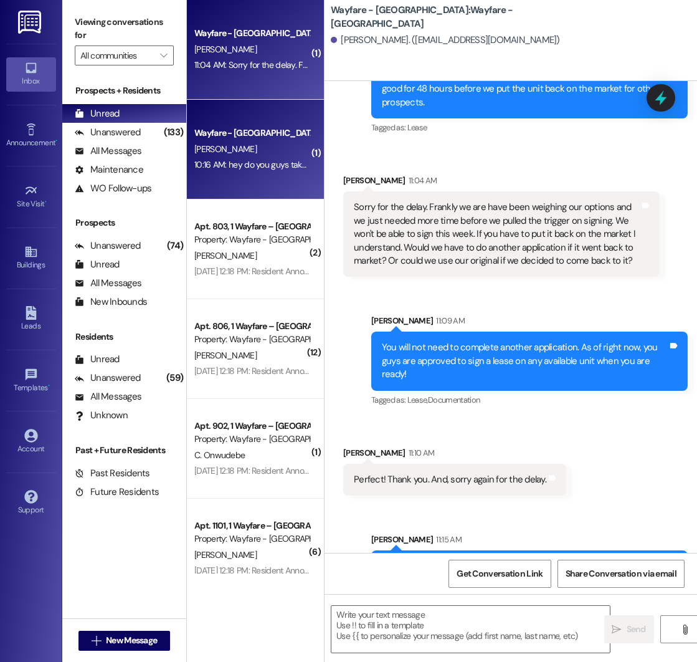
click at [279, 152] on div "[PERSON_NAME]" at bounding box center [252, 149] width 118 height 16
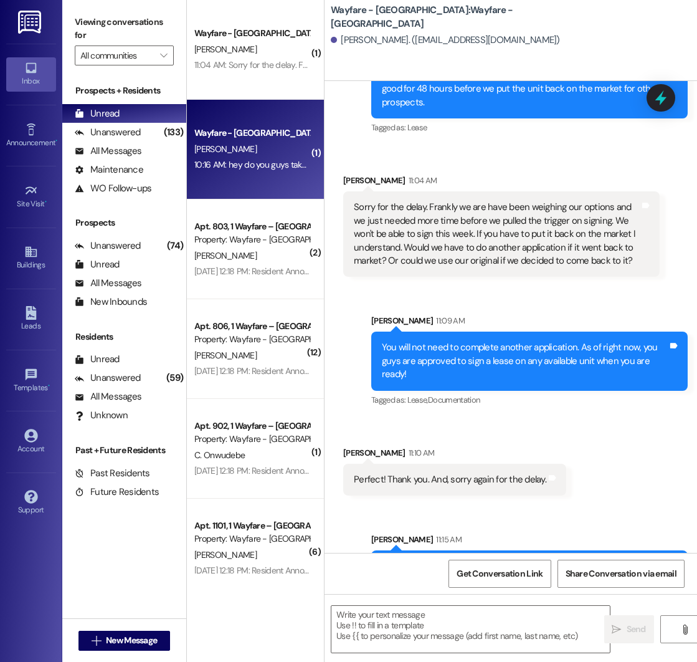
scroll to position [0, 0]
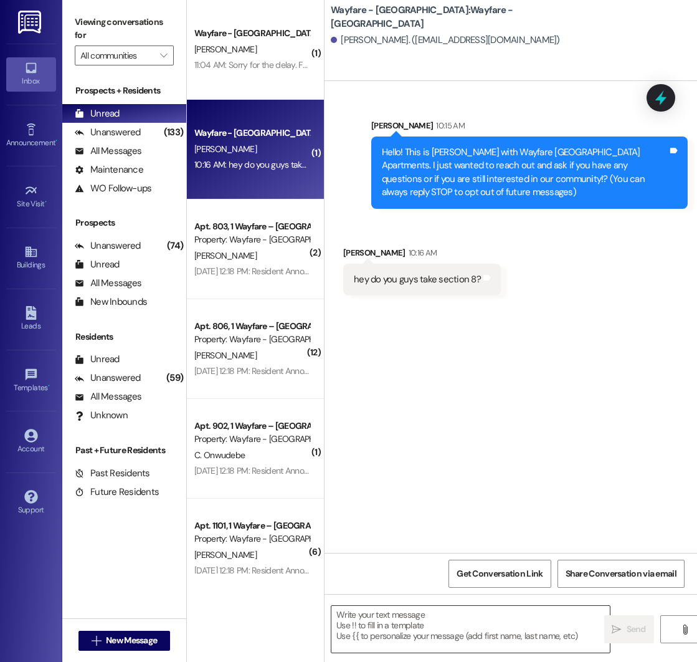
click at [374, 616] on textarea at bounding box center [470, 629] width 279 height 47
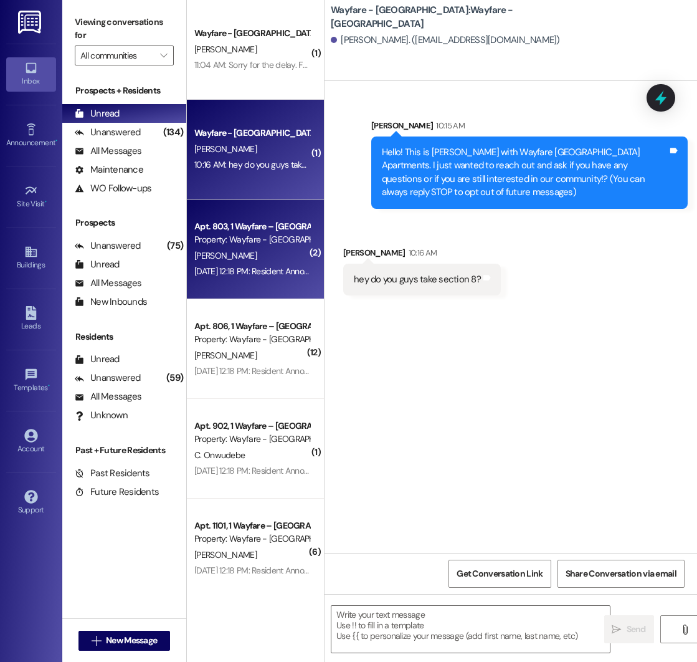
click at [245, 260] on div "[PERSON_NAME]" at bounding box center [252, 256] width 118 height 16
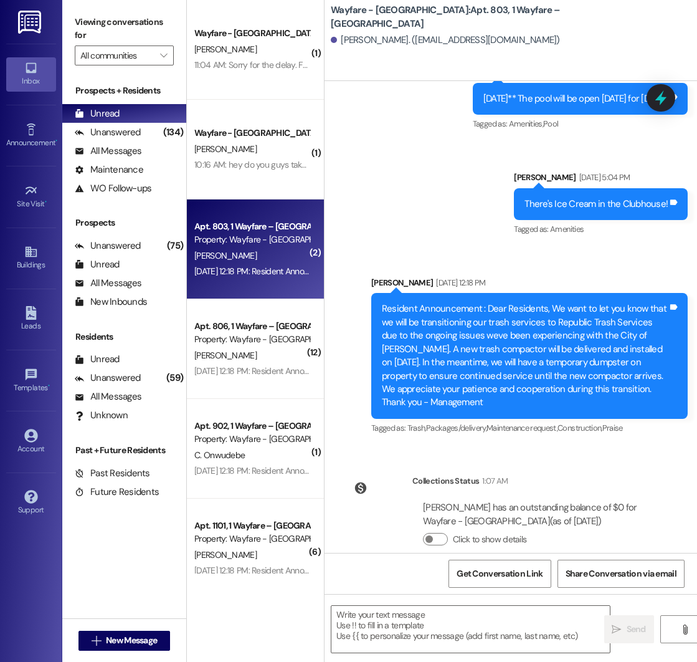
scroll to position [11340, 0]
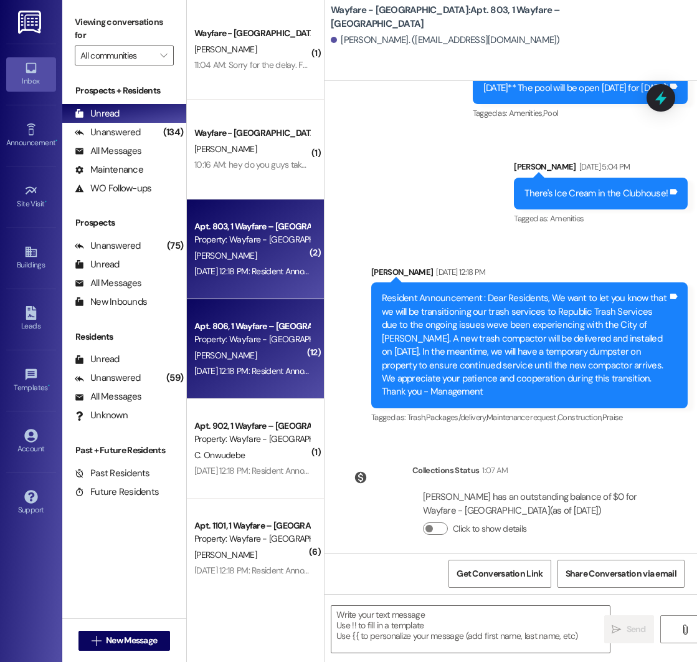
click at [245, 348] on div "[PERSON_NAME]" at bounding box center [252, 356] width 118 height 16
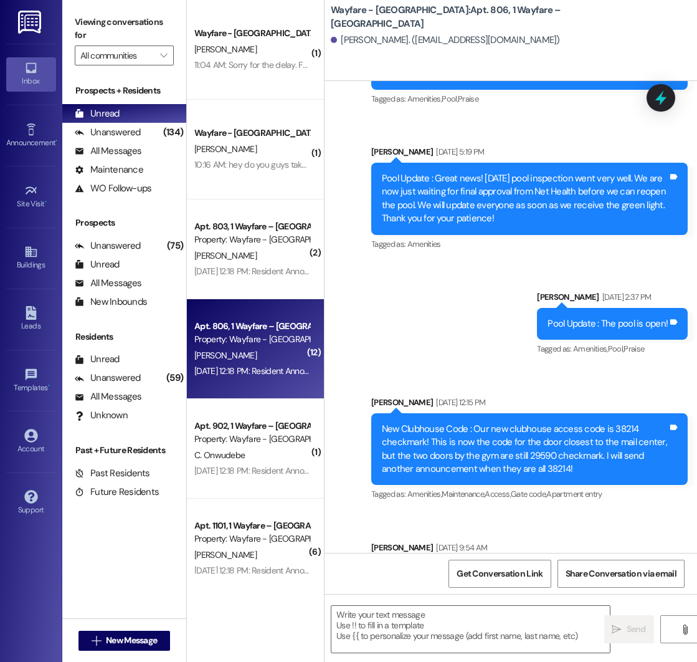
scroll to position [12811, 0]
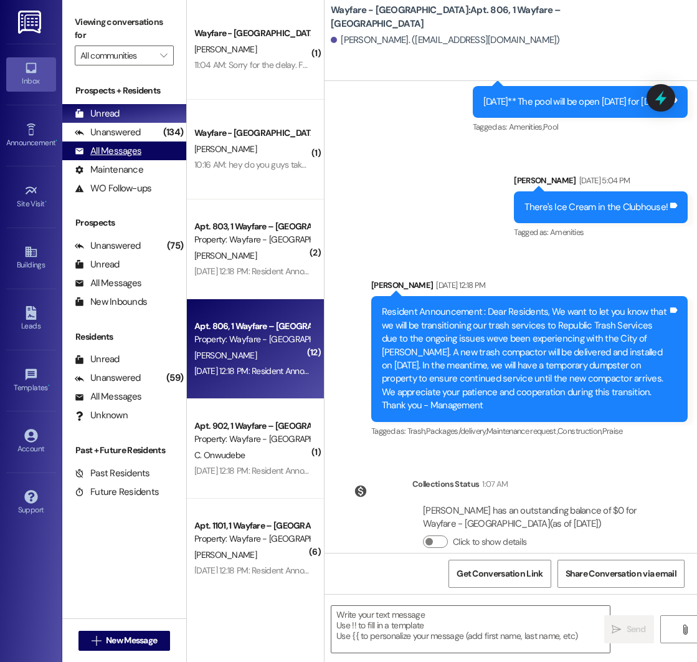
click at [108, 155] on div "All Messages" at bounding box center [108, 151] width 67 height 13
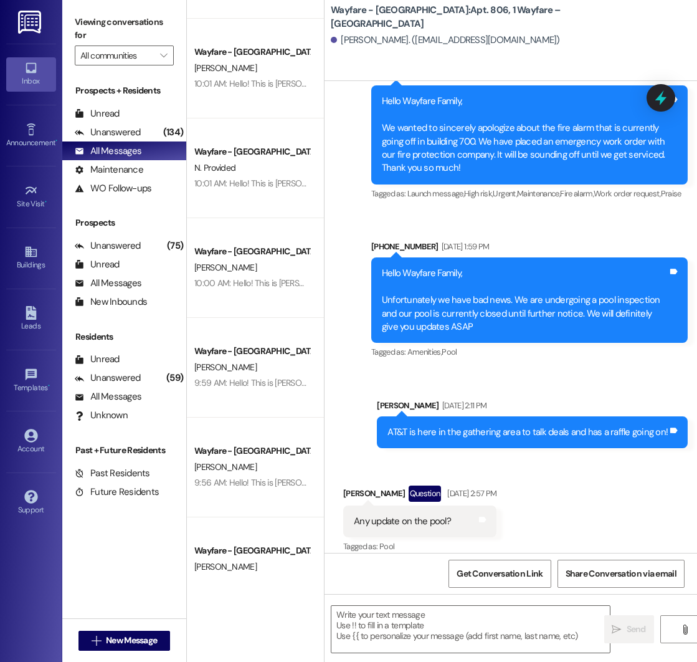
scroll to position [0, 0]
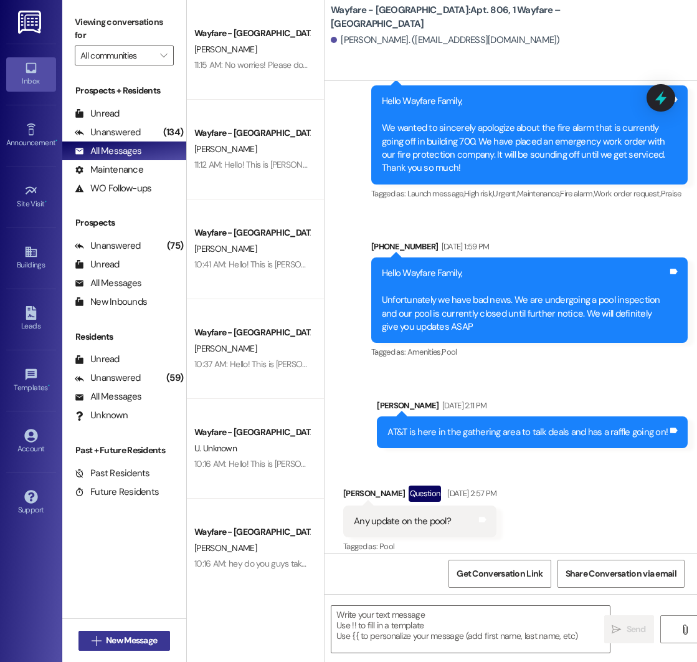
click at [135, 640] on span "New Message" at bounding box center [131, 640] width 51 height 13
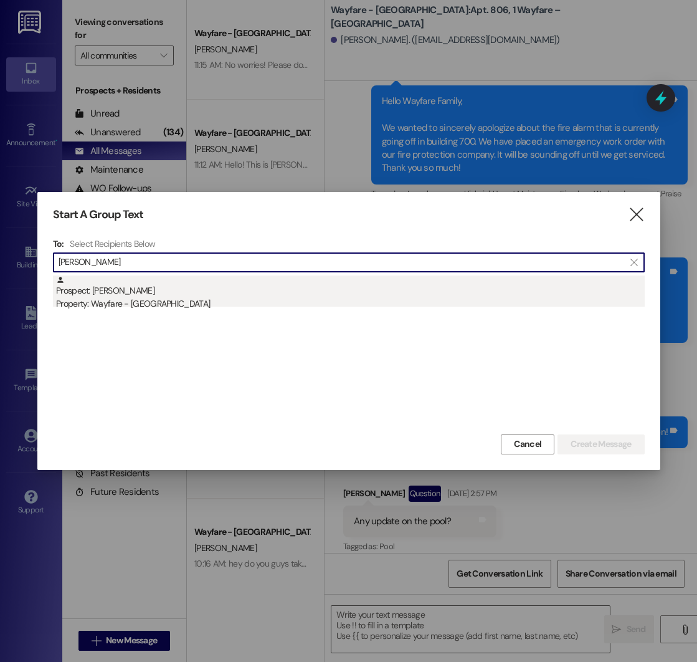
type input "[PERSON_NAME]"
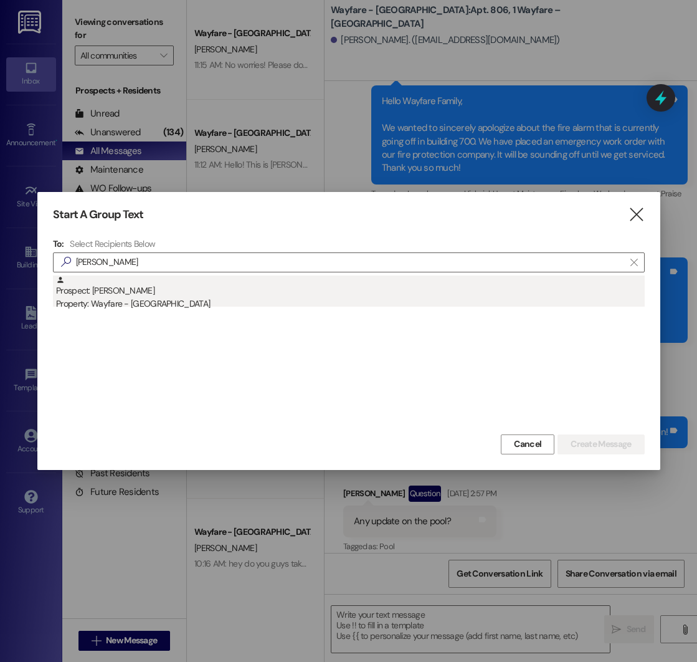
click at [125, 299] on div "Property: Wayfare - [GEOGRAPHIC_DATA]" at bounding box center [350, 303] width 589 height 13
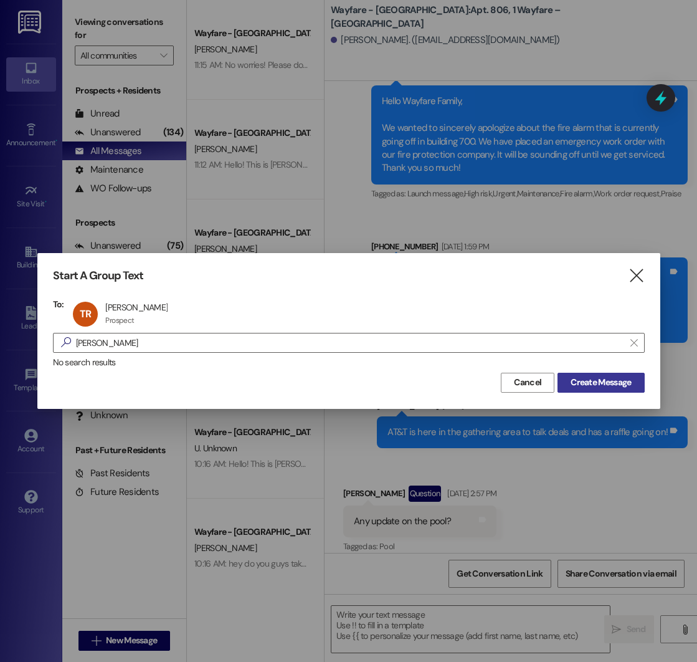
click at [595, 389] on button "Create Message" at bounding box center [601, 383] width 87 height 20
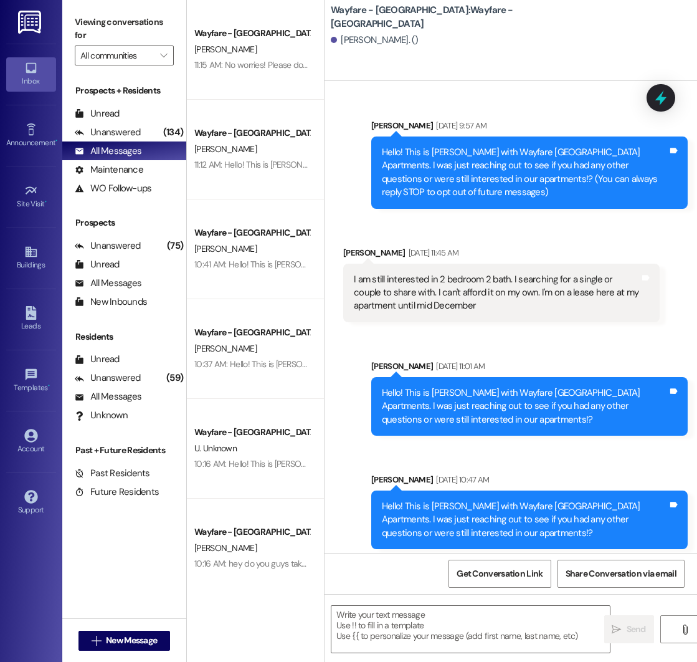
scroll to position [4273, 0]
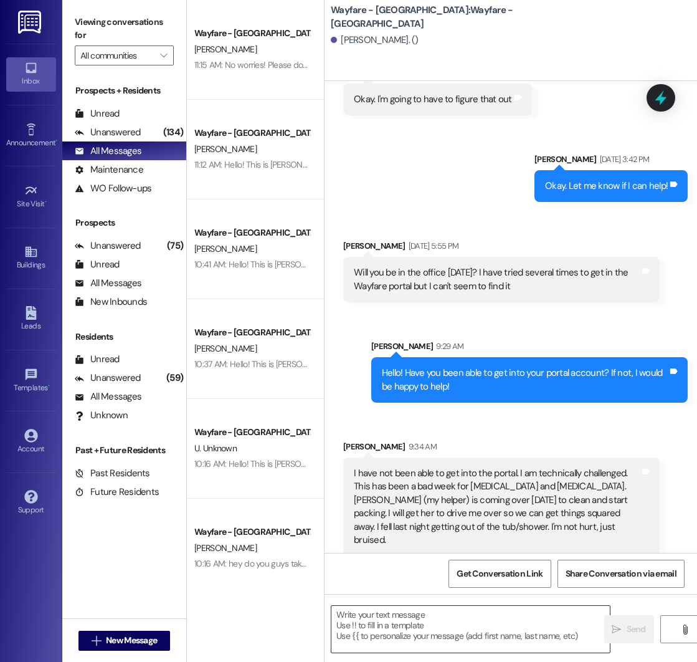
click at [429, 616] on textarea at bounding box center [470, 629] width 279 height 47
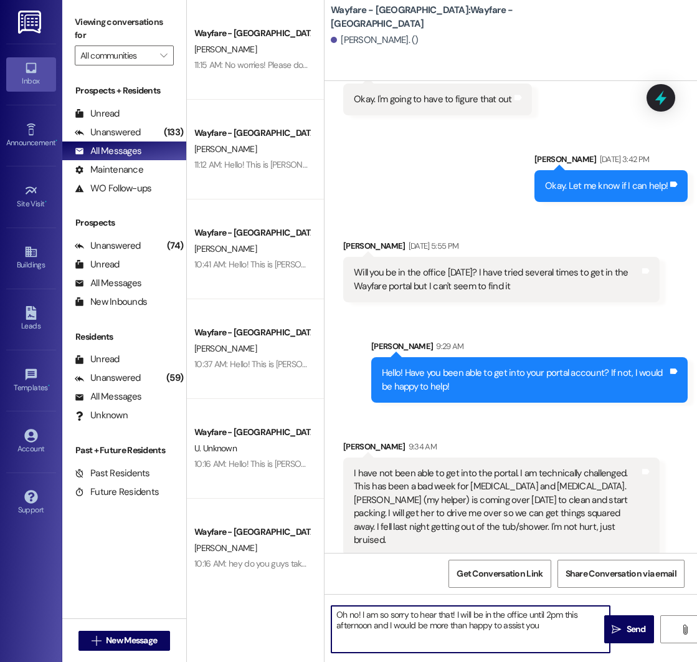
type textarea "Oh no! I am so sorry to hear that! I will be in the office until 2pm this after…"
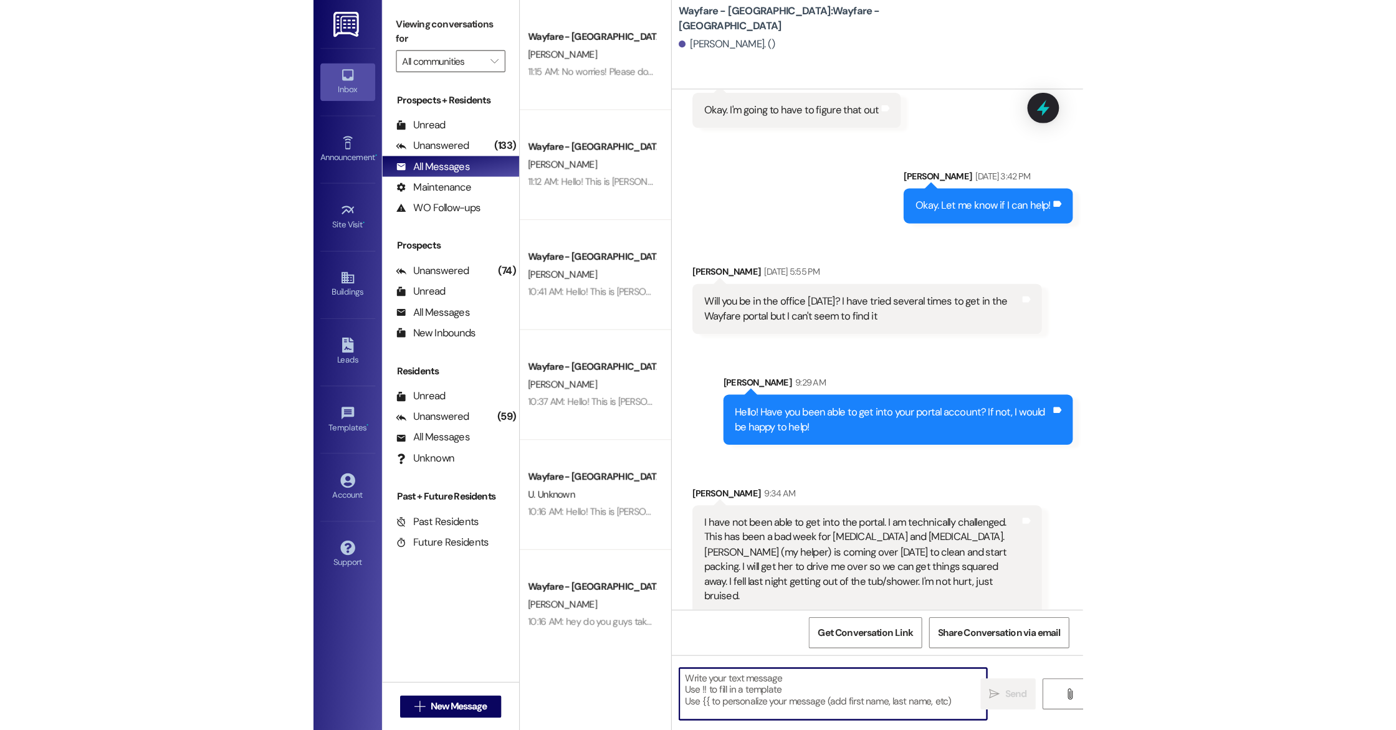
scroll to position [4373, 0]
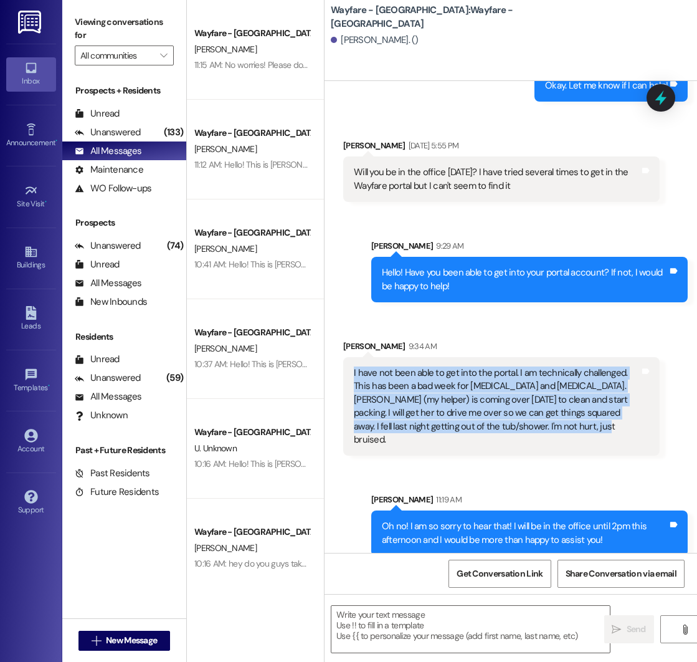
drag, startPoint x: 353, startPoint y: 373, endPoint x: 604, endPoint y: 439, distance: 259.6
click at [604, 439] on div "I have not been able to get into the portal. I am technically challenged. This …" at bounding box center [501, 406] width 317 height 99
copy div "I have not been able to get into the portal. I am technically challenged. This …"
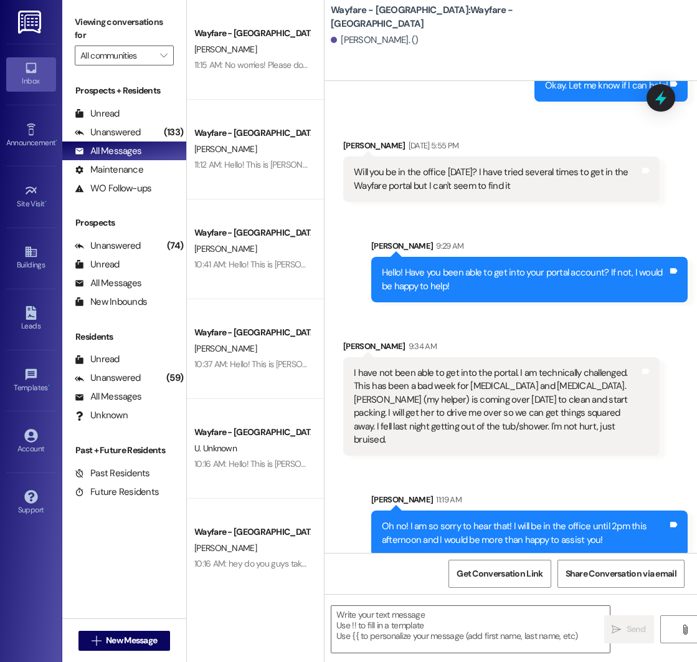
click at [388, 222] on div "Sent via SMS [PERSON_NAME] 9:29 AM Hello! Have you been able to get into your p…" at bounding box center [511, 261] width 373 height 100
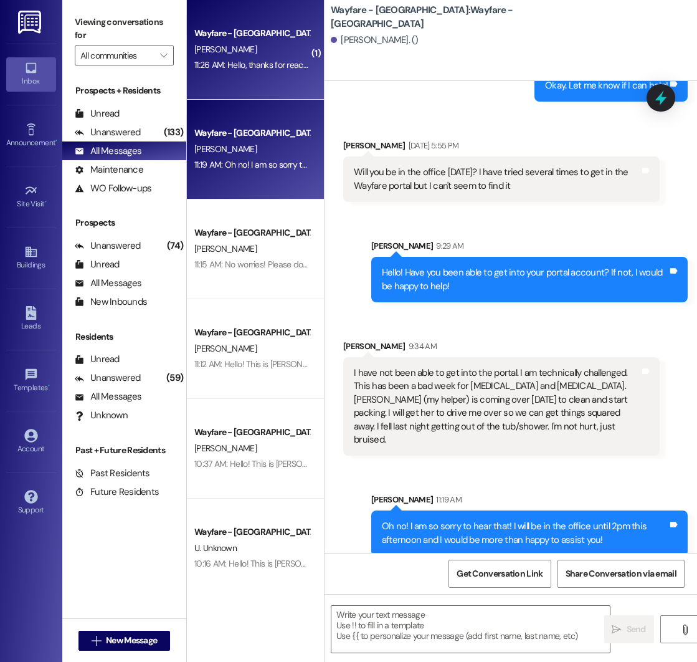
click at [222, 77] on div "Wayfare - [GEOGRAPHIC_DATA] [PERSON_NAME] 11:26 AM: Hello, thanks for reaching …" at bounding box center [255, 50] width 137 height 100
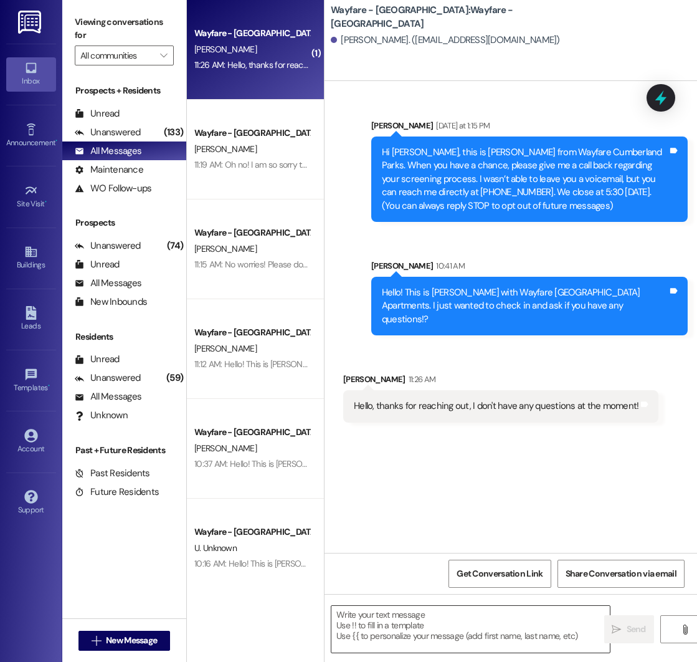
click at [360, 617] on textarea at bounding box center [470, 629] width 279 height 47
drag, startPoint x: 354, startPoint y: 395, endPoint x: 633, endPoint y: 398, distance: 279.2
click at [633, 398] on div "Hello, thanks for reaching out, I don't have any questions at the moment! Tags …" at bounding box center [500, 406] width 315 height 32
copy div "Hello, thanks for reaching out, I don't have any questions at the moment! Tags …"
